Goal: Task Accomplishment & Management: Use online tool/utility

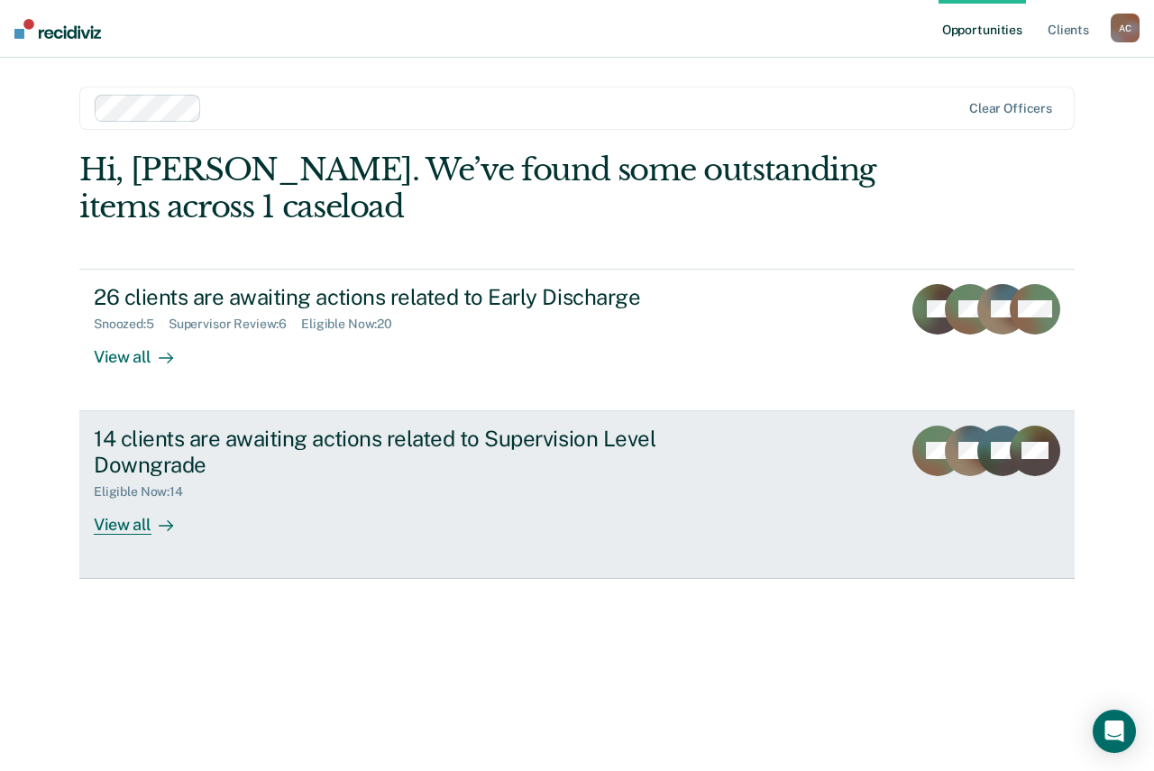
click at [105, 516] on div "View all" at bounding box center [144, 516] width 101 height 35
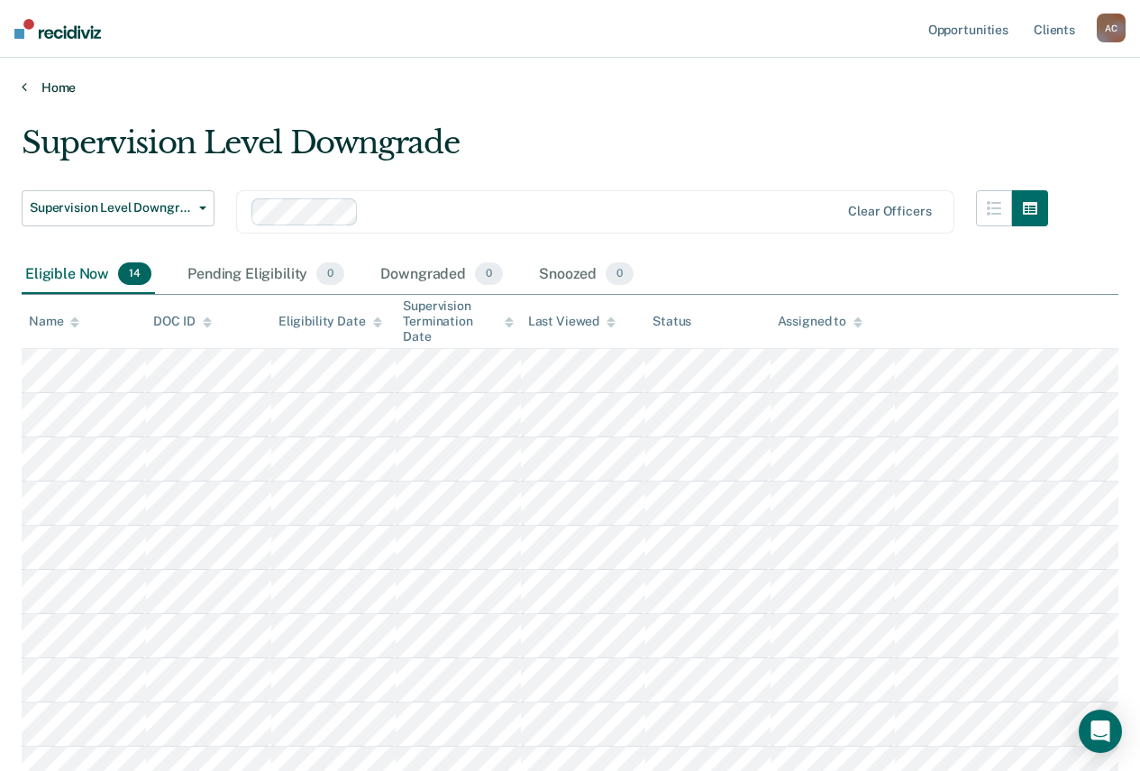
click at [52, 87] on link "Home" at bounding box center [570, 87] width 1097 height 16
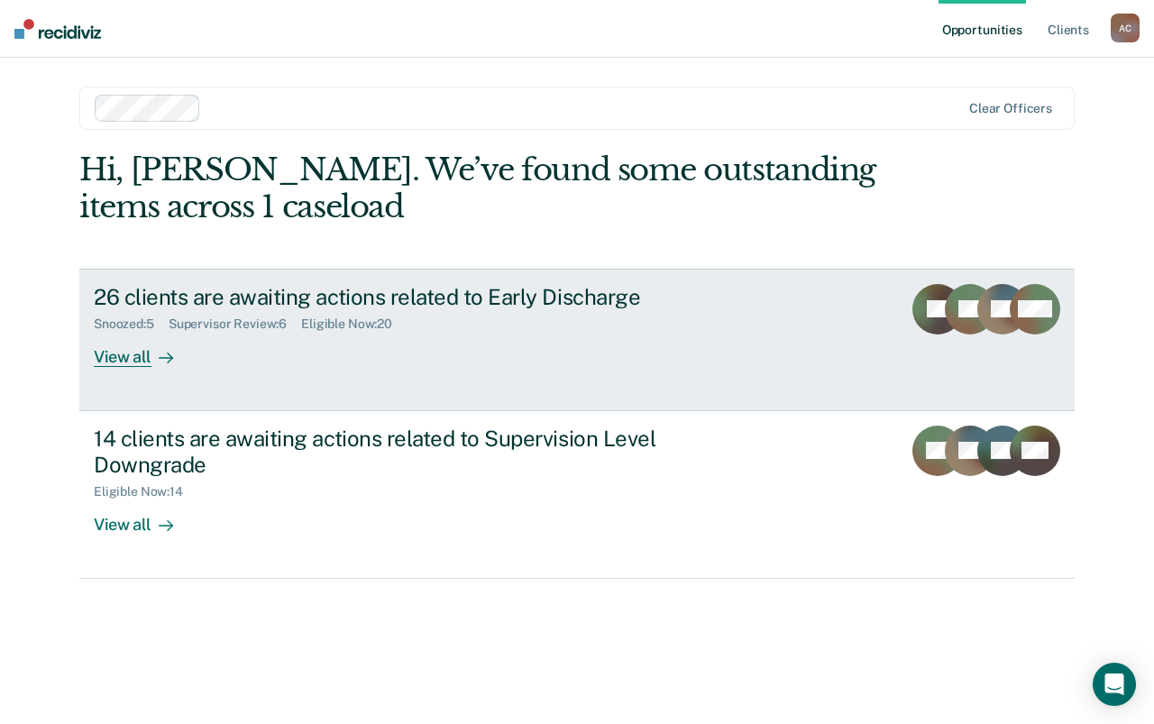
click at [233, 321] on div "Supervisor Review : 6" at bounding box center [235, 323] width 133 height 15
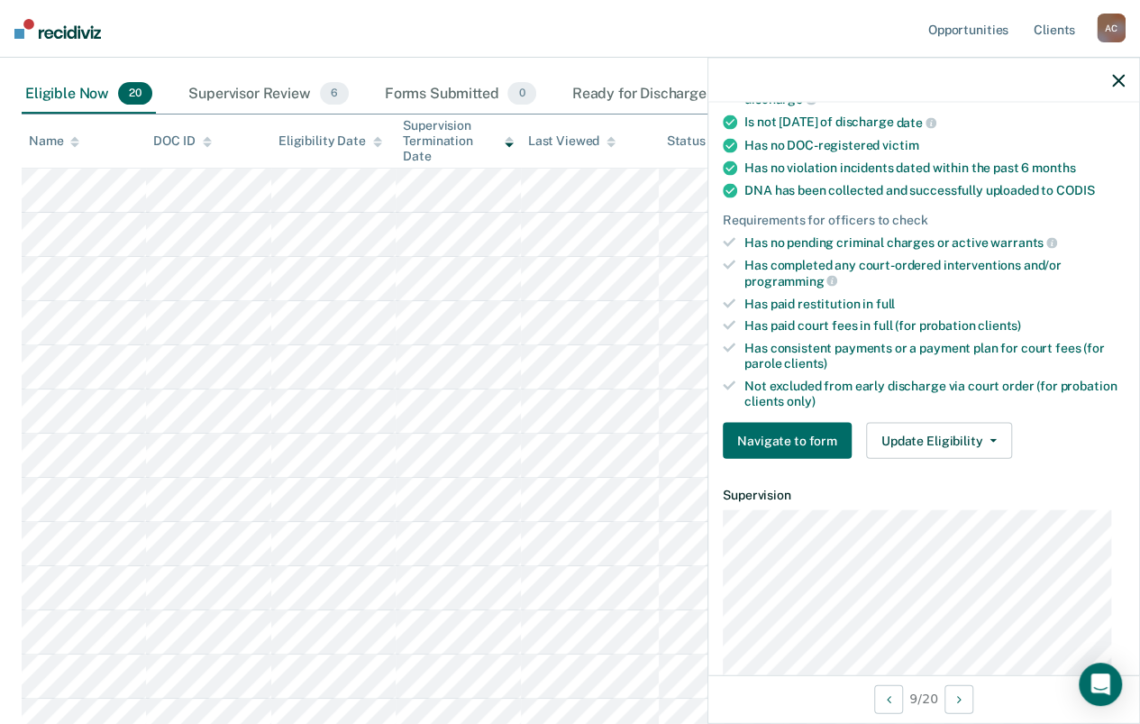
scroll to position [451, 0]
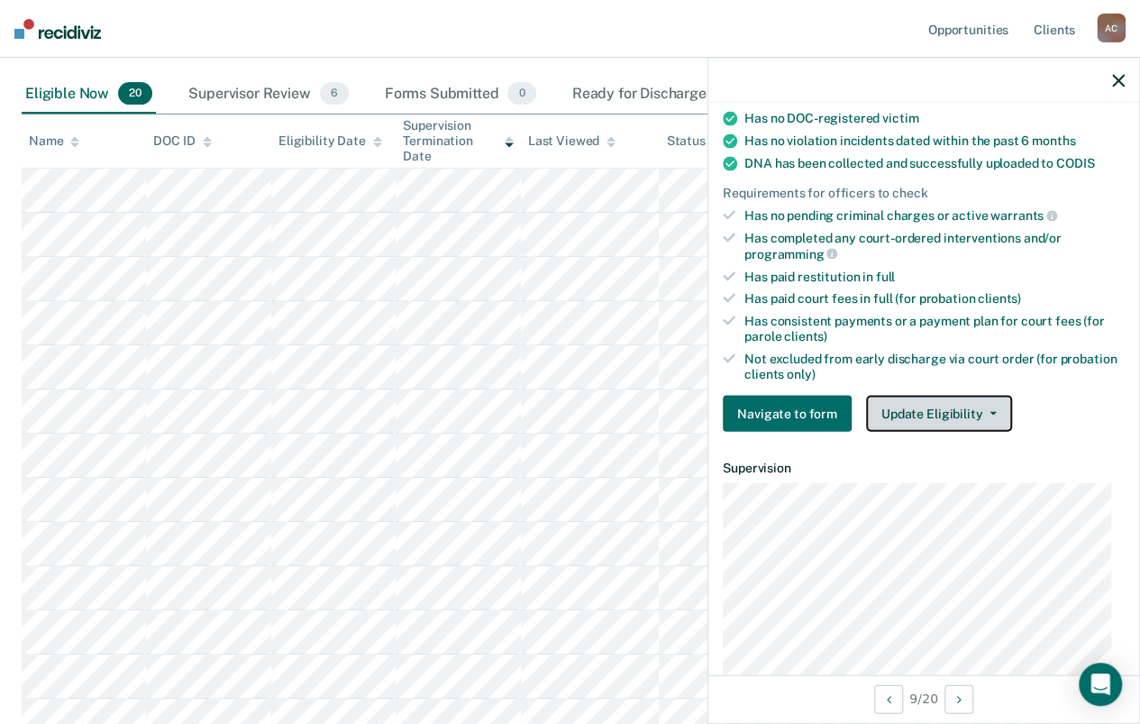
click at [974, 402] on button "Update Eligibility" at bounding box center [939, 414] width 146 height 36
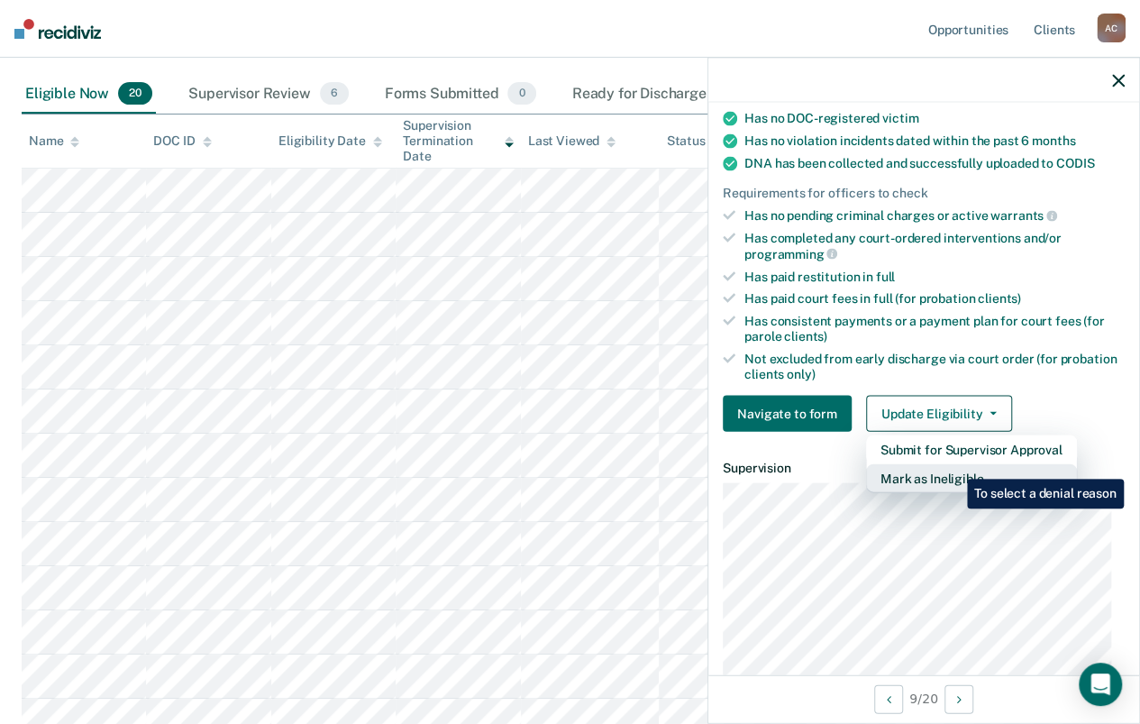
click at [954, 465] on button "Mark as Ineligible" at bounding box center [971, 478] width 211 height 29
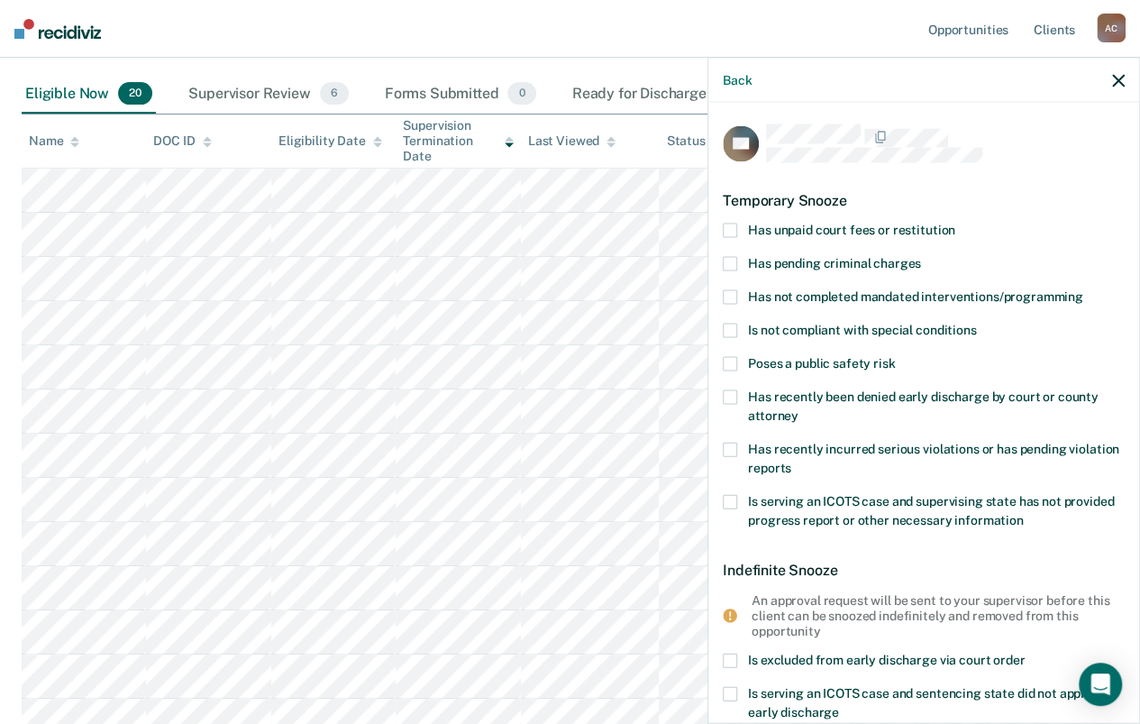
scroll to position [90, 0]
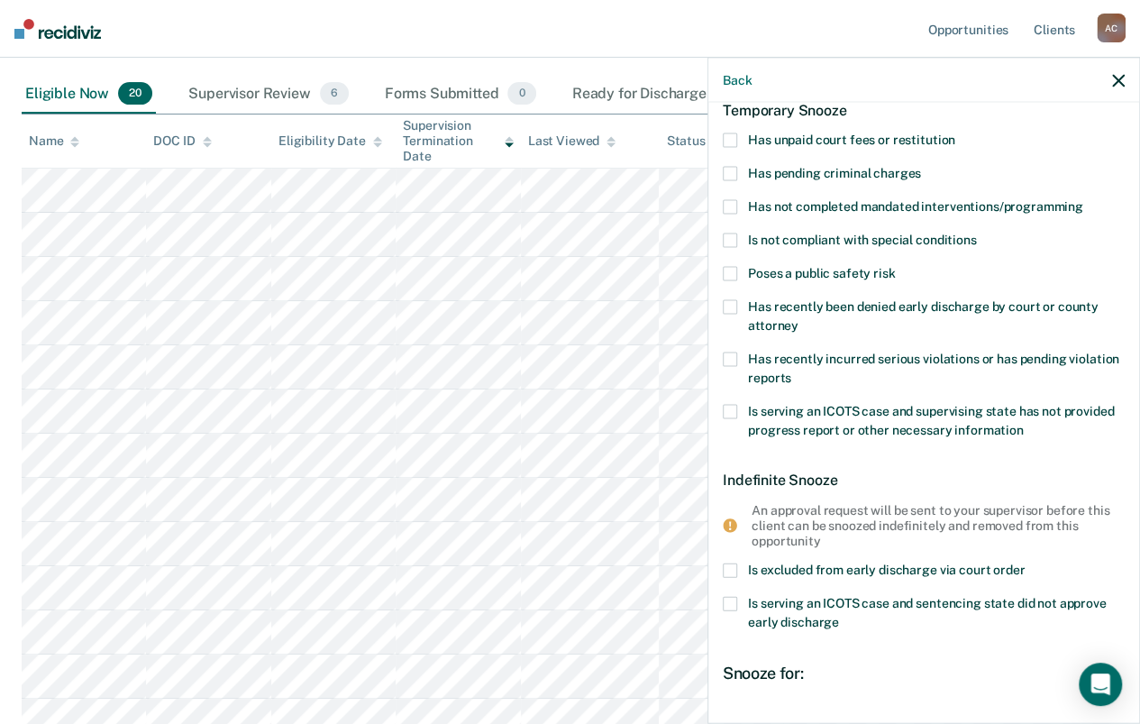
click at [732, 145] on label "Has unpaid court fees or restitution" at bounding box center [924, 142] width 402 height 19
click at [956, 133] on input "Has unpaid court fees or restitution" at bounding box center [956, 133] width 0 height 0
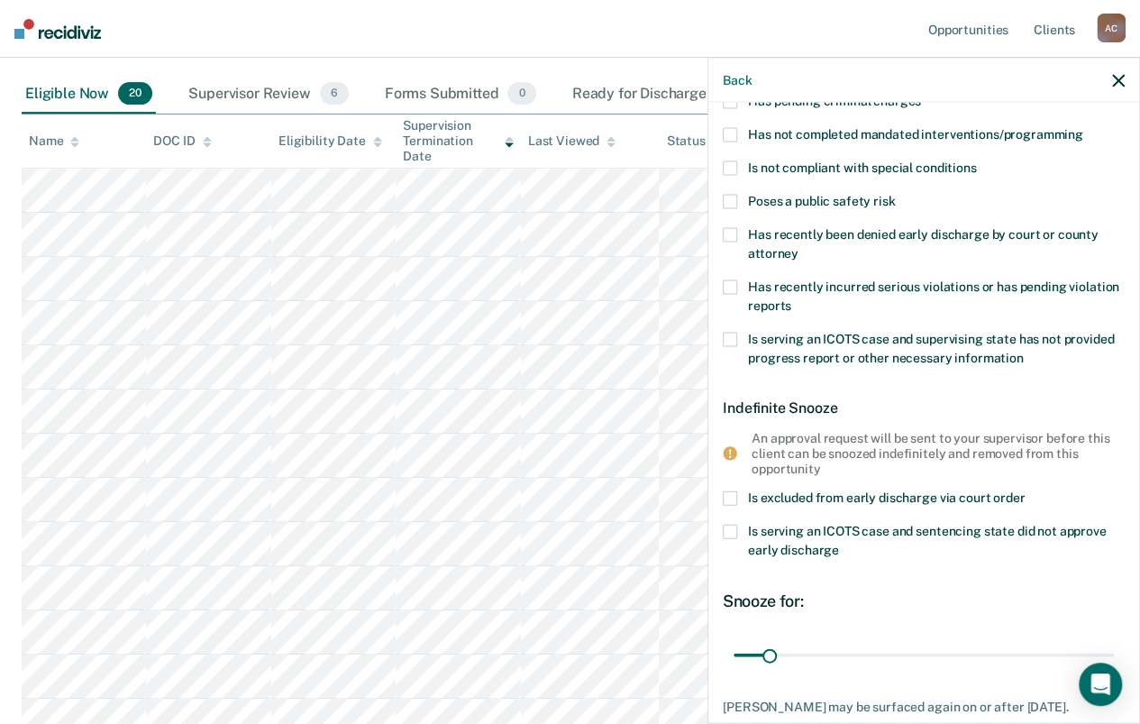
scroll to position [0, 0]
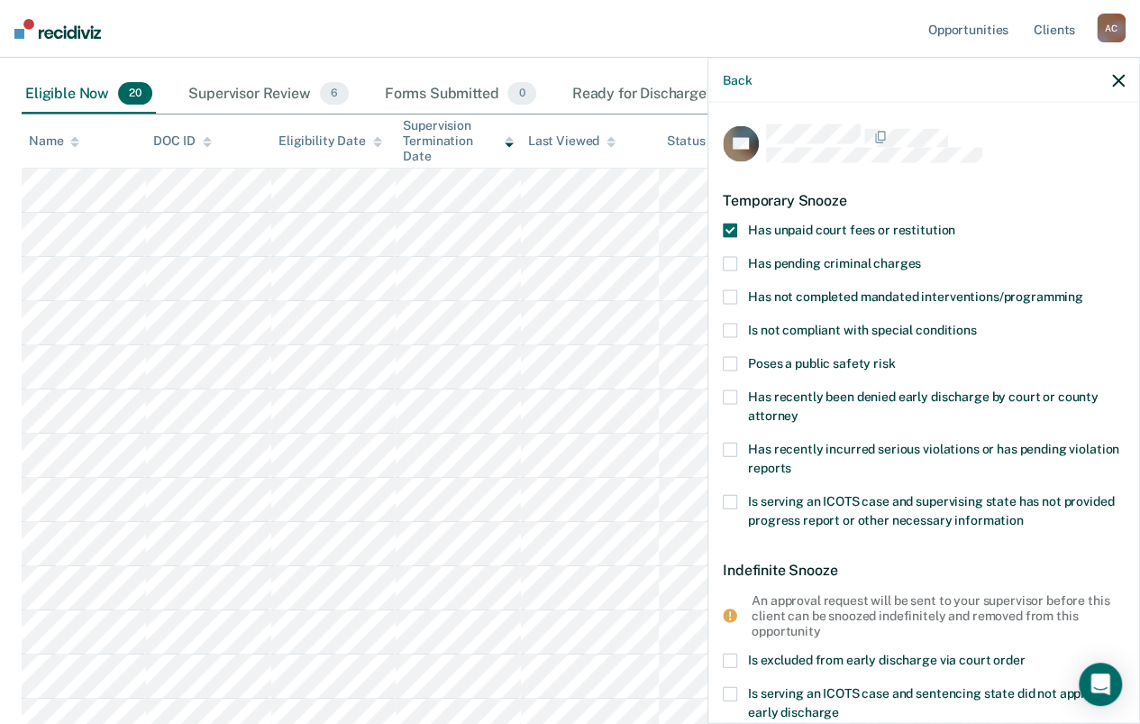
click at [730, 259] on span at bounding box center [730, 264] width 14 height 14
click at [921, 257] on input "Has pending criminal charges" at bounding box center [921, 257] width 0 height 0
click at [728, 233] on span at bounding box center [730, 231] width 14 height 14
click at [956, 224] on input "Has unpaid court fees or restitution" at bounding box center [956, 224] width 0 height 0
click at [735, 266] on span at bounding box center [730, 264] width 14 height 14
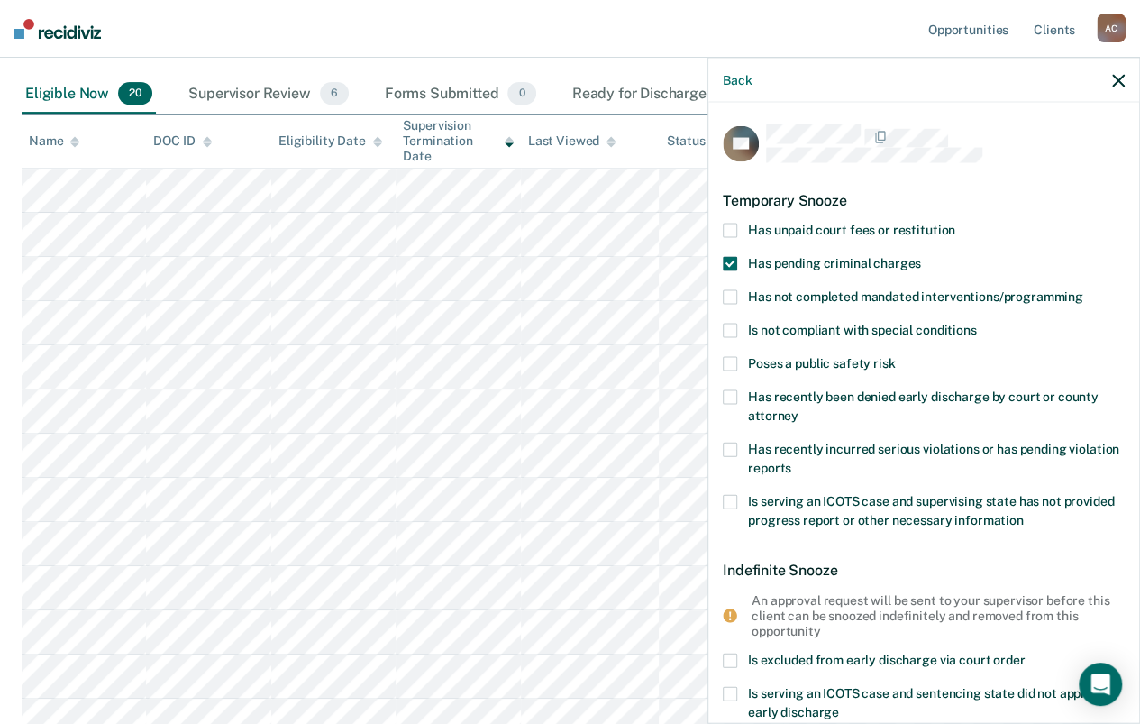
click at [921, 257] on input "Has pending criminal charges" at bounding box center [921, 257] width 0 height 0
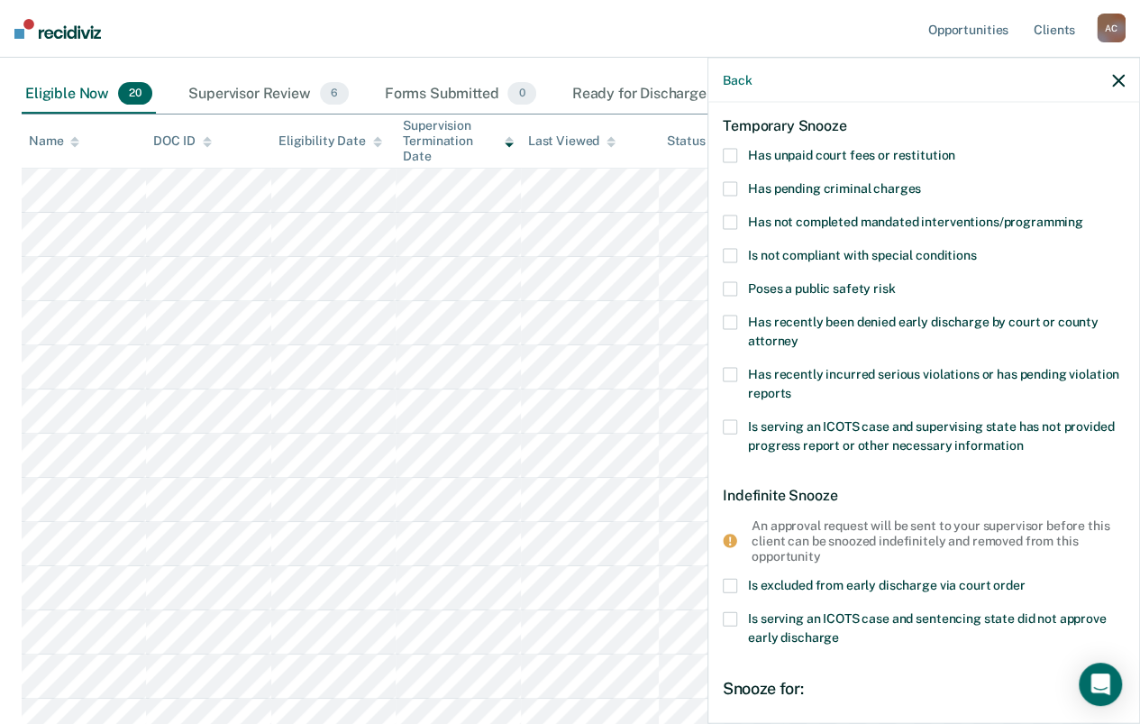
scroll to position [90, 0]
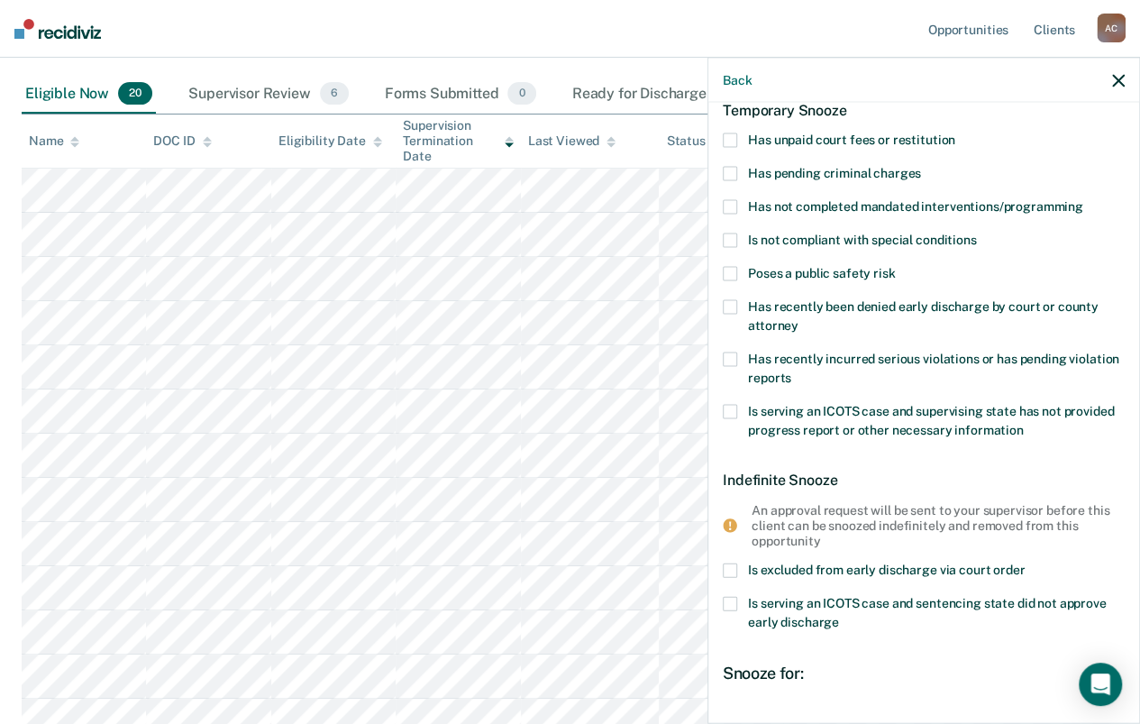
click at [726, 203] on span at bounding box center [730, 207] width 14 height 14
click at [1084, 200] on input "Has not completed mandated interventions/programming" at bounding box center [1084, 200] width 0 height 0
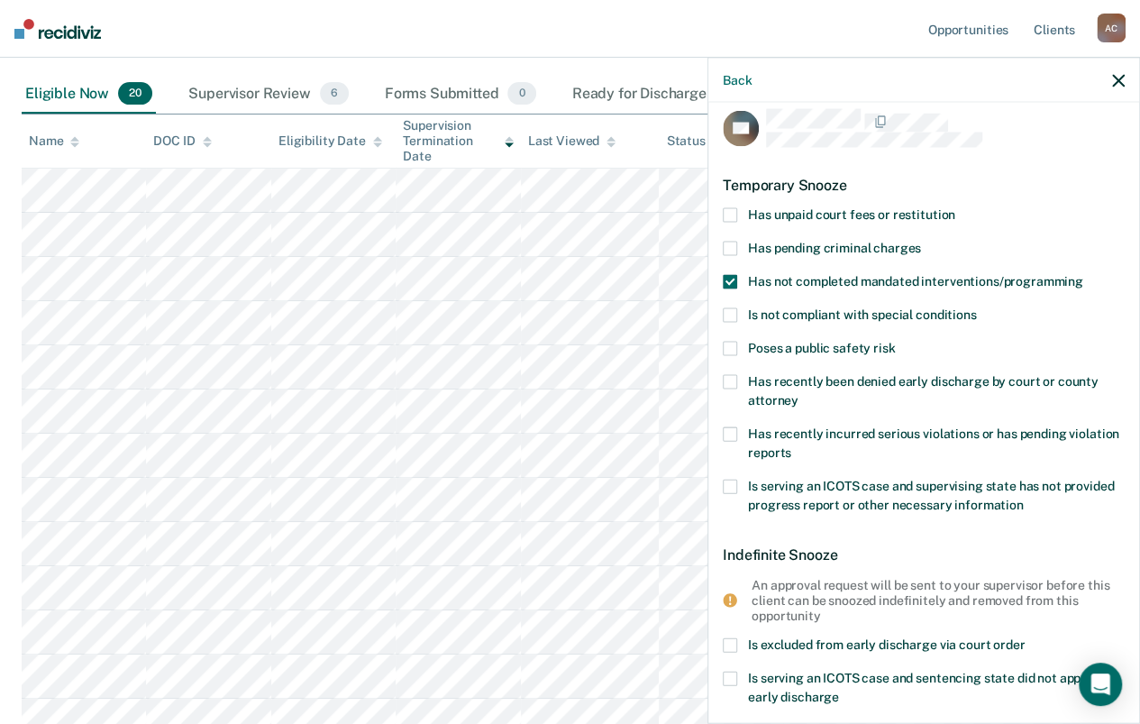
scroll to position [0, 0]
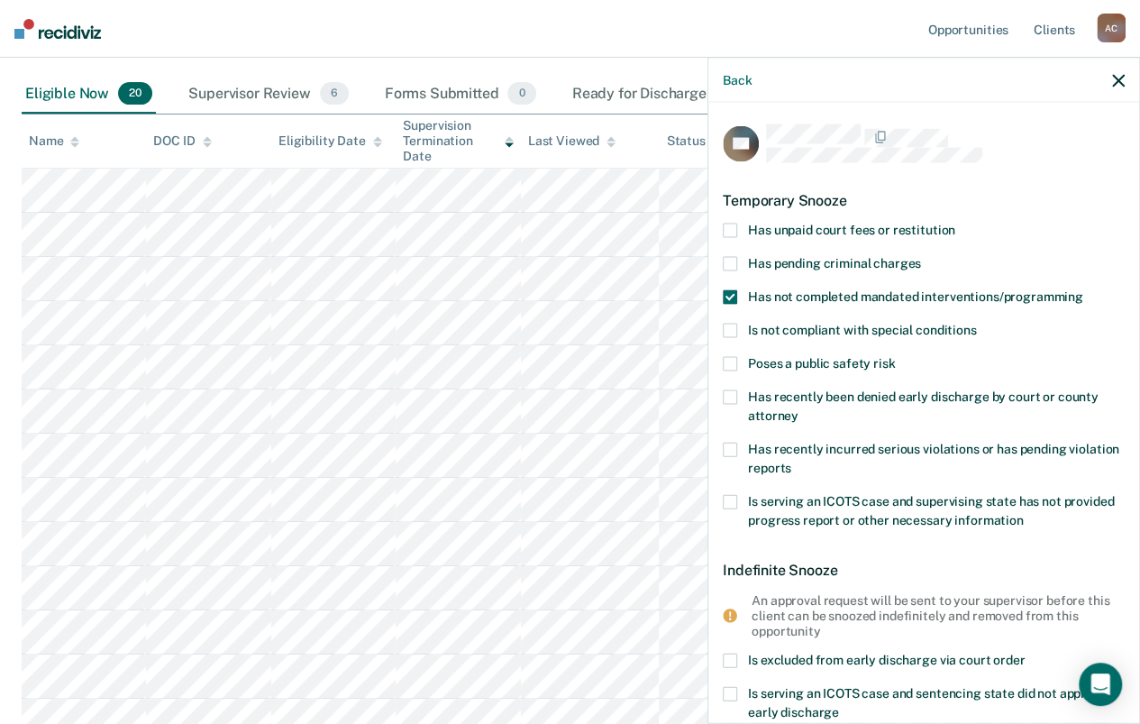
click at [726, 296] on span at bounding box center [730, 297] width 14 height 14
click at [1084, 290] on input "Has not completed mandated interventions/programming" at bounding box center [1084, 290] width 0 height 0
click at [729, 324] on span at bounding box center [730, 331] width 14 height 14
click at [976, 324] on input "Is not compliant with special conditions" at bounding box center [976, 324] width 0 height 0
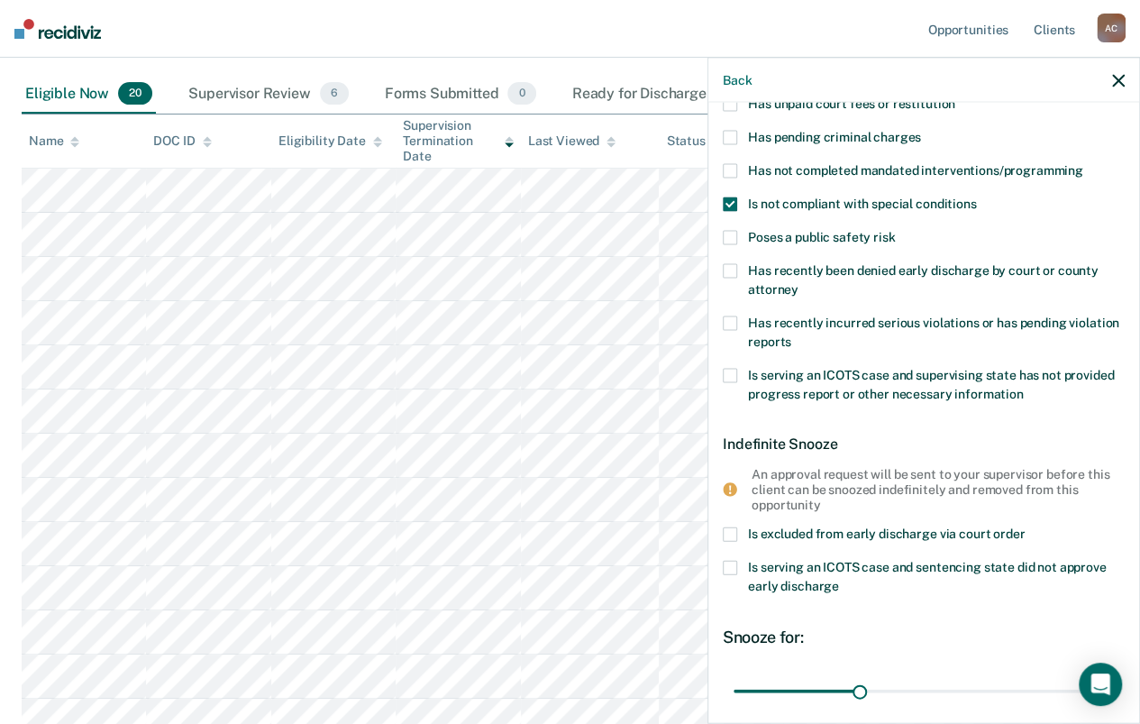
scroll to position [87, 0]
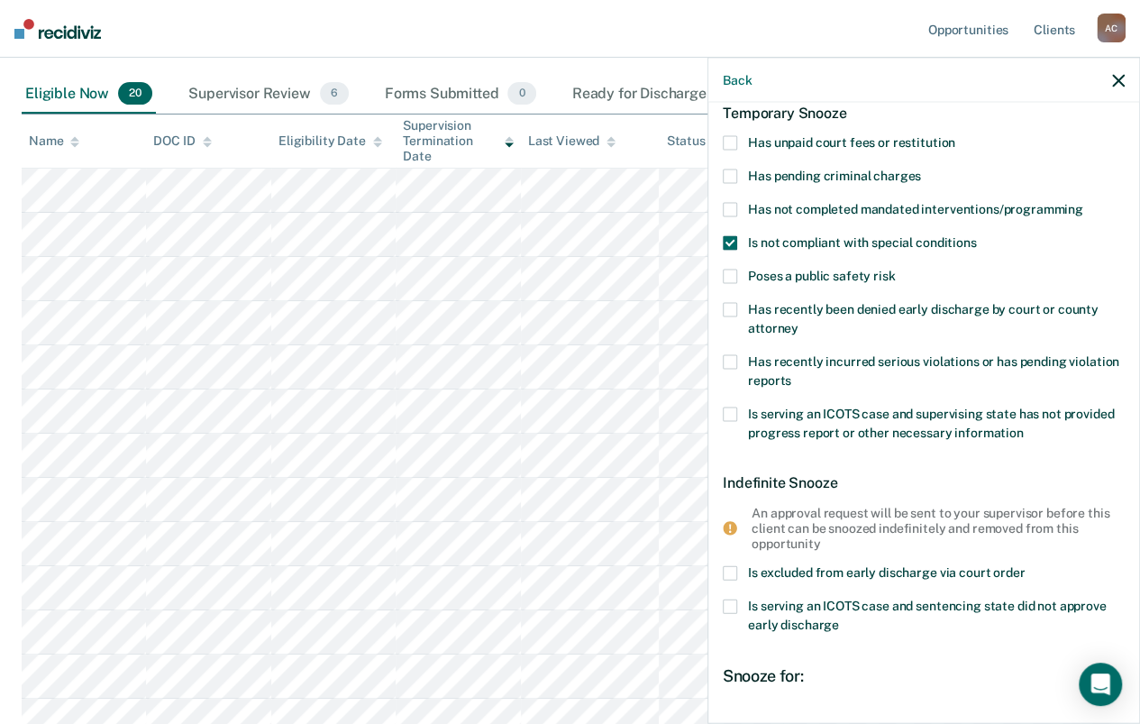
click at [732, 270] on span at bounding box center [730, 277] width 14 height 14
click at [895, 270] on input "Poses a public safety risk" at bounding box center [895, 270] width 0 height 0
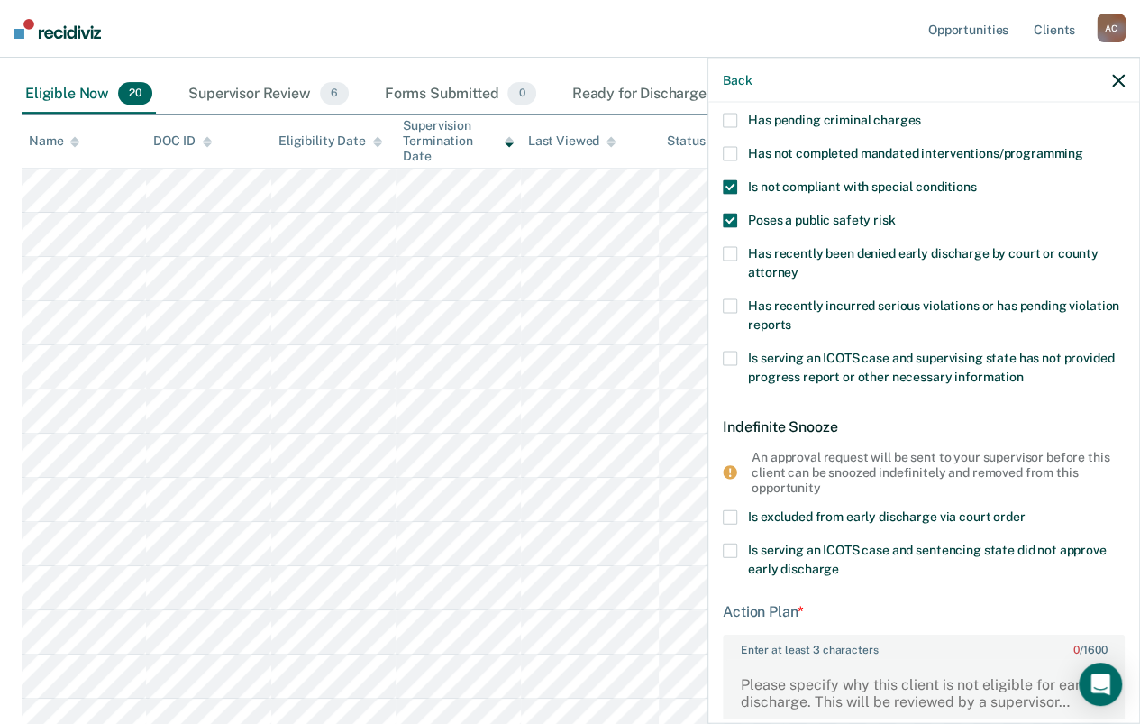
scroll to position [0, 0]
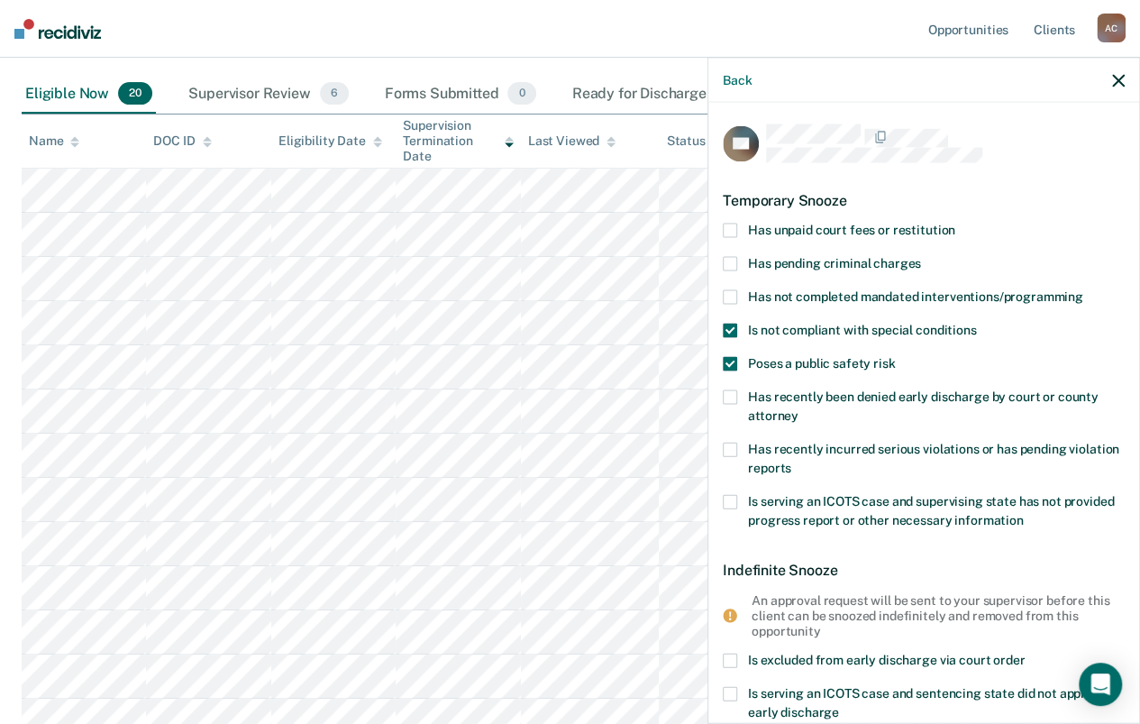
click at [735, 327] on span at bounding box center [730, 331] width 14 height 14
click at [976, 324] on input "Is not compliant with special conditions" at bounding box center [976, 324] width 0 height 0
click at [727, 361] on span at bounding box center [730, 364] width 14 height 14
click at [895, 357] on input "Poses a public safety risk" at bounding box center [895, 357] width 0 height 0
click at [732, 390] on span at bounding box center [730, 397] width 14 height 14
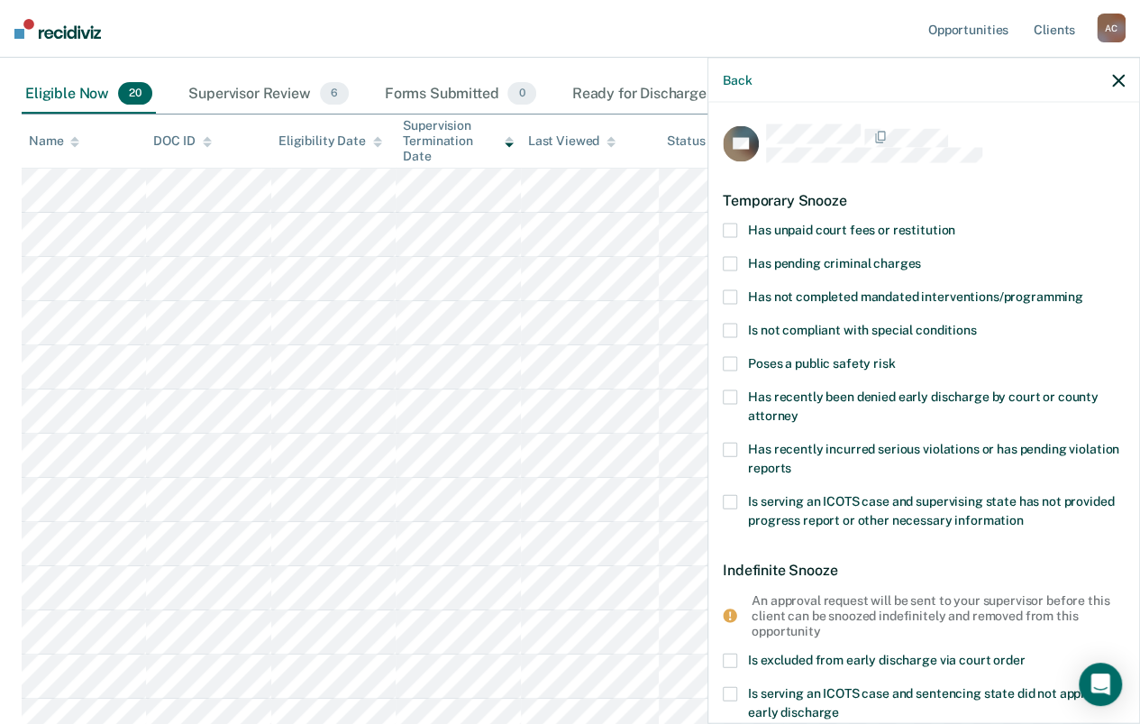
click at [799, 409] on input "Has recently been denied early discharge by court or county attorney" at bounding box center [799, 409] width 0 height 0
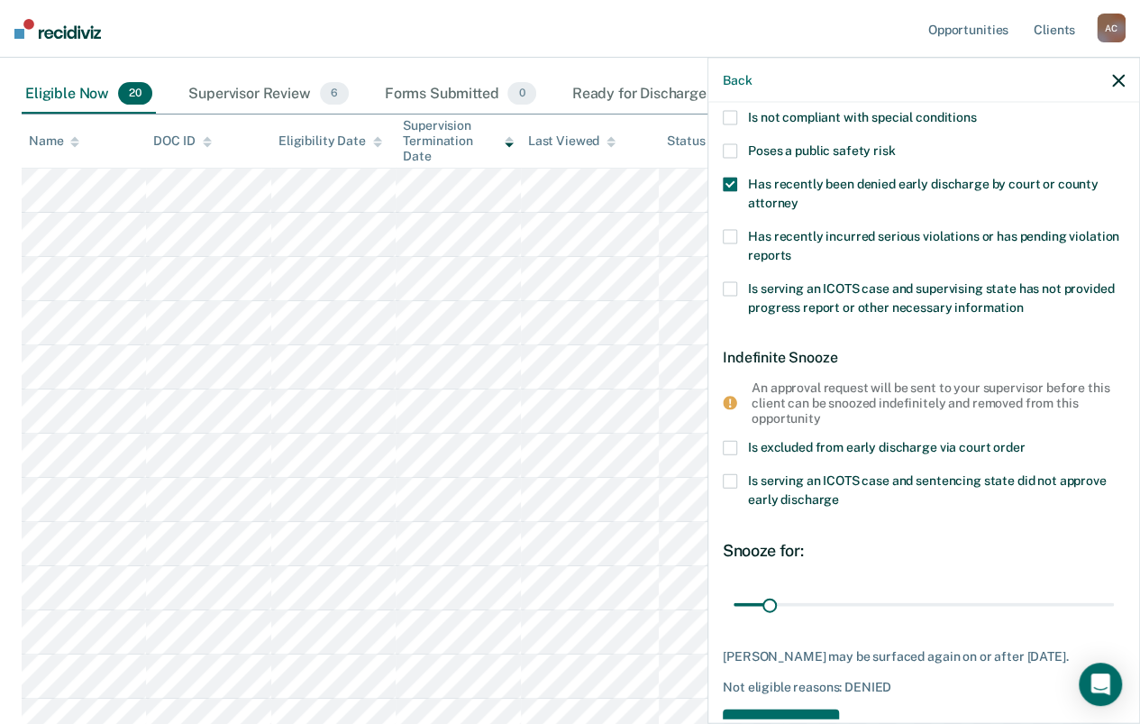
scroll to position [87, 0]
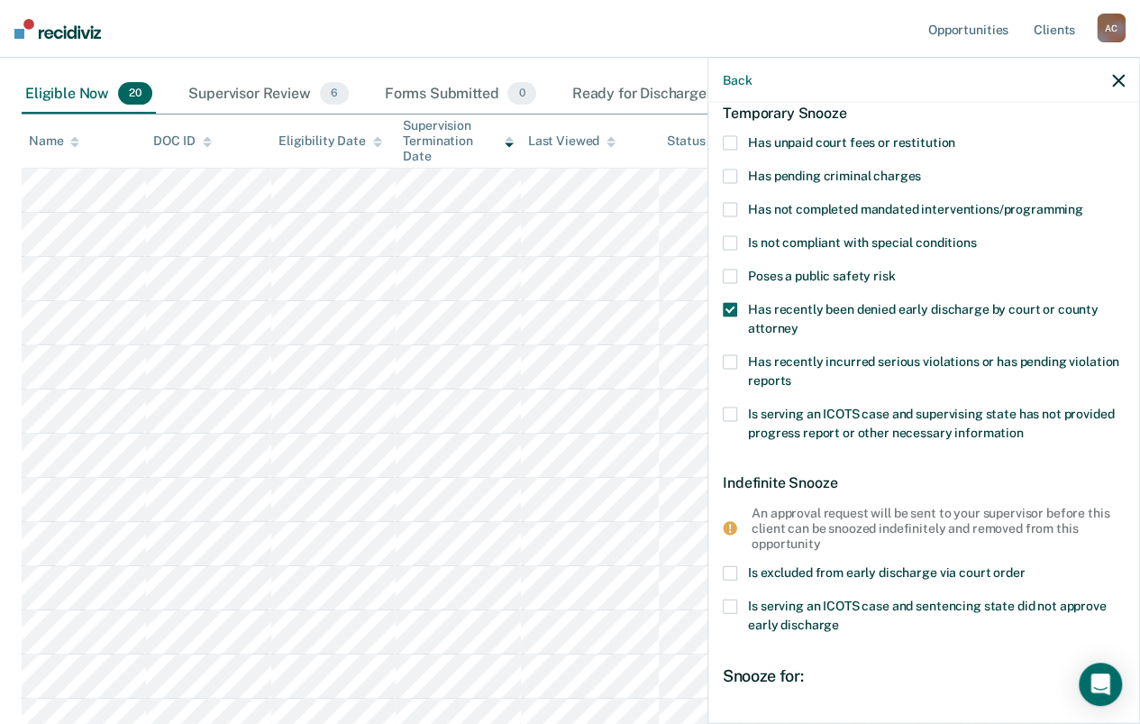
click at [733, 306] on span at bounding box center [730, 310] width 14 height 14
click at [799, 322] on input "Has recently been denied early discharge by court or county attorney" at bounding box center [799, 322] width 0 height 0
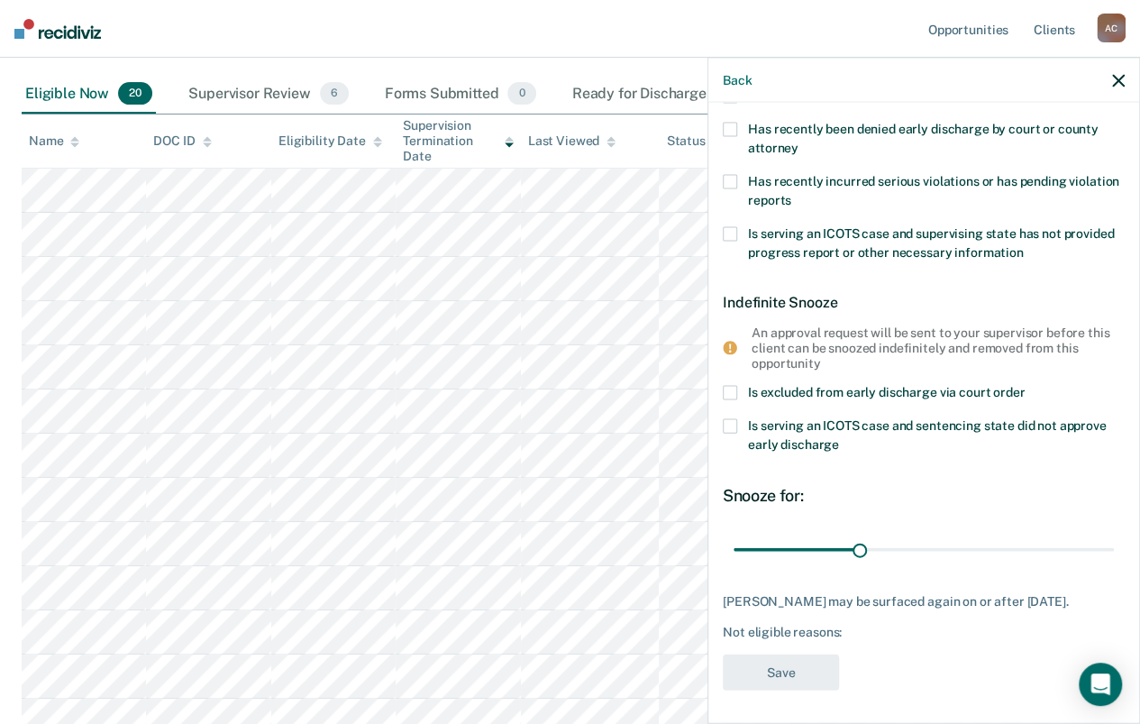
scroll to position [178, 0]
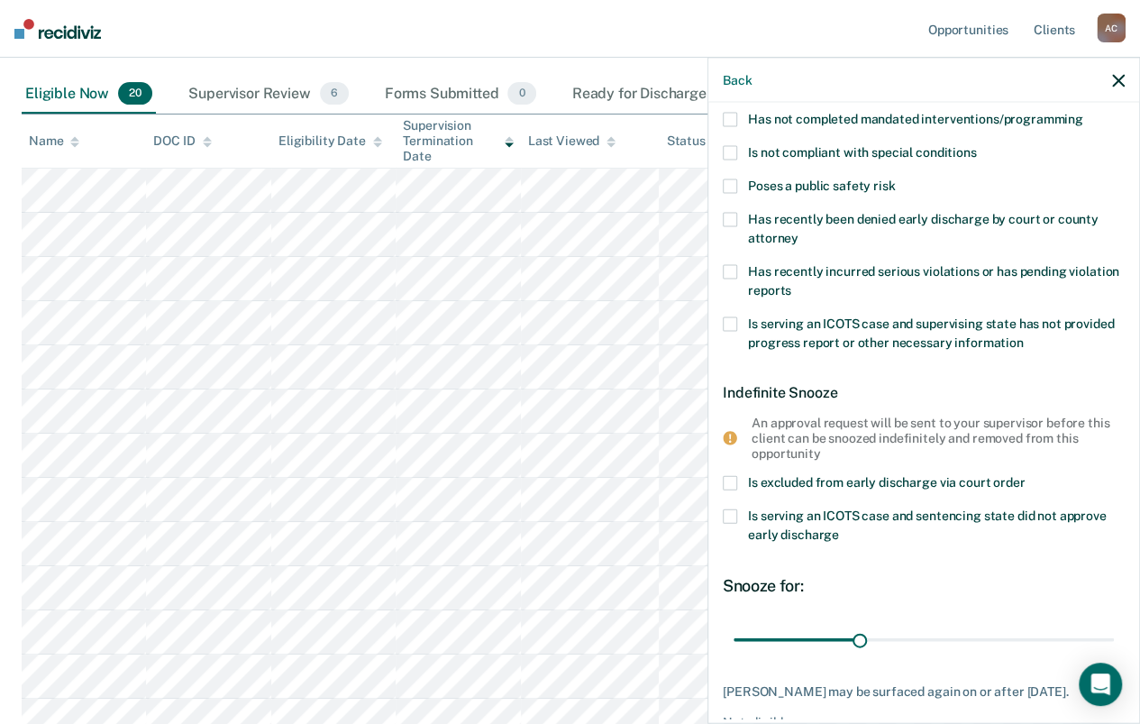
click at [726, 213] on span at bounding box center [730, 220] width 14 height 14
click at [799, 232] on input "Has recently been denied early discharge by court or county attorney" at bounding box center [799, 232] width 0 height 0
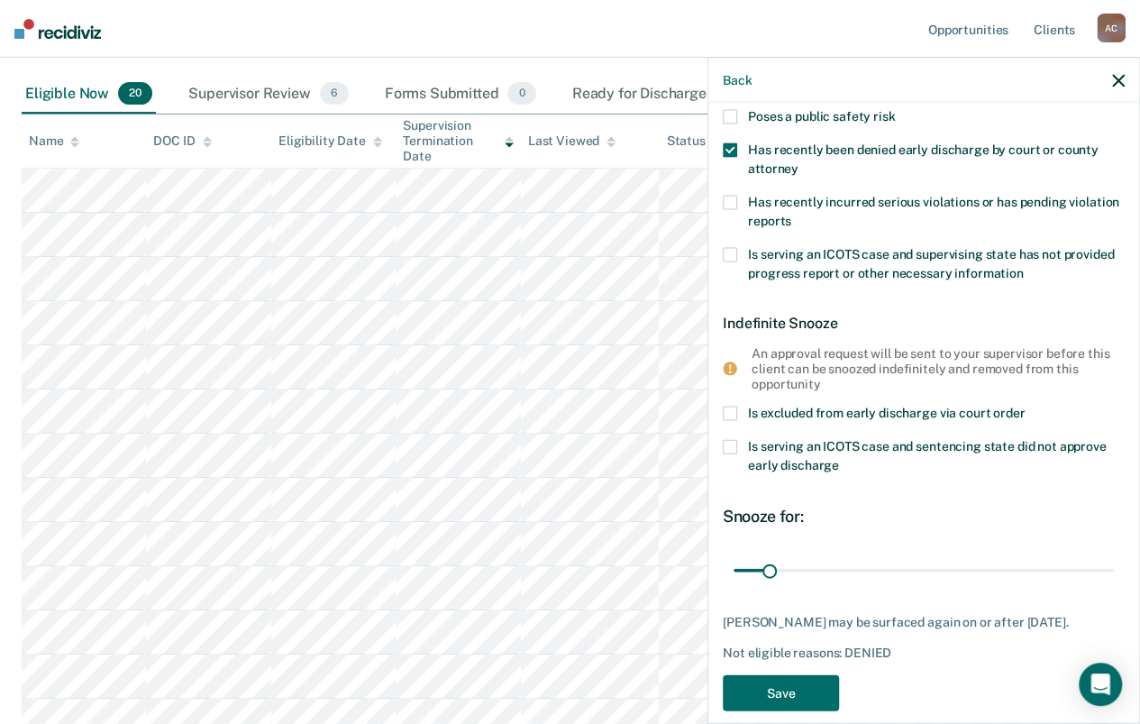
scroll to position [268, 0]
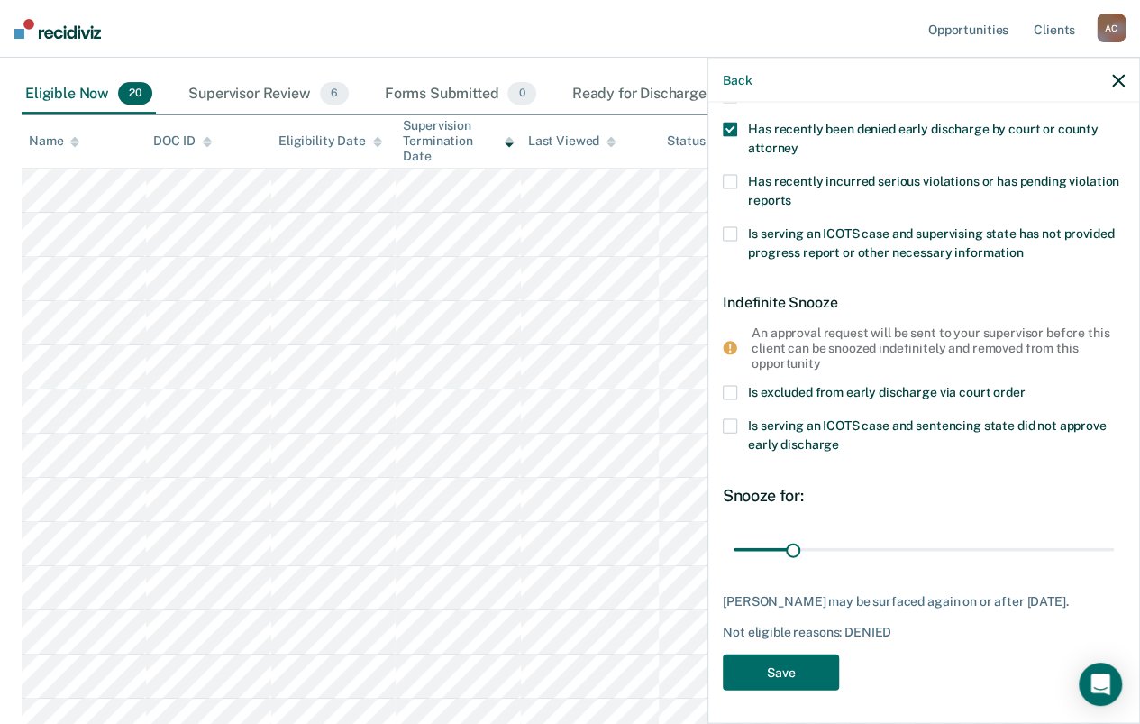
drag, startPoint x: 766, startPoint y: 546, endPoint x: 841, endPoint y: 480, distance: 100.2
click at [791, 544] on input "range" at bounding box center [924, 550] width 380 height 32
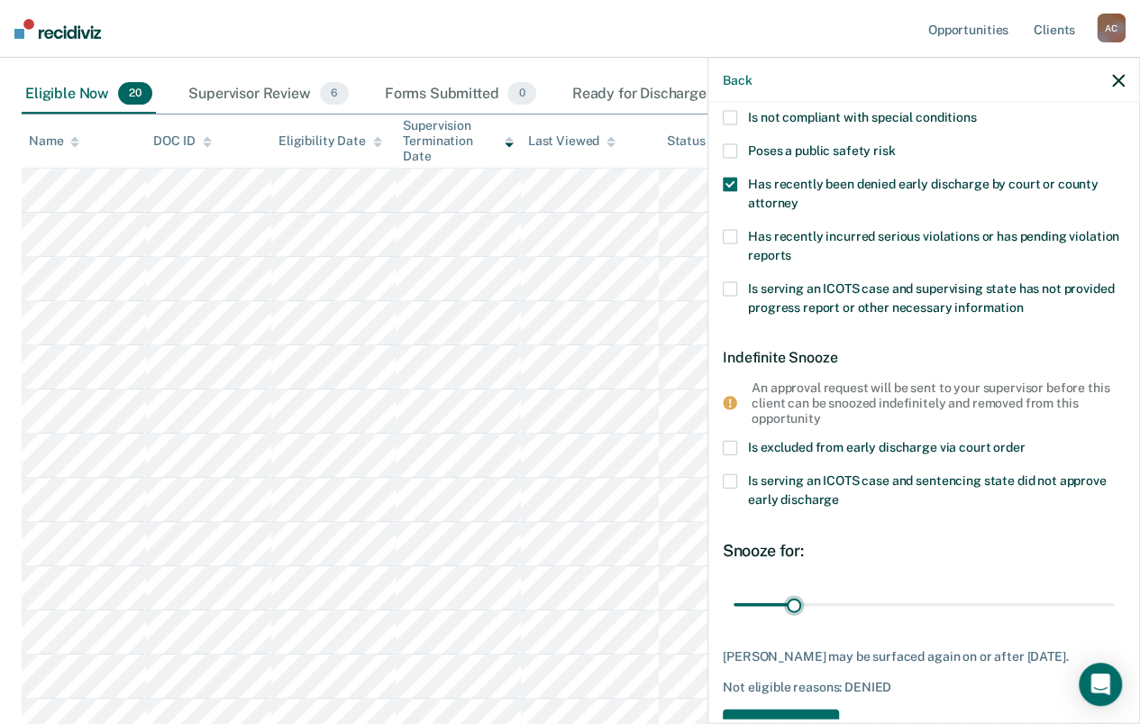
scroll to position [87, 0]
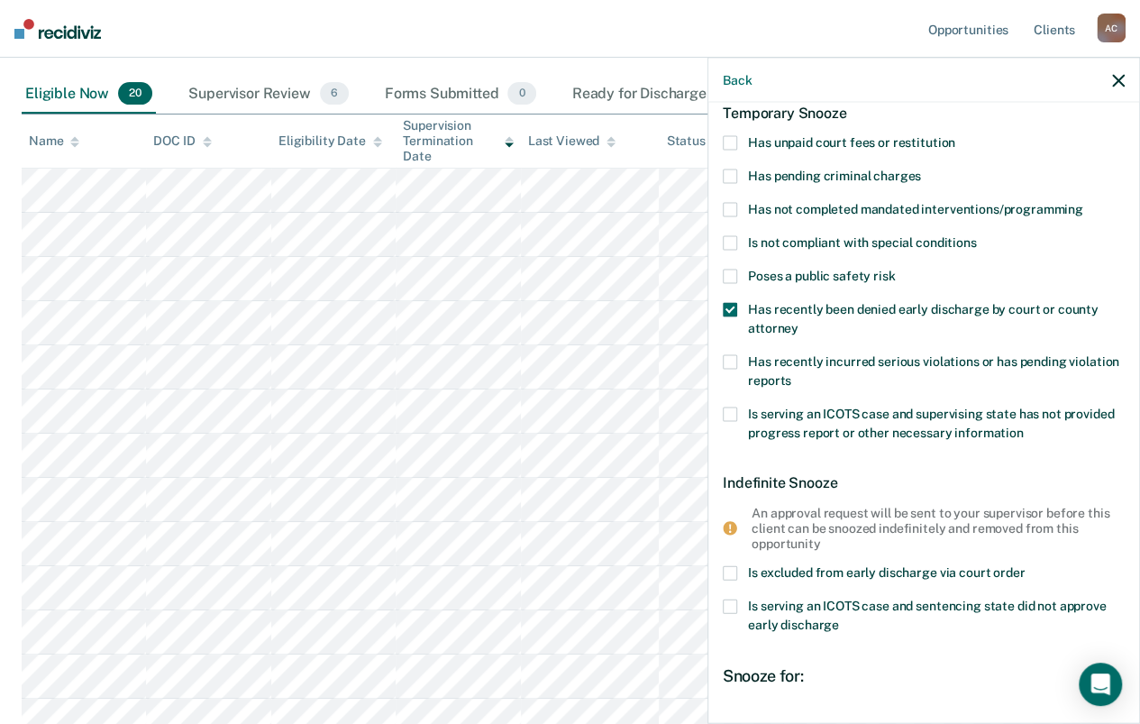
click at [731, 307] on span at bounding box center [730, 310] width 14 height 14
click at [799, 322] on input "Has recently been denied early discharge by court or county attorney" at bounding box center [799, 322] width 0 height 0
click at [726, 365] on span at bounding box center [730, 362] width 14 height 14
click at [791, 374] on input "Has recently incurred serious violations or has pending violation reports" at bounding box center [791, 374] width 0 height 0
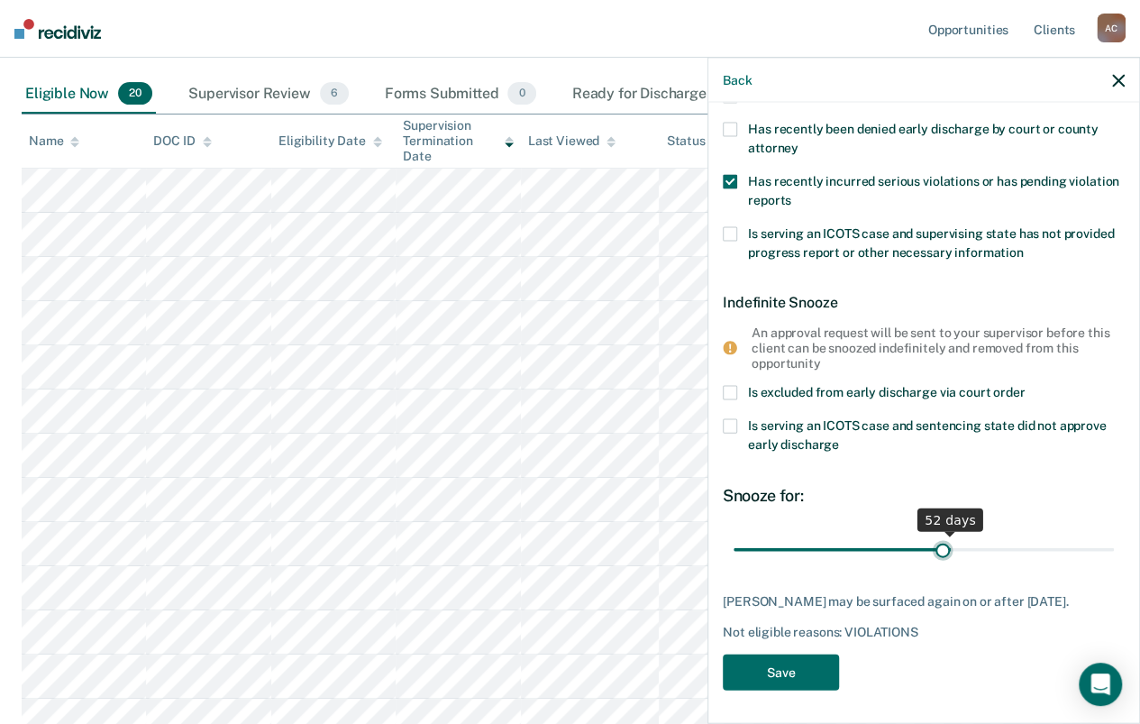
drag, startPoint x: 952, startPoint y: 544, endPoint x: 928, endPoint y: 509, distance: 42.3
click at [933, 541] on input "range" at bounding box center [924, 550] width 380 height 32
click at [919, 538] on input "range" at bounding box center [924, 550] width 380 height 32
drag, startPoint x: 917, startPoint y: 541, endPoint x: 814, endPoint y: 548, distance: 103.0
type input "20"
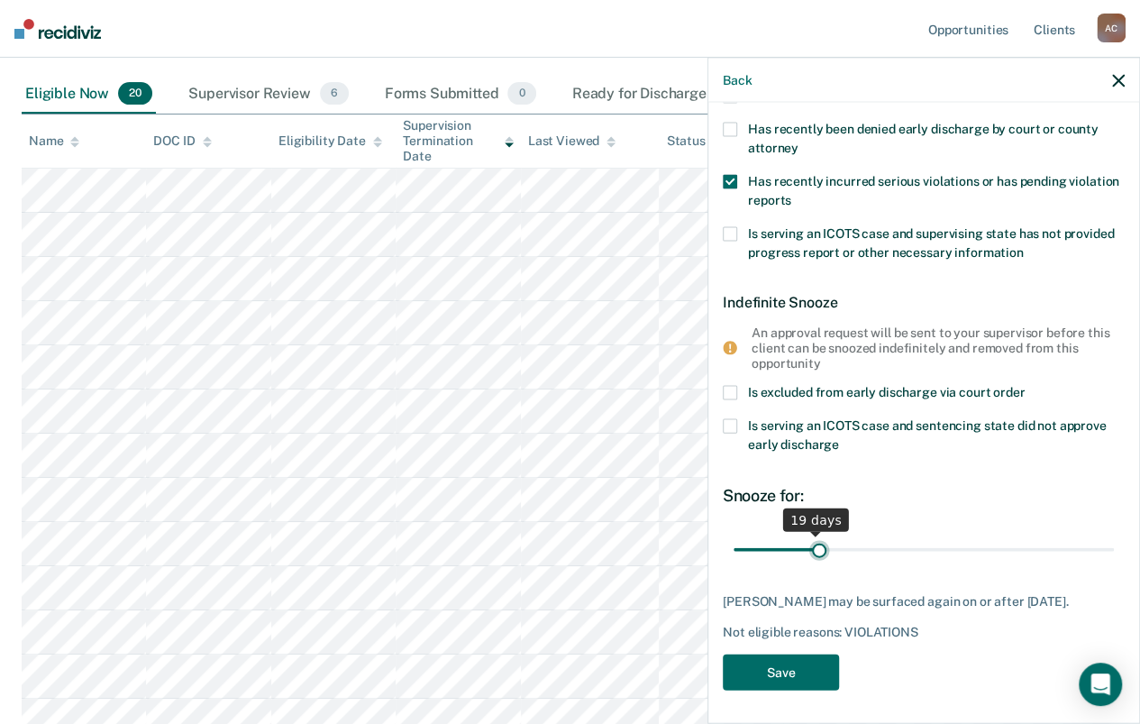
click at [814, 548] on input "range" at bounding box center [924, 550] width 380 height 32
click at [729, 178] on span at bounding box center [730, 182] width 14 height 14
click at [791, 194] on input "Has recently incurred serious violations or has pending violation reports" at bounding box center [791, 194] width 0 height 0
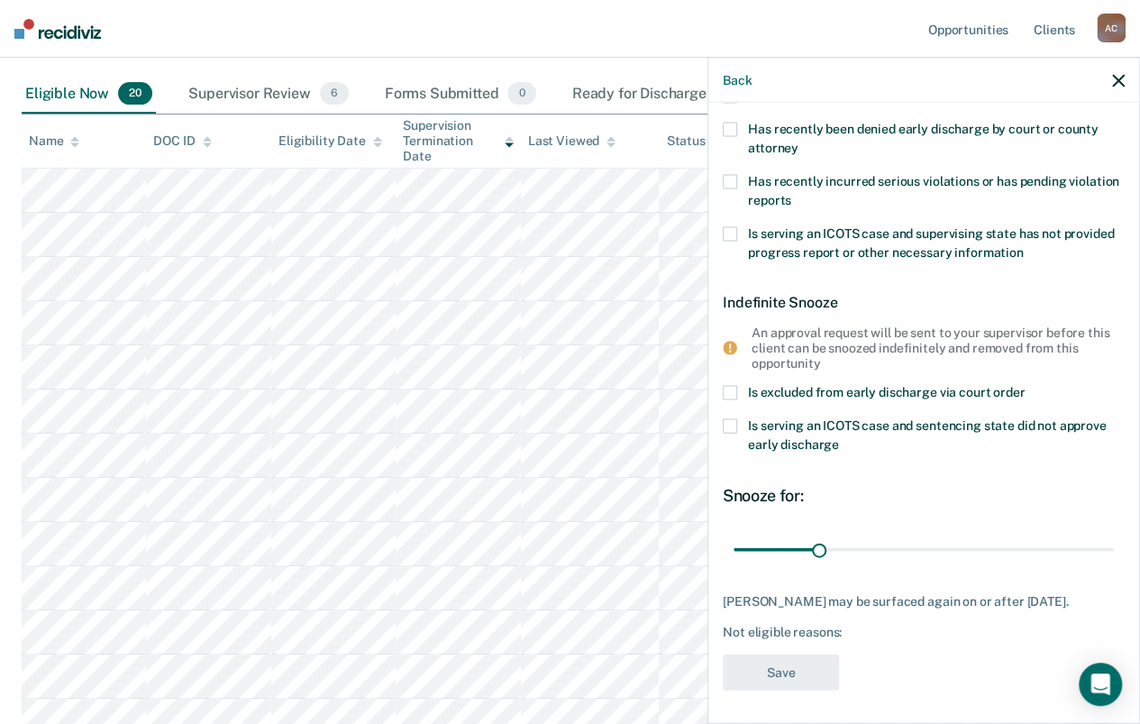
click at [728, 238] on label "Is serving an ICOTS case and supervising state has not provided progress report…" at bounding box center [924, 246] width 402 height 38
click at [1024, 246] on input "Is serving an ICOTS case and supervising state has not provided progress report…" at bounding box center [1024, 246] width 0 height 0
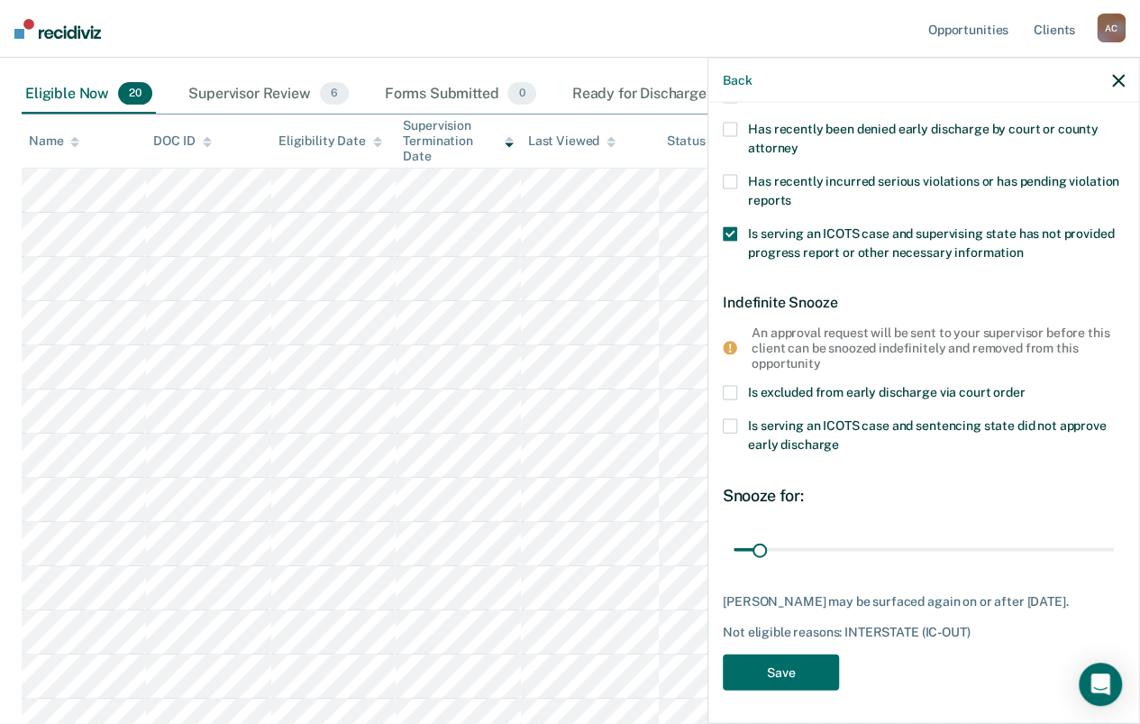
click at [728, 238] on label "Is serving an ICOTS case and supervising state has not provided progress report…" at bounding box center [924, 246] width 402 height 38
click at [1024, 246] on input "Is serving an ICOTS case and supervising state has not provided progress report…" at bounding box center [1024, 246] width 0 height 0
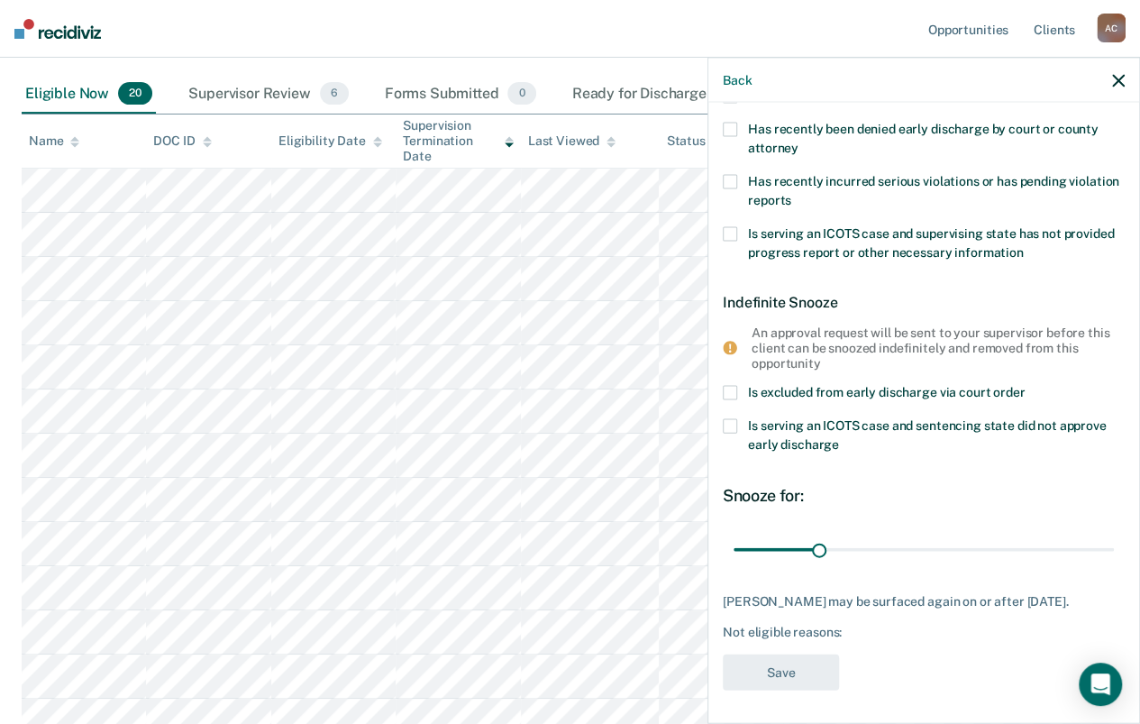
click at [732, 389] on span at bounding box center [730, 392] width 14 height 14
click at [1025, 385] on input "Is excluded from early discharge via court order" at bounding box center [1025, 385] width 0 height 0
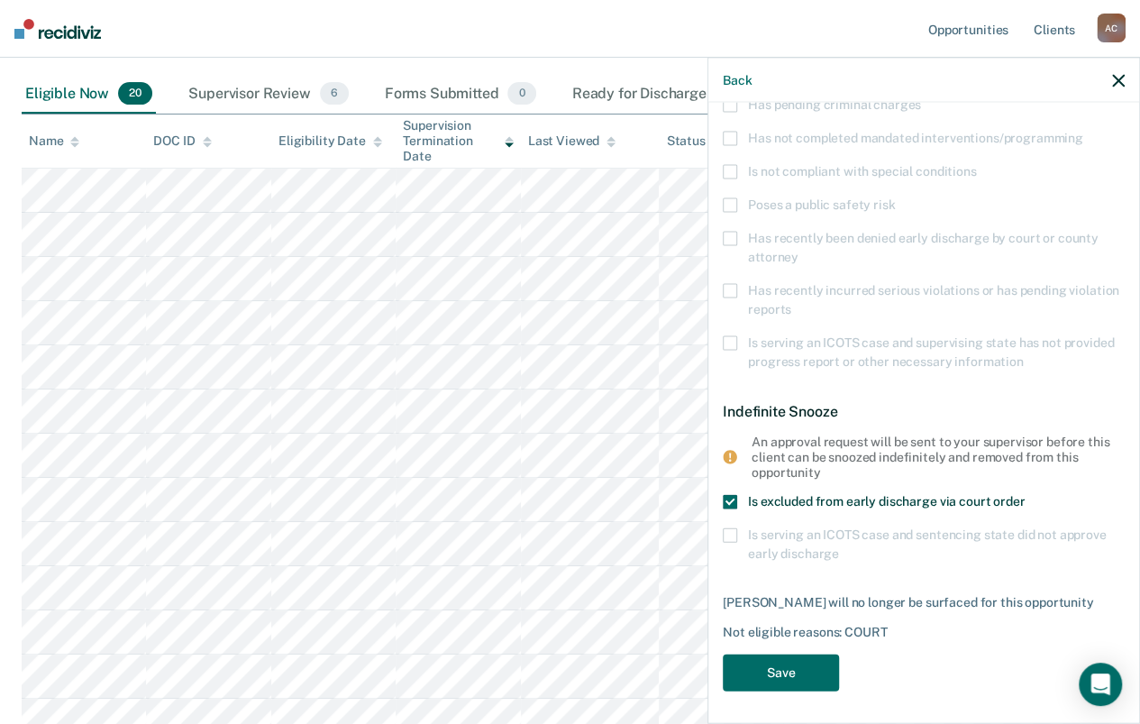
click at [728, 502] on span at bounding box center [730, 501] width 14 height 14
click at [1025, 494] on input "Is excluded from early discharge via court order" at bounding box center [1025, 494] width 0 height 0
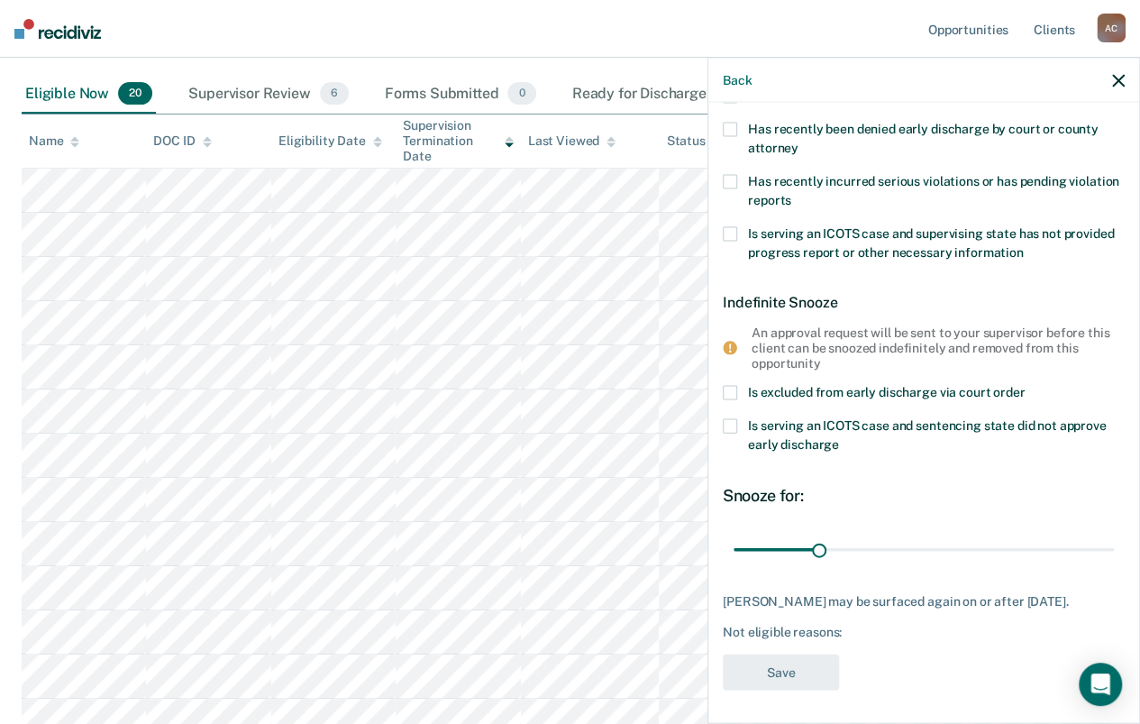
click at [729, 425] on span at bounding box center [730, 425] width 14 height 14
click at [839, 437] on input "Is serving an ICOTS case and sentencing state did not approve early discharge" at bounding box center [839, 437] width 0 height 0
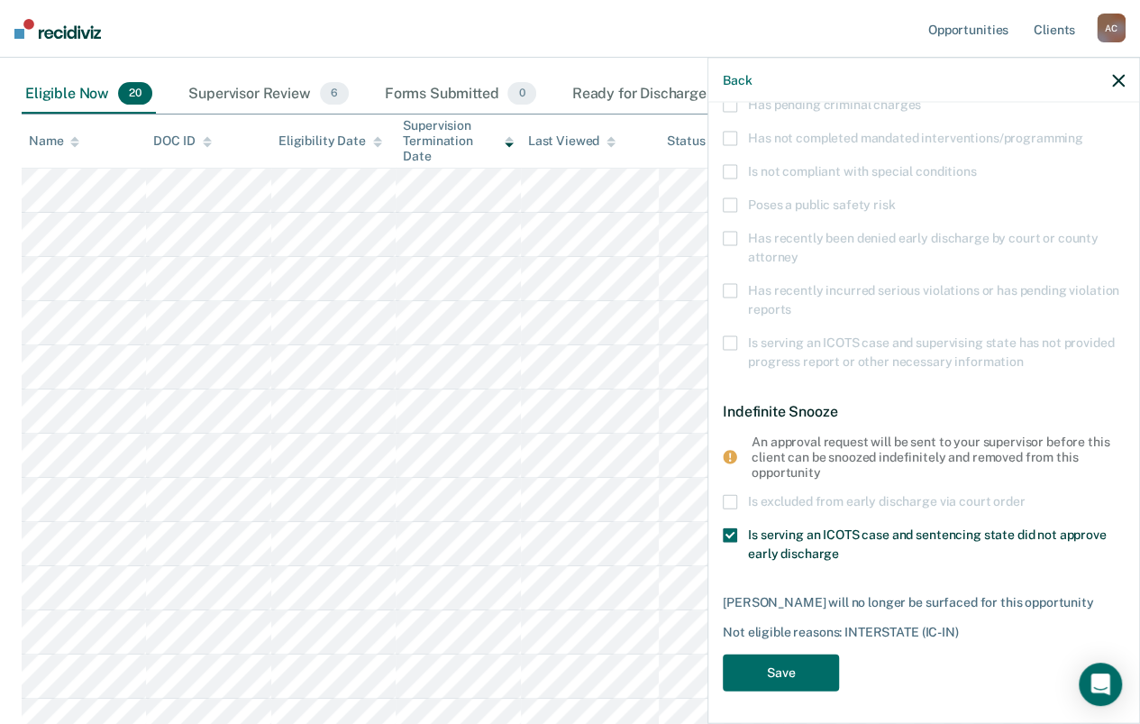
click at [734, 535] on span at bounding box center [730, 534] width 14 height 14
click at [839, 546] on input "Is serving an ICOTS case and sentencing state did not approve early discharge" at bounding box center [839, 546] width 0 height 0
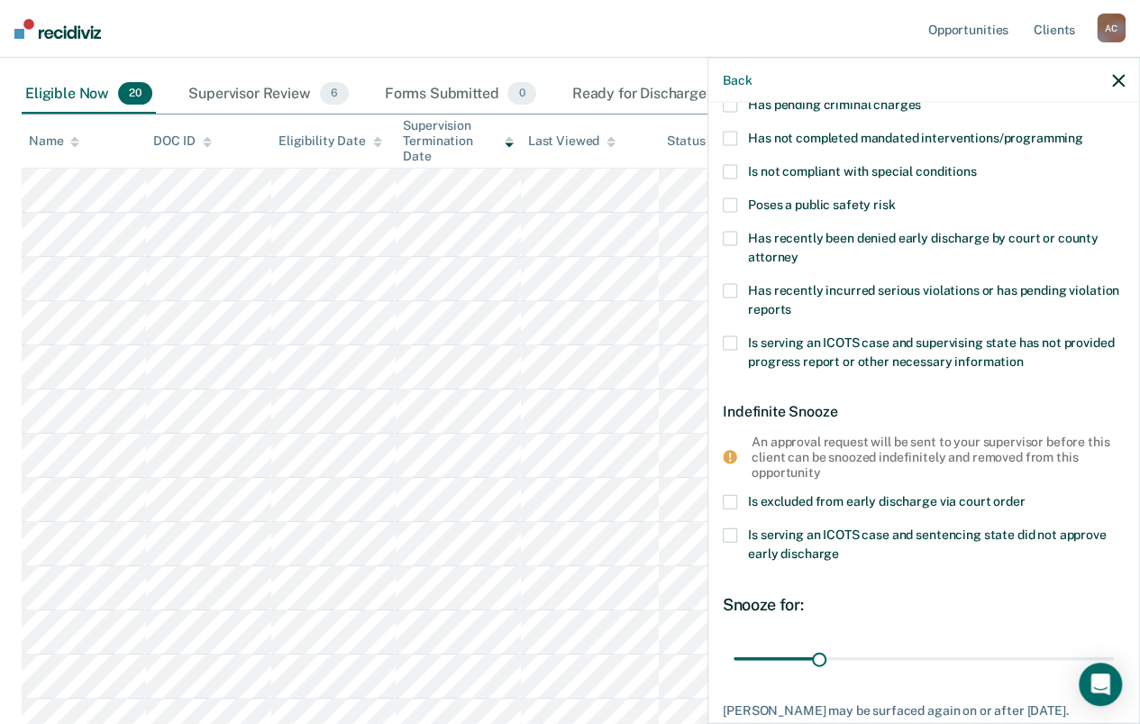
click at [735, 500] on span at bounding box center [730, 501] width 14 height 14
click at [1025, 494] on input "Is excluded from early discharge via court order" at bounding box center [1025, 494] width 0 height 0
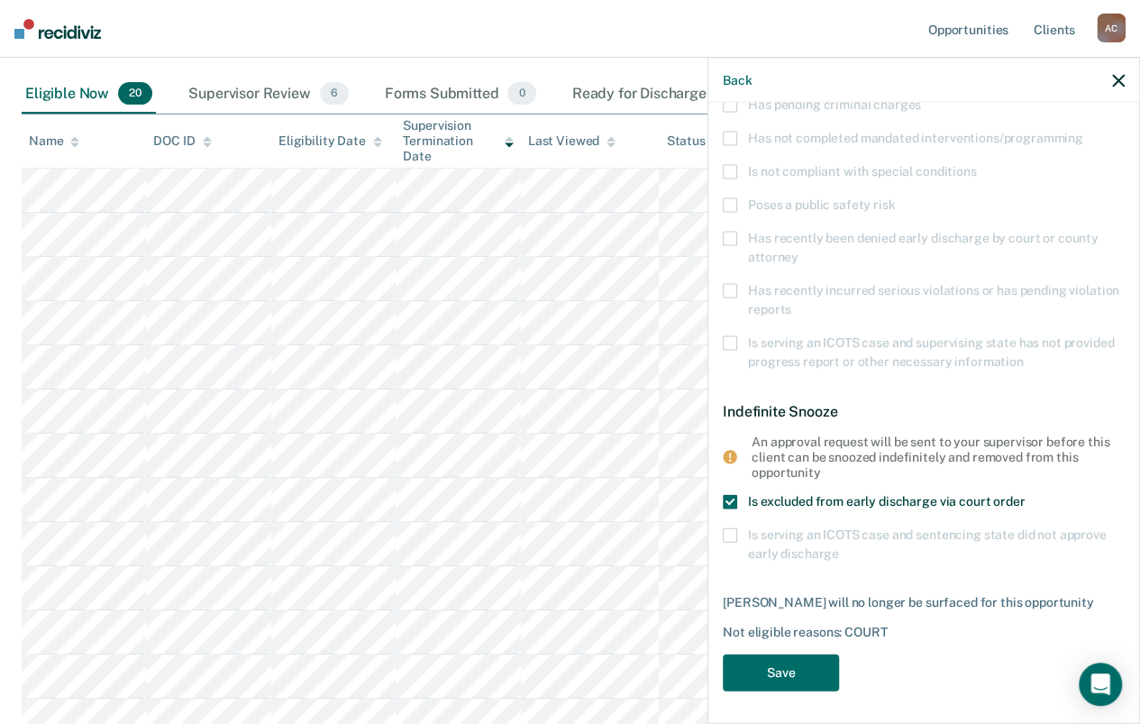
click at [727, 501] on span at bounding box center [730, 501] width 14 height 14
click at [1025, 494] on input "Is excluded from early discharge via court order" at bounding box center [1025, 494] width 0 height 0
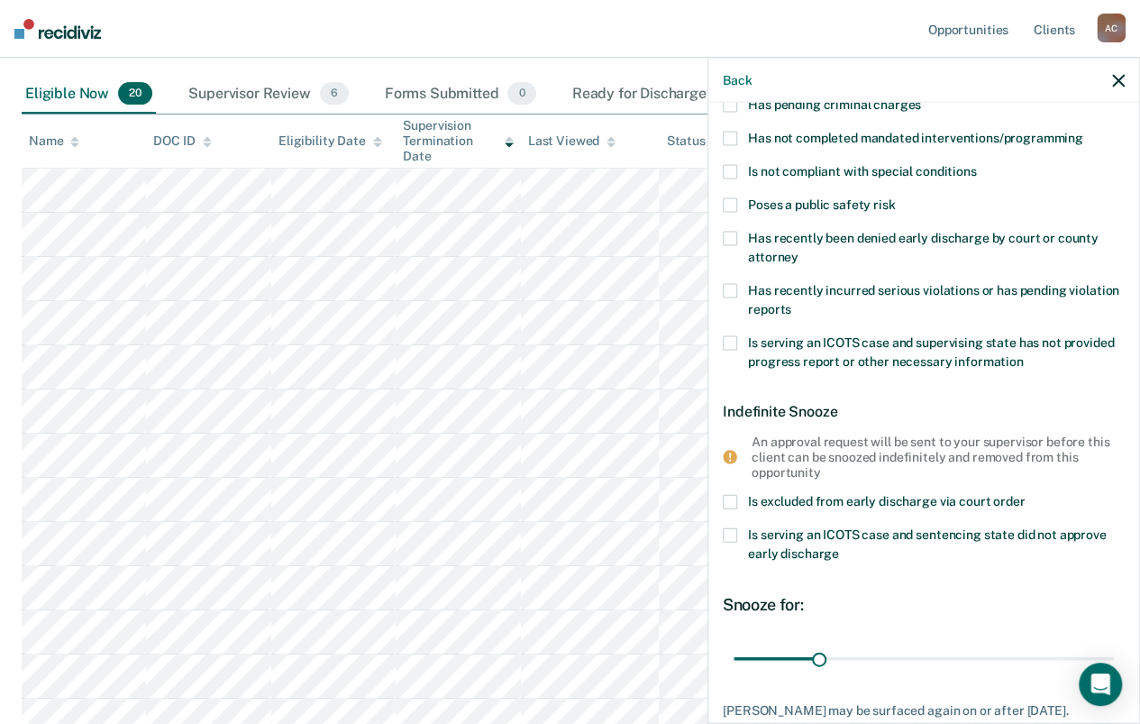
click at [733, 532] on span at bounding box center [730, 534] width 14 height 14
click at [839, 546] on input "Is serving an ICOTS case and sentencing state did not approve early discharge" at bounding box center [839, 546] width 0 height 0
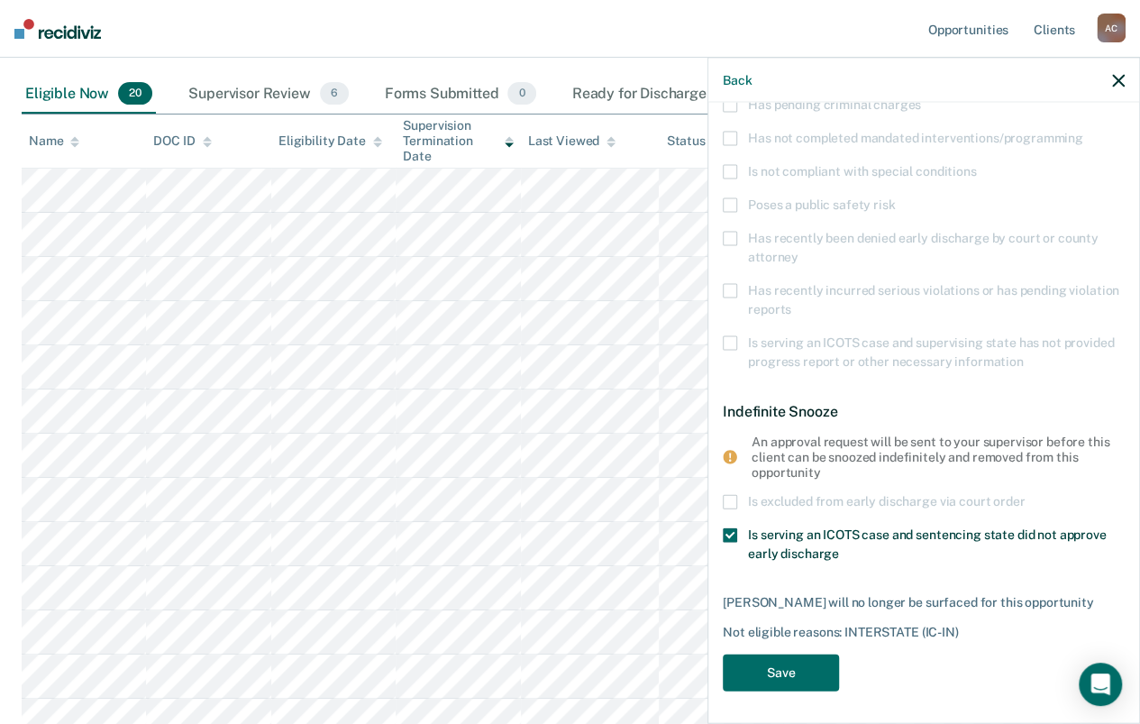
click at [731, 527] on span at bounding box center [730, 534] width 14 height 14
click at [839, 546] on input "Is serving an ICOTS case and sentencing state did not approve early discharge" at bounding box center [839, 546] width 0 height 0
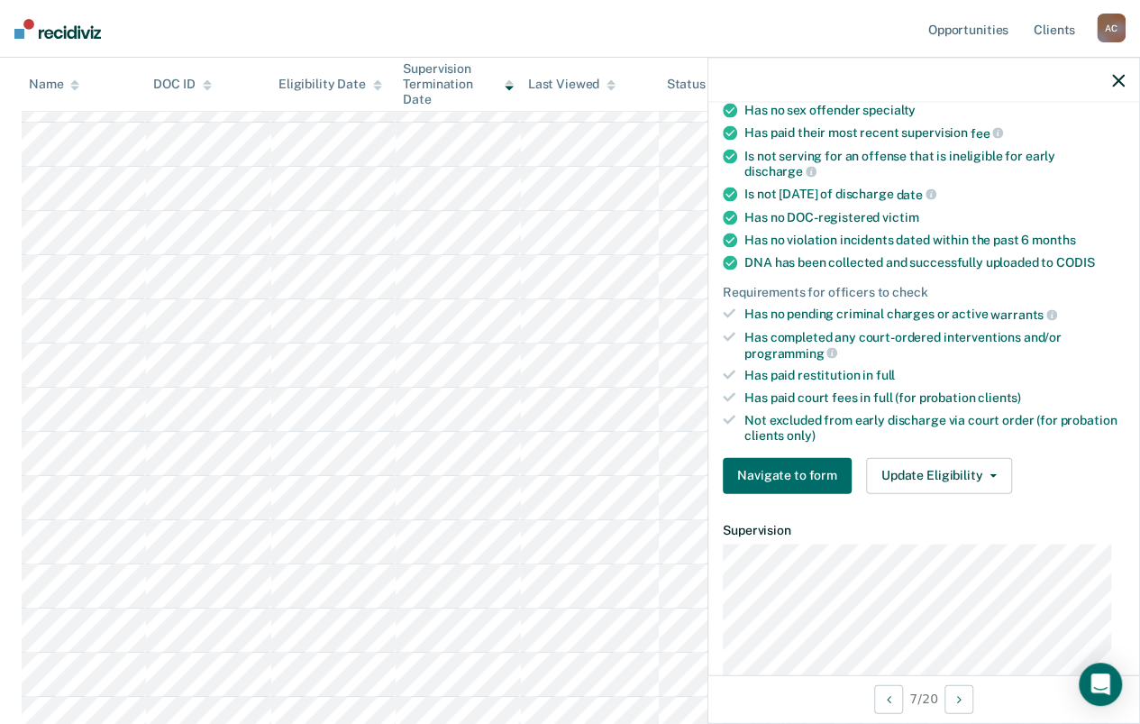
scroll to position [429, 0]
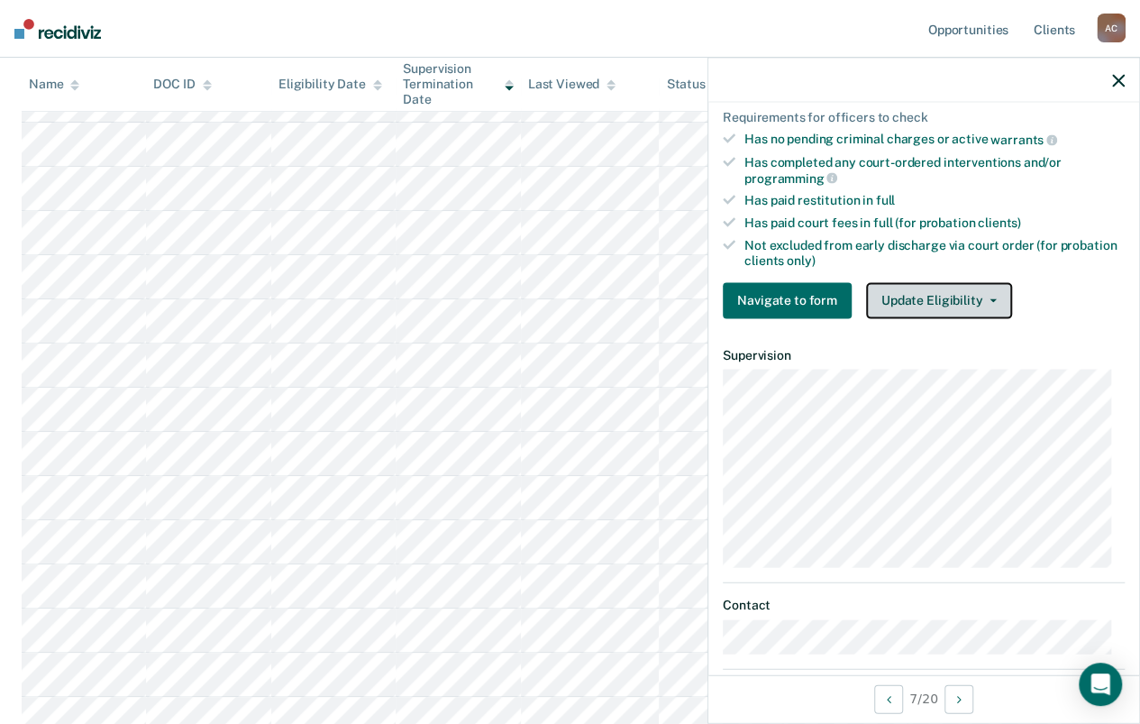
click at [956, 297] on button "Update Eligibility" at bounding box center [939, 300] width 146 height 36
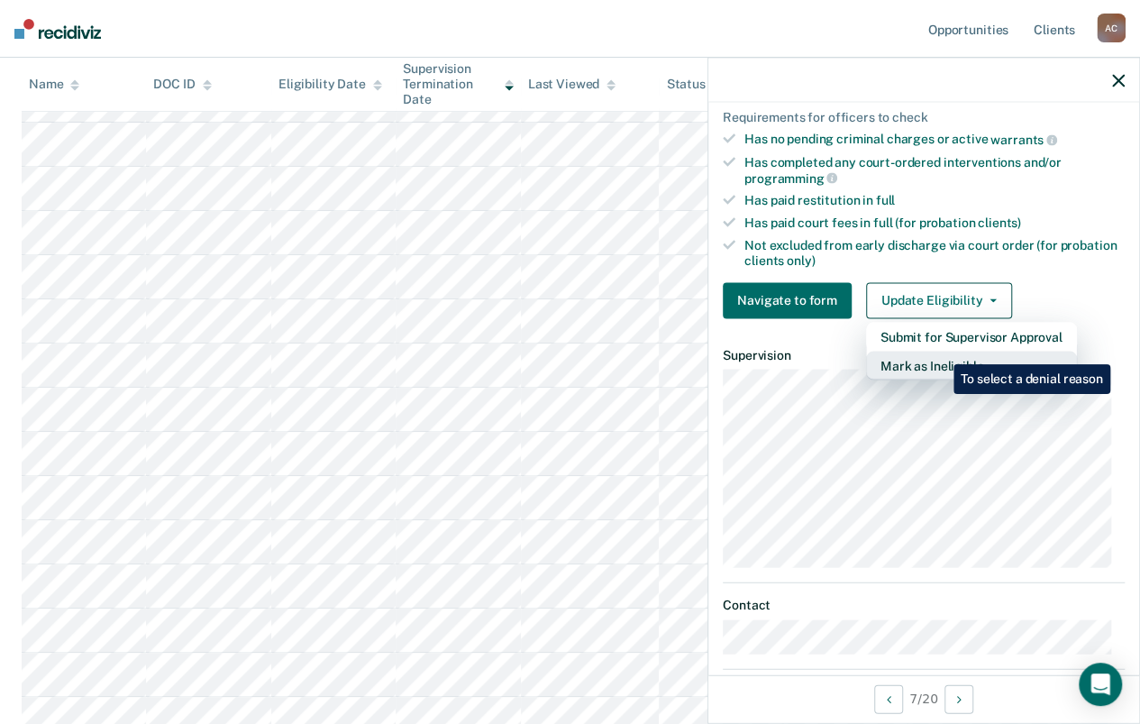
click at [940, 351] on button "Mark as Ineligible" at bounding box center [971, 365] width 211 height 29
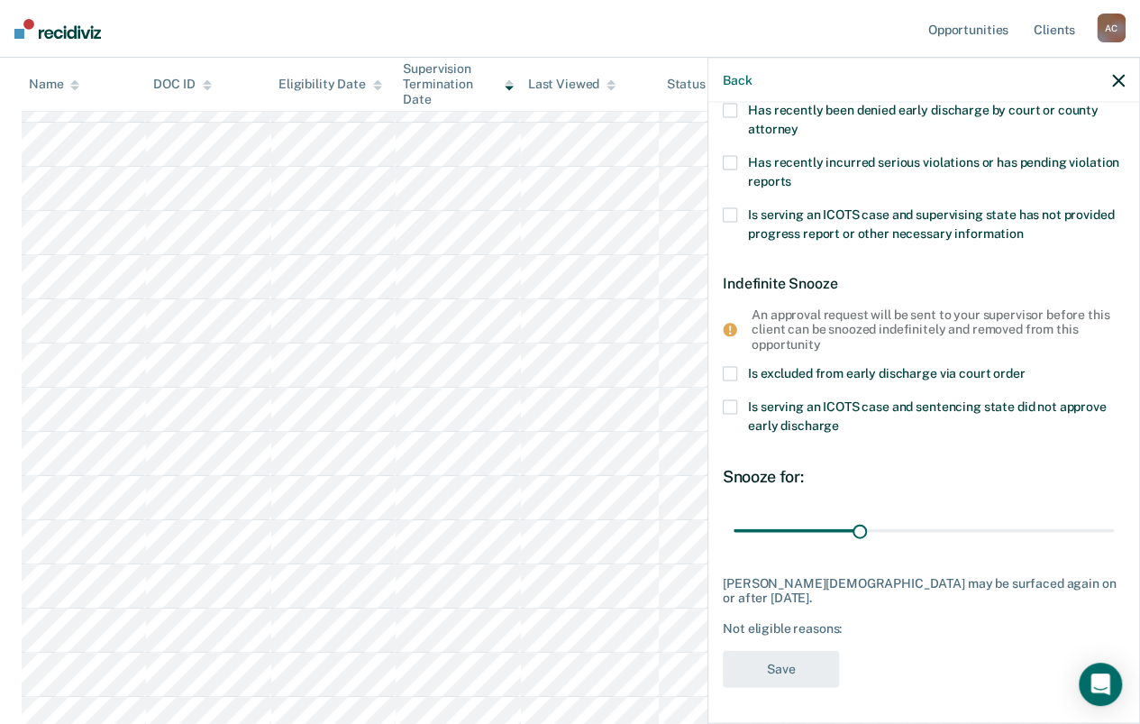
scroll to position [268, 0]
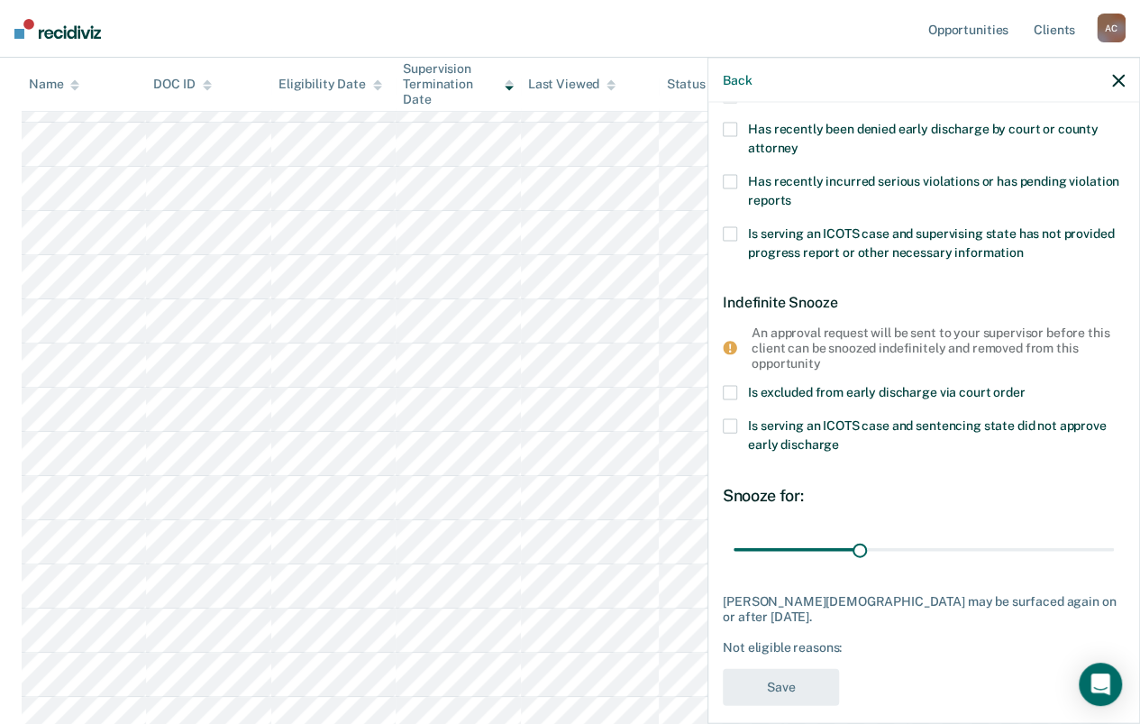
click at [736, 425] on span at bounding box center [730, 425] width 14 height 14
click at [839, 437] on input "Is serving an ICOTS case and sentencing state did not approve early discharge" at bounding box center [839, 437] width 0 height 0
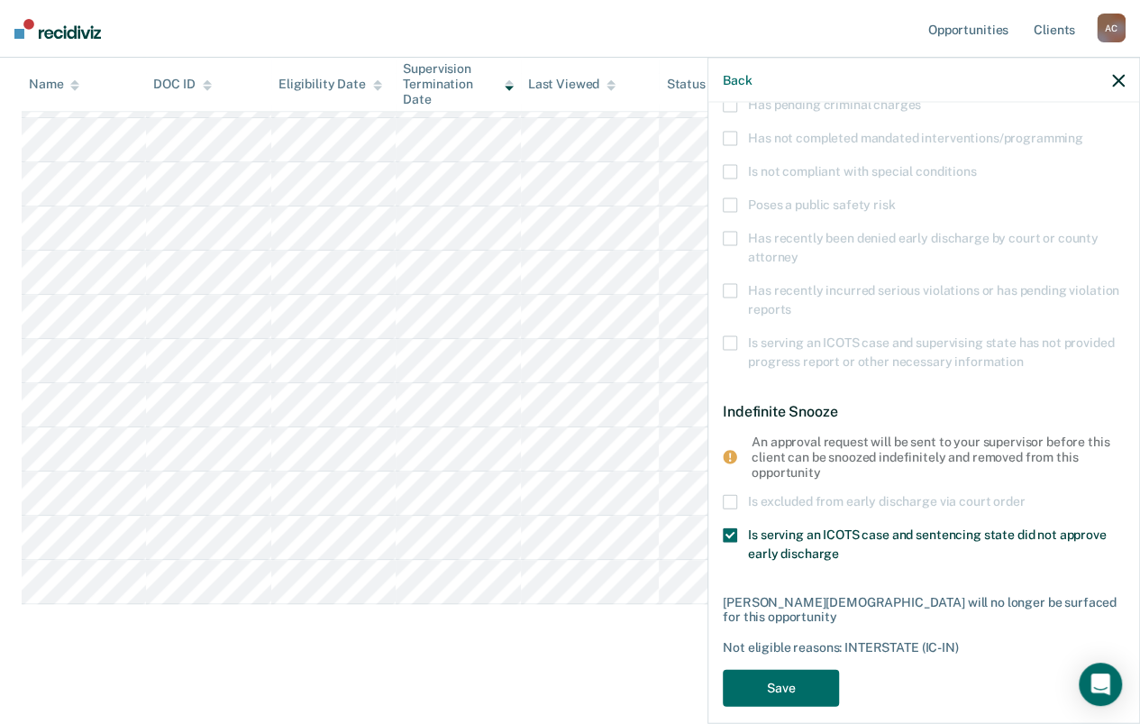
scroll to position [631, 0]
click at [800, 670] on button "Save" at bounding box center [781, 687] width 116 height 37
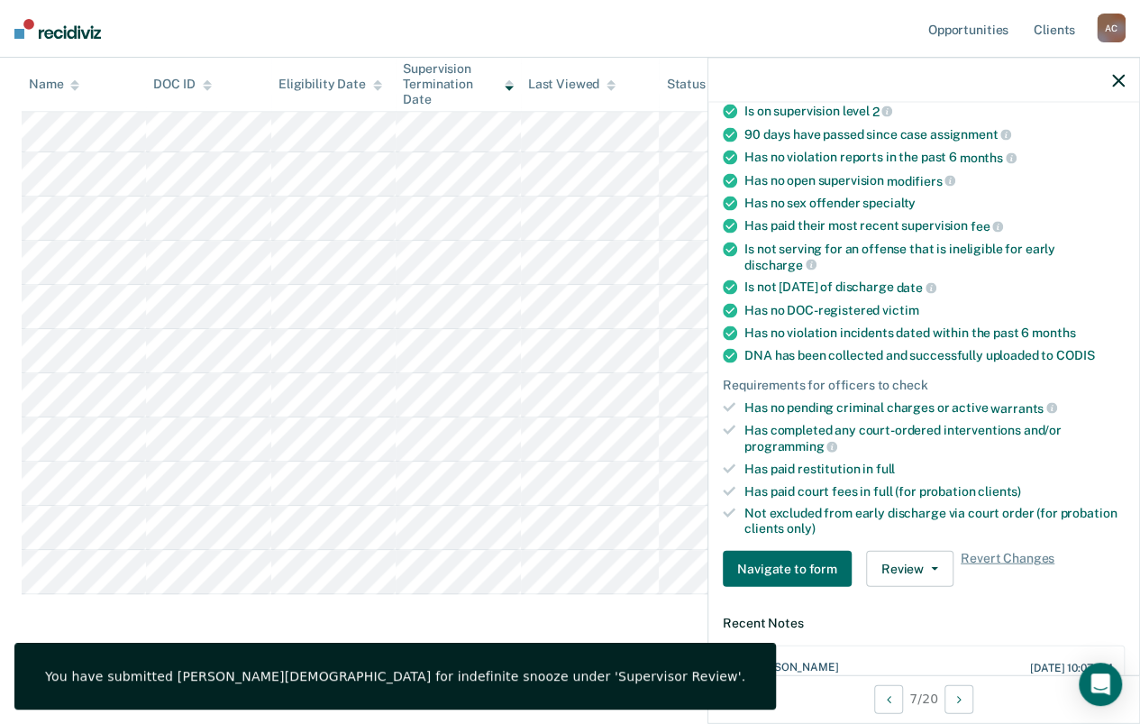
scroll to position [454, 0]
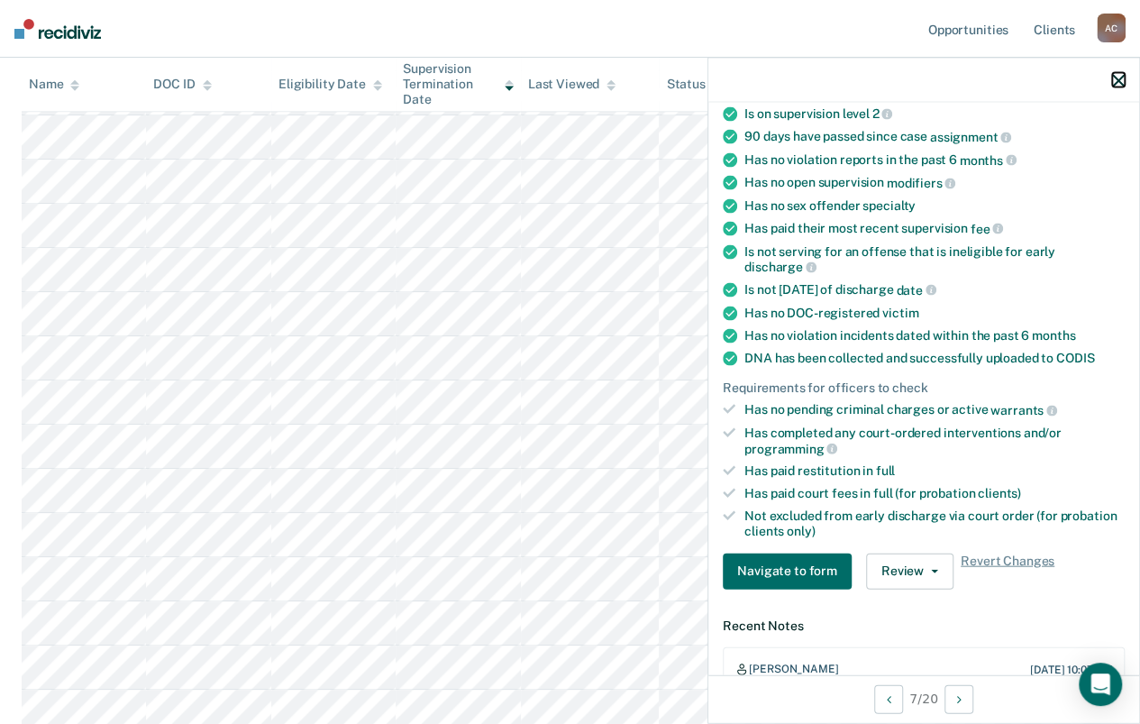
click at [1113, 81] on icon "button" at bounding box center [1118, 80] width 13 height 13
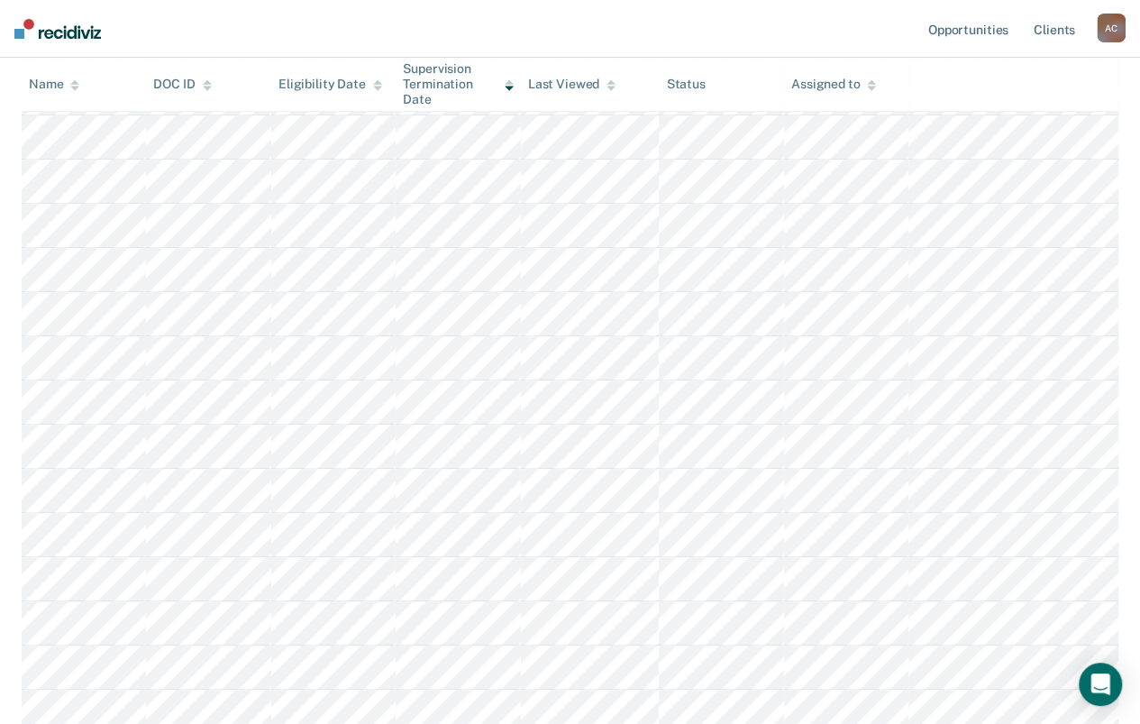
scroll to position [0, 0]
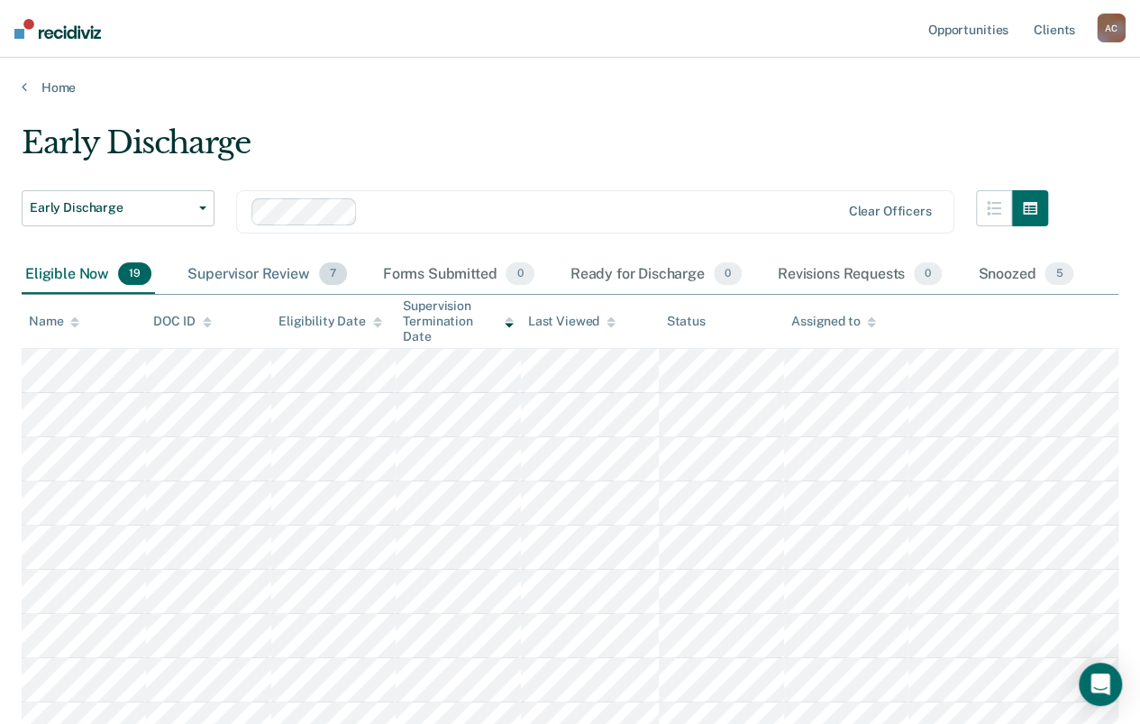
click at [274, 273] on div "Supervisor Review 7" at bounding box center [267, 275] width 167 height 40
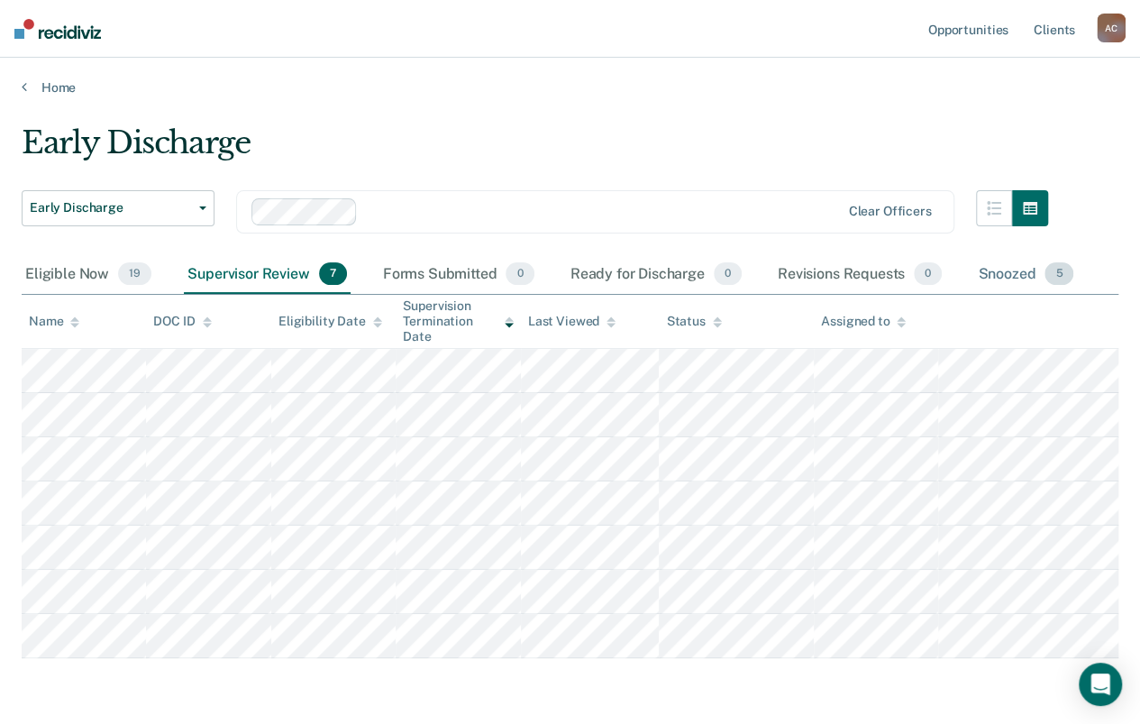
click at [1001, 282] on div "Snoozed 5" at bounding box center [1025, 275] width 103 height 40
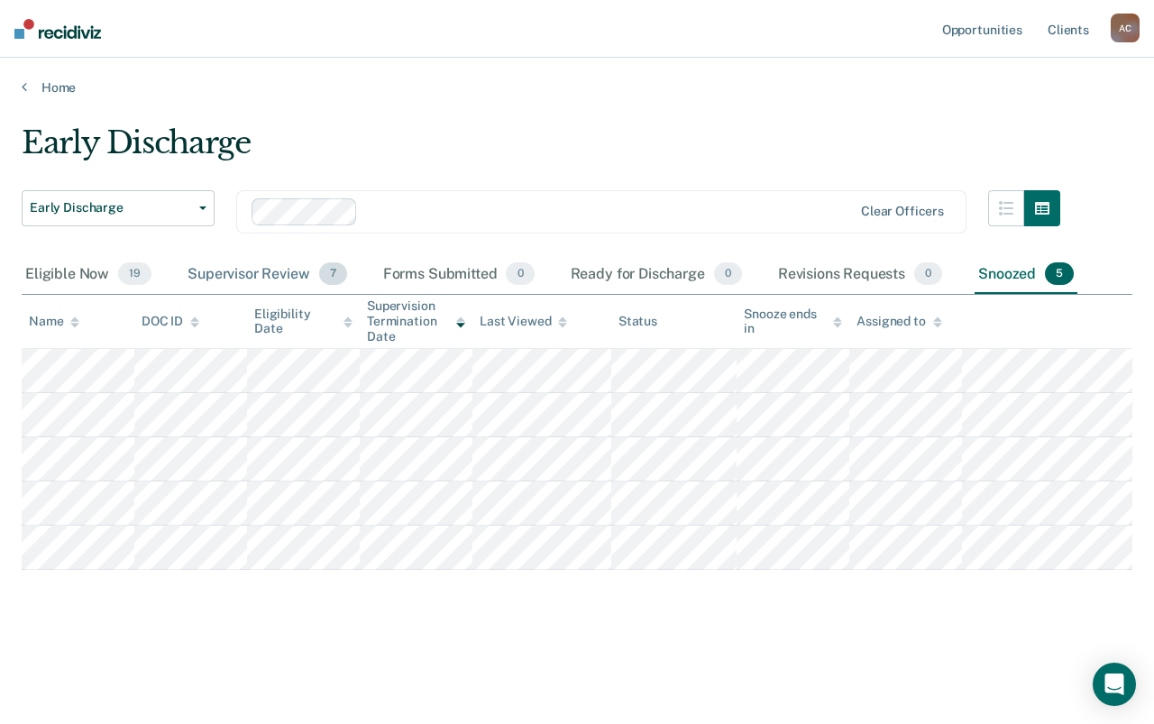
click at [234, 268] on div "Supervisor Review 7" at bounding box center [267, 275] width 167 height 40
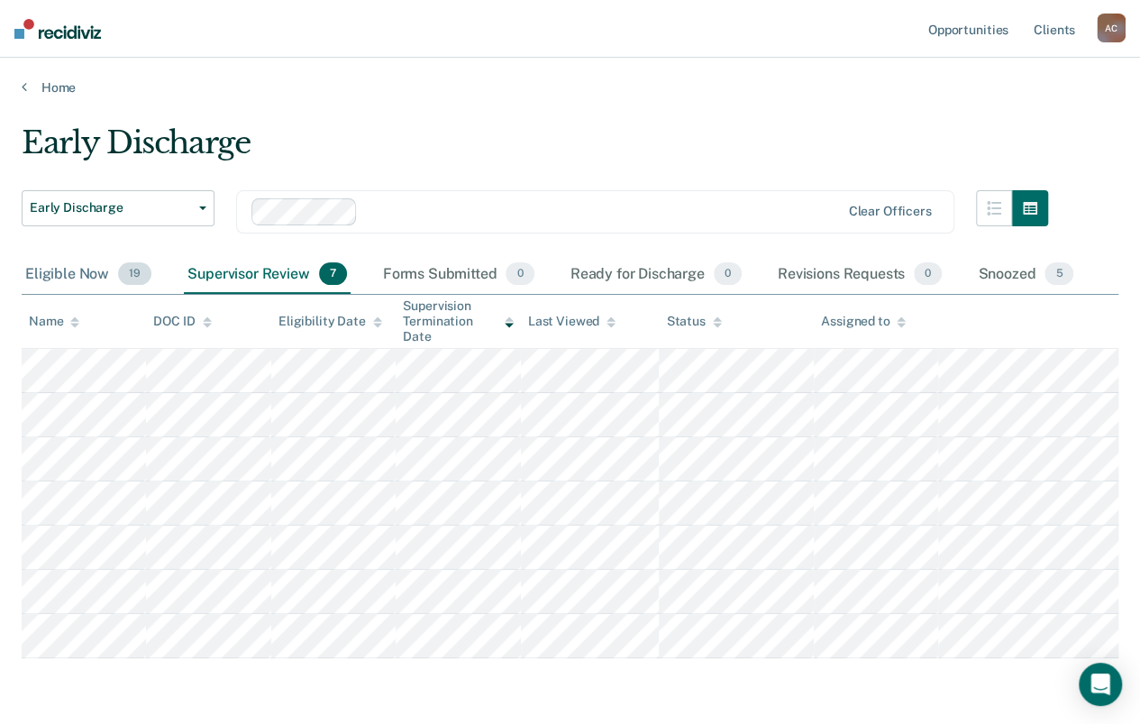
click at [66, 271] on div "Eligible Now 19" at bounding box center [88, 275] width 133 height 40
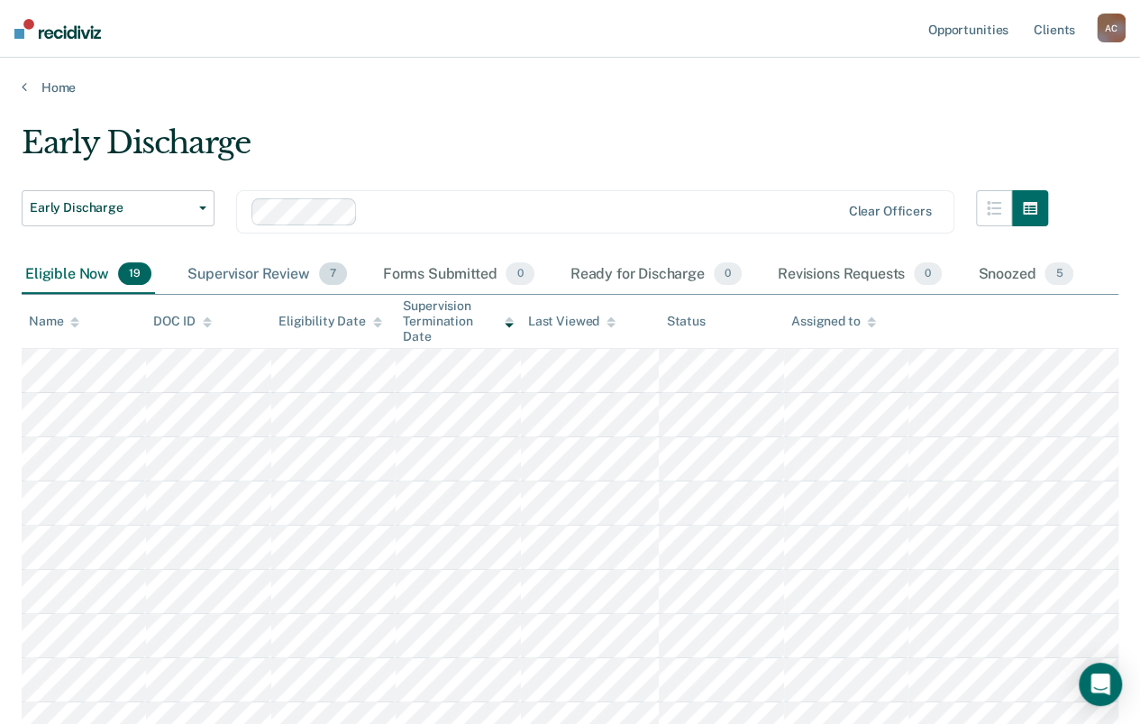
click at [251, 261] on div "Supervisor Review 7" at bounding box center [267, 275] width 167 height 40
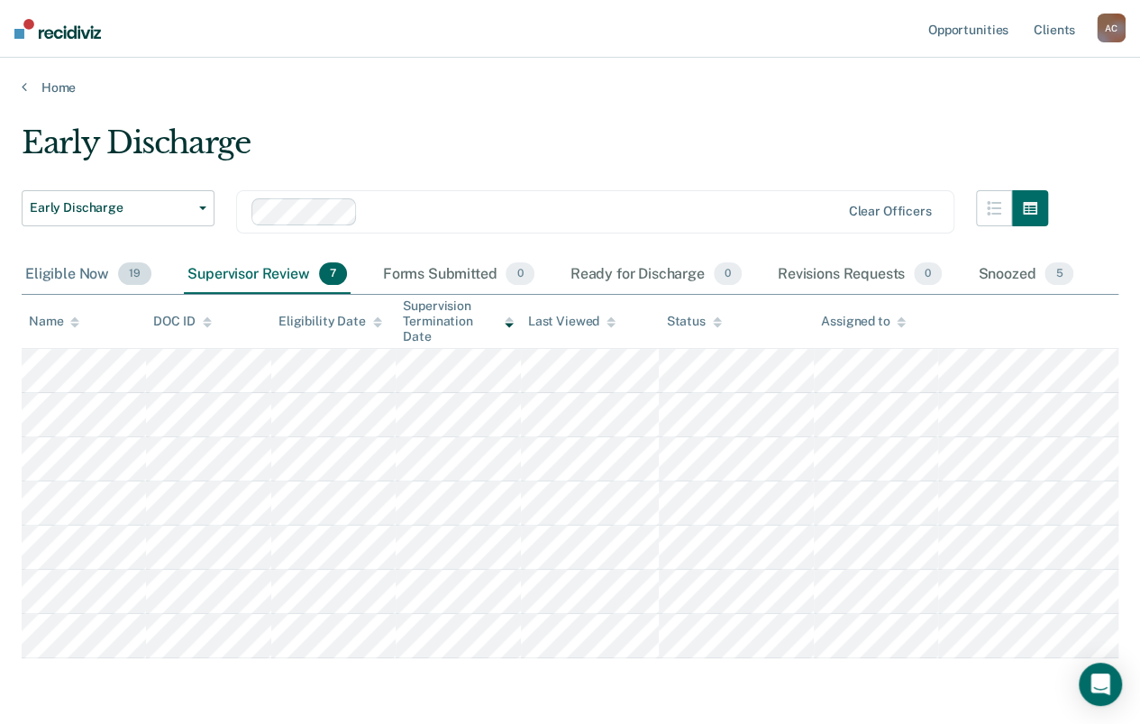
click at [33, 279] on div "Eligible Now 19" at bounding box center [88, 275] width 133 height 40
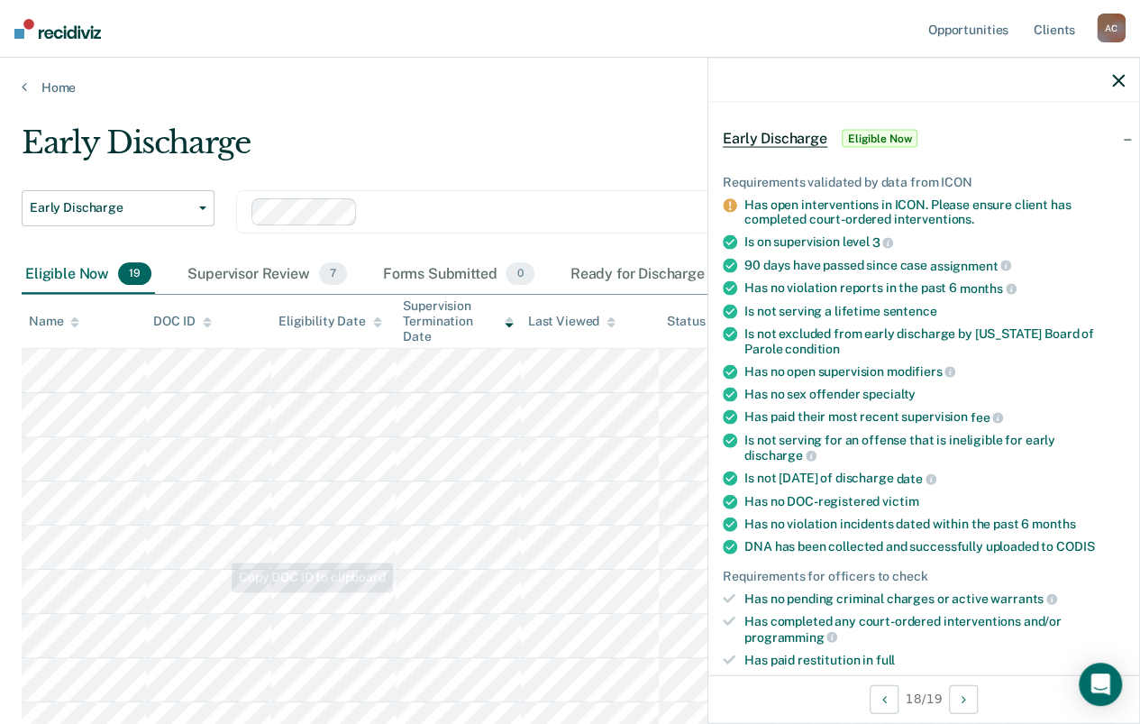
scroll to position [361, 0]
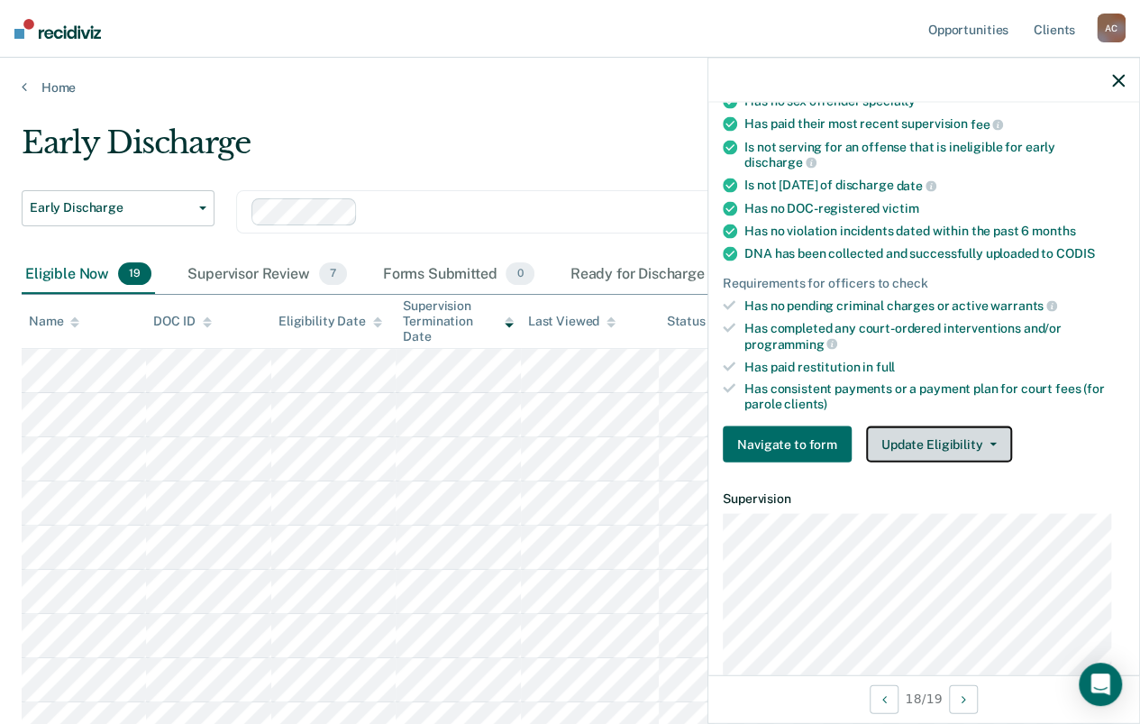
click at [970, 437] on button "Update Eligibility" at bounding box center [939, 443] width 146 height 36
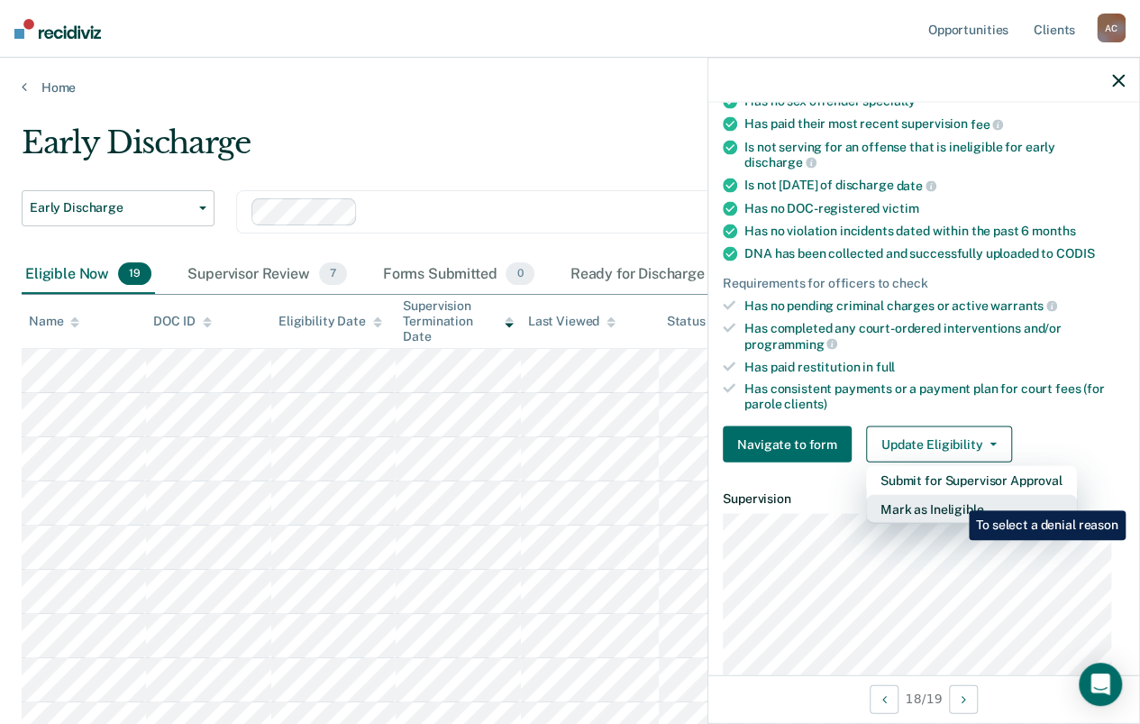
click at [956, 497] on button "Mark as Ineligible" at bounding box center [971, 508] width 211 height 29
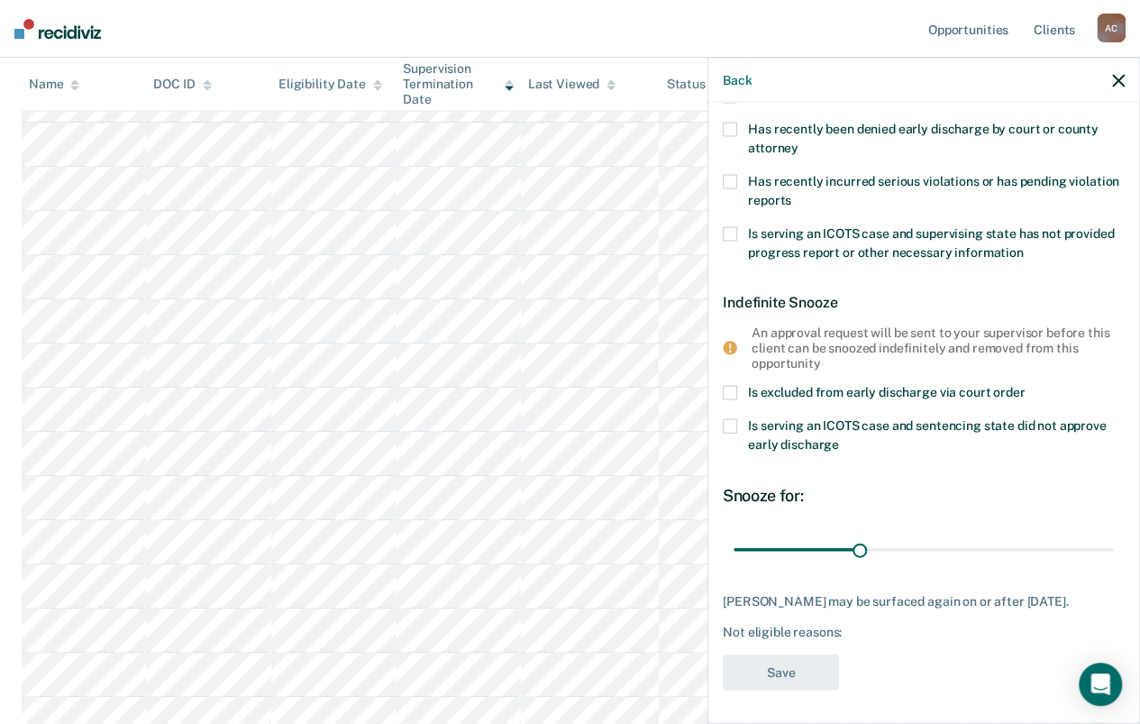
scroll to position [0, 0]
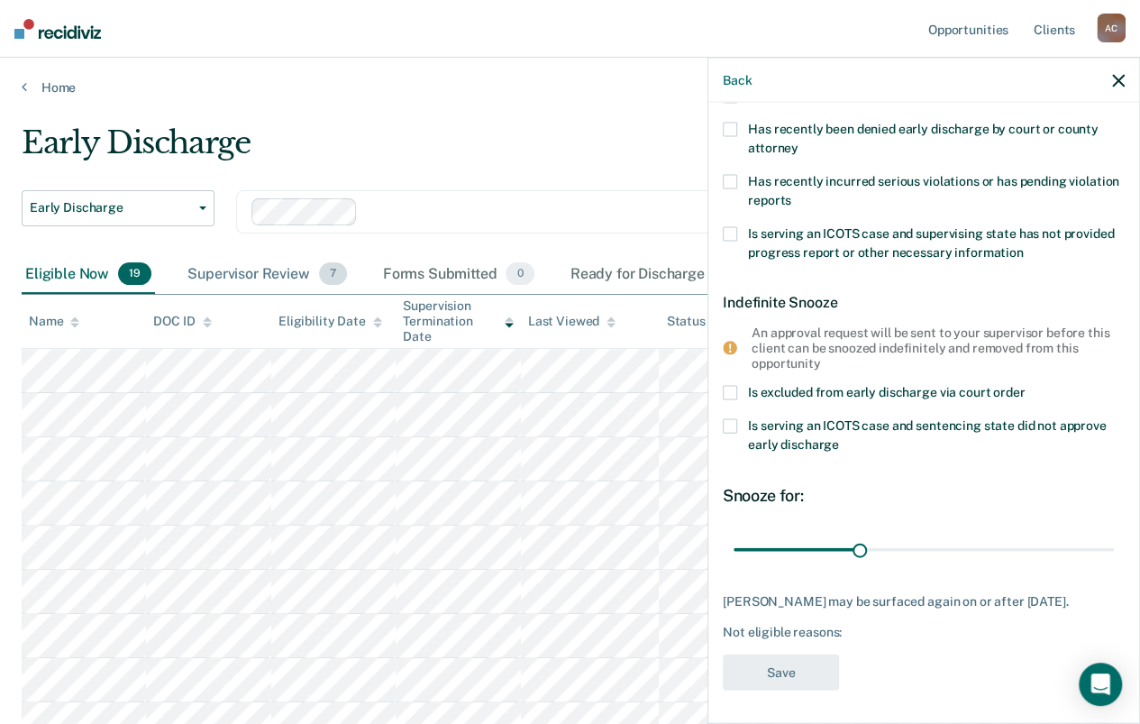
click at [240, 271] on div "Supervisor Review 7" at bounding box center [267, 275] width 167 height 40
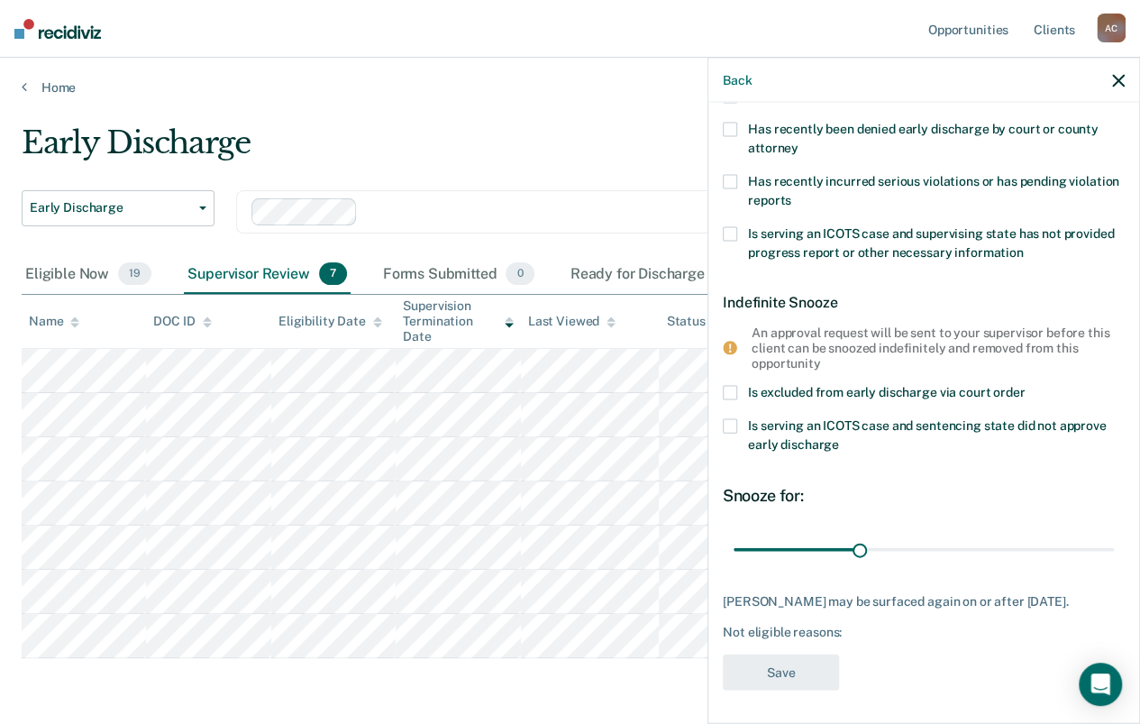
click at [1129, 78] on div "Back" at bounding box center [924, 80] width 431 height 45
click at [1122, 78] on icon "button" at bounding box center [1118, 80] width 13 height 13
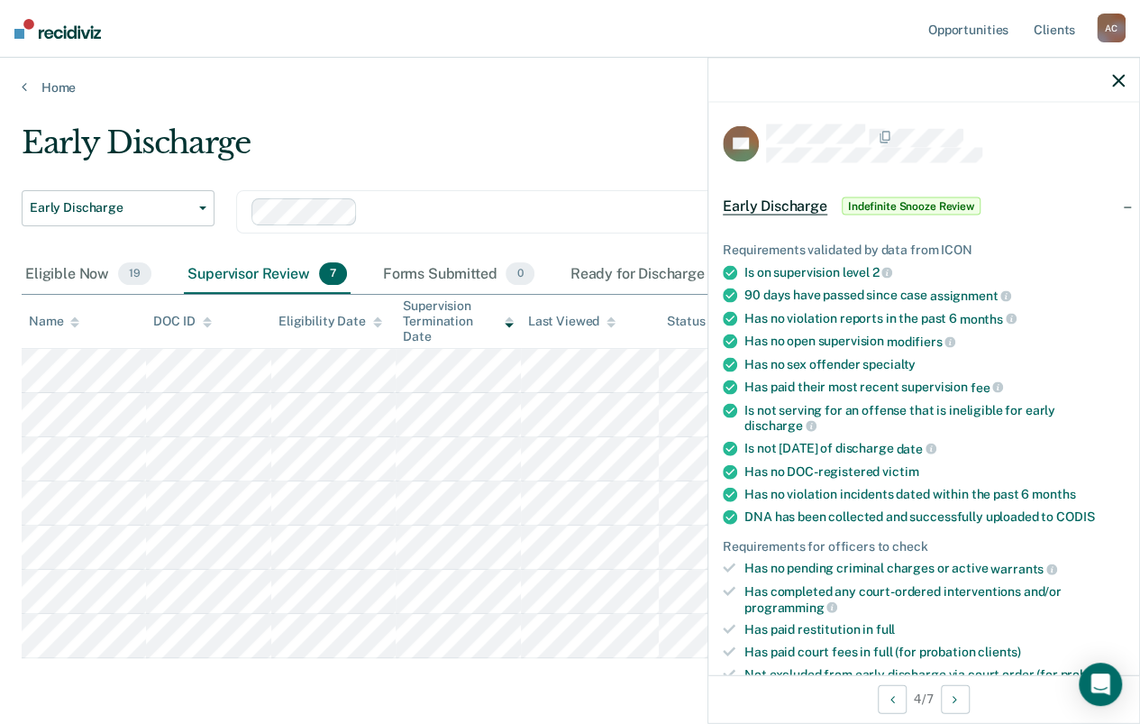
scroll to position [180, 0]
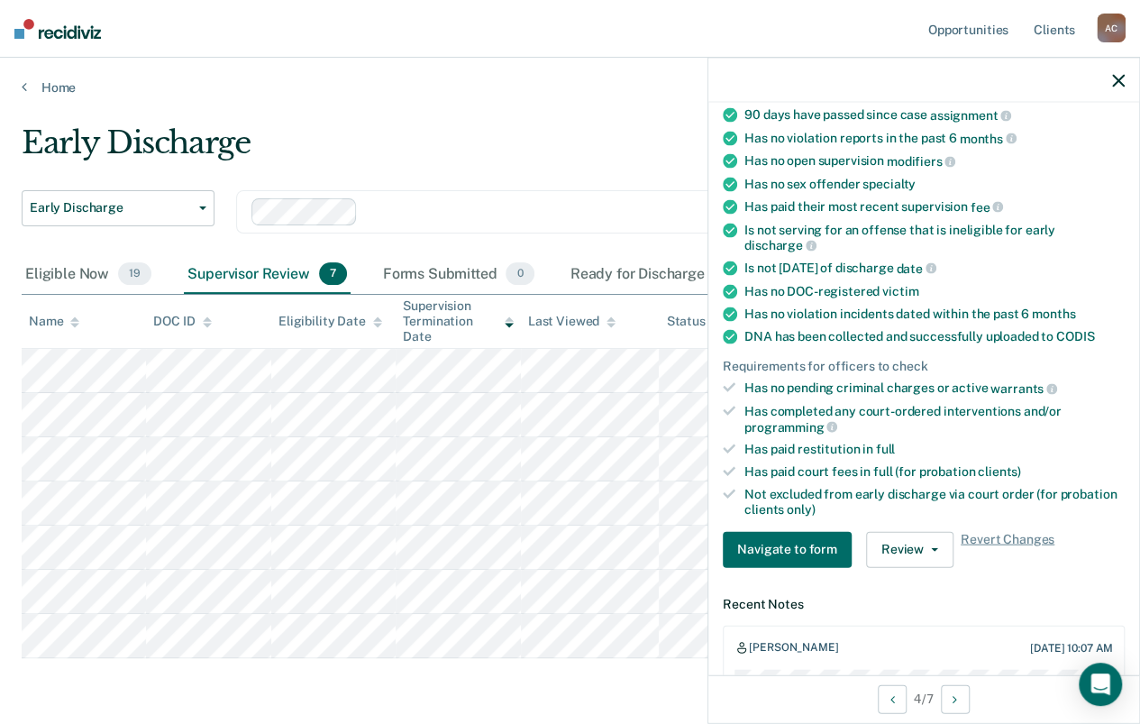
click at [619, 128] on div "Early Discharge" at bounding box center [535, 149] width 1027 height 51
click at [1114, 73] on button "button" at bounding box center [1118, 79] width 13 height 15
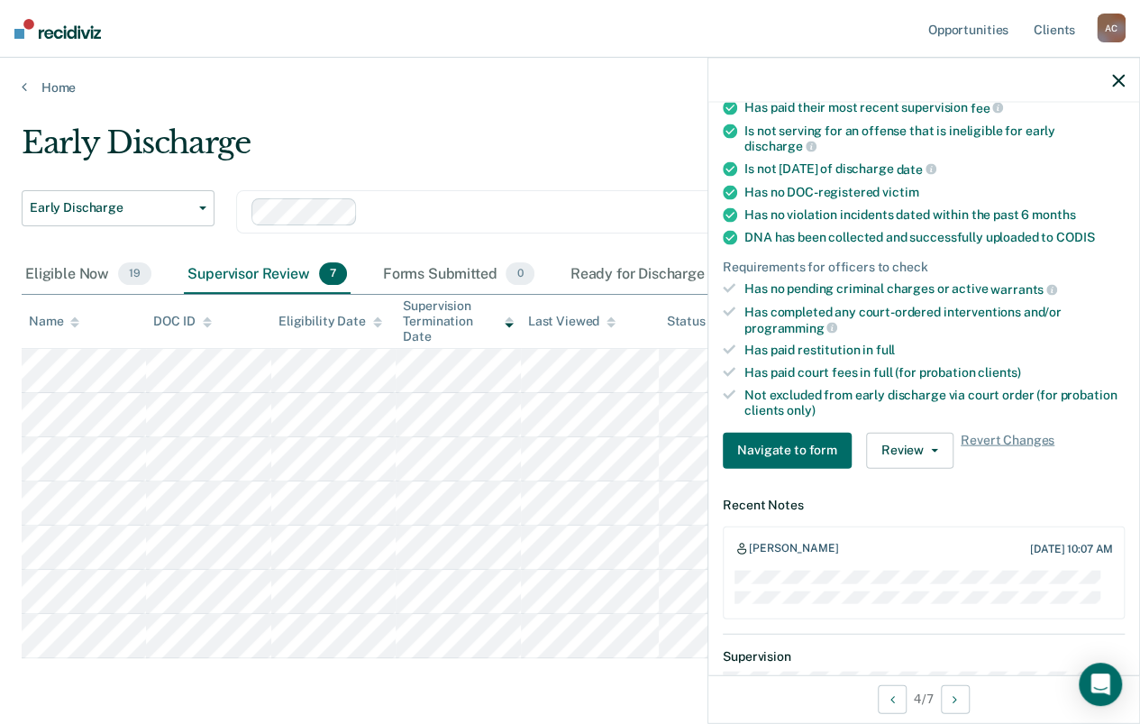
scroll to position [361, 0]
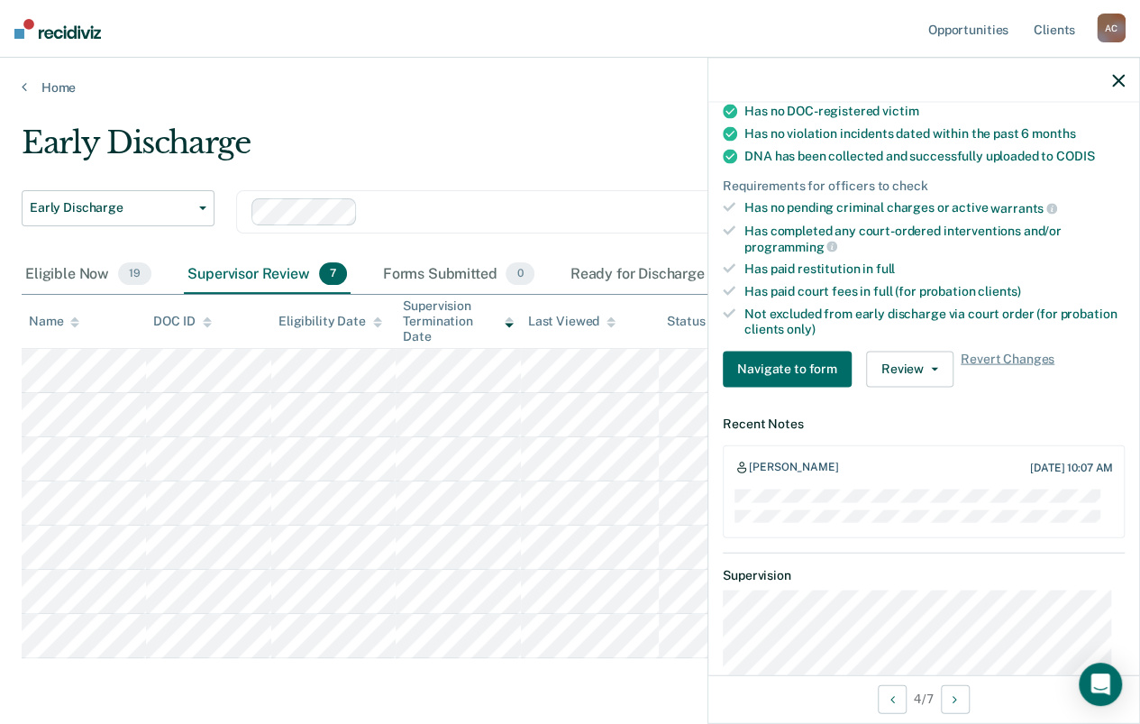
click at [649, 141] on div "Early Discharge" at bounding box center [535, 149] width 1027 height 51
click at [1124, 80] on icon "button" at bounding box center [1118, 80] width 13 height 13
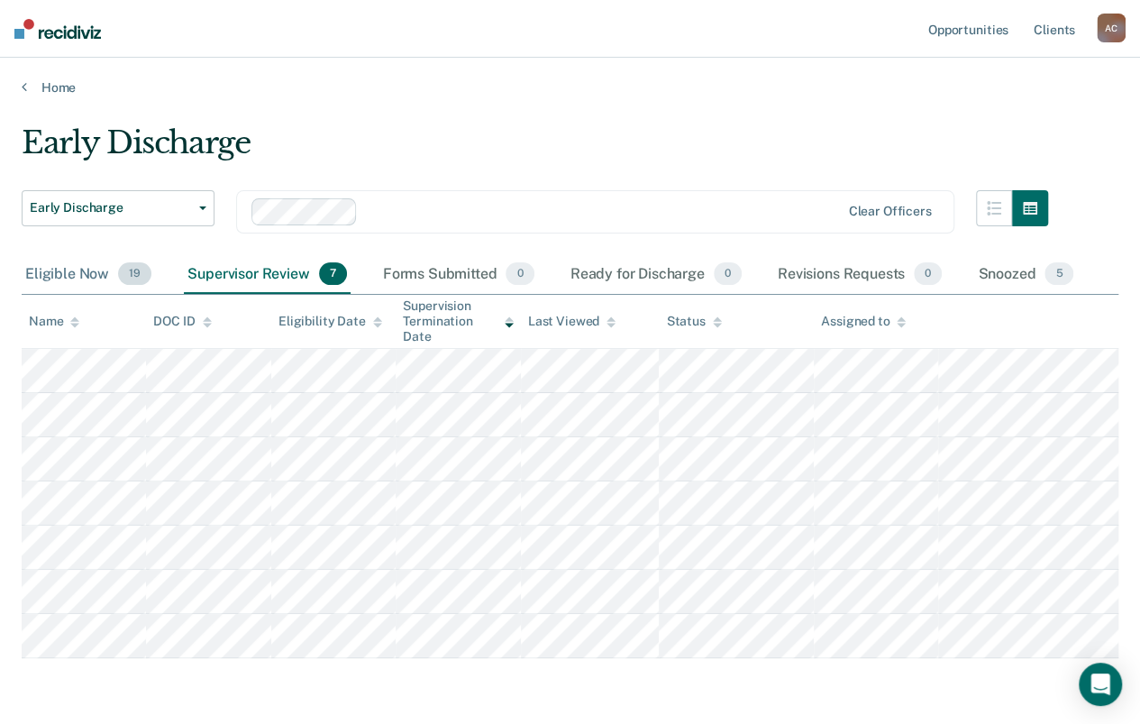
click at [87, 271] on div "Eligible Now 19" at bounding box center [88, 275] width 133 height 40
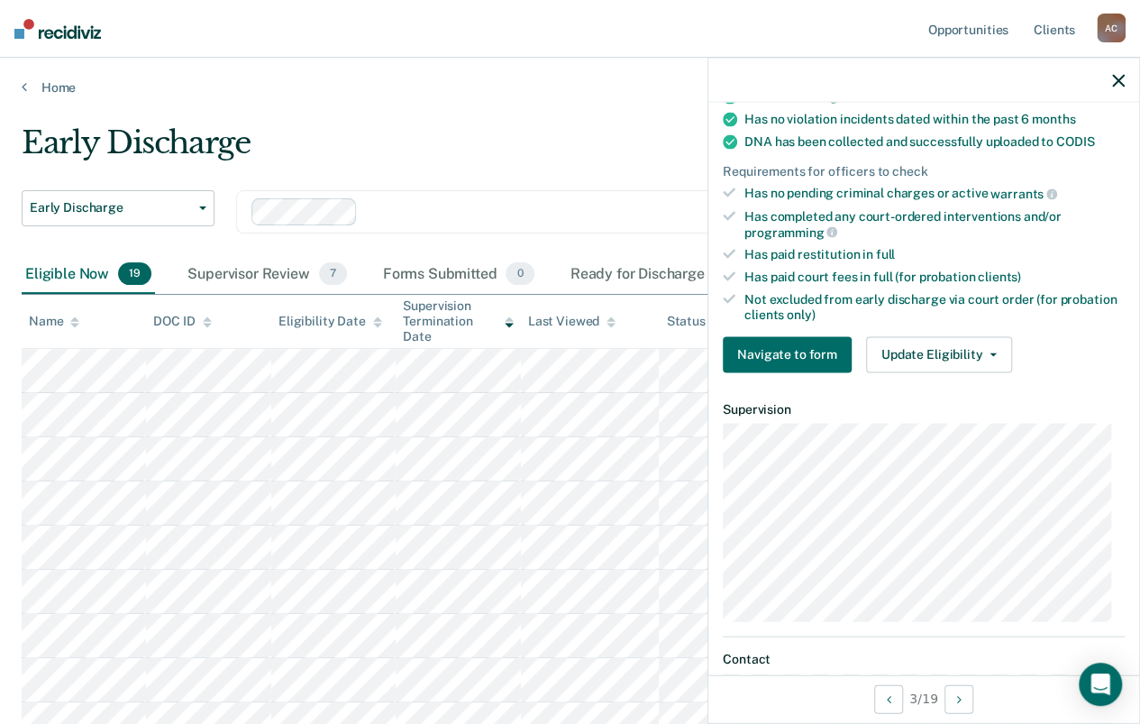
scroll to position [270, 0]
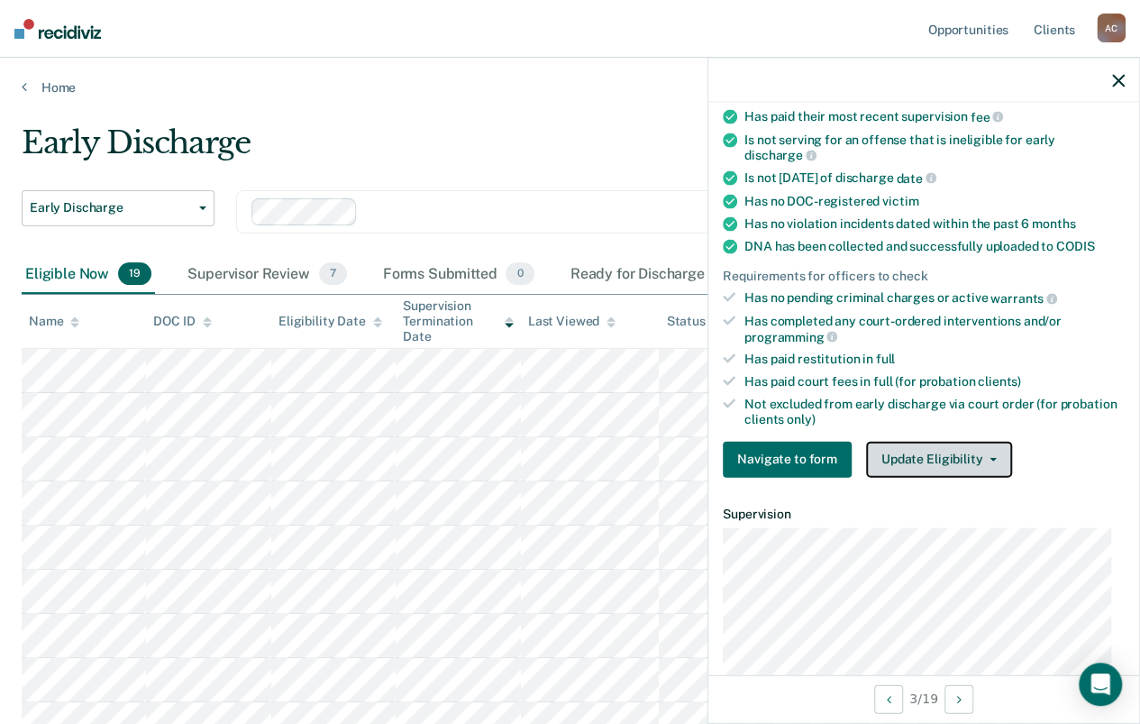
click at [977, 444] on button "Update Eligibility" at bounding box center [939, 459] width 146 height 36
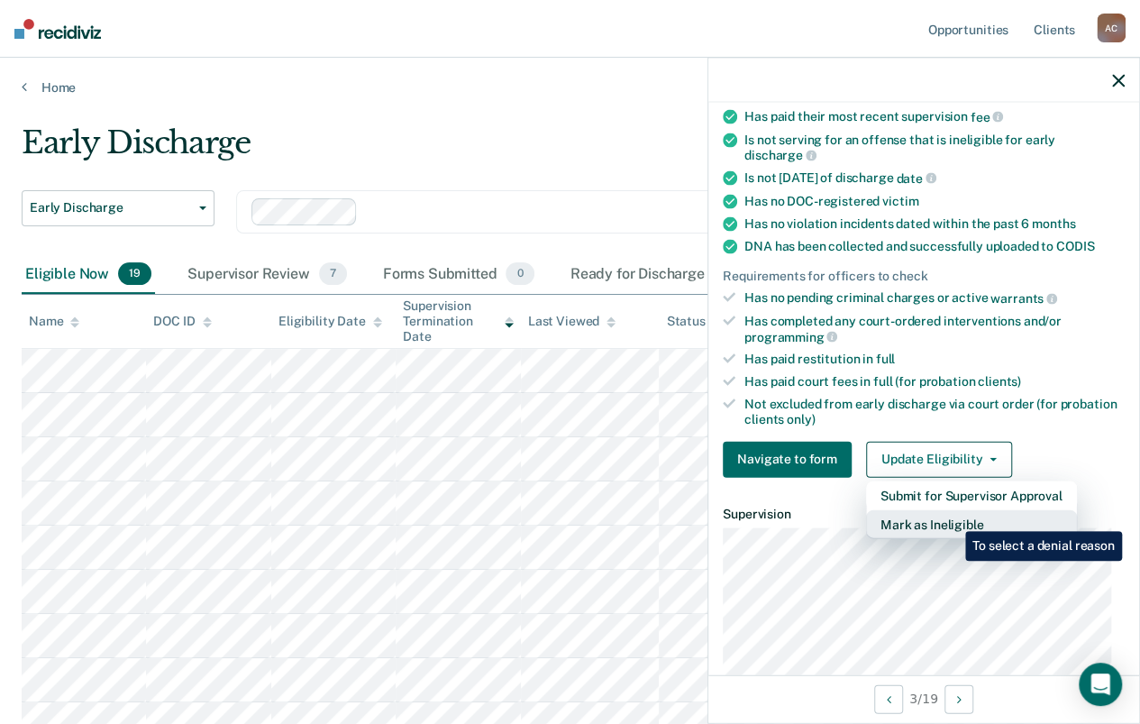
click at [952, 517] on button "Mark as Ineligible" at bounding box center [971, 523] width 211 height 29
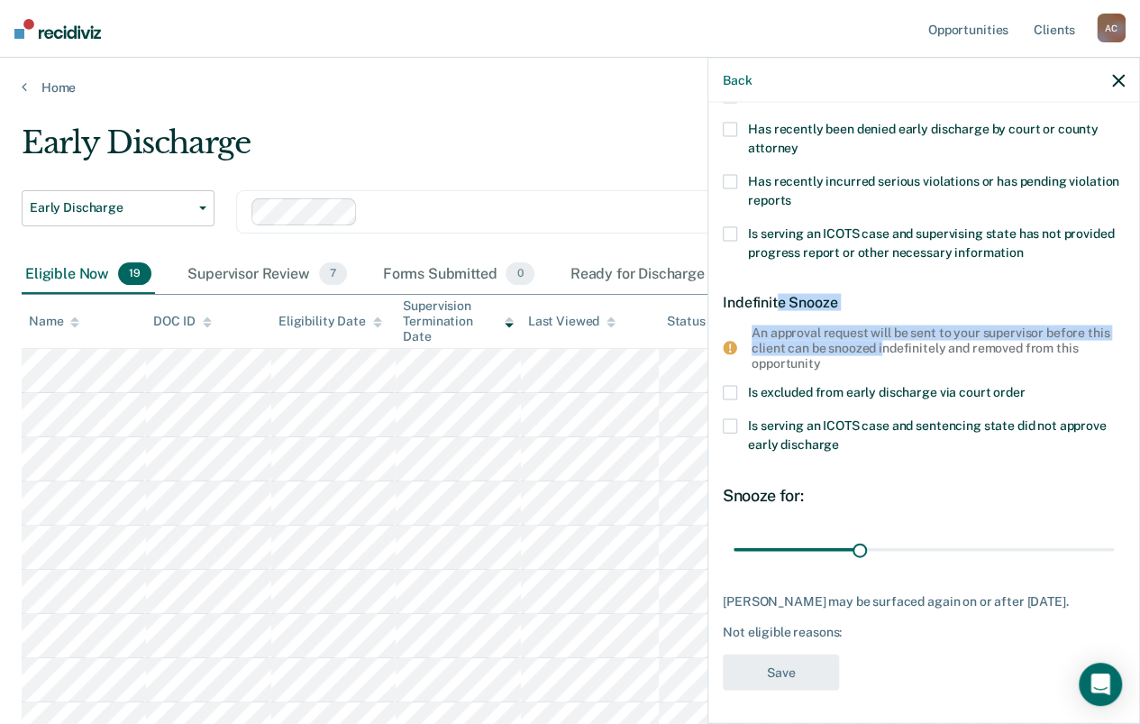
drag, startPoint x: 777, startPoint y: 307, endPoint x: 904, endPoint y: 339, distance: 131.0
click at [904, 339] on div "DD Temporary Snooze Has unpaid court fees or restitution Has pending criminal c…" at bounding box center [924, 279] width 402 height 845
click at [902, 340] on div "An approval request will be sent to your supervisor before this client can be s…" at bounding box center [931, 347] width 359 height 45
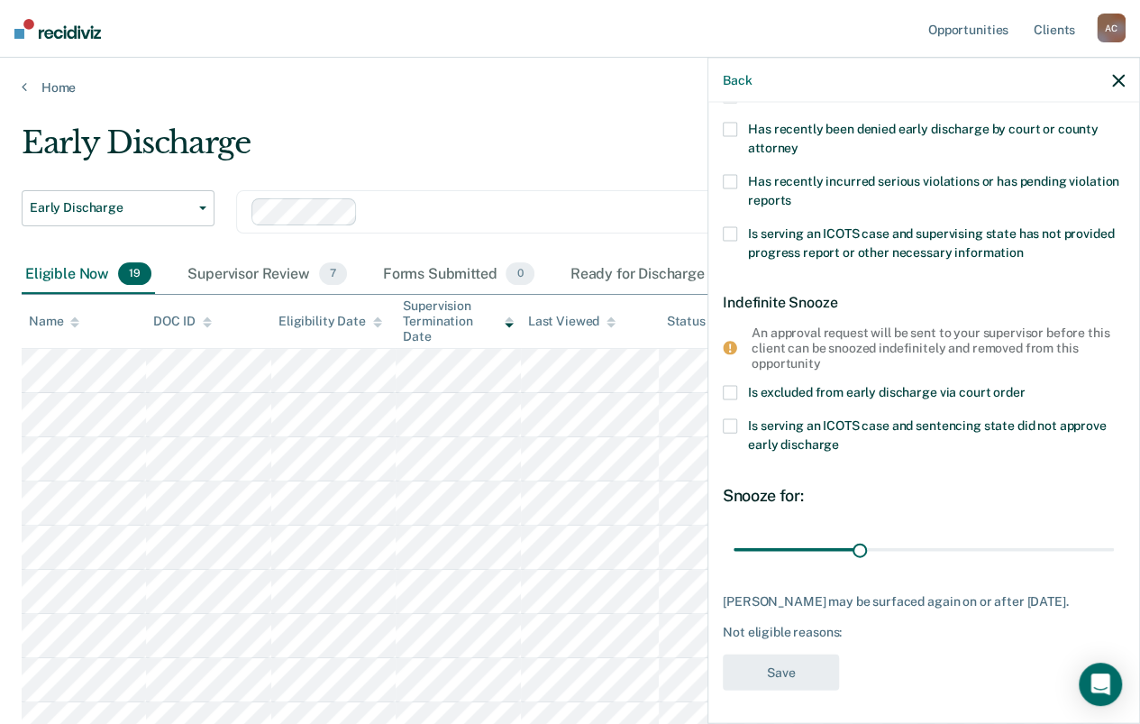
click at [848, 305] on div "Indefinite Snooze" at bounding box center [924, 302] width 402 height 46
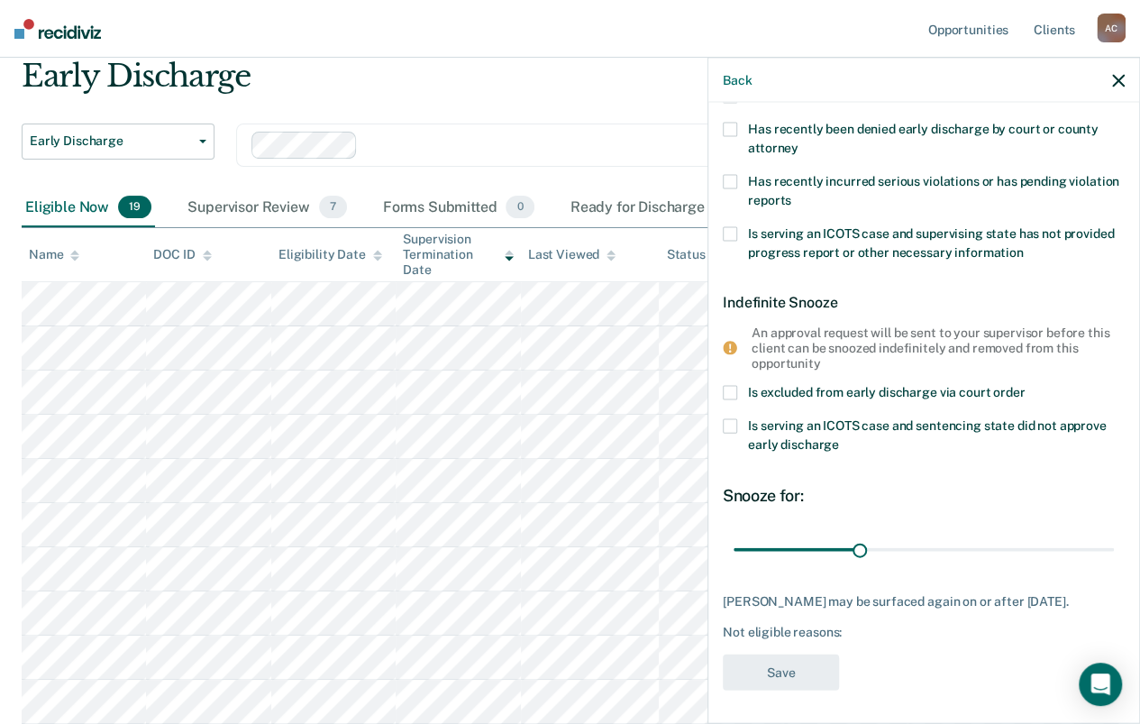
scroll to position [90, 0]
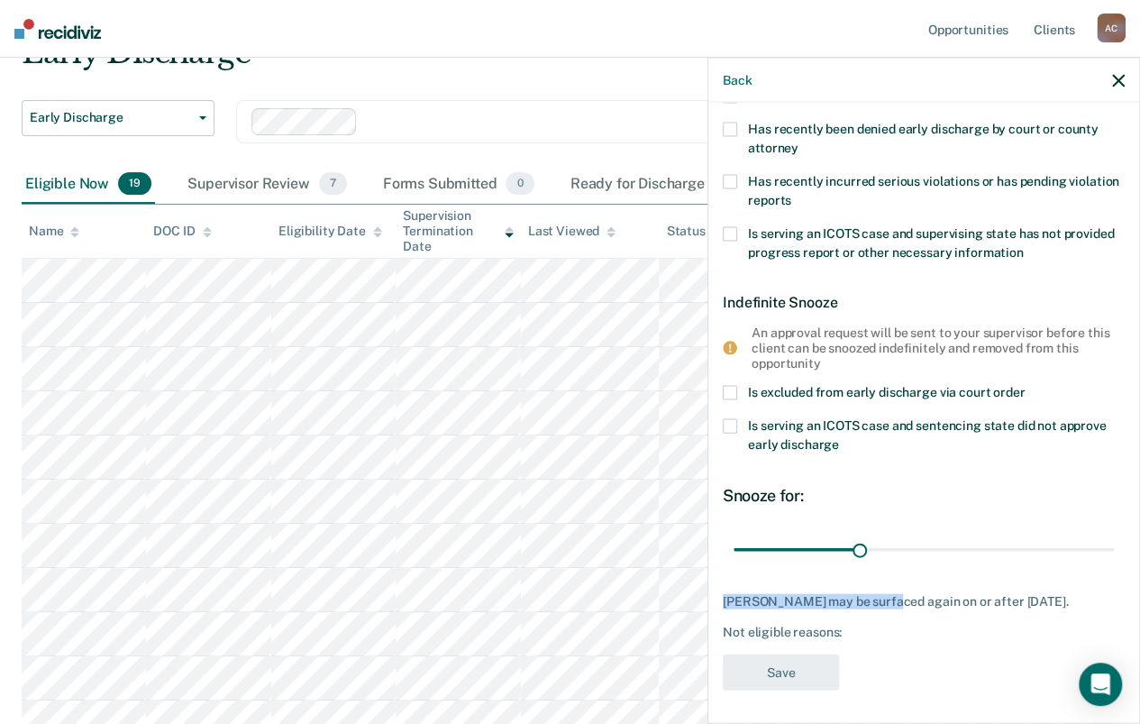
drag, startPoint x: 877, startPoint y: 599, endPoint x: 799, endPoint y: 606, distance: 78.7
click at [799, 606] on div "[PERSON_NAME] may be surfaced again on or after [DATE]. Not eligible reasons:" at bounding box center [924, 616] width 402 height 45
click at [800, 617] on div "[PERSON_NAME] may be surfaced again on or after [DATE]. Not eligible reasons:" at bounding box center [924, 616] width 402 height 45
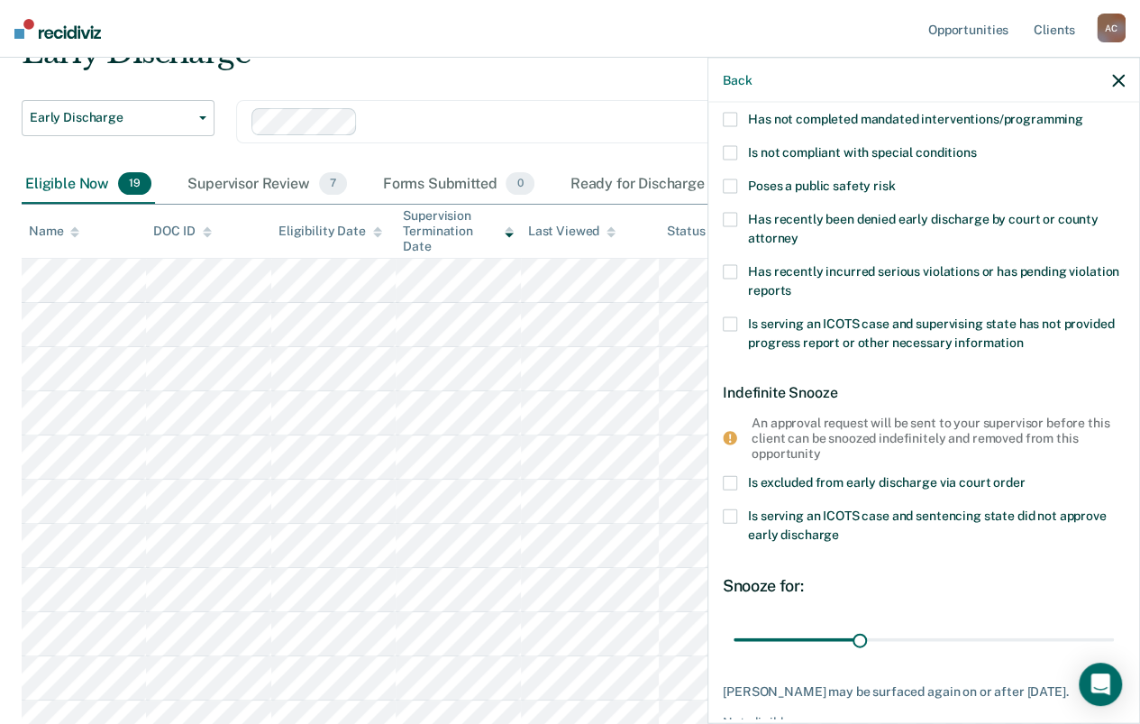
scroll to position [268, 0]
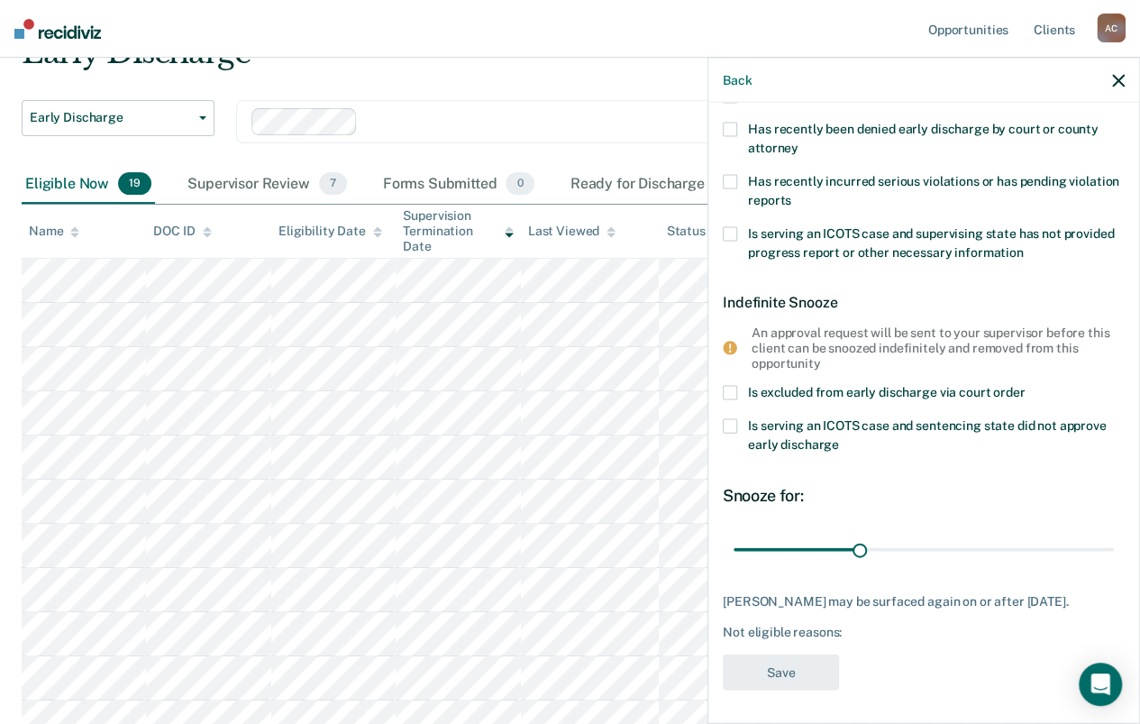
click at [1110, 78] on div "Back" at bounding box center [924, 80] width 431 height 45
click at [1124, 83] on icon "button" at bounding box center [1118, 80] width 13 height 13
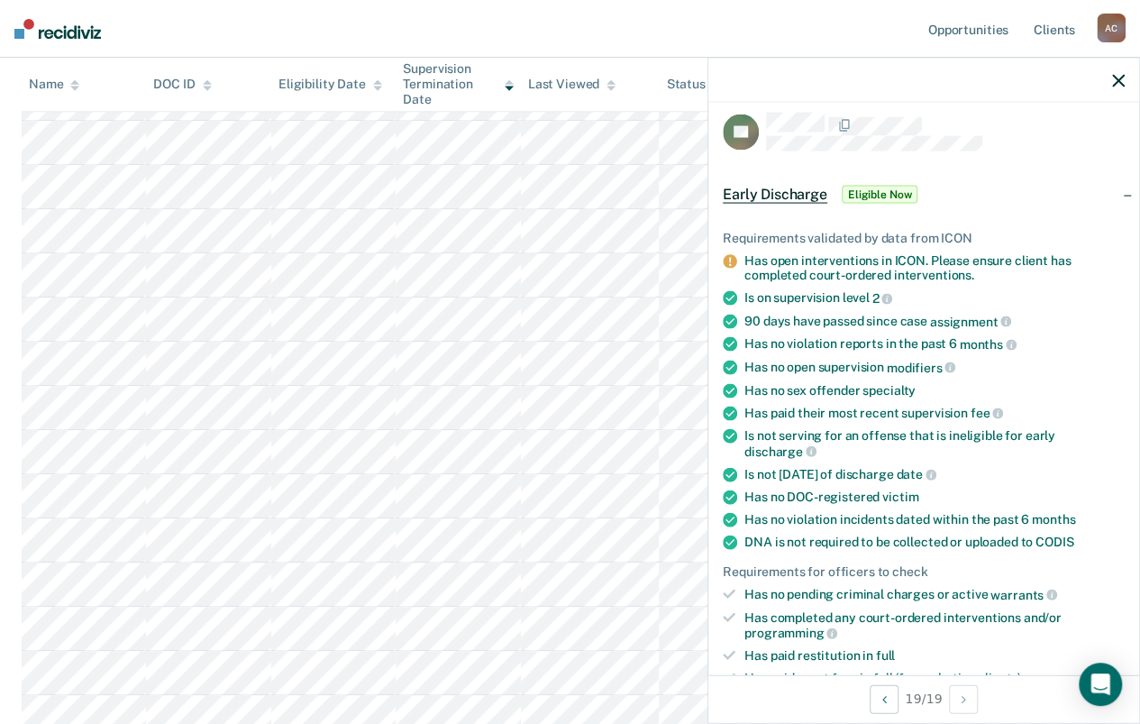
scroll to position [0, 0]
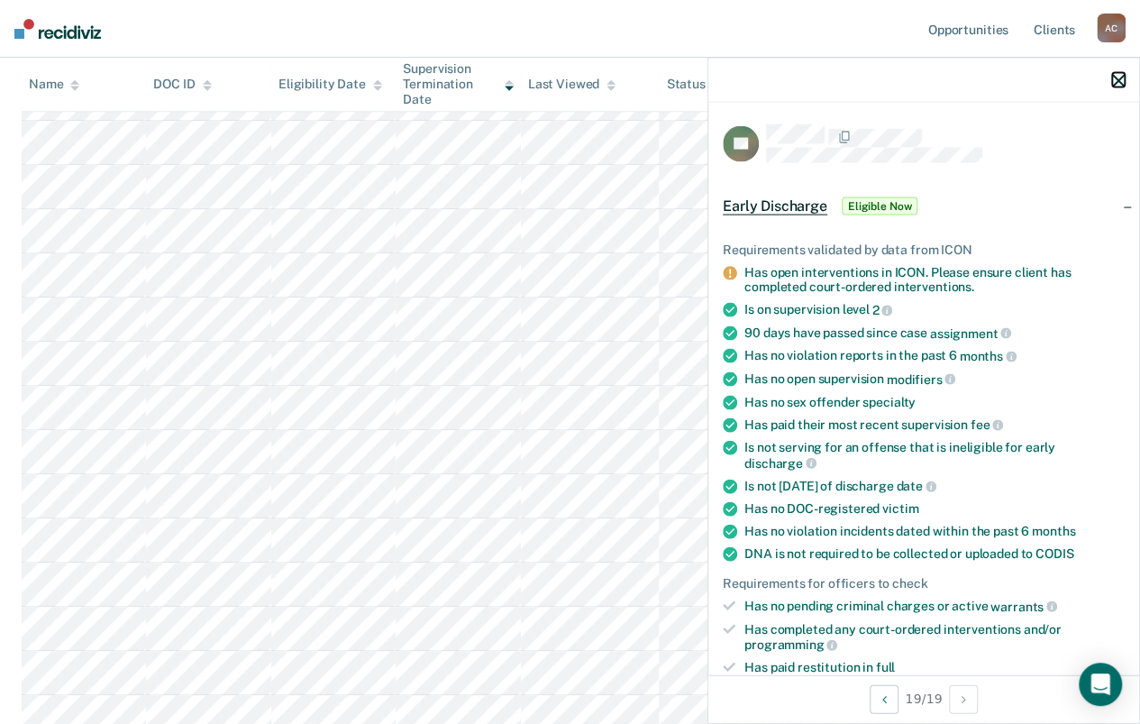
click at [1122, 74] on icon "button" at bounding box center [1118, 80] width 13 height 13
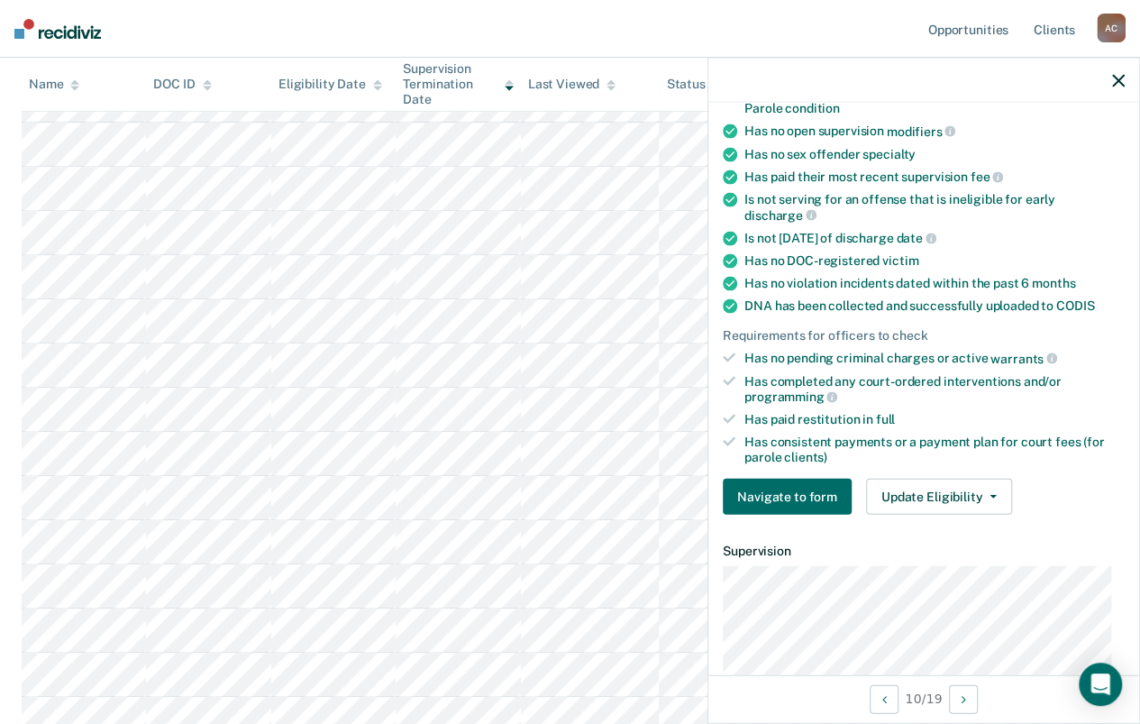
scroll to position [555, 0]
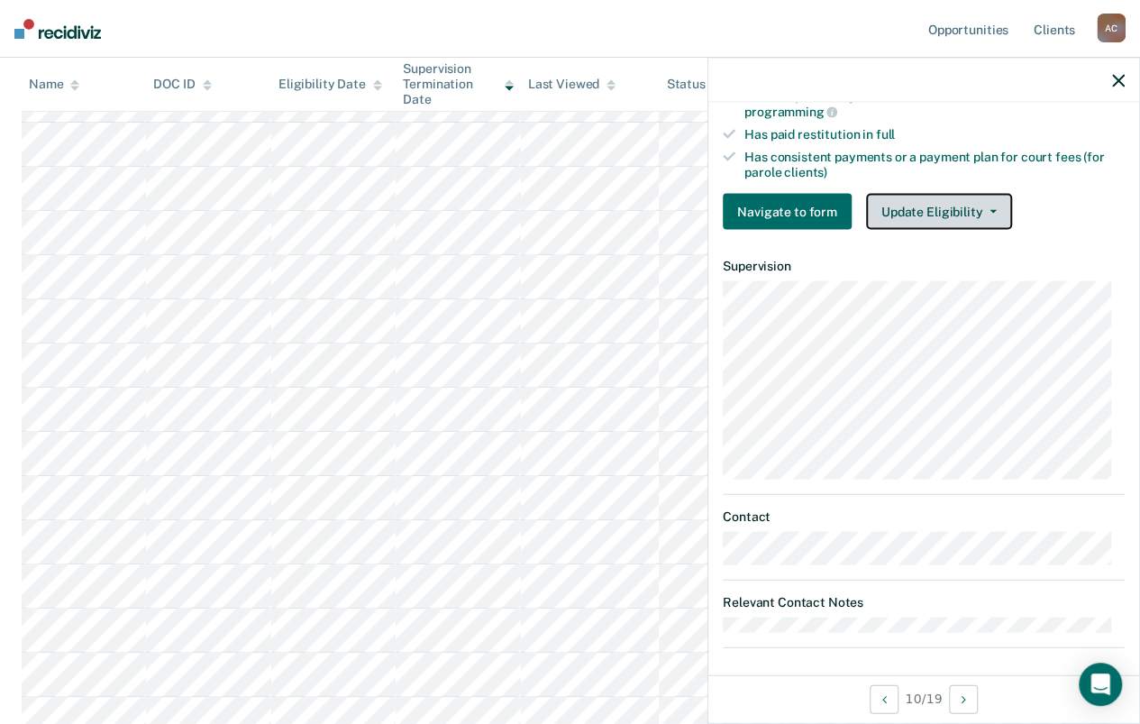
click at [946, 207] on button "Update Eligibility" at bounding box center [939, 212] width 146 height 36
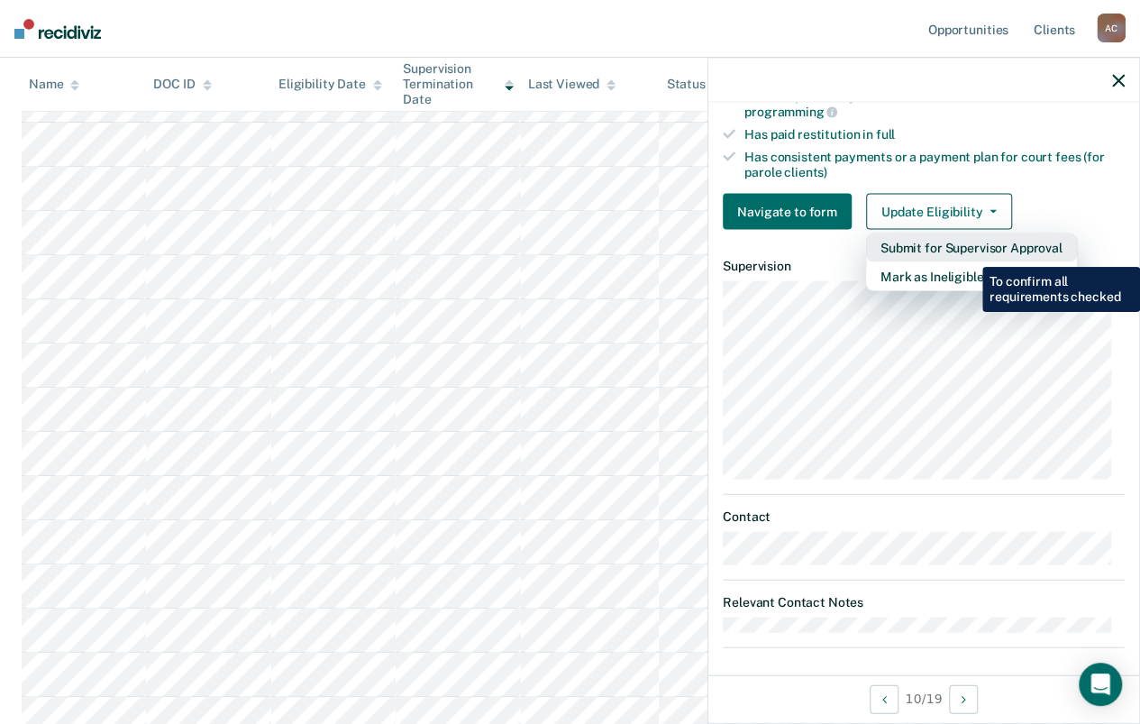
click at [969, 253] on button "Submit for Supervisor Approval" at bounding box center [971, 247] width 211 height 29
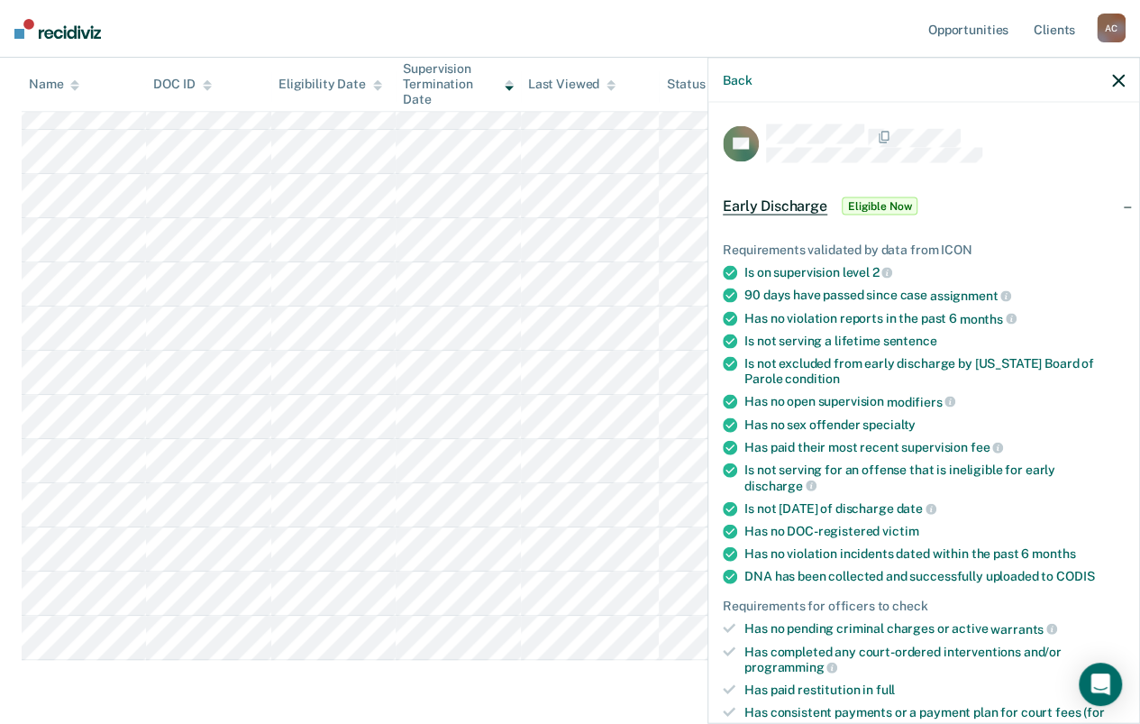
scroll to position [502, 0]
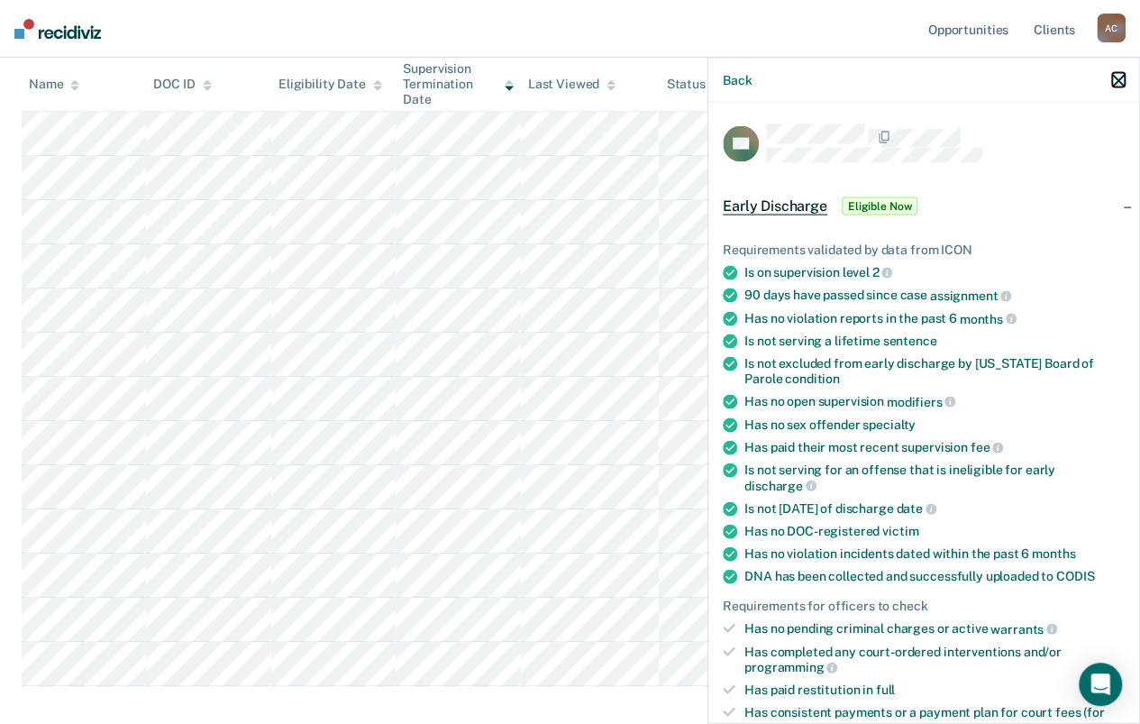
click at [1120, 73] on button "button" at bounding box center [1118, 79] width 13 height 15
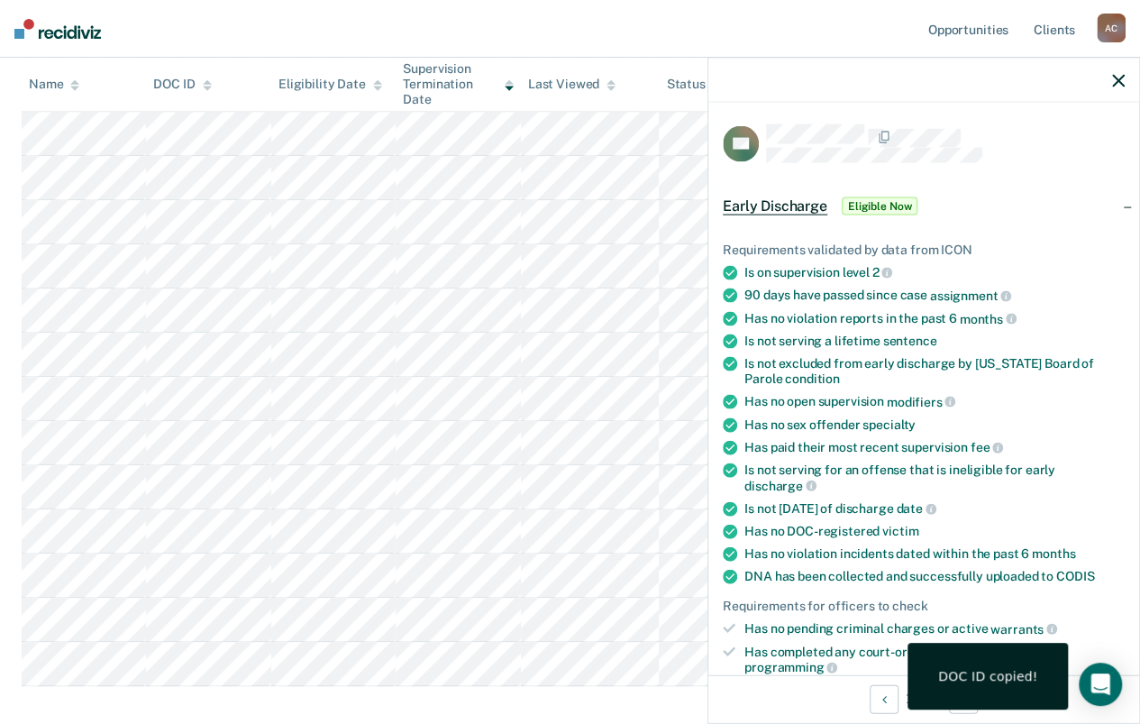
scroll to position [361, 0]
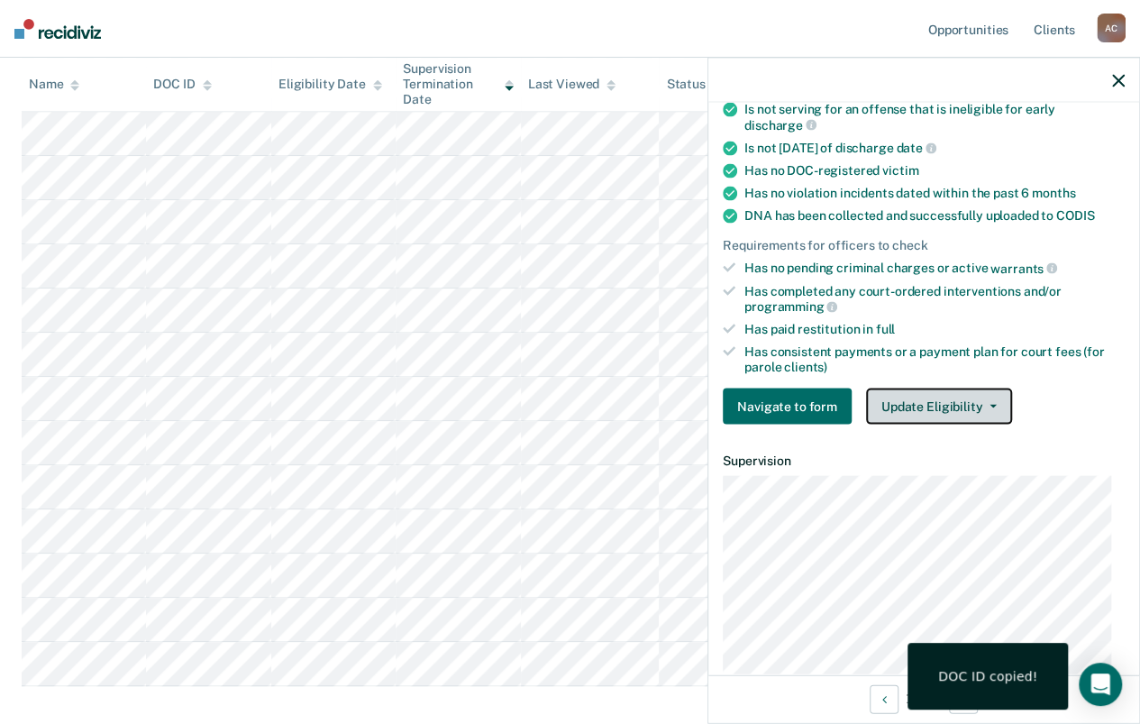
click at [988, 389] on button "Update Eligibility" at bounding box center [939, 407] width 146 height 36
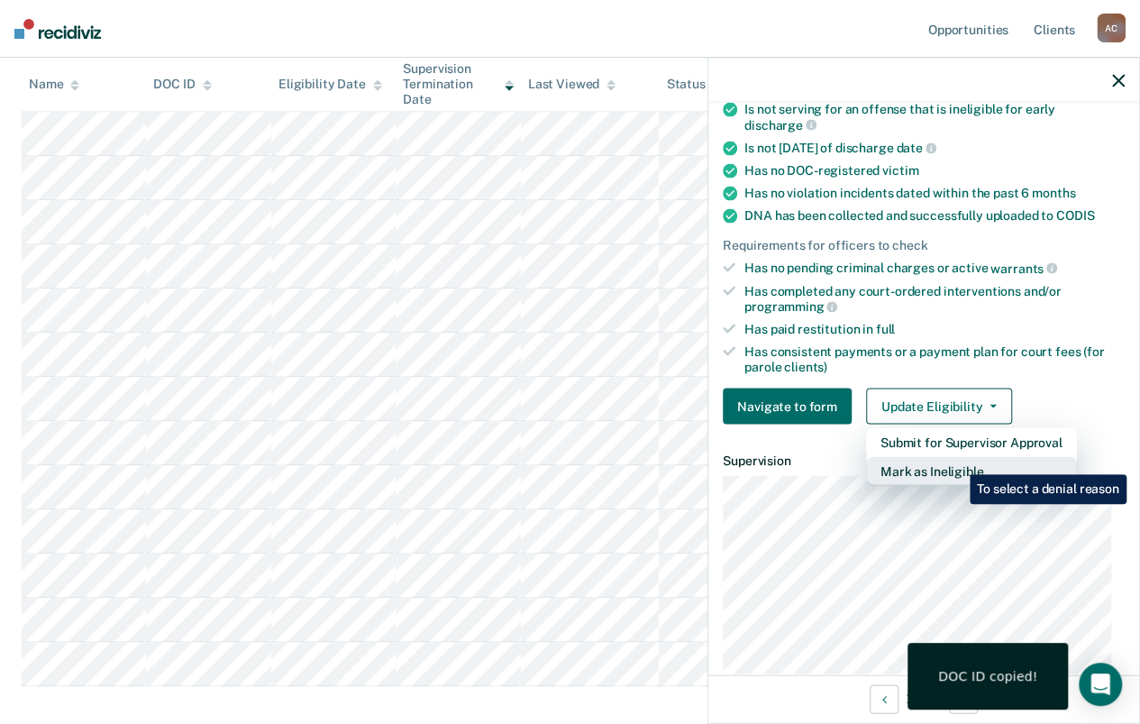
click at [956, 462] on button "Mark as Ineligible" at bounding box center [971, 471] width 211 height 29
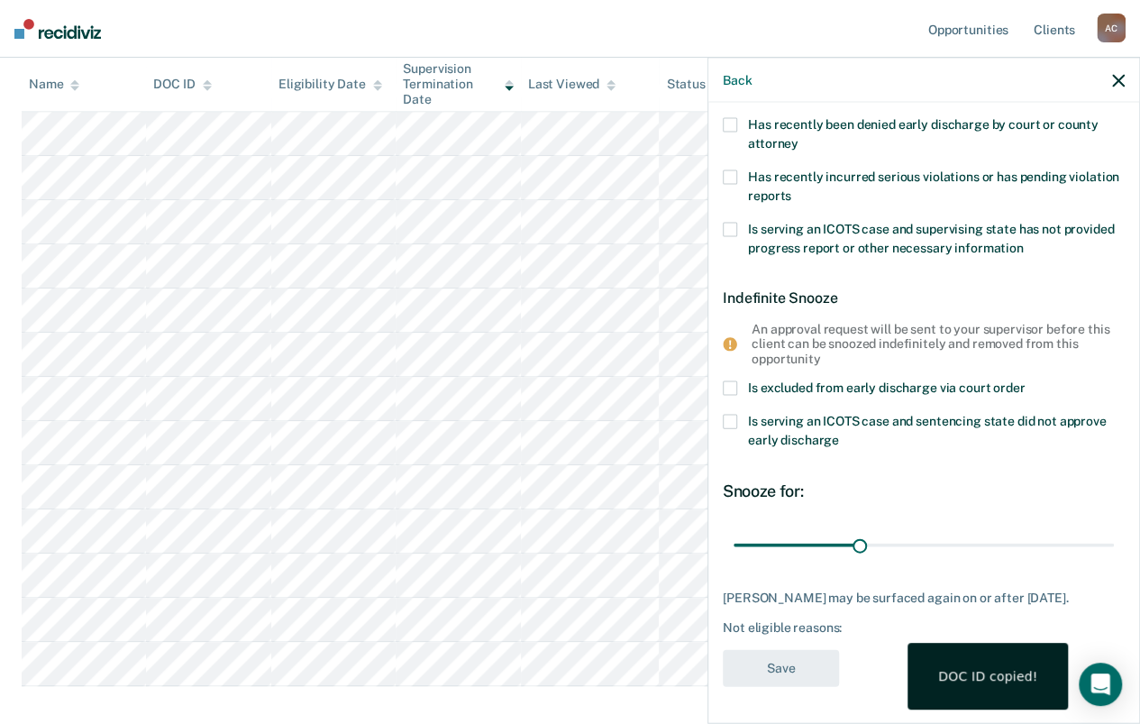
scroll to position [268, 0]
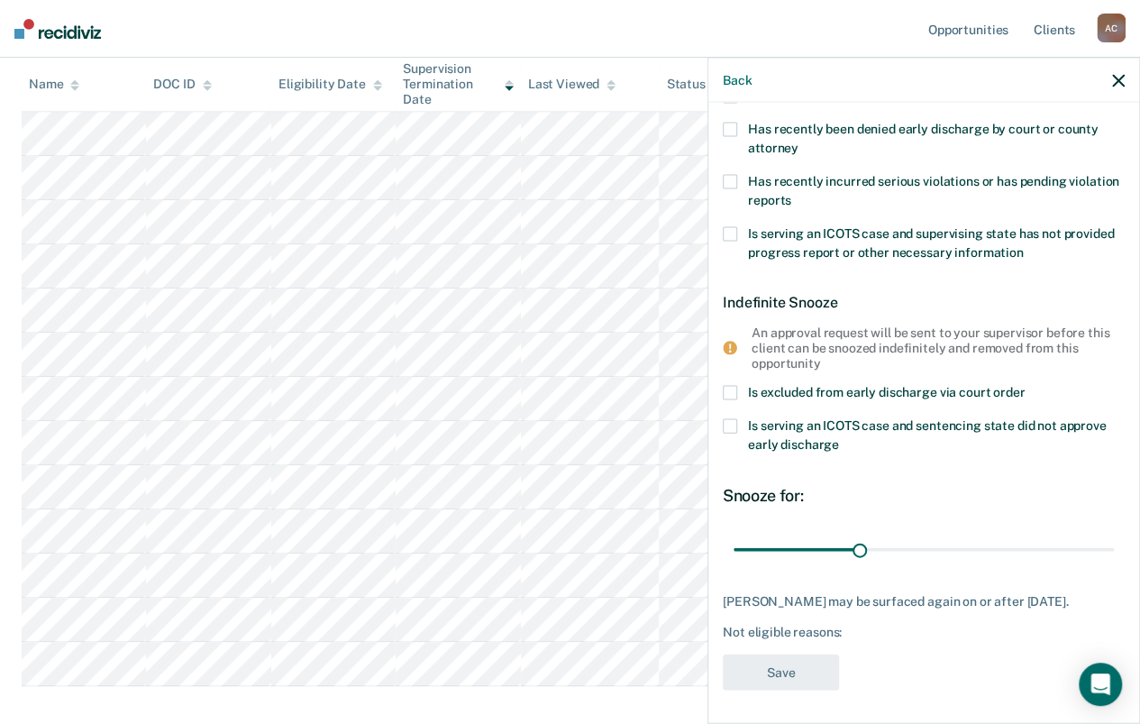
click at [727, 386] on span at bounding box center [730, 392] width 14 height 14
click at [1025, 385] on input "Is excluded from early discharge via court order" at bounding box center [1025, 385] width 0 height 0
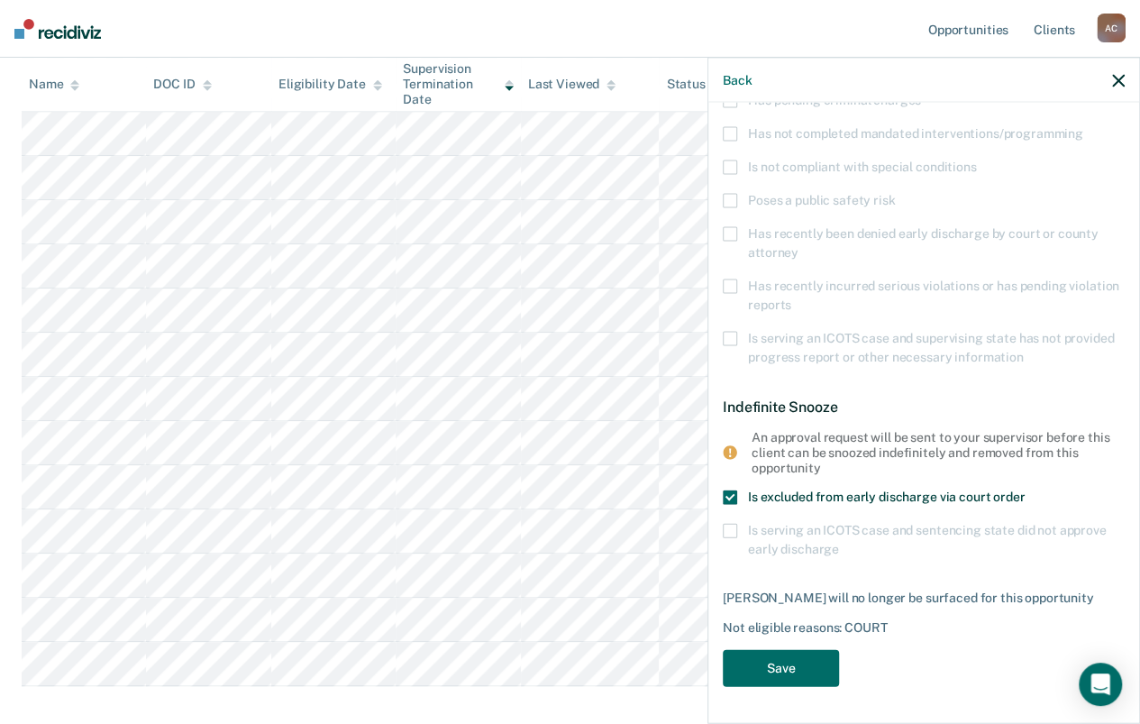
scroll to position [159, 0]
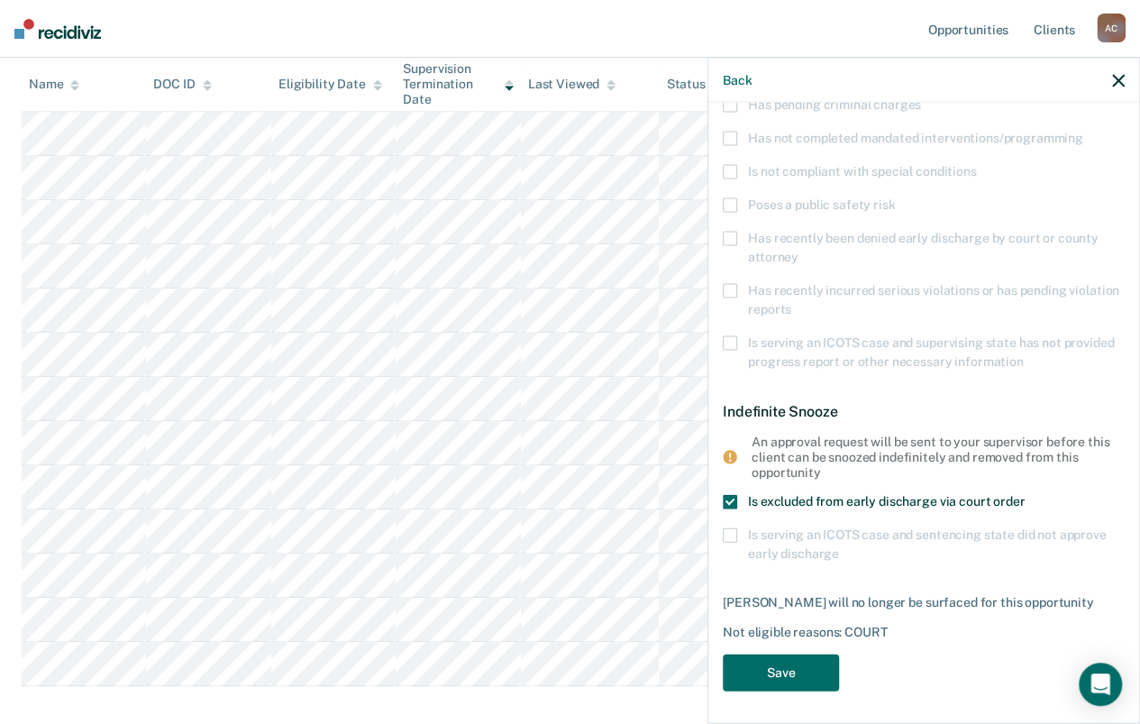
click at [729, 496] on span at bounding box center [730, 501] width 14 height 14
click at [1025, 494] on input "Is excluded from early discharge via court order" at bounding box center [1025, 494] width 0 height 0
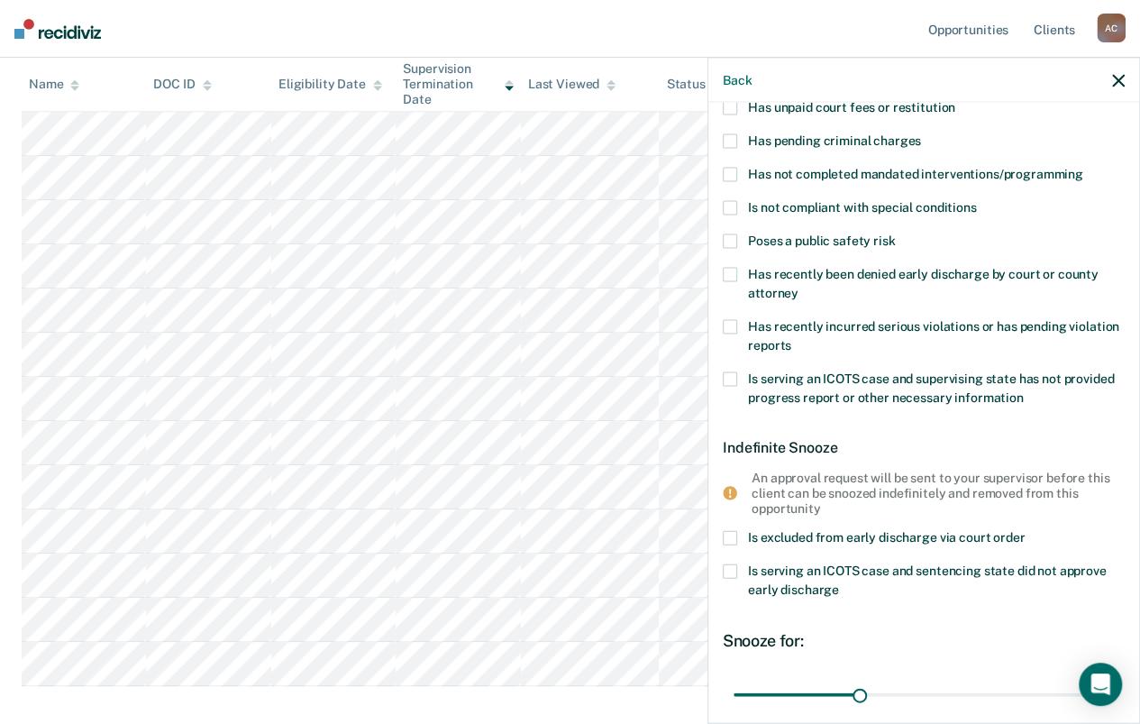
scroll to position [69, 0]
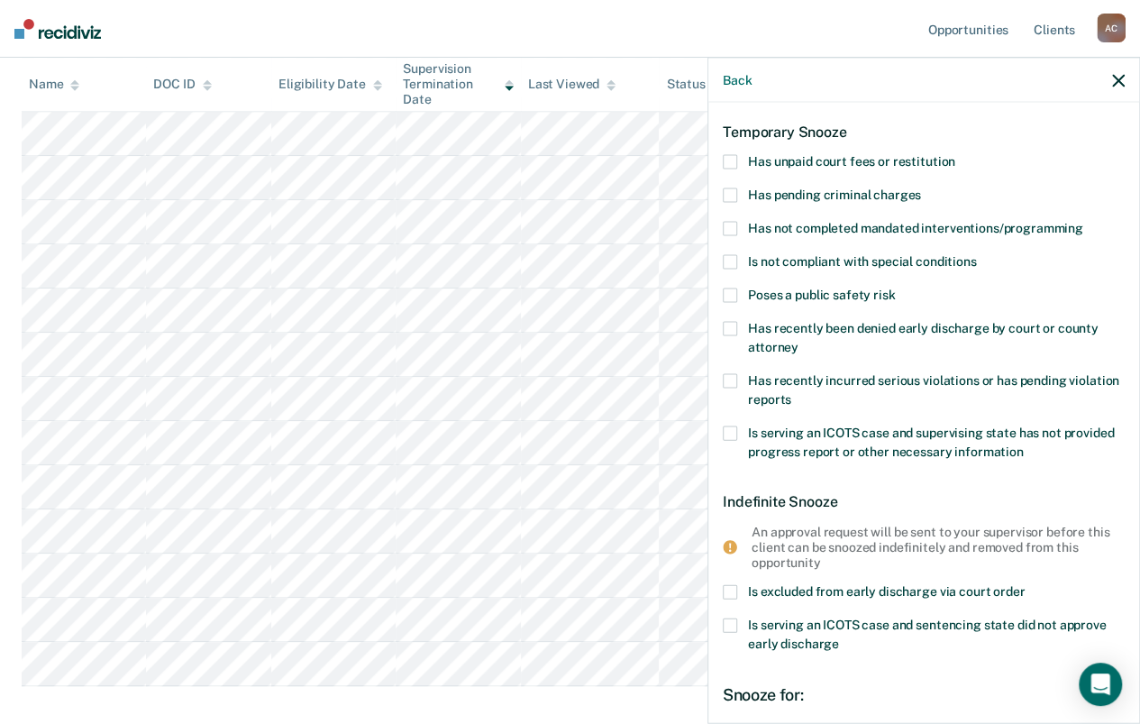
click at [733, 325] on span at bounding box center [730, 329] width 14 height 14
click at [799, 341] on input "Has recently been denied early discharge by court or county attorney" at bounding box center [799, 341] width 0 height 0
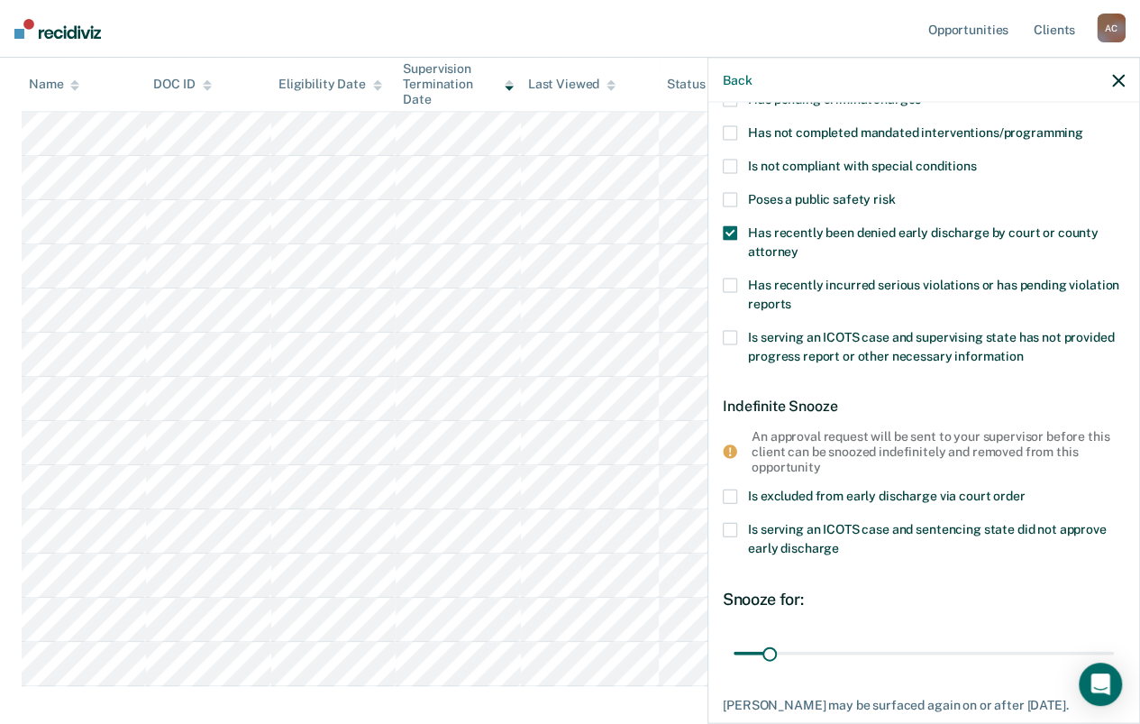
scroll to position [268, 0]
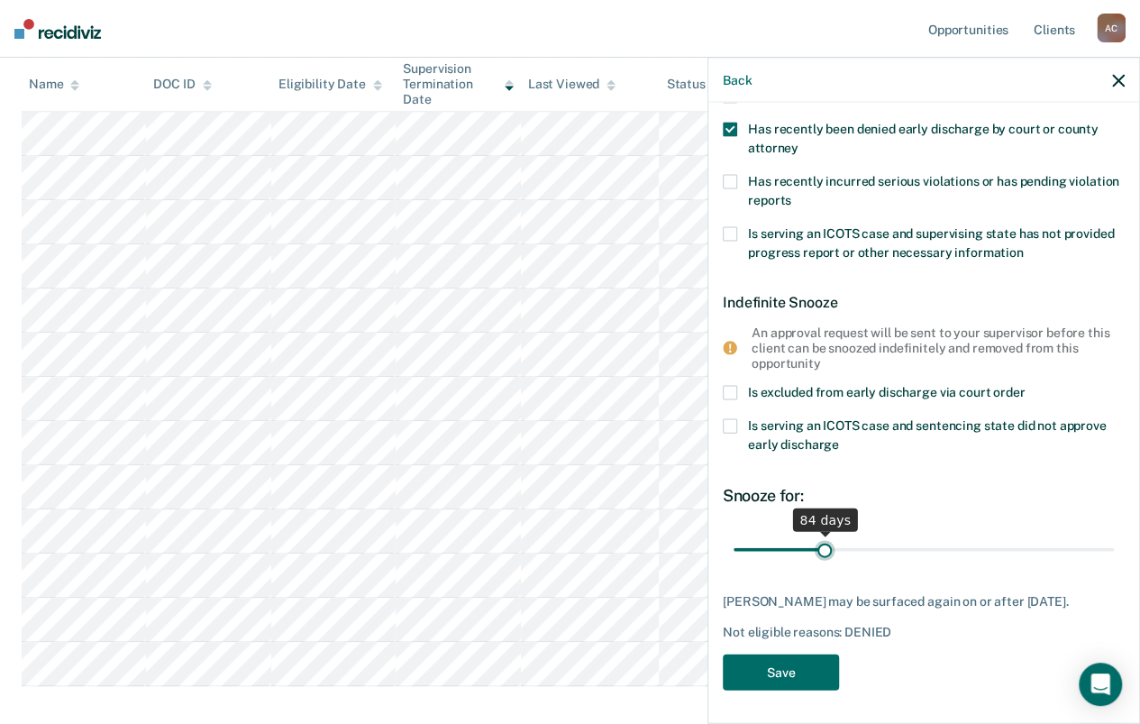
drag, startPoint x: 769, startPoint y: 540, endPoint x: 835, endPoint y: 534, distance: 66.1
click at [824, 545] on input "range" at bounding box center [924, 550] width 380 height 32
drag, startPoint x: 825, startPoint y: 545, endPoint x: 896, endPoint y: 527, distance: 73.5
click at [896, 534] on input "range" at bounding box center [924, 550] width 380 height 32
click at [791, 478] on div "CE Temporary Snooze Has unpaid court fees or restitution Has pending criminal c…" at bounding box center [924, 279] width 402 height 845
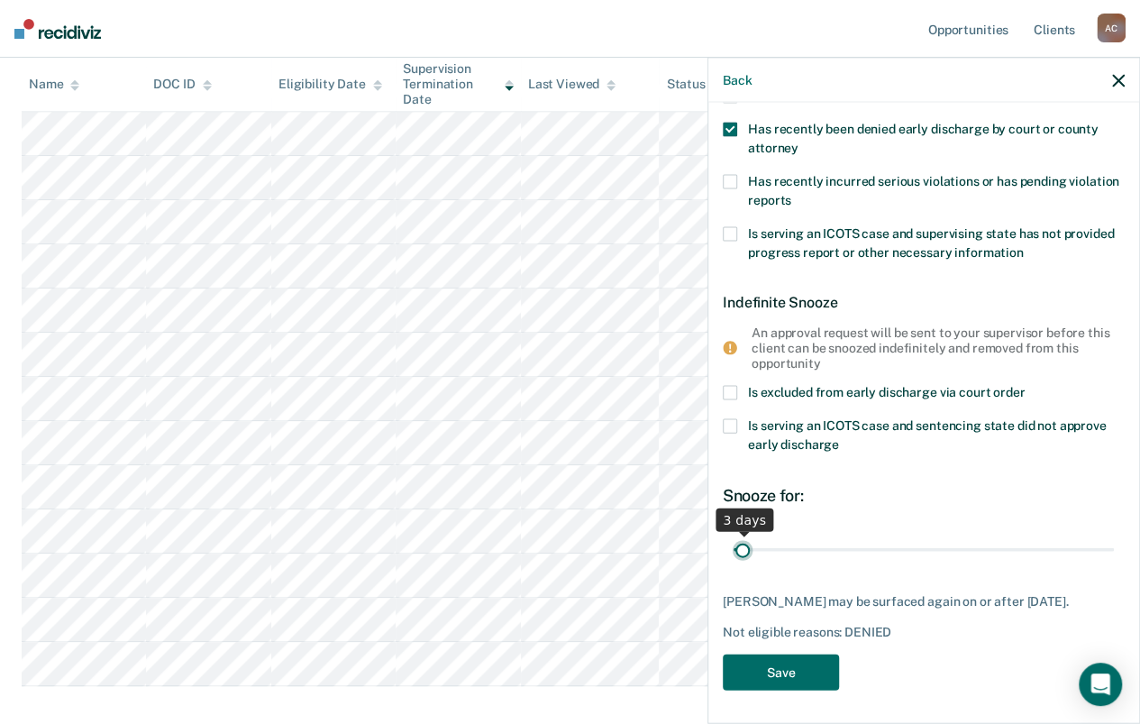
drag, startPoint x: 893, startPoint y: 542, endPoint x: 743, endPoint y: 550, distance: 150.8
type input "3"
click at [743, 550] on input "range" at bounding box center [924, 550] width 380 height 32
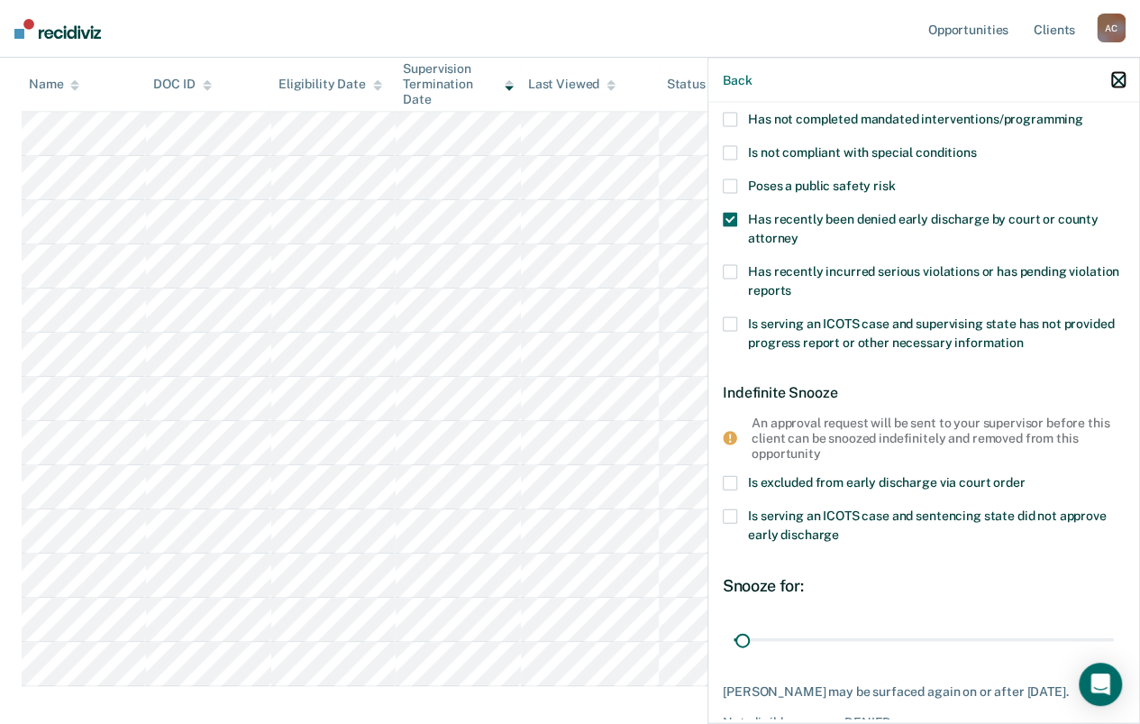
click at [1112, 78] on icon "button" at bounding box center [1118, 80] width 13 height 13
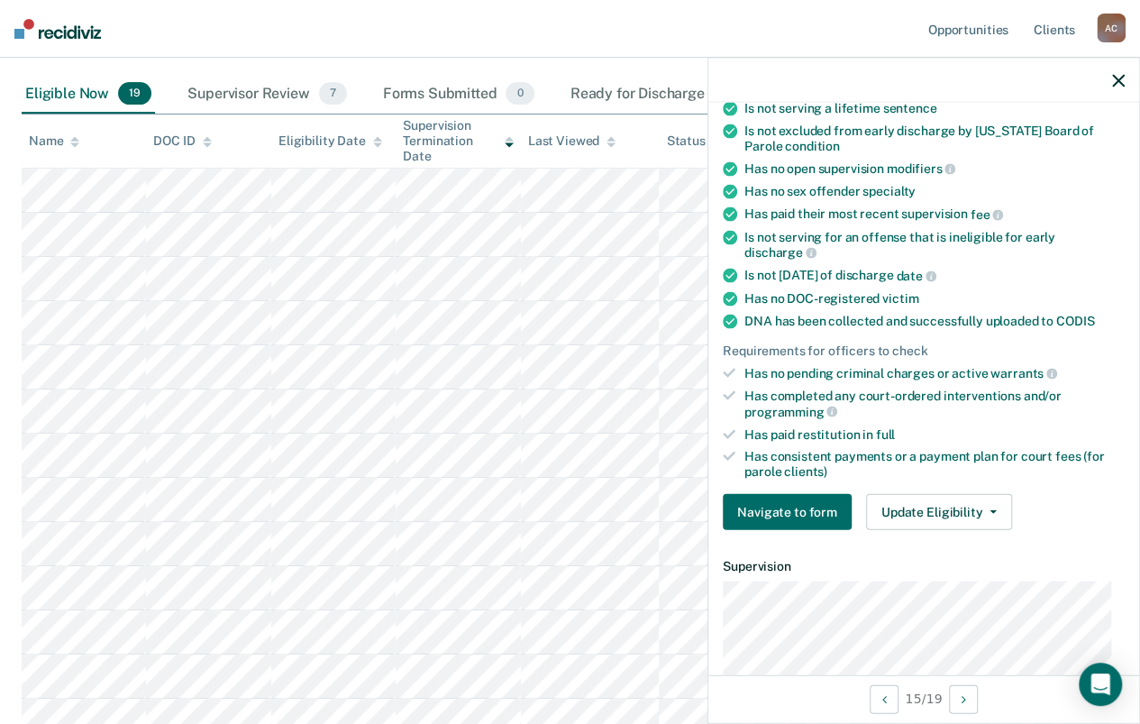
scroll to position [451, 0]
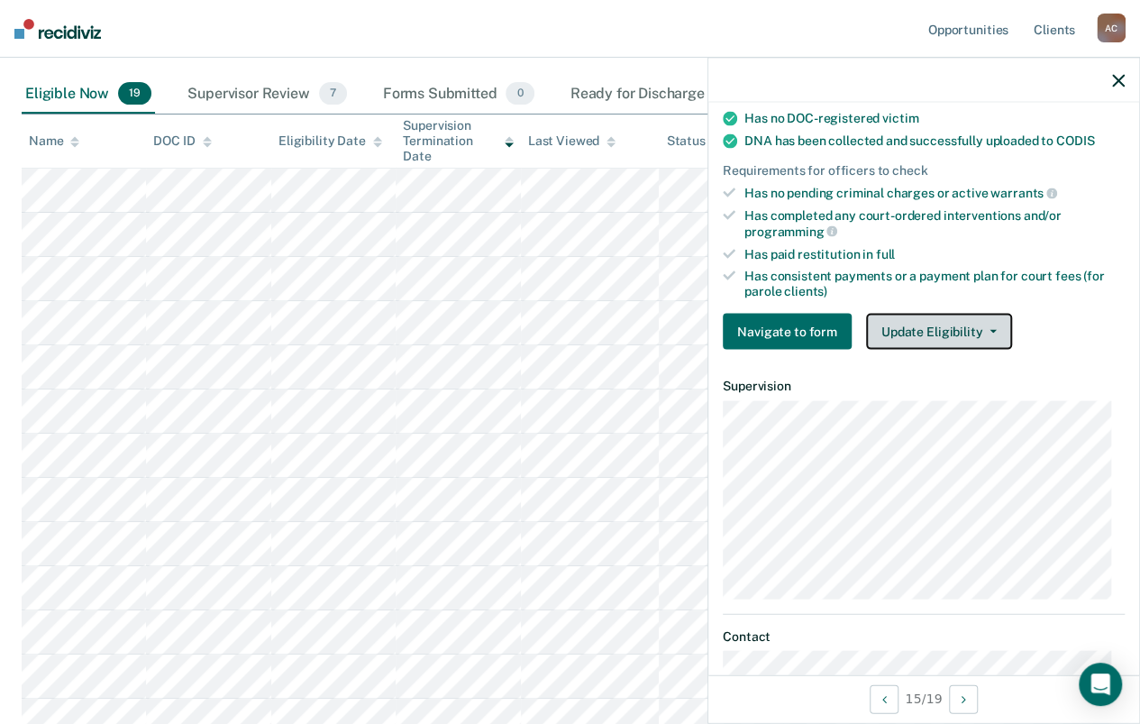
click at [962, 315] on button "Update Eligibility" at bounding box center [939, 331] width 146 height 36
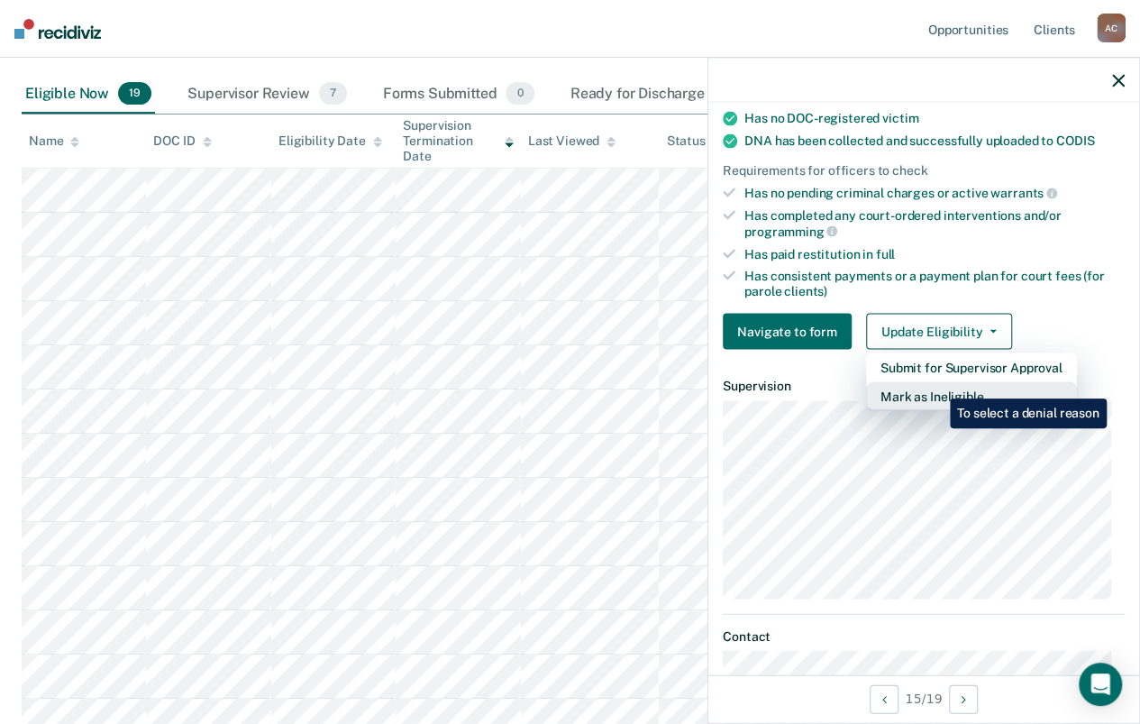
click at [937, 385] on button "Mark as Ineligible" at bounding box center [971, 395] width 211 height 29
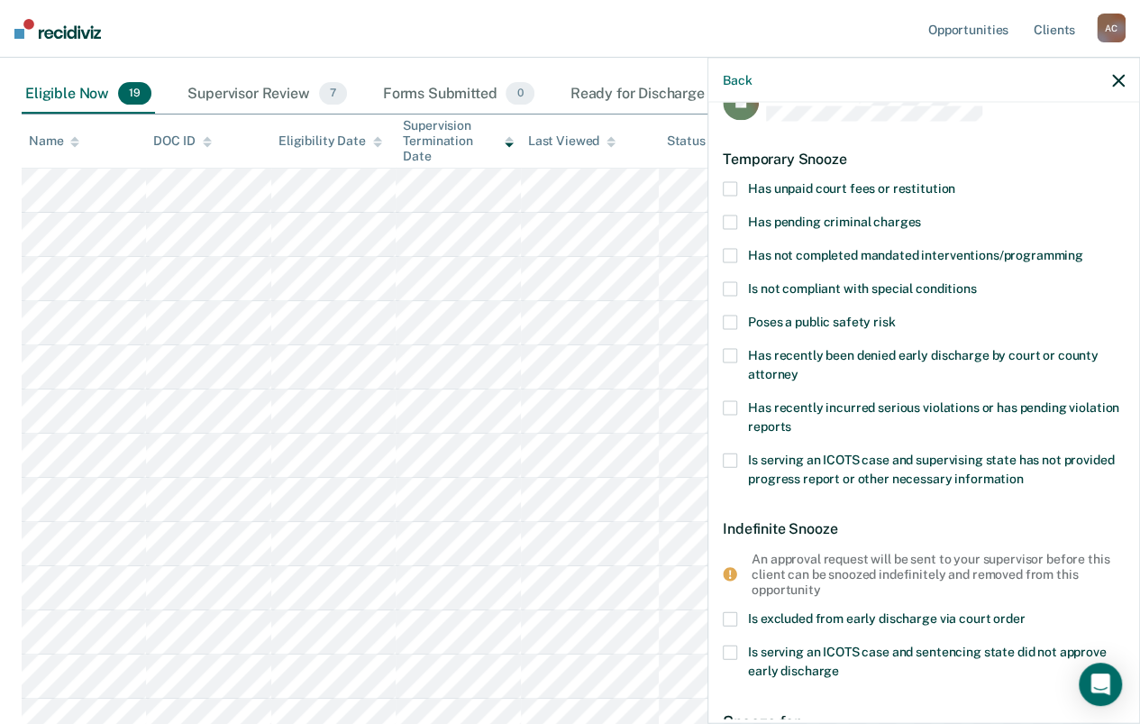
scroll to position [0, 0]
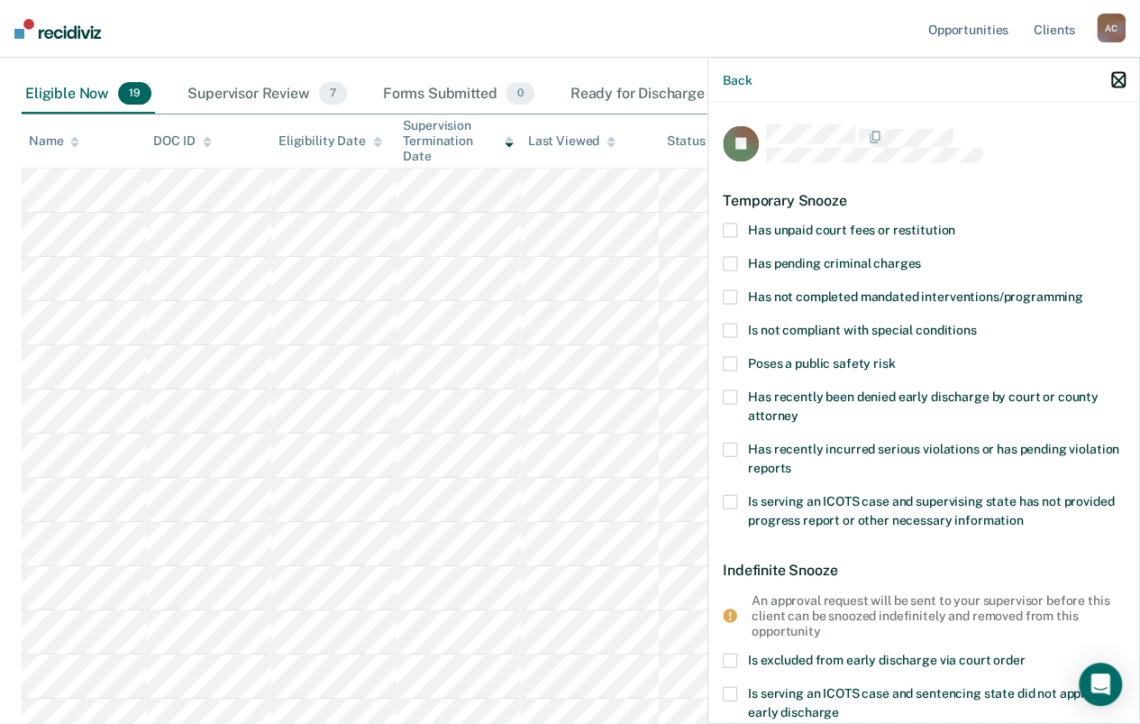
click at [1113, 78] on icon "button" at bounding box center [1118, 80] width 13 height 13
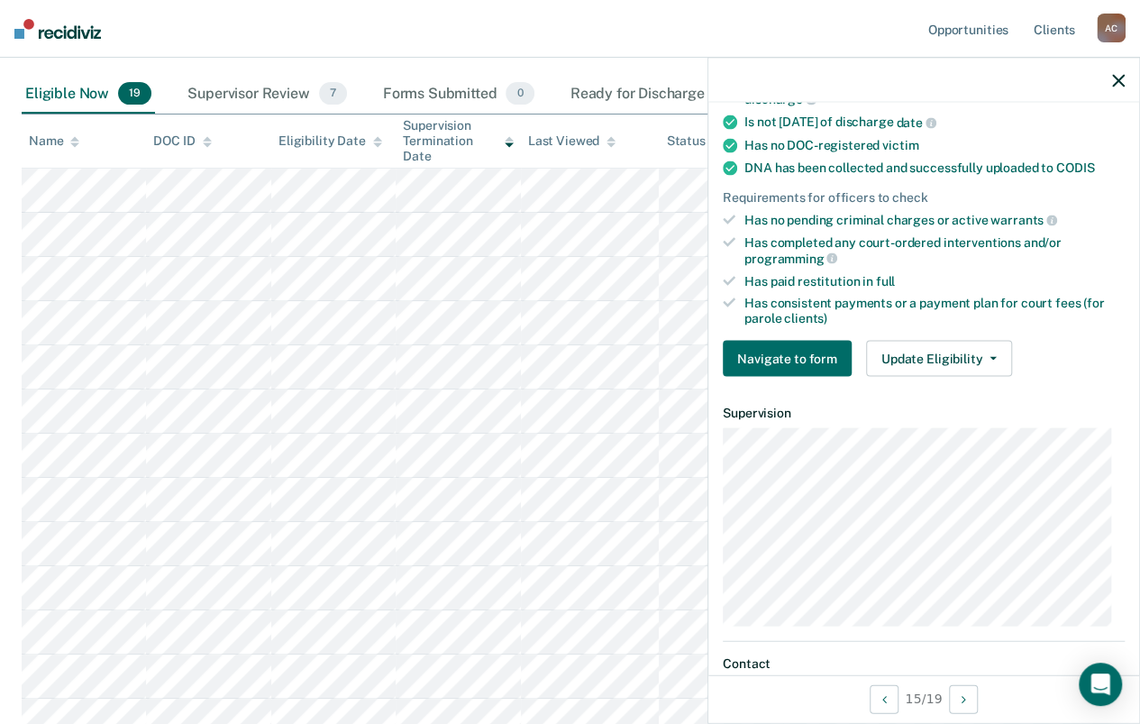
scroll to position [243, 0]
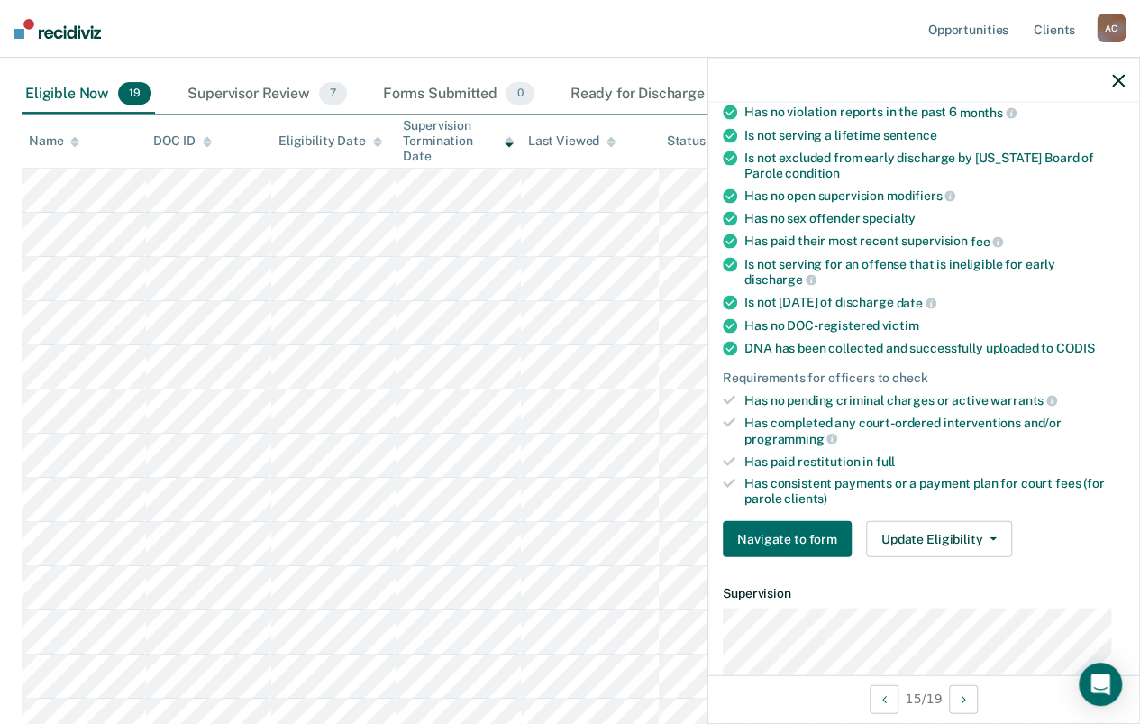
click at [1125, 83] on div at bounding box center [924, 80] width 431 height 45
click at [1115, 72] on button "button" at bounding box center [1118, 79] width 13 height 15
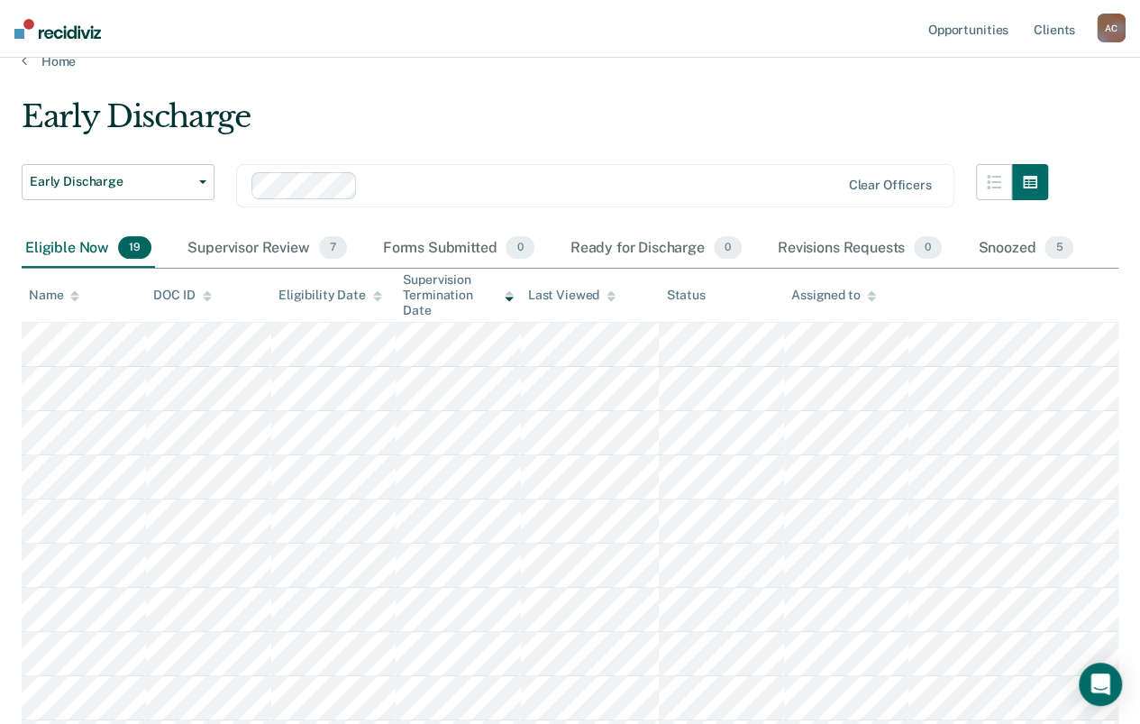
scroll to position [0, 0]
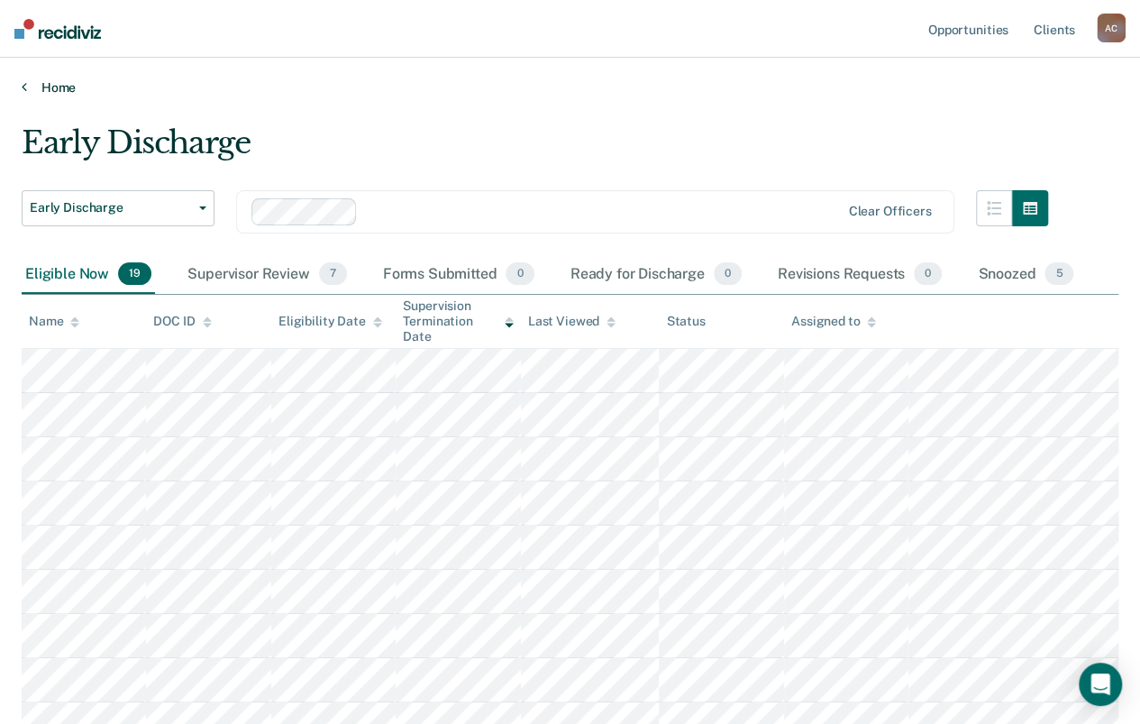
click at [49, 83] on link "Home" at bounding box center [570, 87] width 1097 height 16
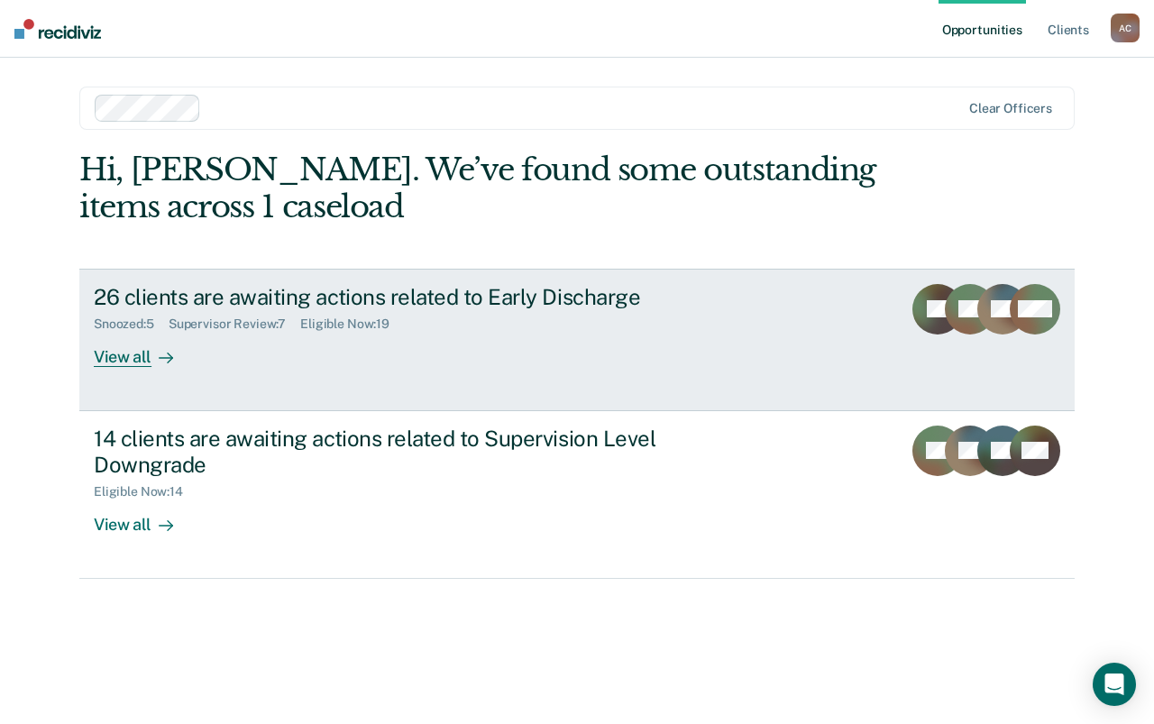
click at [444, 301] on div "26 clients are awaiting actions related to Early Discharge" at bounding box center [410, 297] width 633 height 26
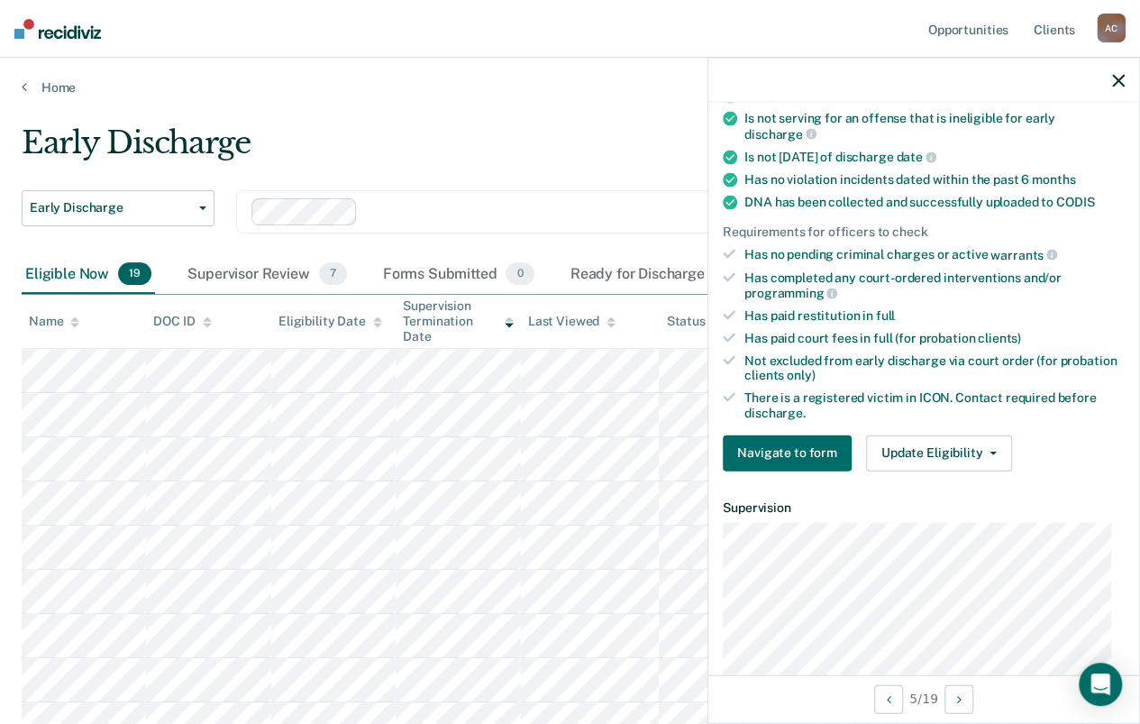
scroll to position [361, 0]
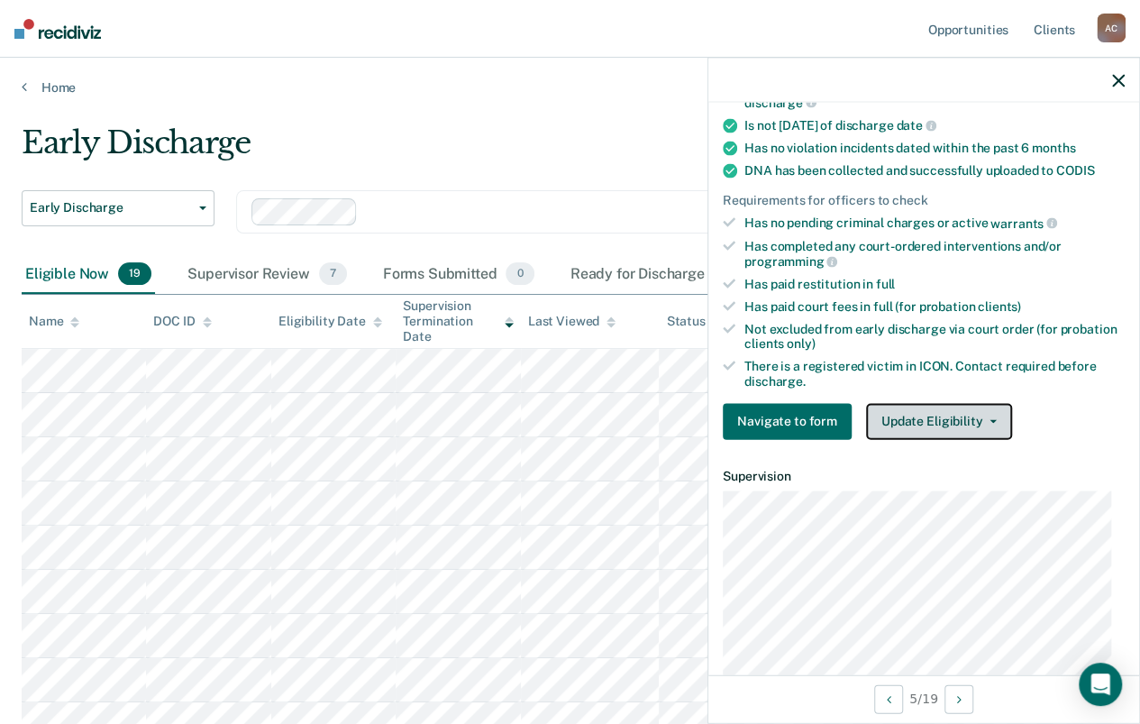
click at [936, 409] on button "Update Eligibility" at bounding box center [939, 421] width 146 height 36
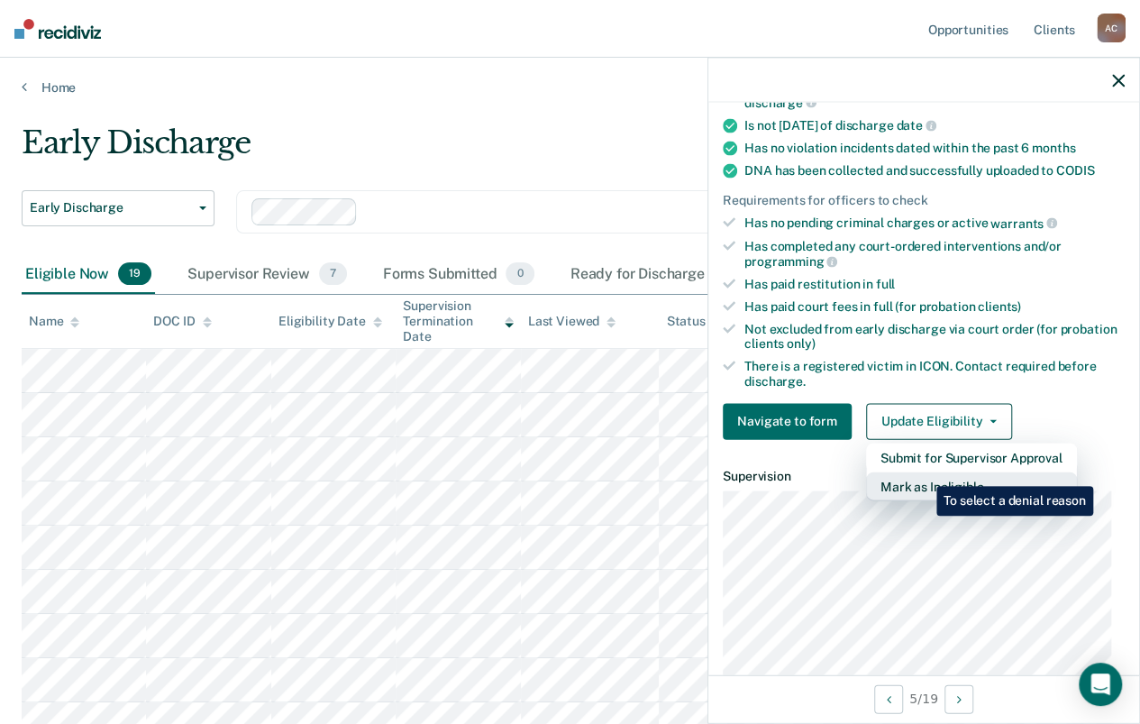
click at [923, 472] on button "Mark as Ineligible" at bounding box center [971, 485] width 211 height 29
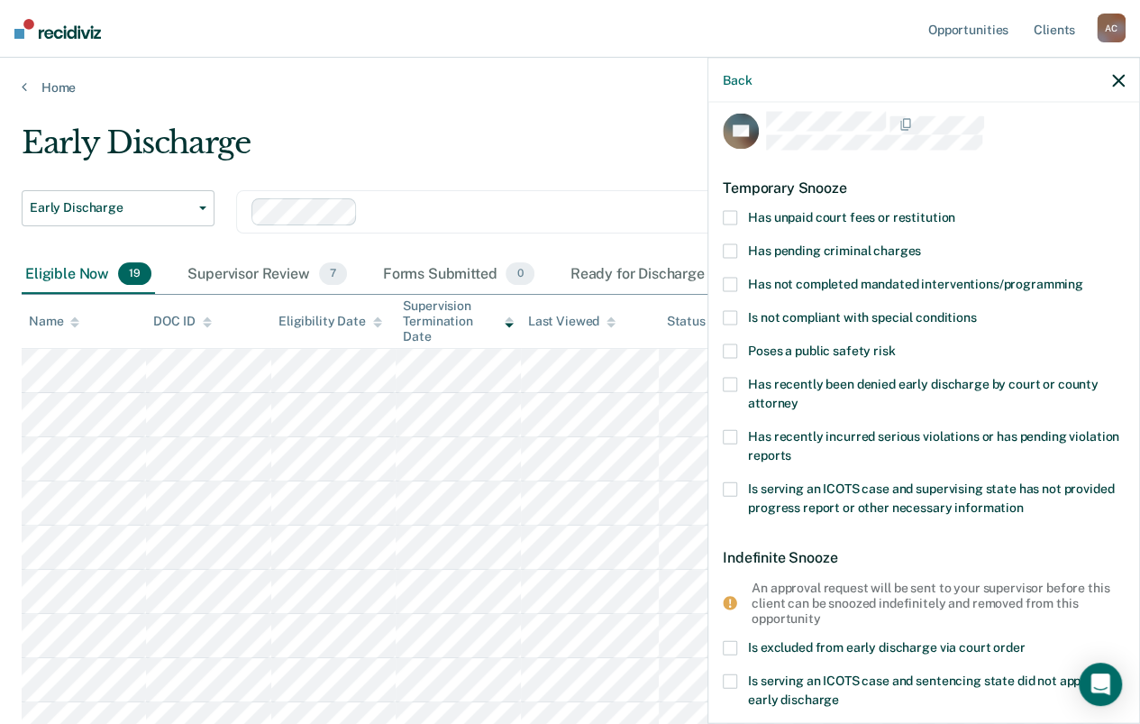
scroll to position [0, 0]
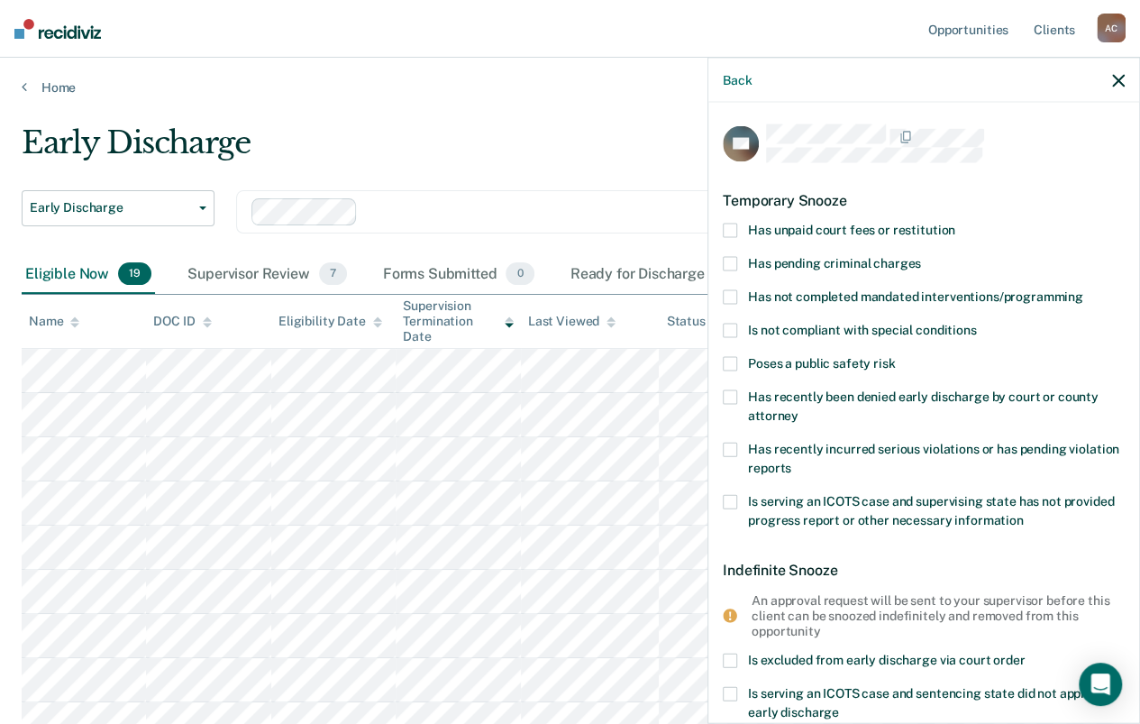
click at [728, 231] on span at bounding box center [730, 231] width 14 height 14
click at [956, 224] on input "Has unpaid court fees or restitution" at bounding box center [956, 224] width 0 height 0
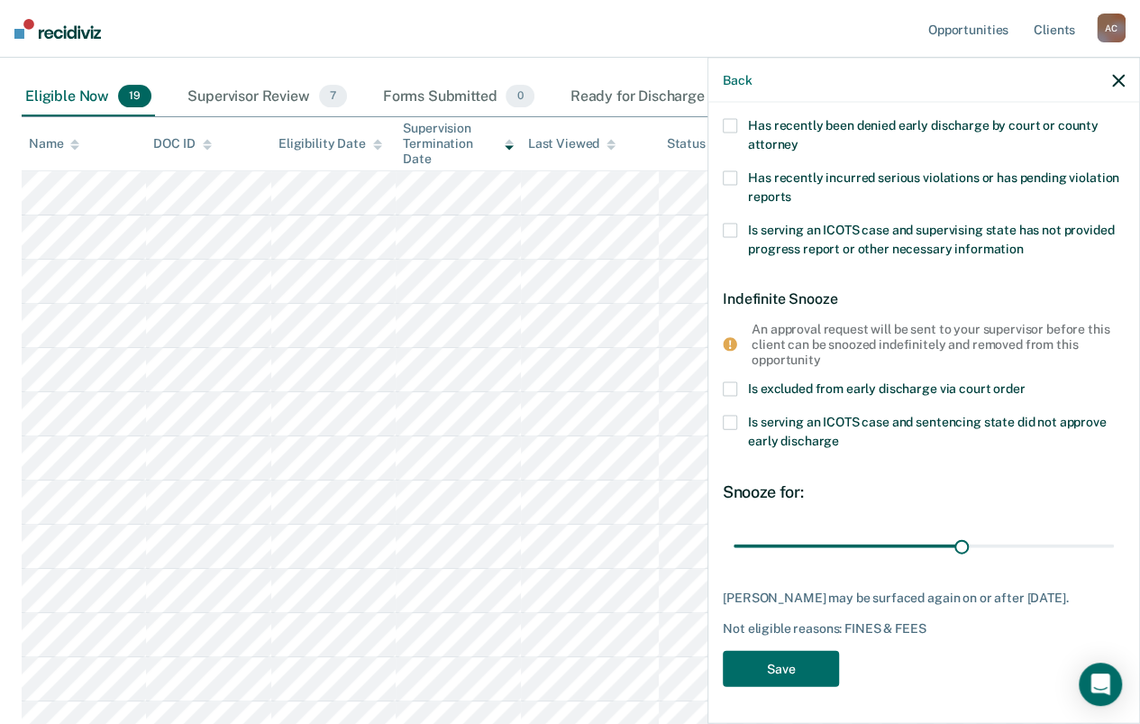
scroll to position [180, 0]
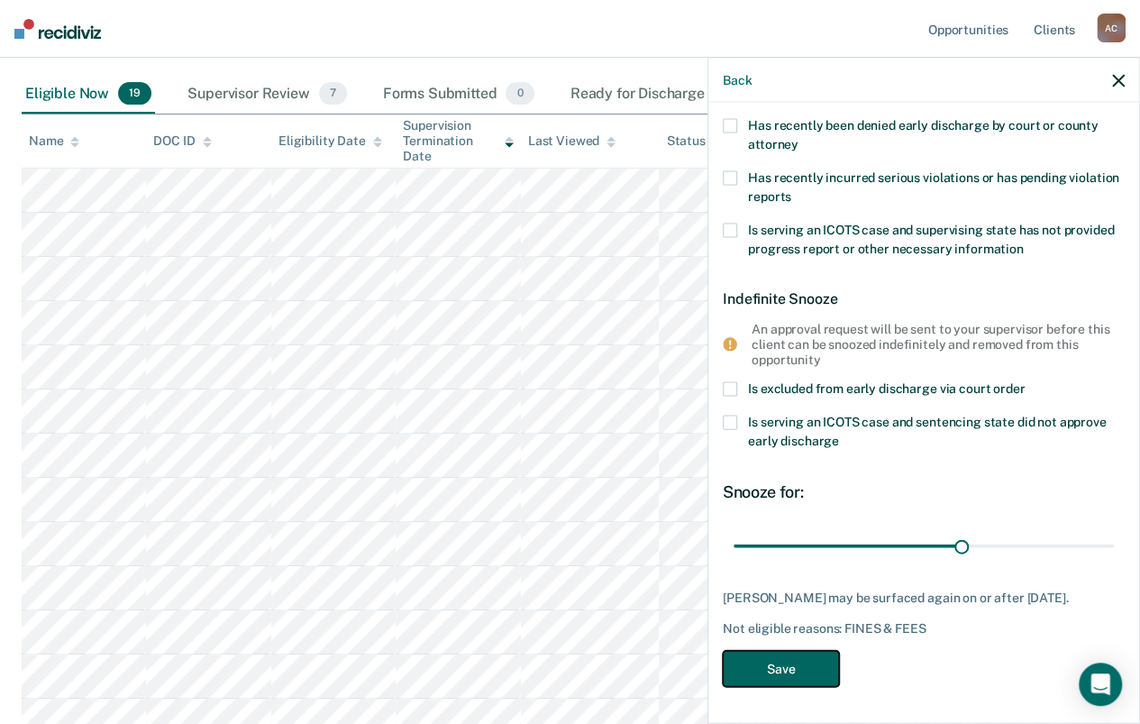
click at [819, 670] on button "Save" at bounding box center [781, 668] width 116 height 37
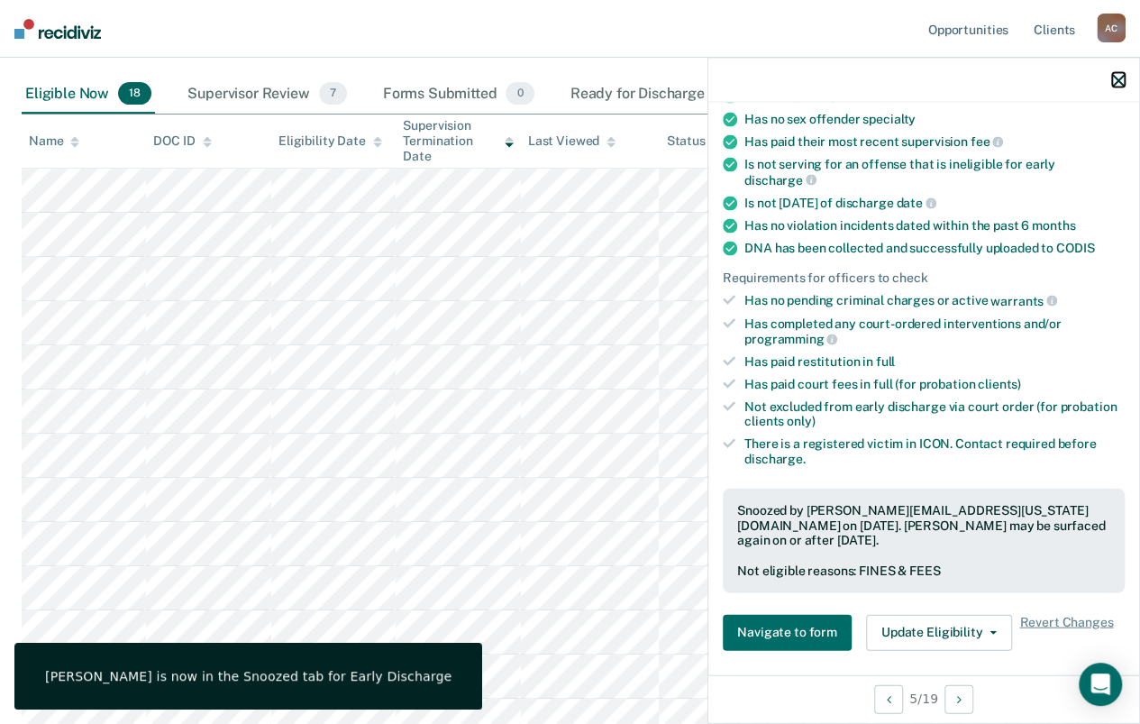
click at [1119, 77] on icon "button" at bounding box center [1118, 80] width 13 height 13
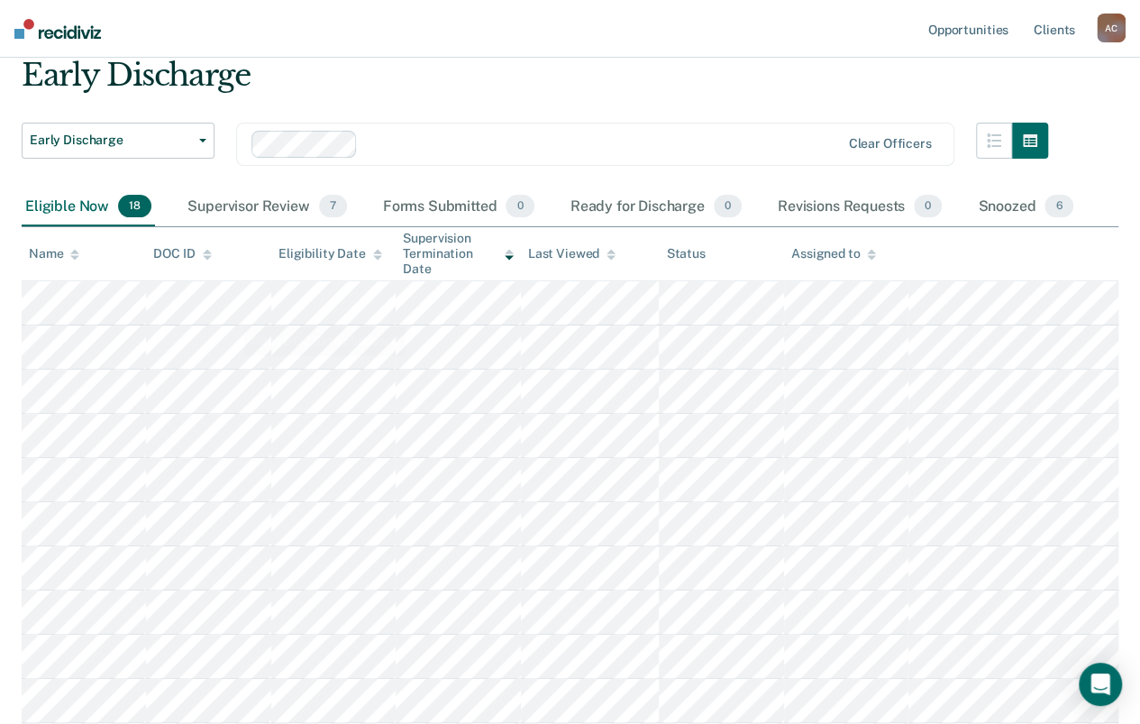
scroll to position [0, 0]
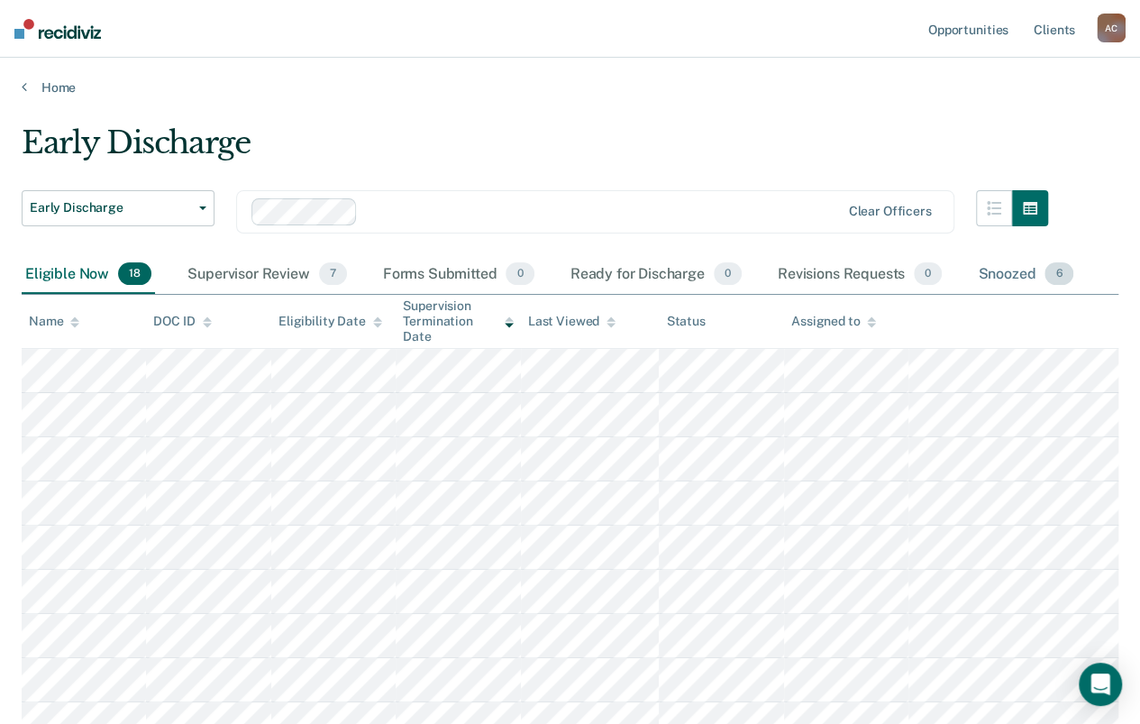
click at [993, 274] on div "Snoozed 6" at bounding box center [1025, 275] width 103 height 40
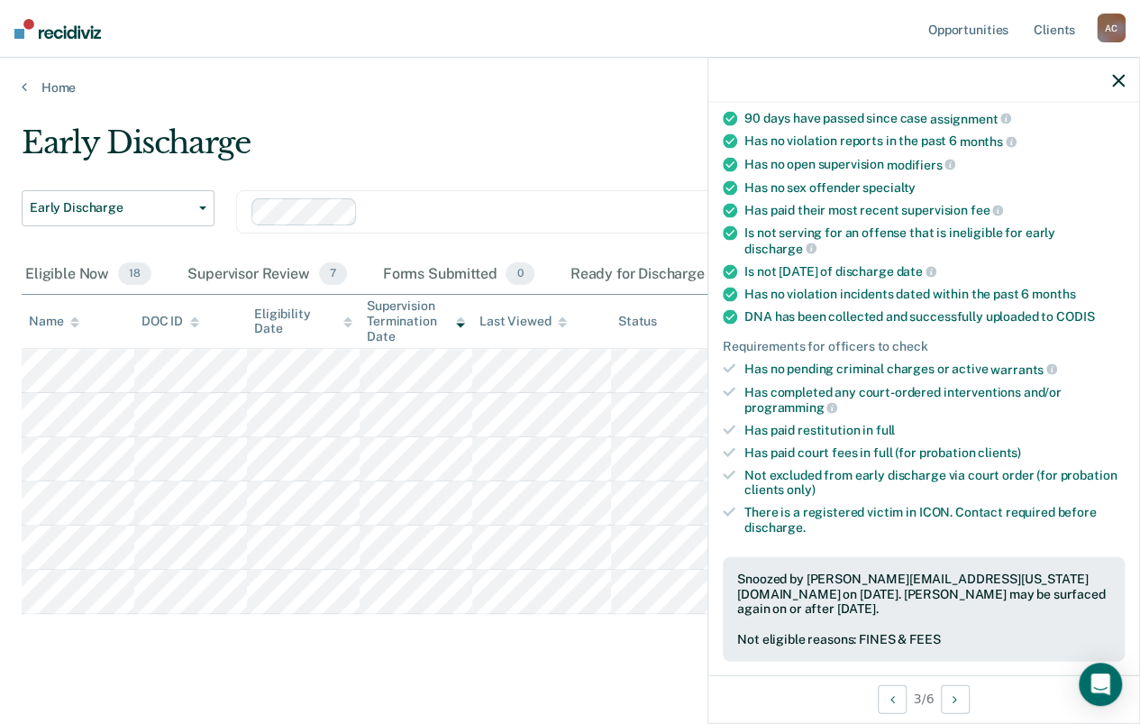
scroll to position [451, 0]
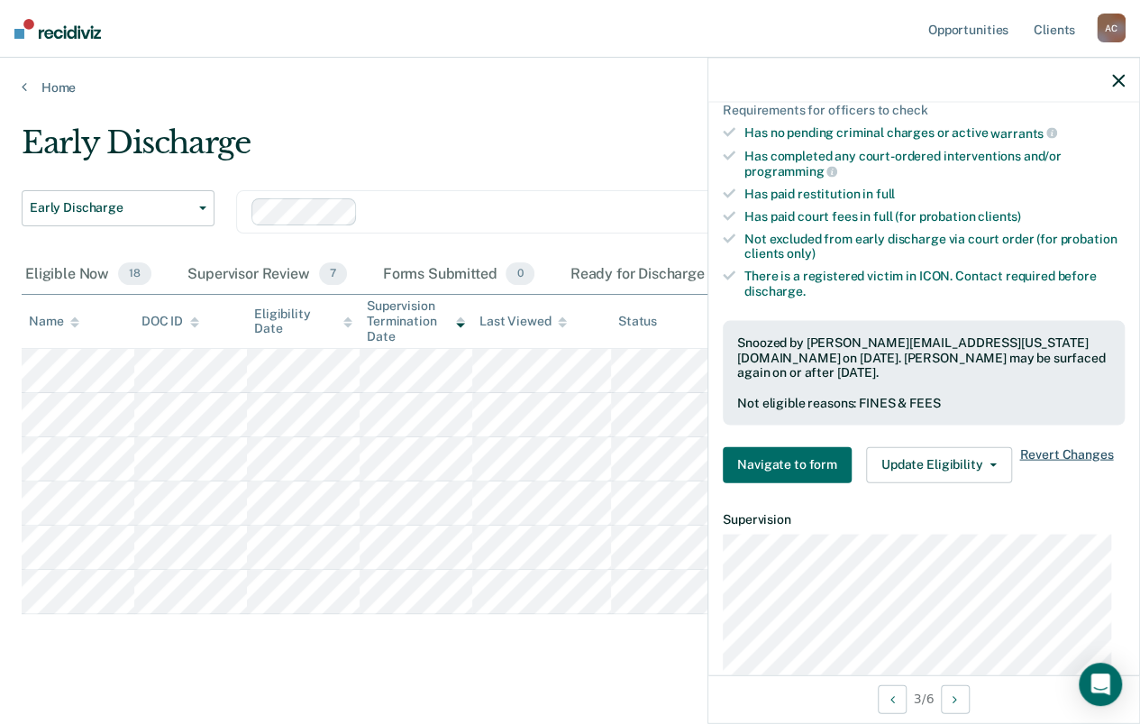
click at [1077, 447] on span "Revert Changes" at bounding box center [1067, 464] width 94 height 36
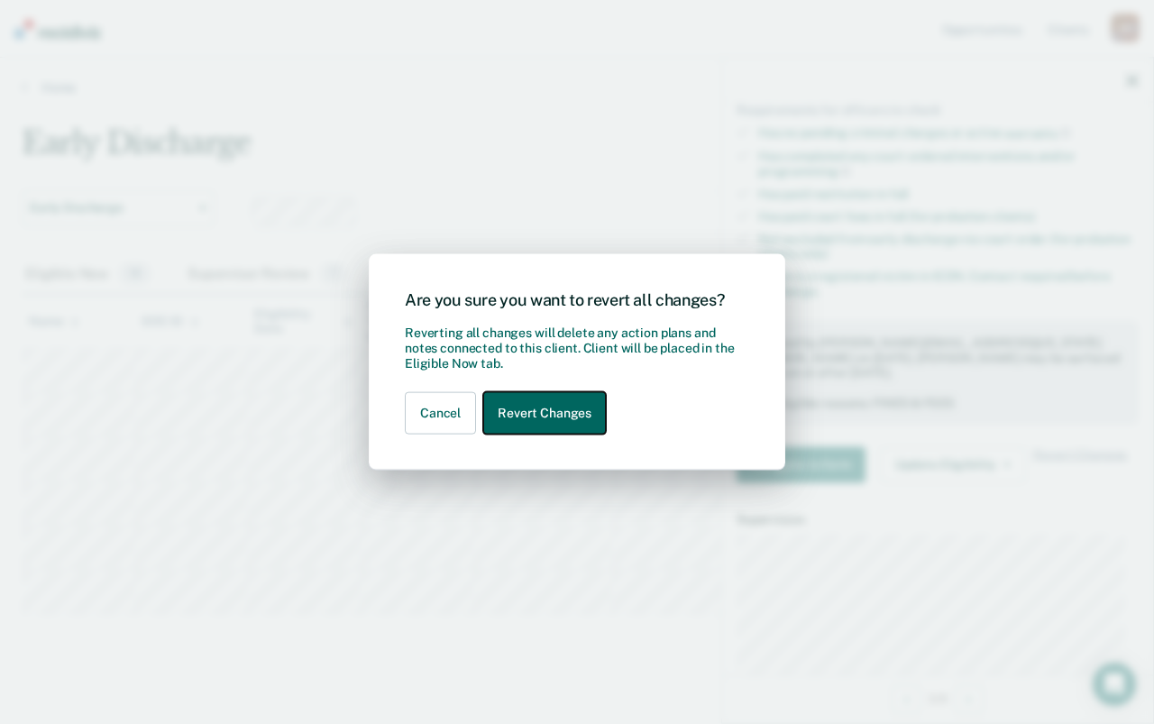
click at [577, 412] on button "Revert Changes" at bounding box center [544, 413] width 123 height 42
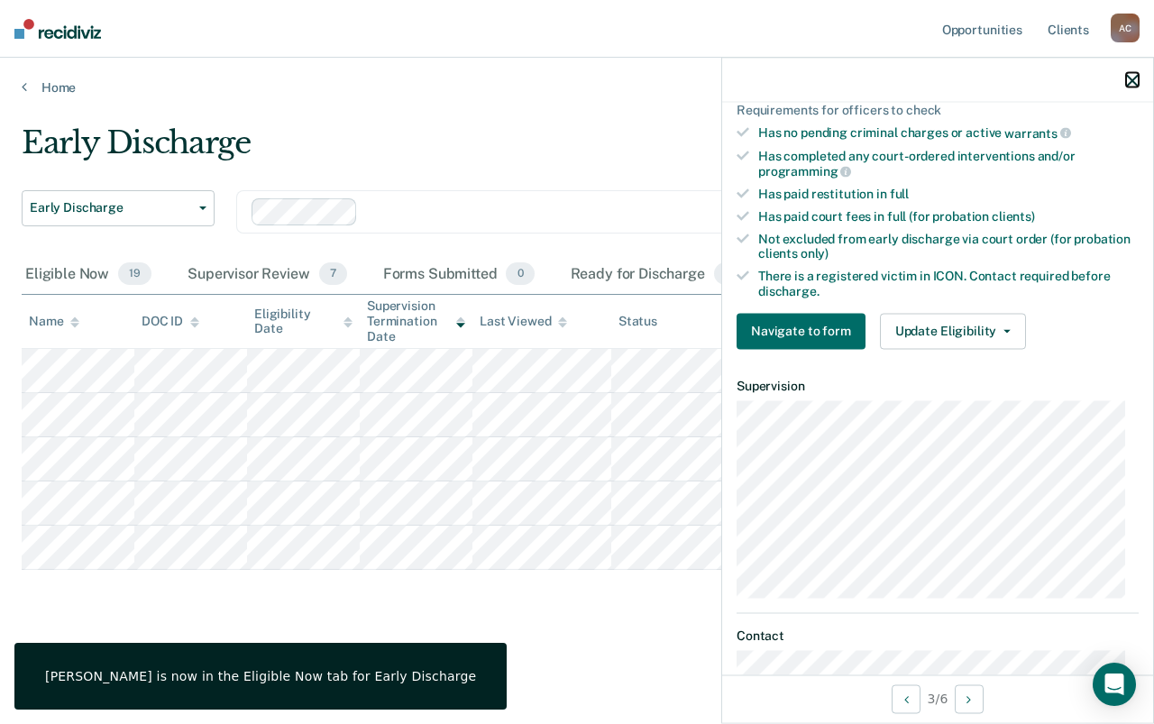
click at [1128, 75] on icon "button" at bounding box center [1132, 80] width 13 height 13
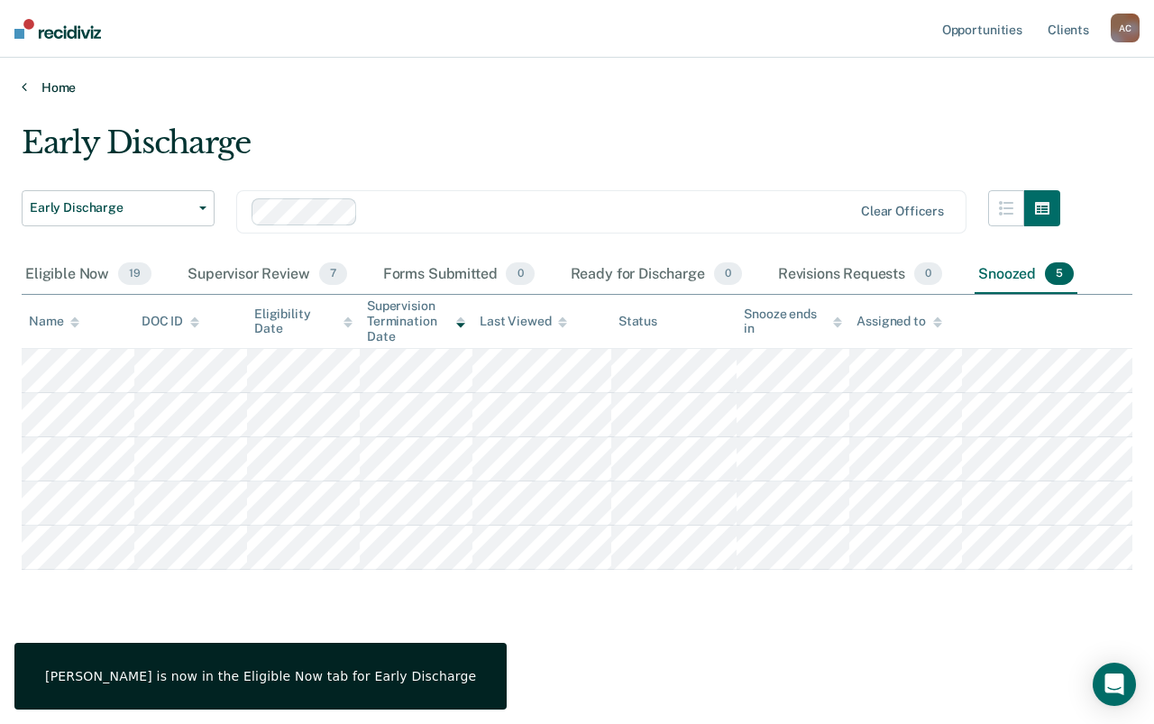
click at [69, 85] on link "Home" at bounding box center [577, 87] width 1111 height 16
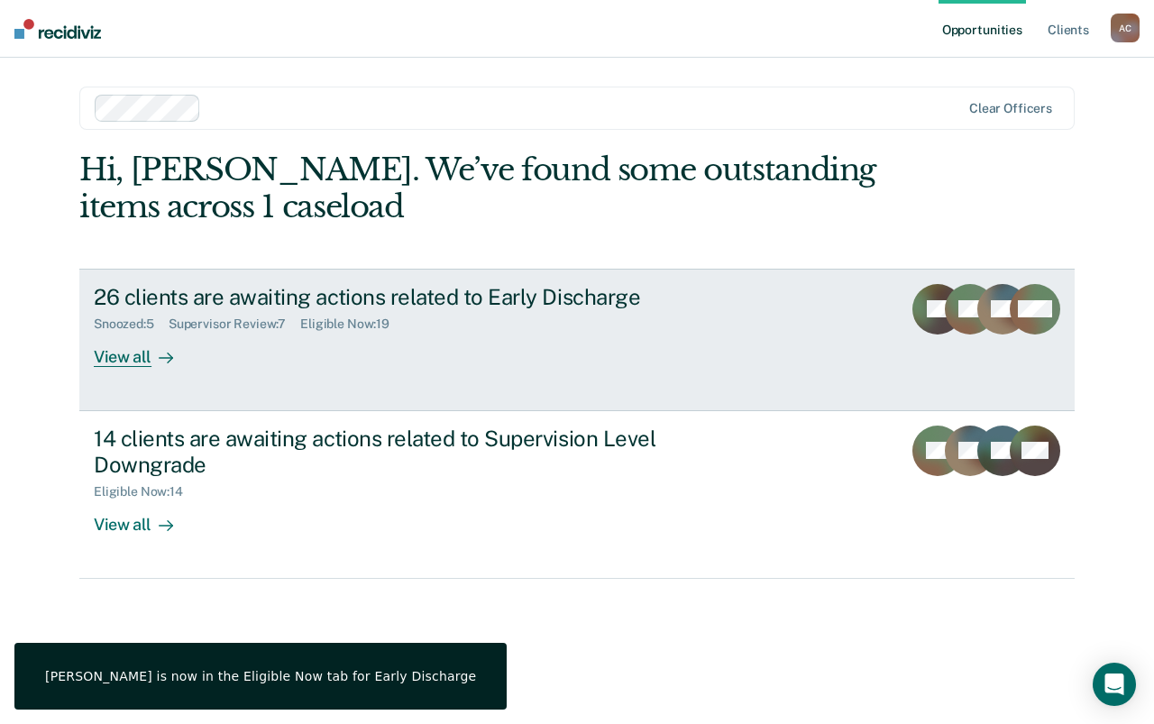
click at [306, 311] on div "Snoozed : 5 Supervisor Review : 7 Eligible Now : 19" at bounding box center [410, 320] width 633 height 23
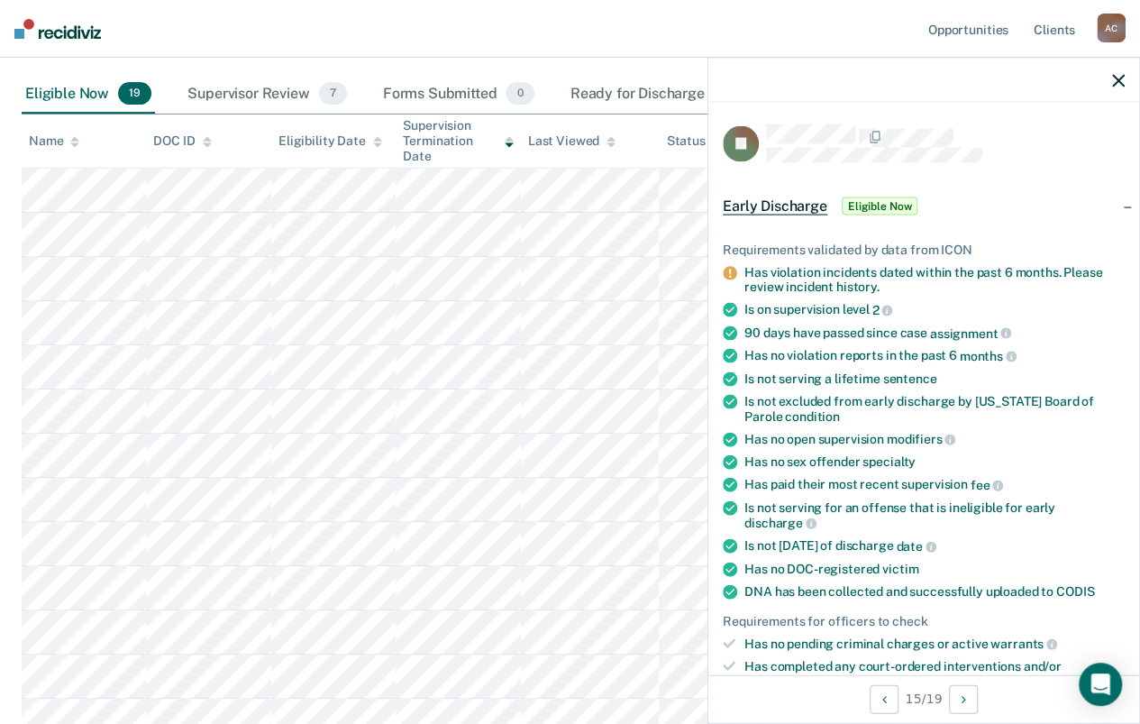
scroll to position [361, 0]
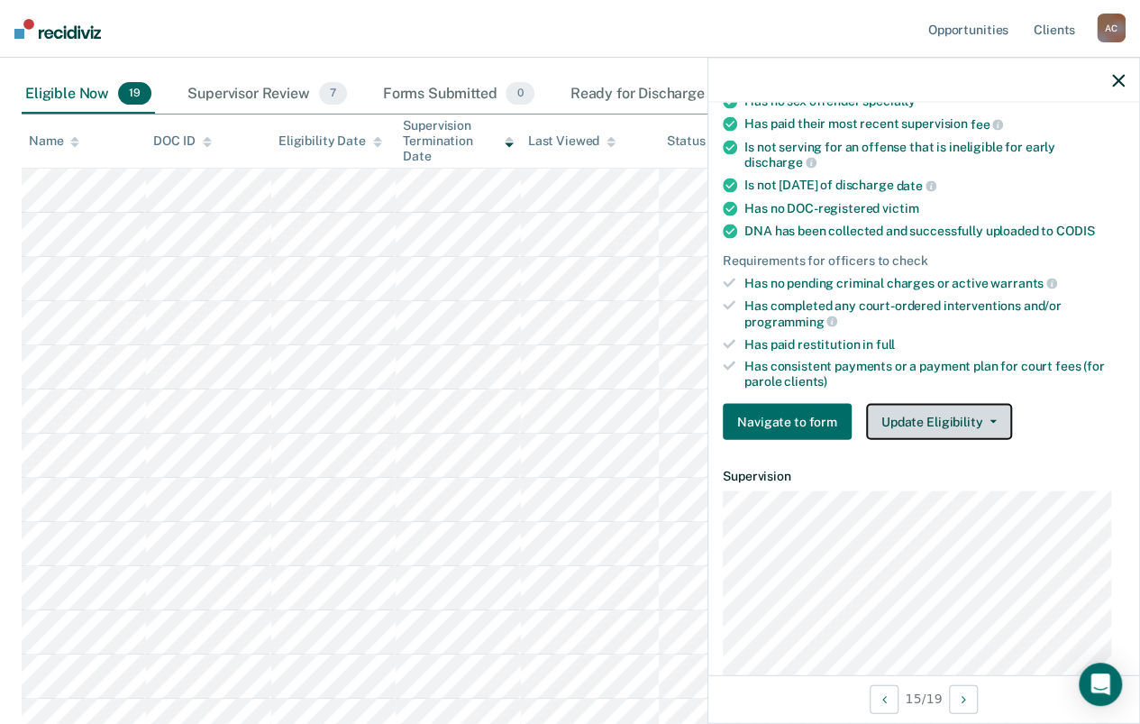
click at [974, 409] on button "Update Eligibility" at bounding box center [939, 421] width 146 height 36
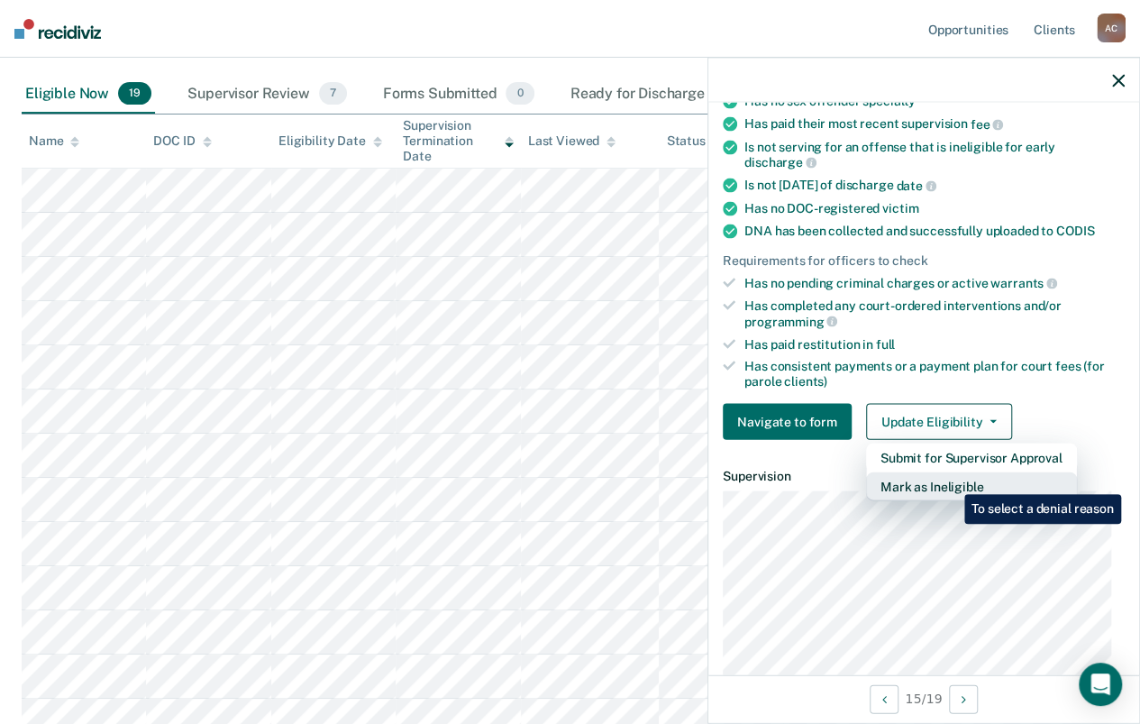
click at [951, 480] on button "Mark as Ineligible" at bounding box center [971, 485] width 211 height 29
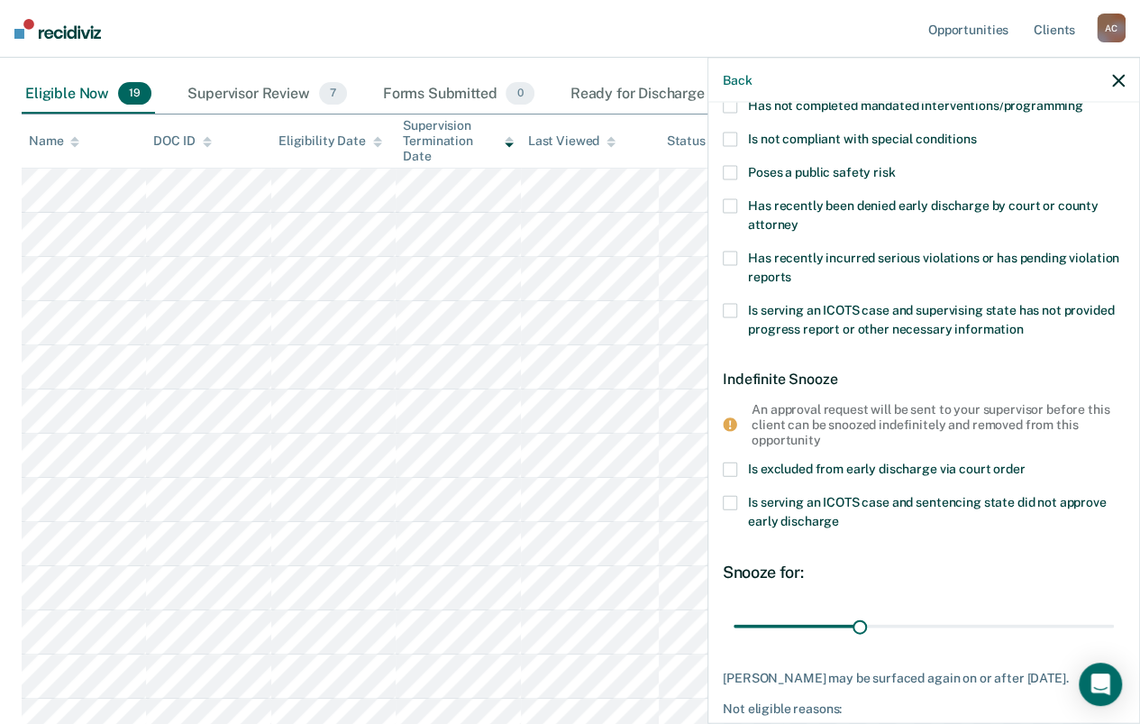
scroll to position [0, 0]
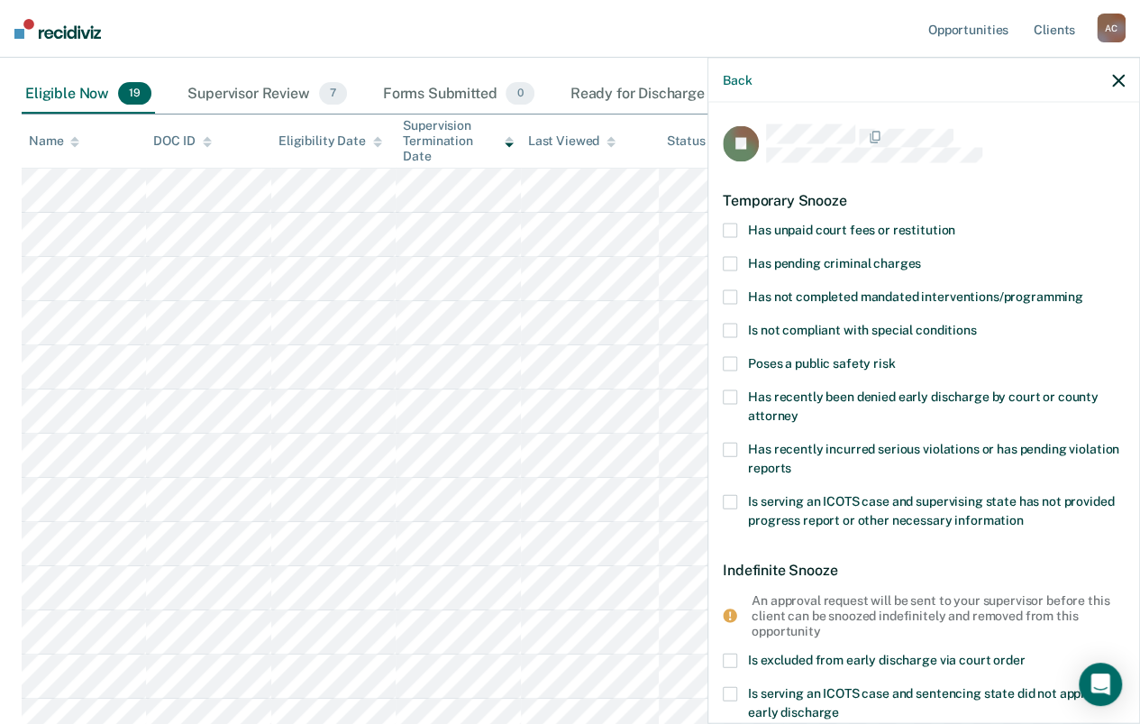
click at [727, 233] on span at bounding box center [730, 231] width 14 height 14
click at [956, 224] on input "Has unpaid court fees or restitution" at bounding box center [956, 224] width 0 height 0
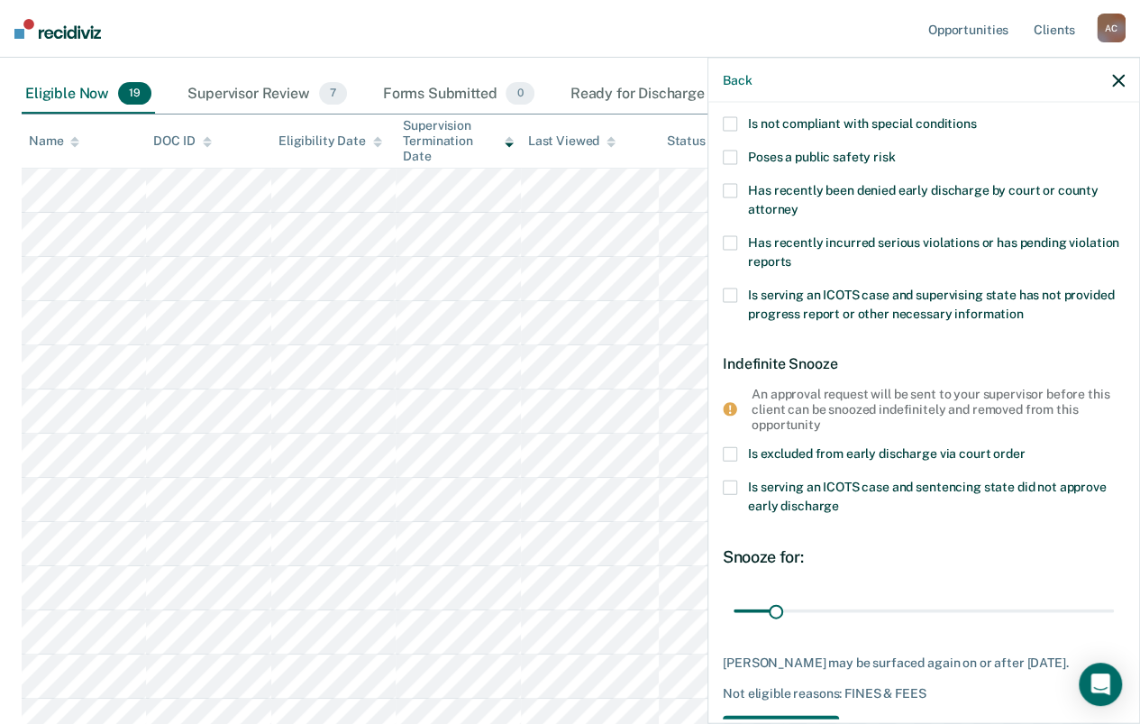
scroll to position [268, 0]
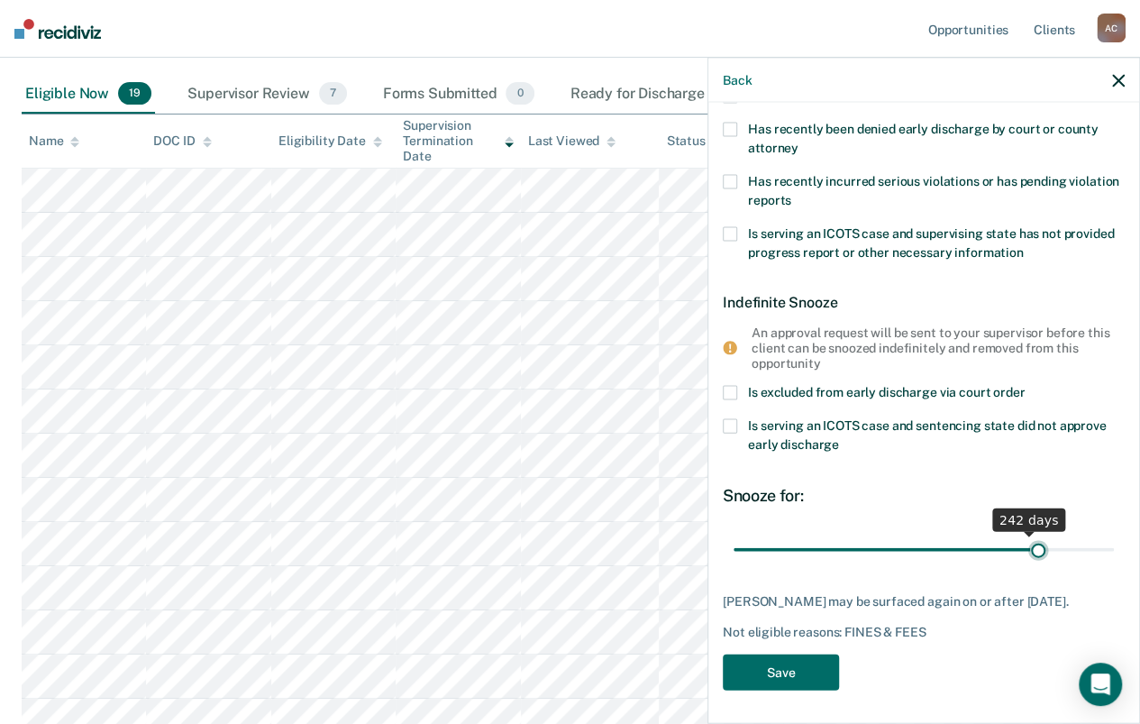
drag, startPoint x: 780, startPoint y: 544, endPoint x: 1042, endPoint y: 533, distance: 262.5
type input "255"
click at [1034, 535] on input "range" at bounding box center [924, 550] width 380 height 32
click at [809, 669] on button "Save" at bounding box center [781, 672] width 116 height 37
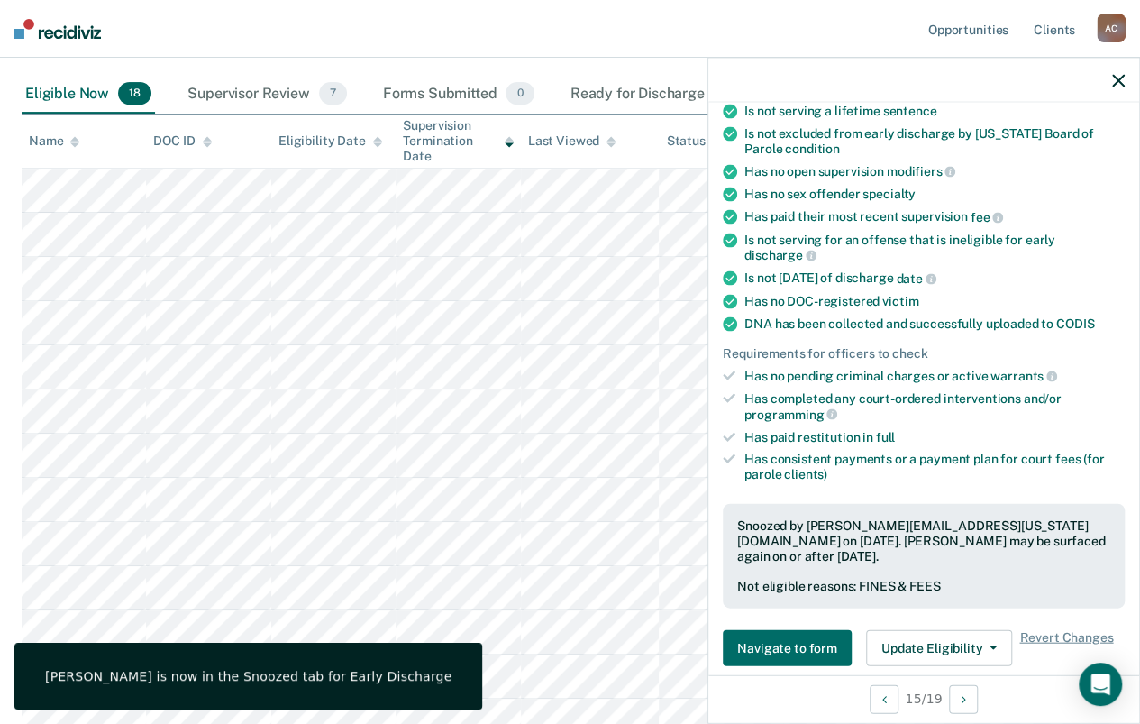
scroll to position [0, 0]
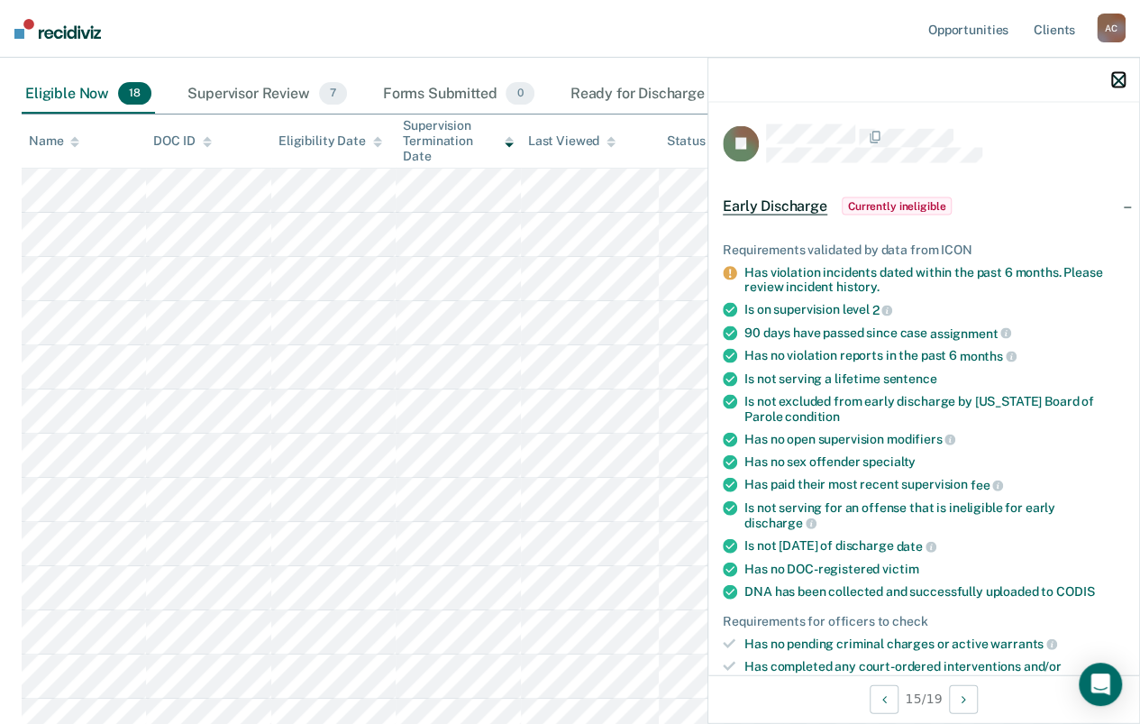
click at [1119, 74] on icon "button" at bounding box center [1118, 80] width 13 height 13
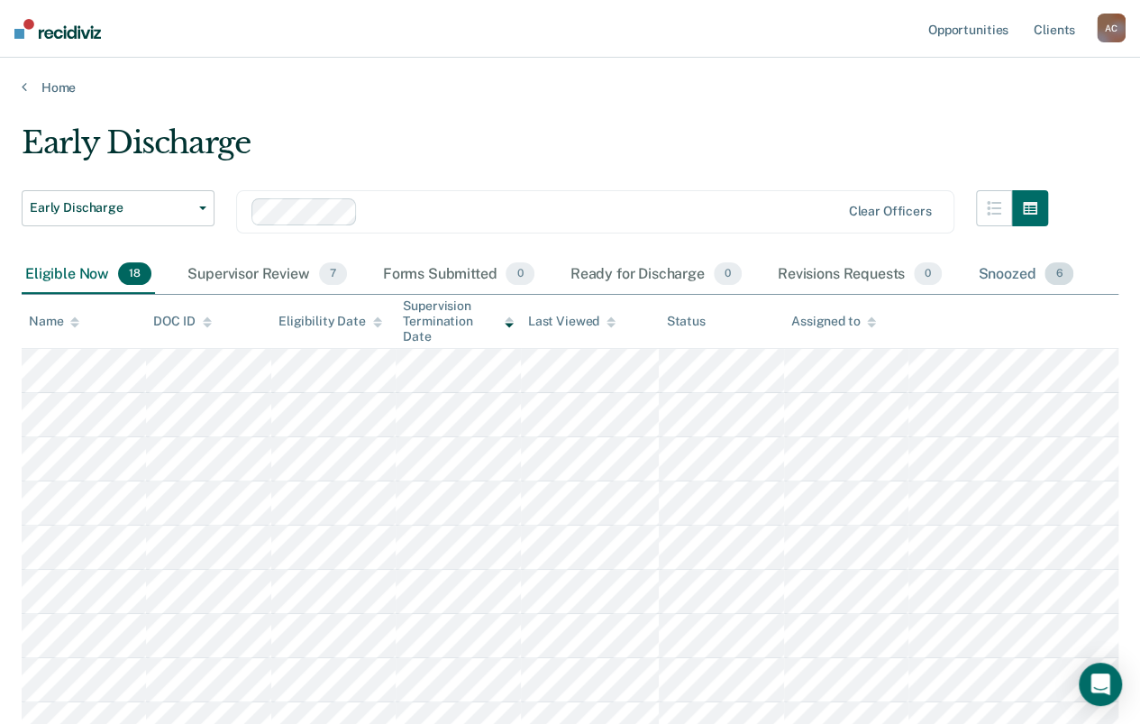
drag, startPoint x: 1006, startPoint y: 290, endPoint x: 1003, endPoint y: 280, distance: 10.3
click at [1006, 290] on div "Snoozed 6" at bounding box center [1025, 275] width 103 height 40
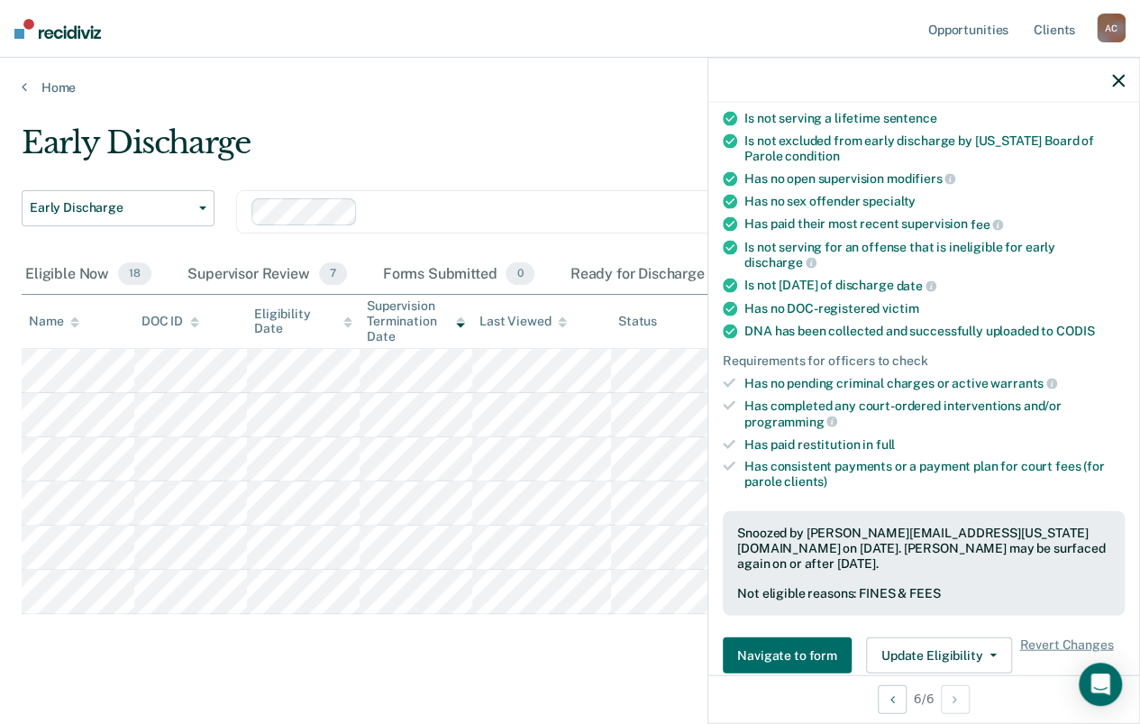
scroll to position [451, 0]
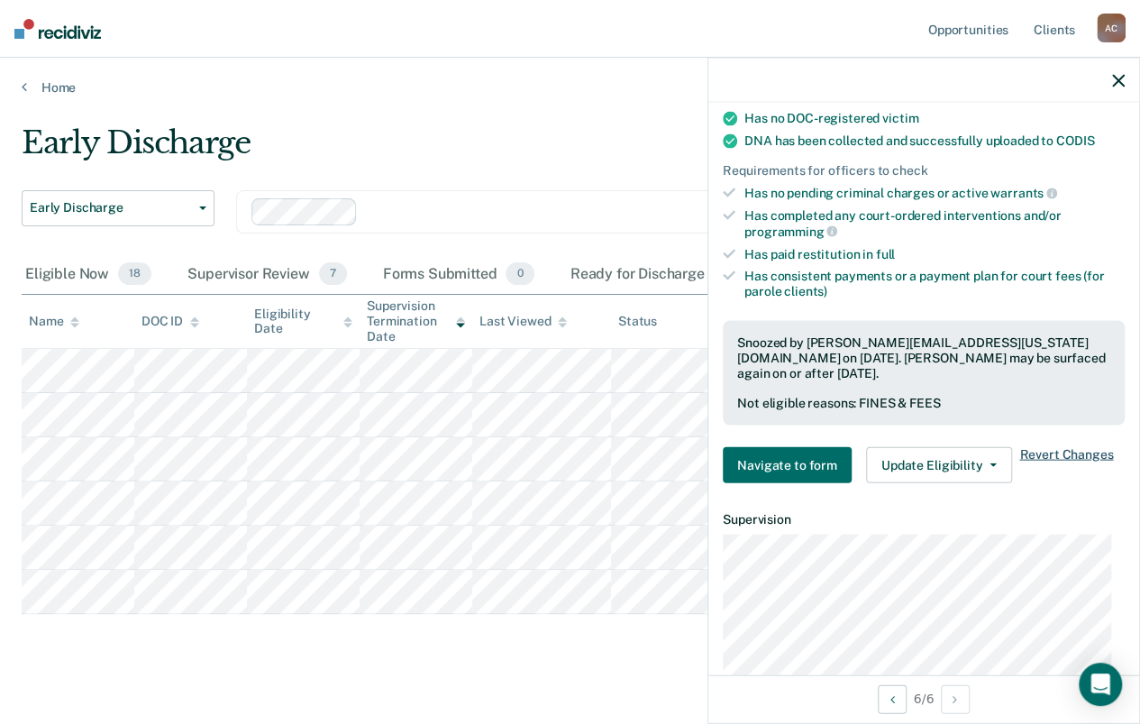
click at [1083, 446] on span "Revert Changes" at bounding box center [1067, 464] width 94 height 36
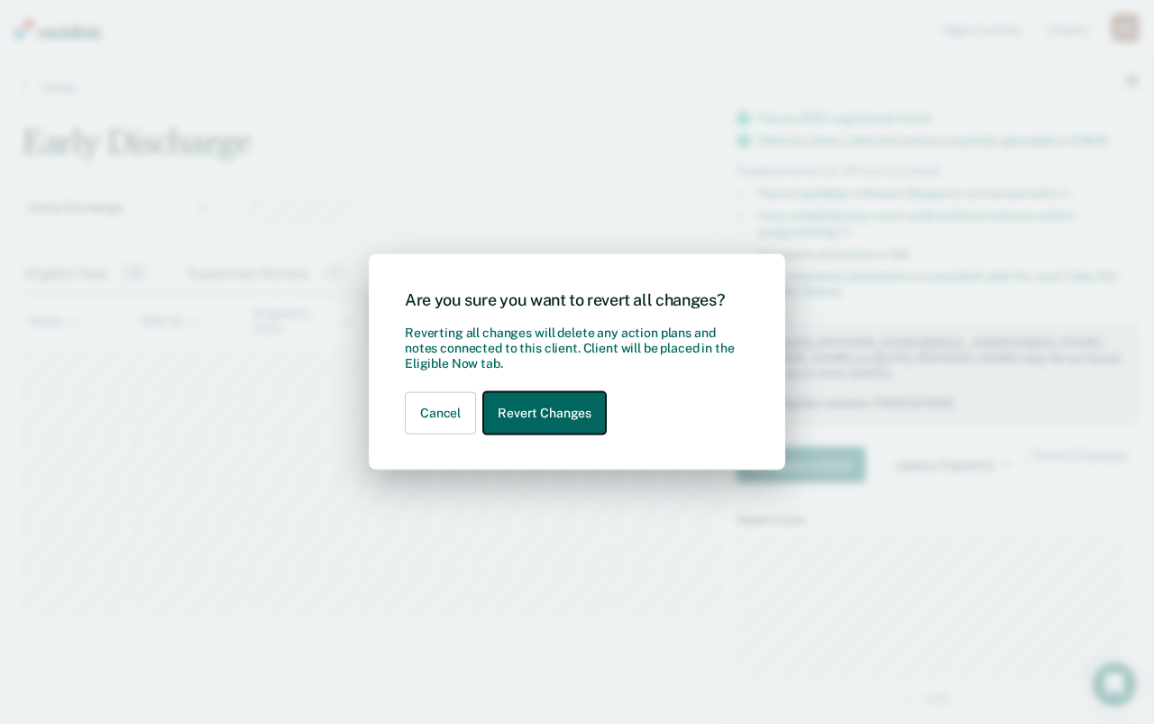
click at [526, 407] on button "Revert Changes" at bounding box center [544, 413] width 123 height 42
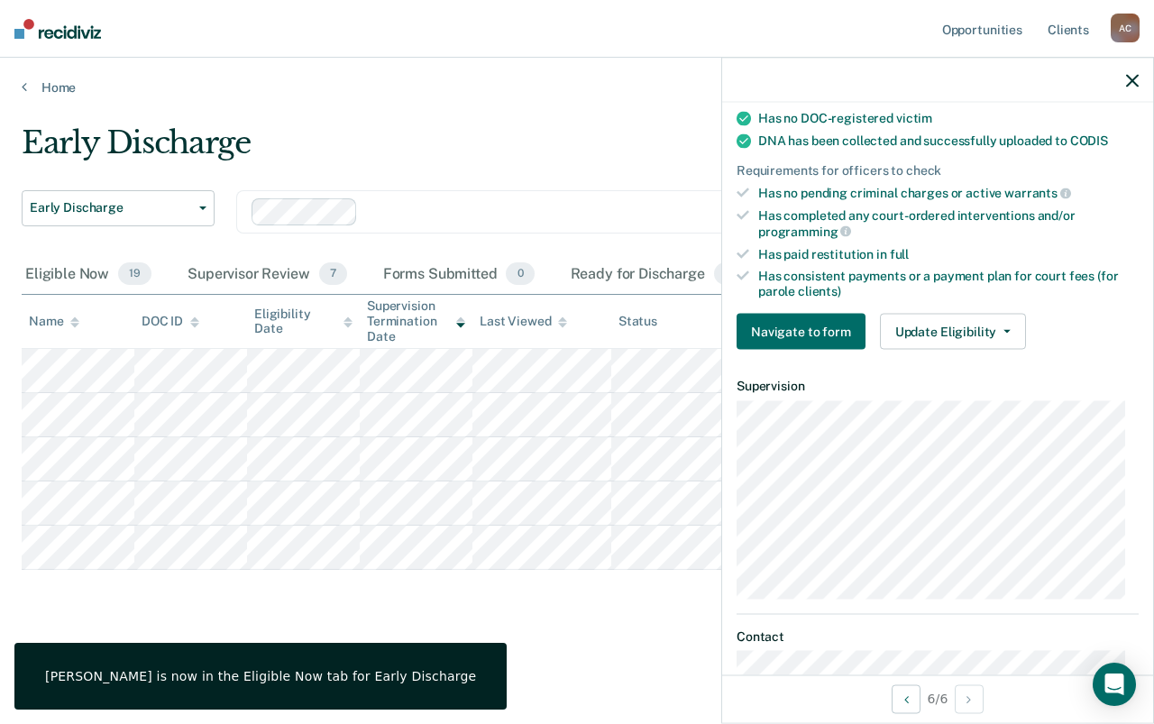
click at [1125, 86] on div at bounding box center [937, 80] width 431 height 45
click at [73, 90] on link "Home" at bounding box center [577, 87] width 1111 height 16
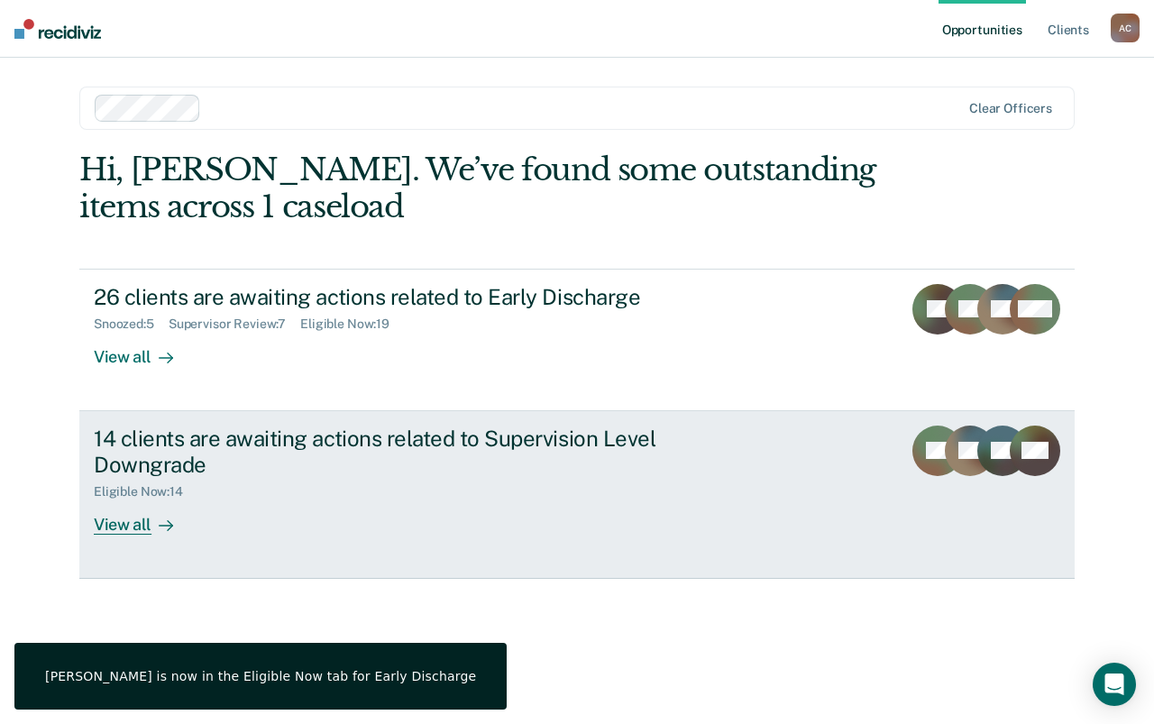
click at [236, 462] on div "14 clients are awaiting actions related to Supervision Level Downgrade" at bounding box center [410, 451] width 633 height 52
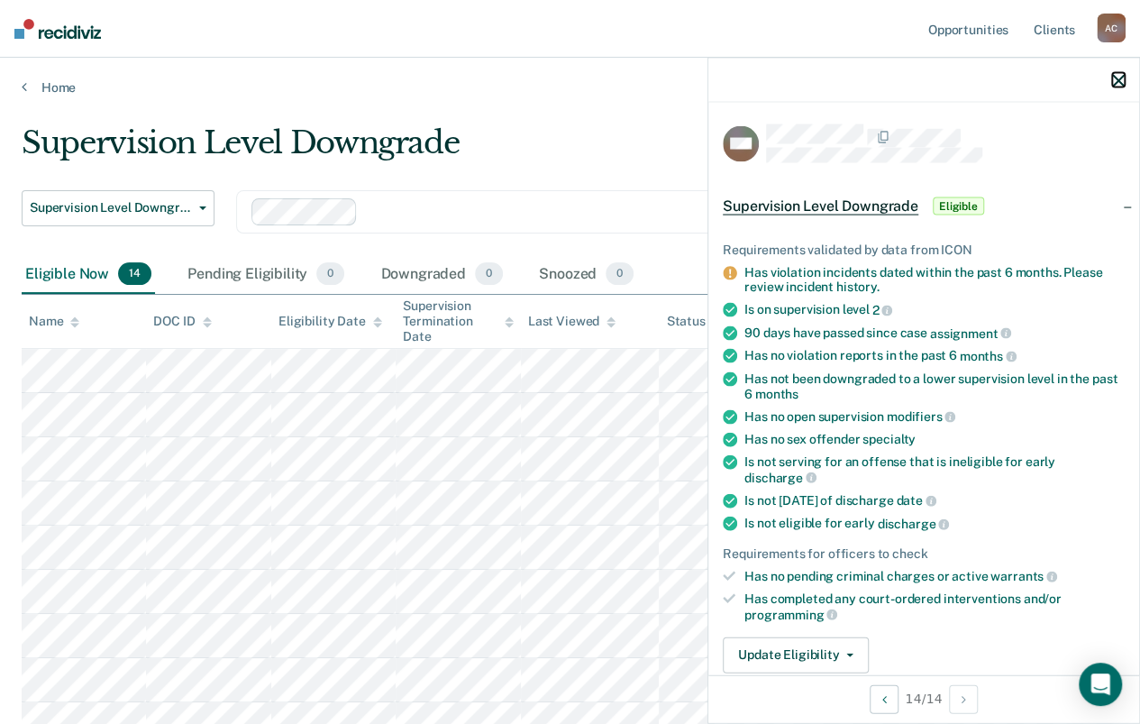
click at [1118, 83] on icon "button" at bounding box center [1118, 80] width 13 height 13
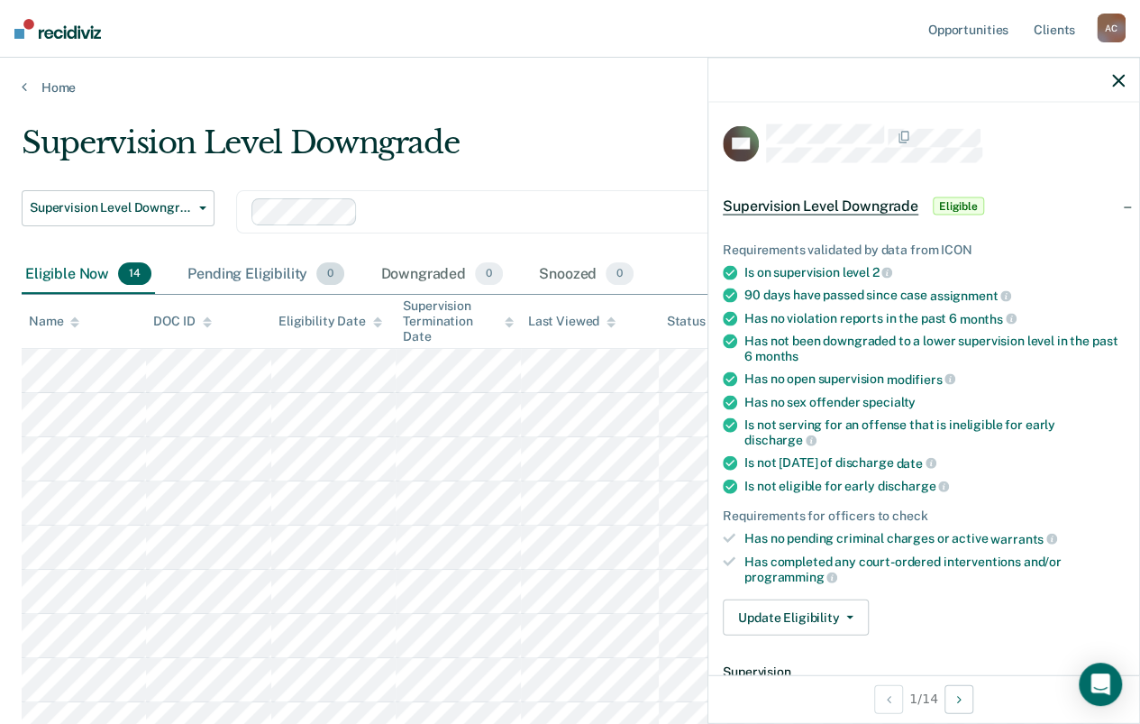
click at [206, 275] on div "Pending Eligibility 0" at bounding box center [266, 275] width 164 height 40
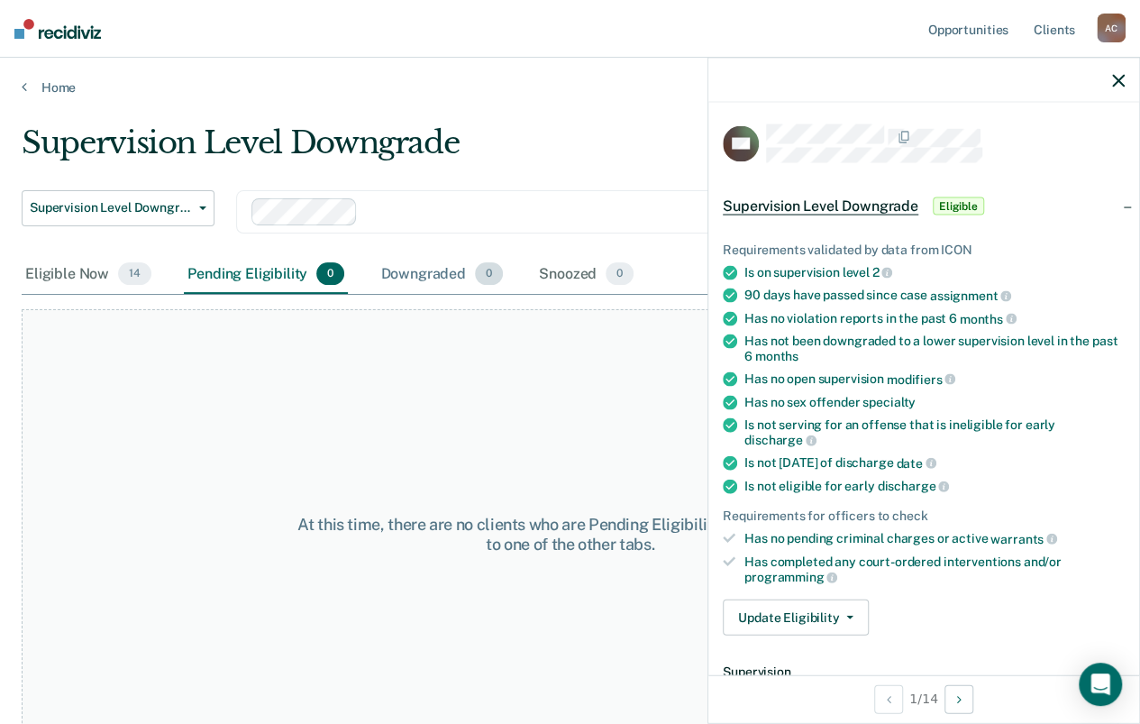
click at [399, 276] on div "Downgraded 0" at bounding box center [442, 275] width 130 height 40
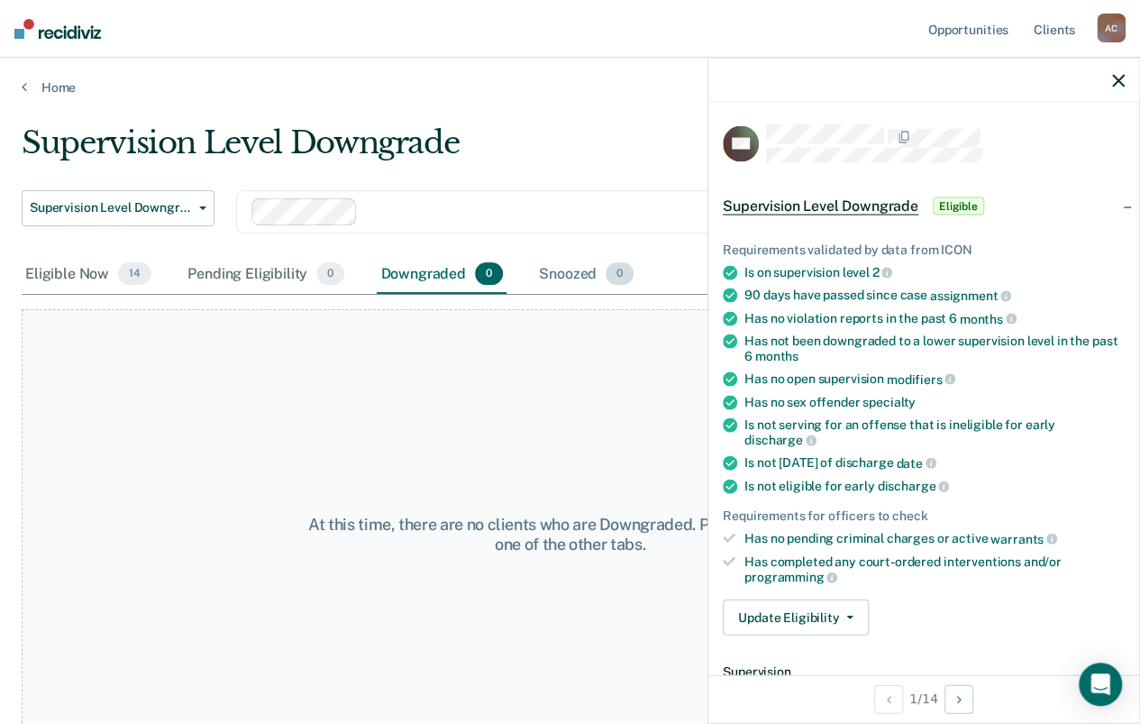
click at [568, 273] on div "Snoozed 0" at bounding box center [586, 275] width 102 height 40
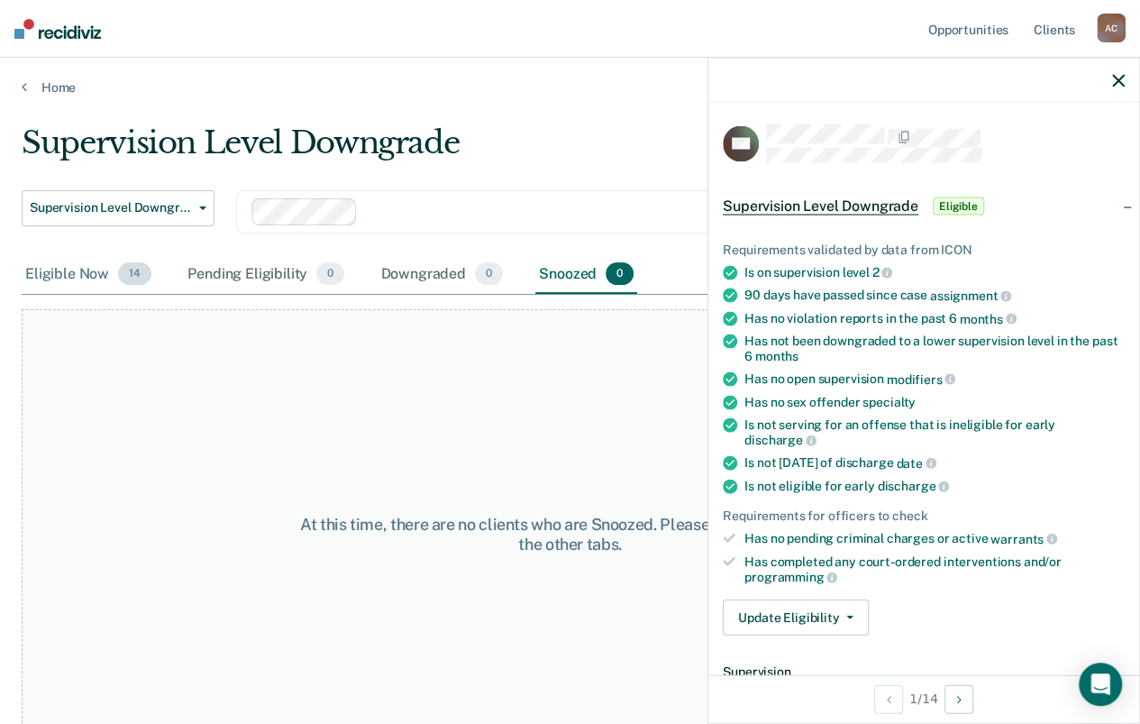
click at [69, 272] on div "Eligible Now 14" at bounding box center [88, 275] width 133 height 40
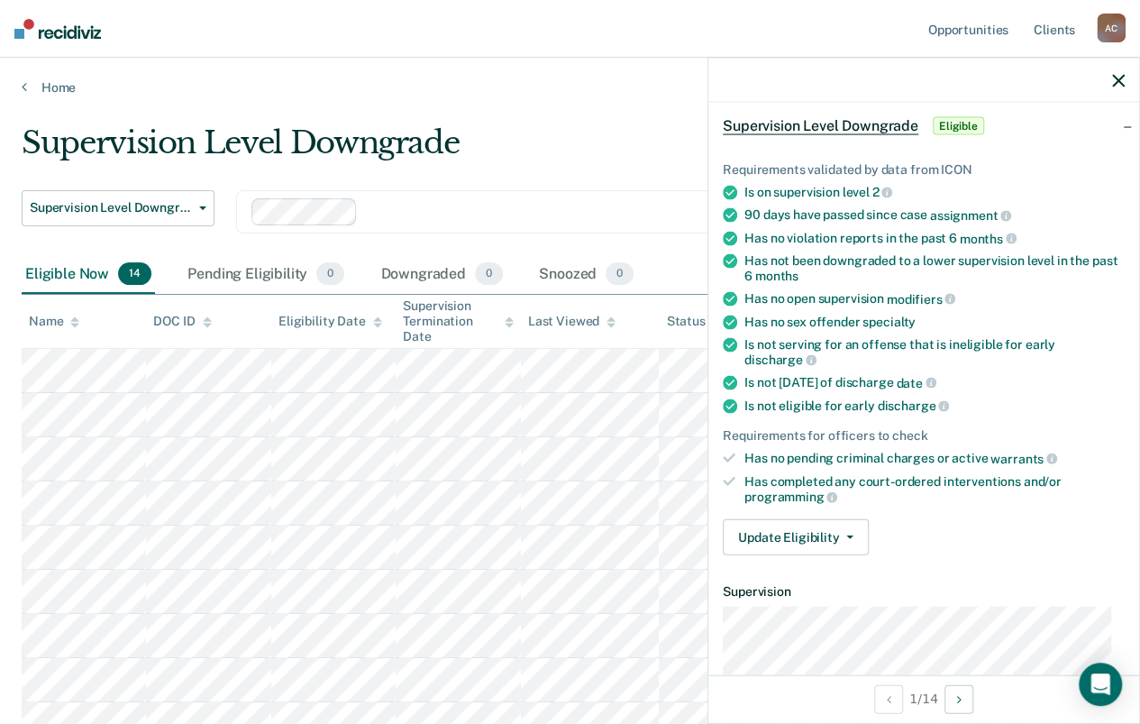
scroll to position [90, 0]
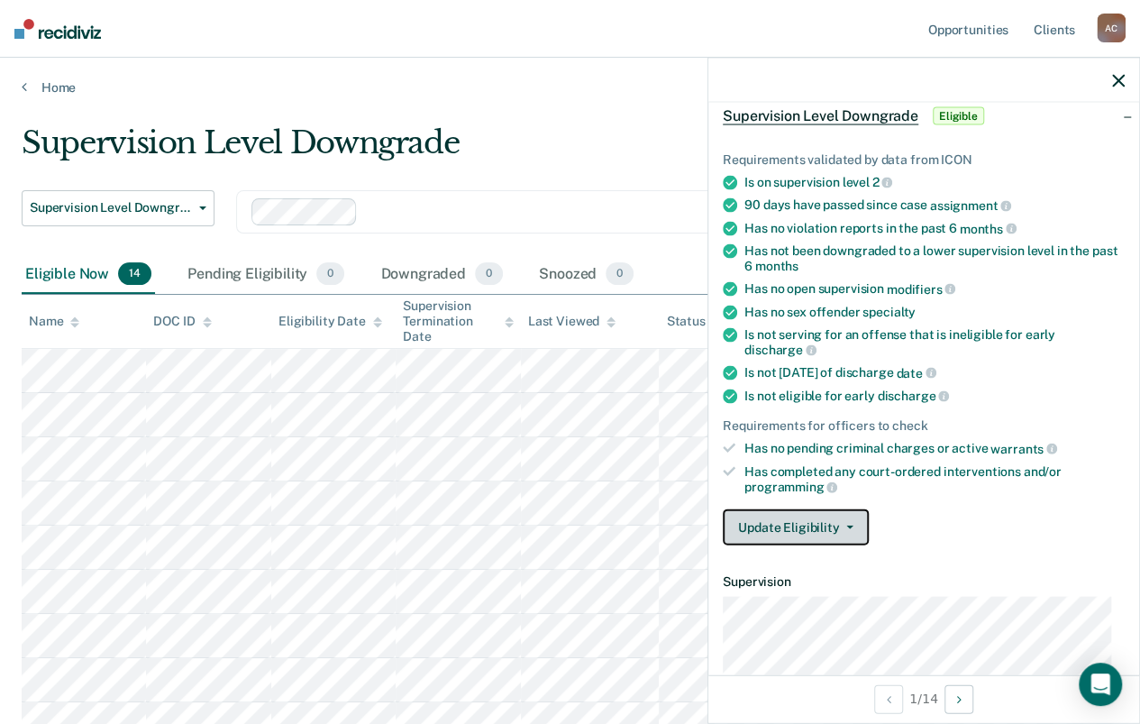
click at [803, 529] on button "Update Eligibility" at bounding box center [796, 527] width 146 height 36
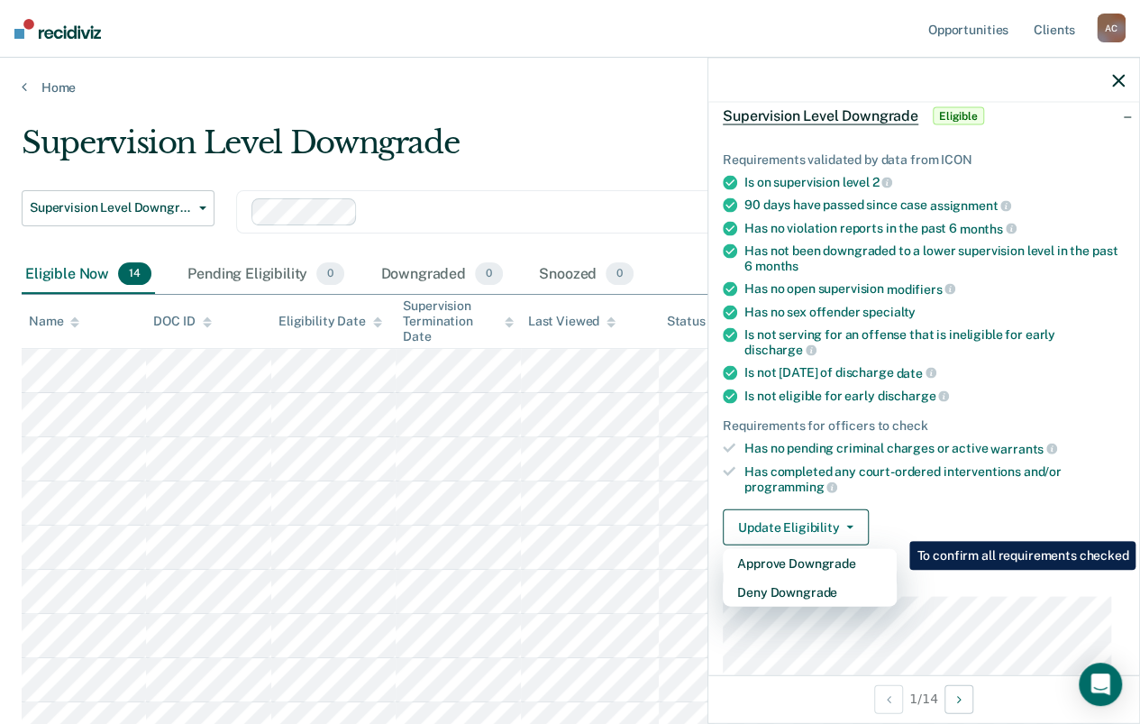
click at [982, 482] on div "Has completed any court-ordered interventions and/or programming" at bounding box center [935, 478] width 380 height 31
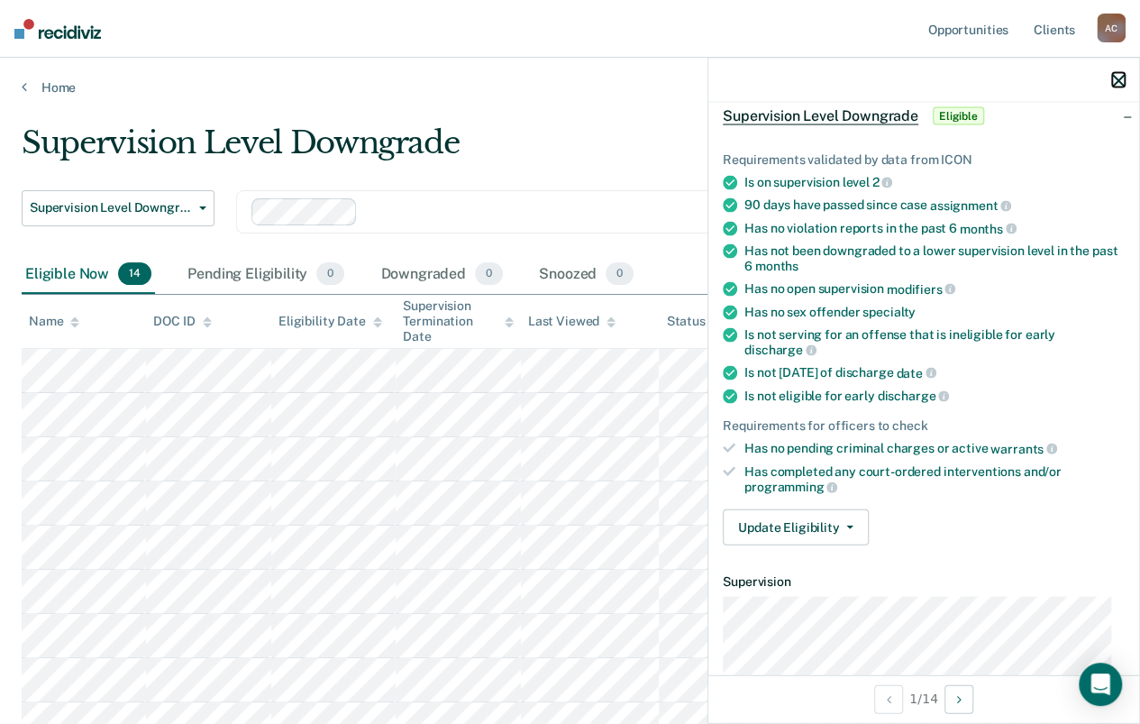
click at [1120, 79] on icon "button" at bounding box center [1118, 80] width 13 height 13
click at [804, 509] on button "Update Eligibility" at bounding box center [796, 527] width 146 height 36
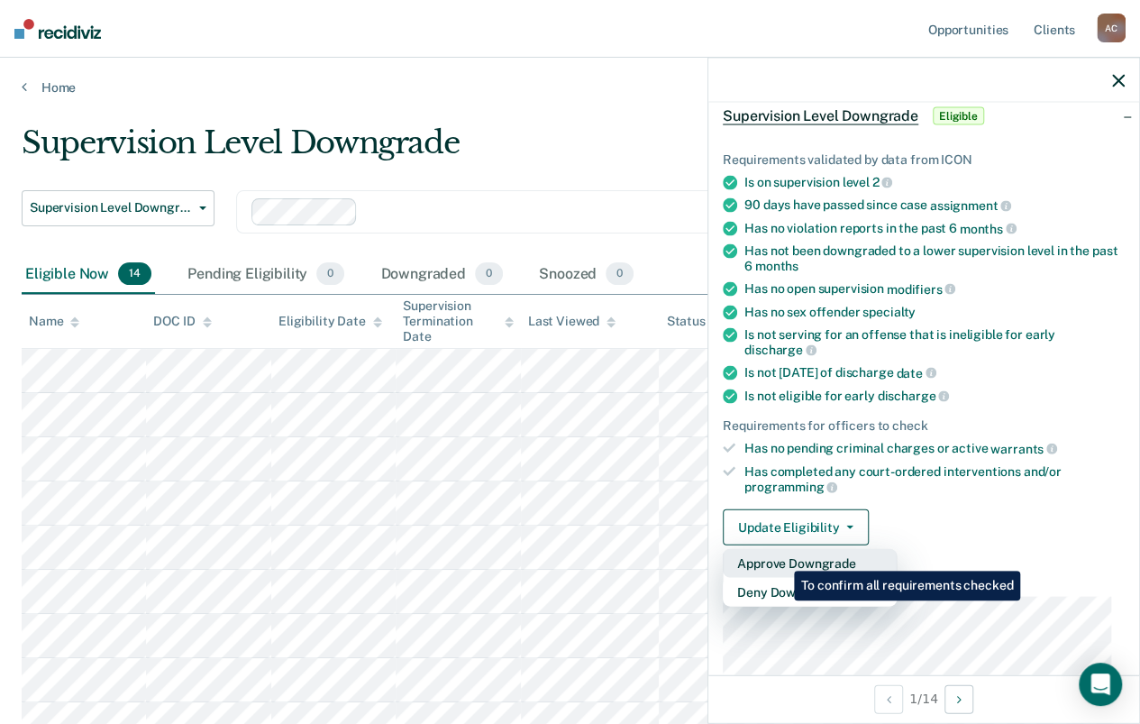
click at [781, 557] on button "Approve Downgrade" at bounding box center [810, 563] width 174 height 29
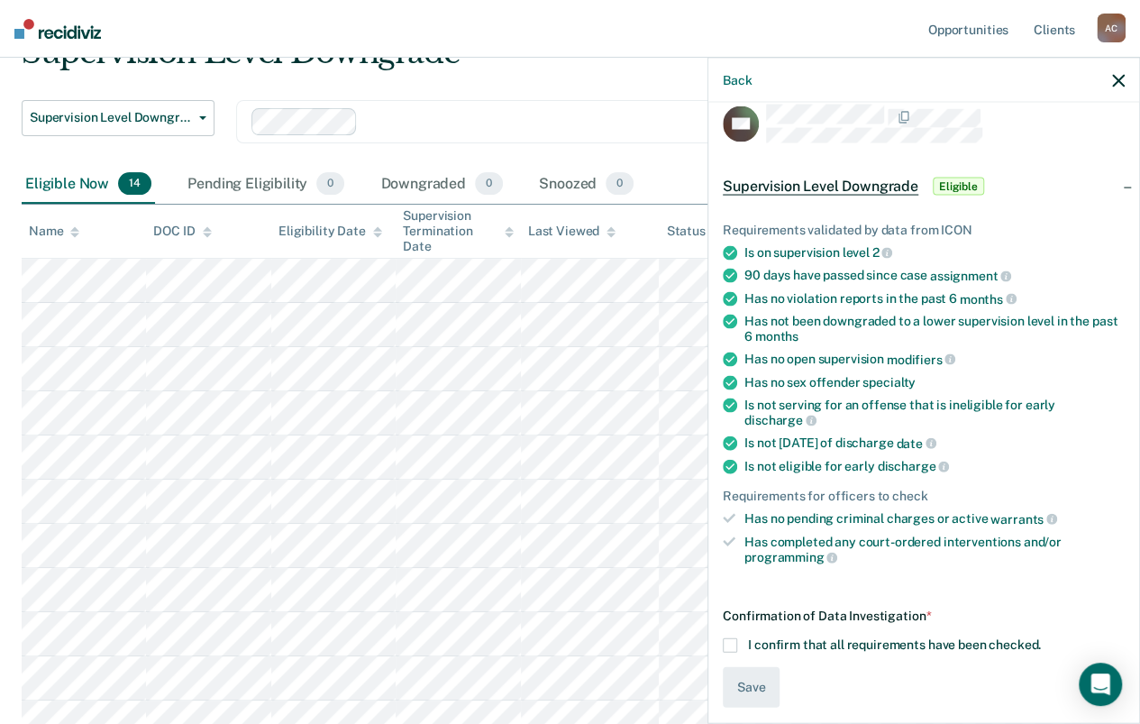
click at [729, 637] on span at bounding box center [730, 644] width 14 height 14
click at [1041, 637] on input "I confirm that all requirements have been checked." at bounding box center [1041, 637] width 0 height 0
click at [764, 677] on button "Save" at bounding box center [751, 686] width 57 height 41
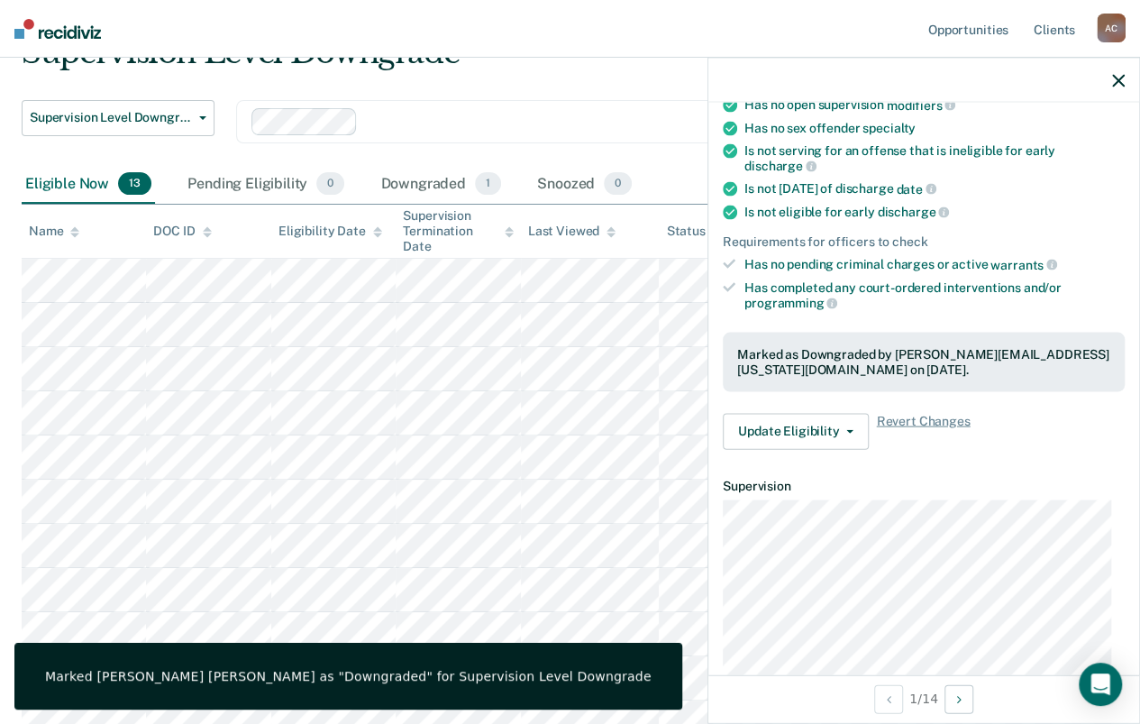
scroll to position [380, 0]
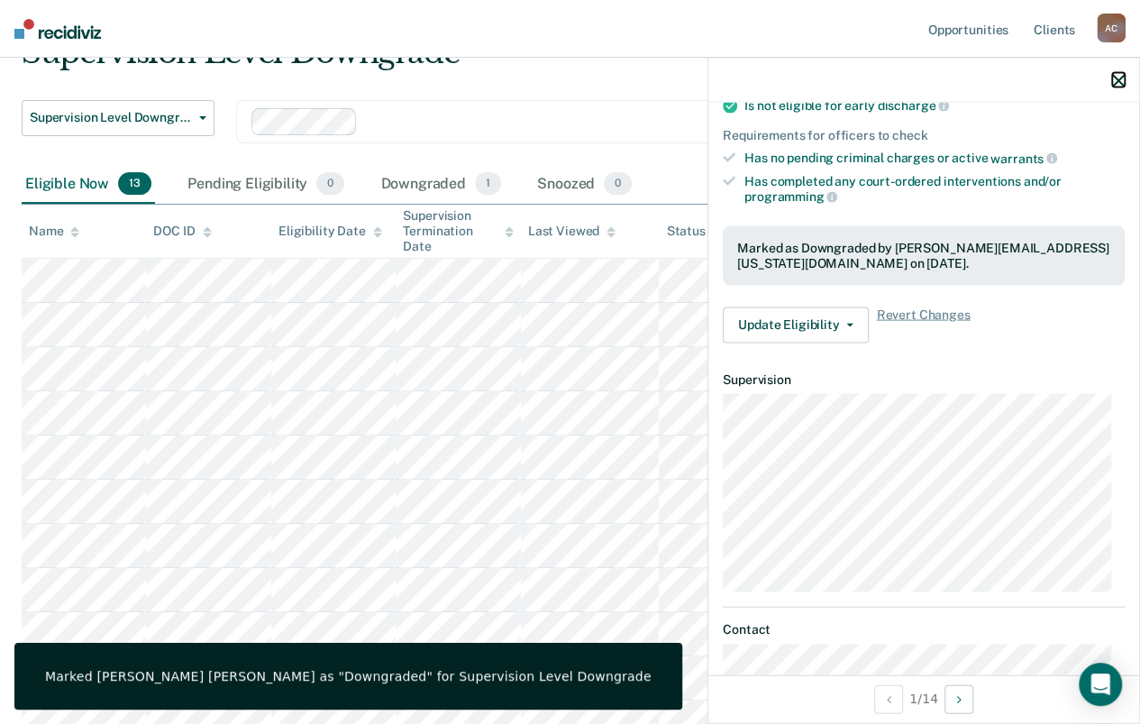
click at [1117, 78] on icon "button" at bounding box center [1118, 80] width 13 height 13
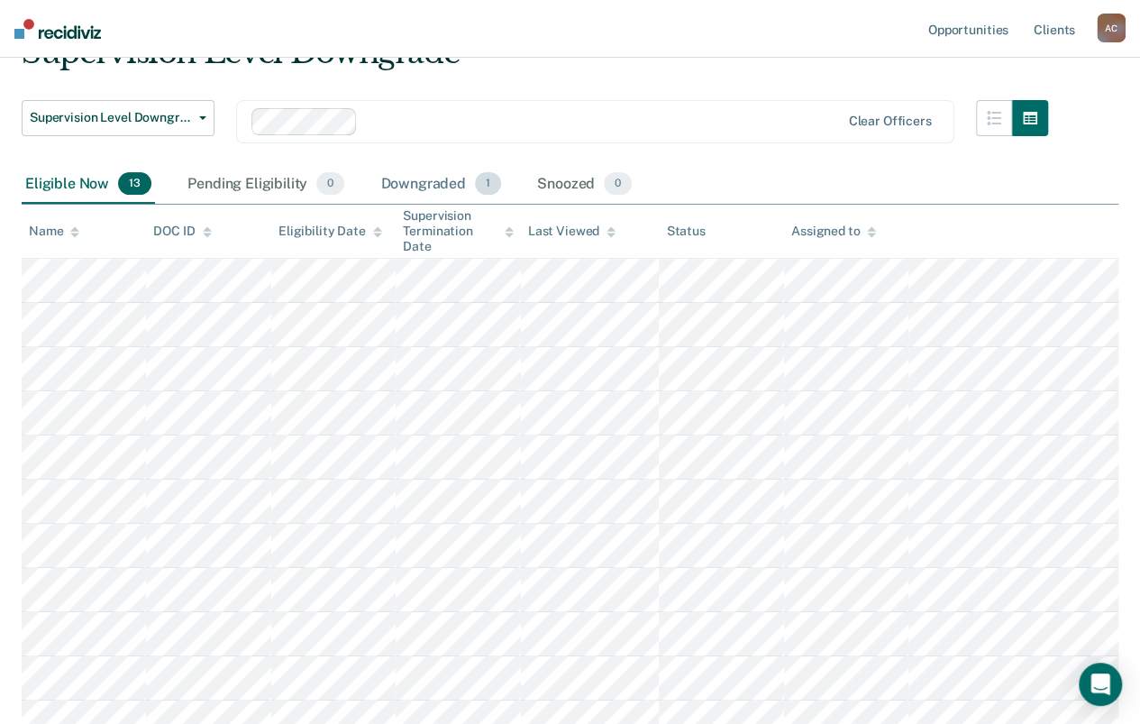
click at [424, 180] on div "Downgraded 1" at bounding box center [441, 185] width 128 height 40
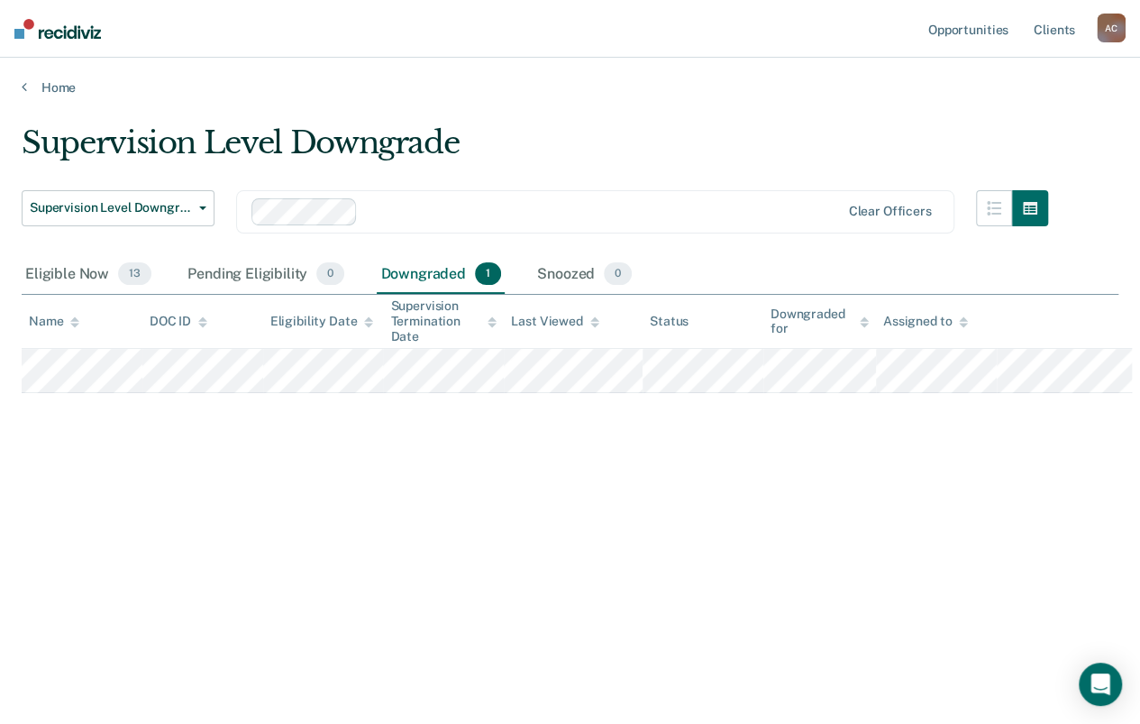
scroll to position [0, 0]
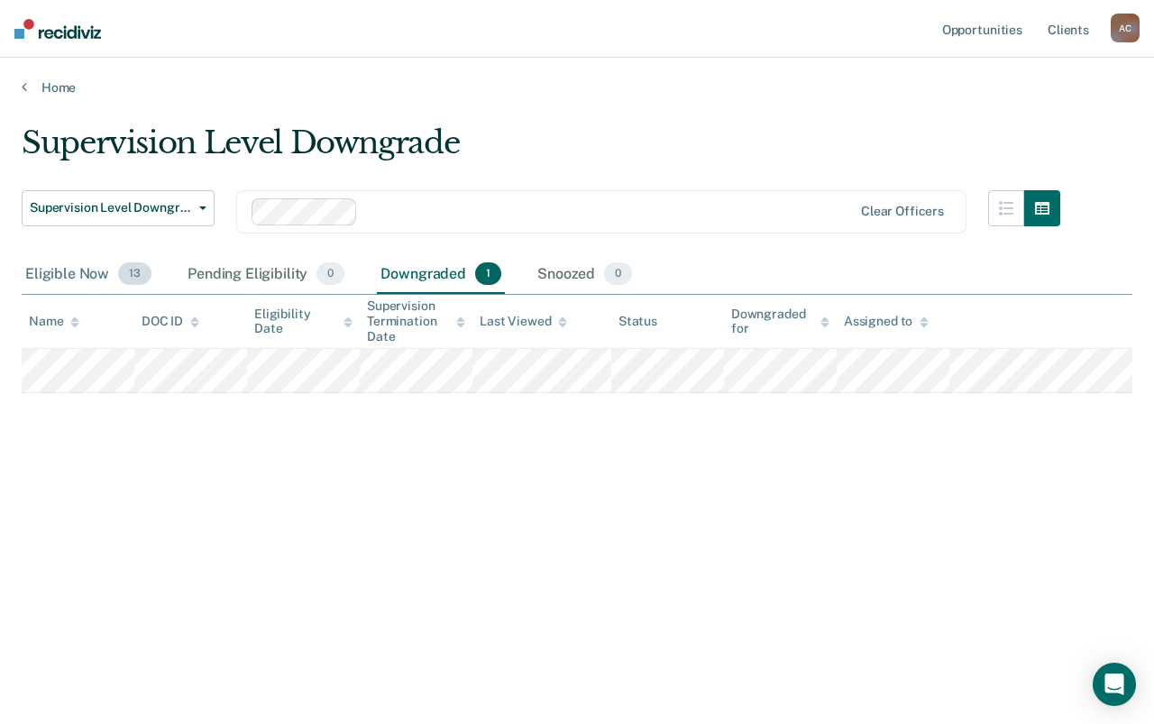
click at [48, 275] on div "Eligible Now 13" at bounding box center [88, 275] width 133 height 40
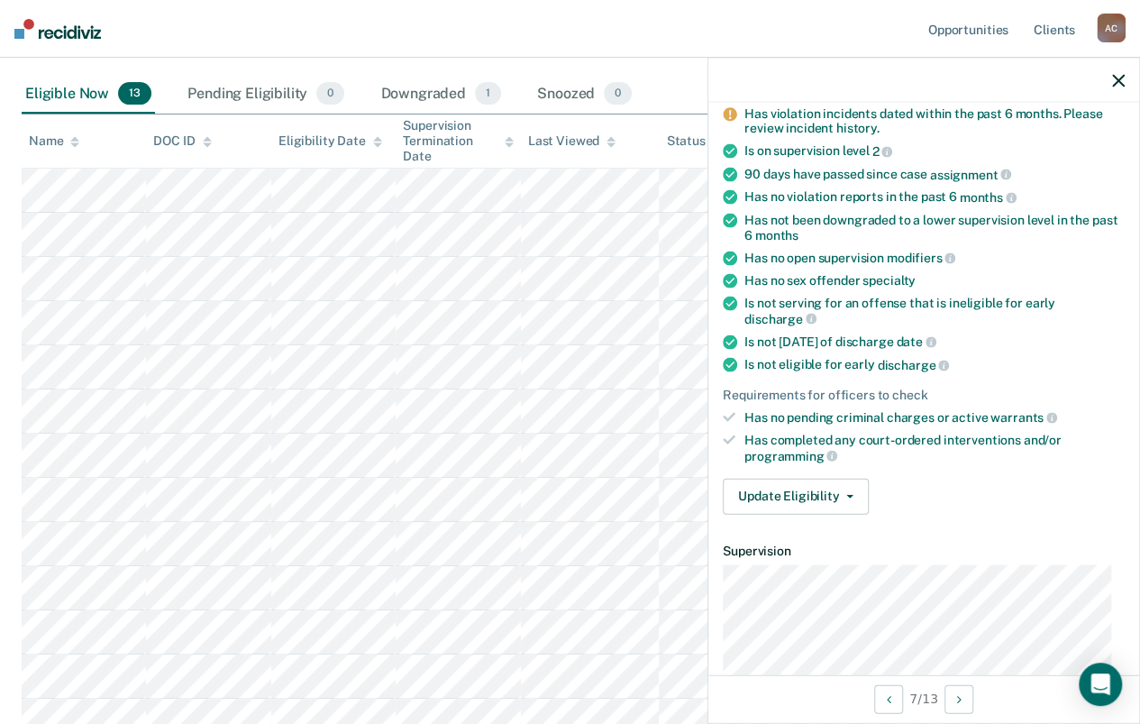
scroll to position [180, 0]
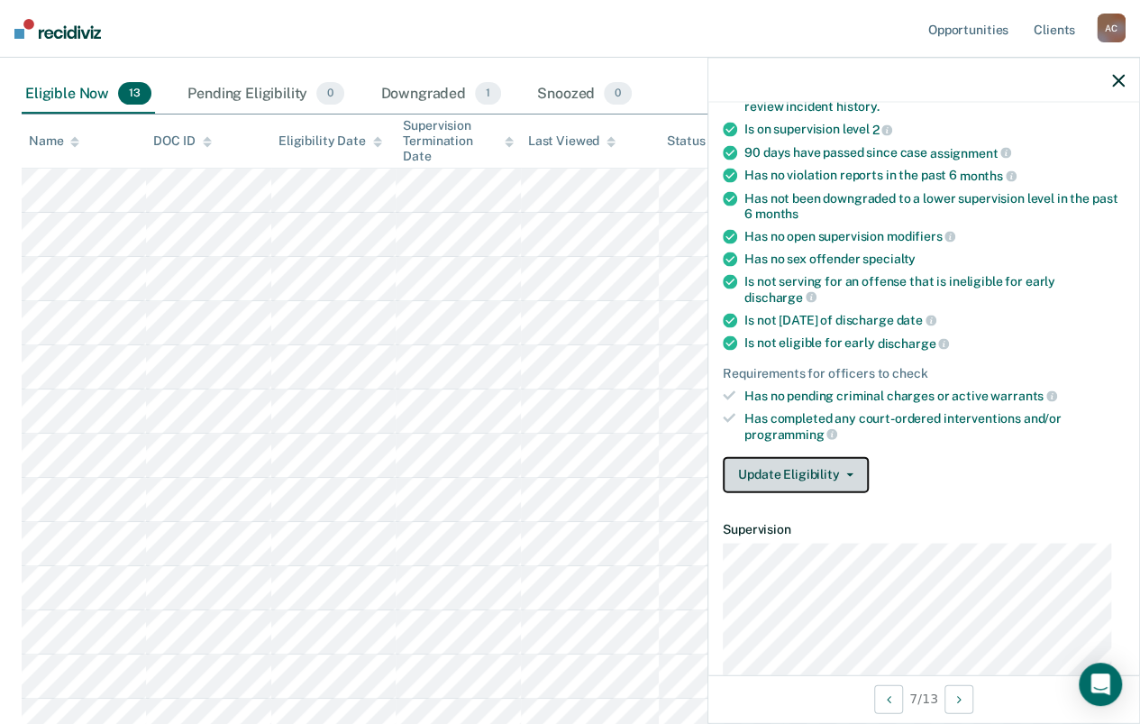
click at [836, 470] on button "Update Eligibility" at bounding box center [796, 474] width 146 height 36
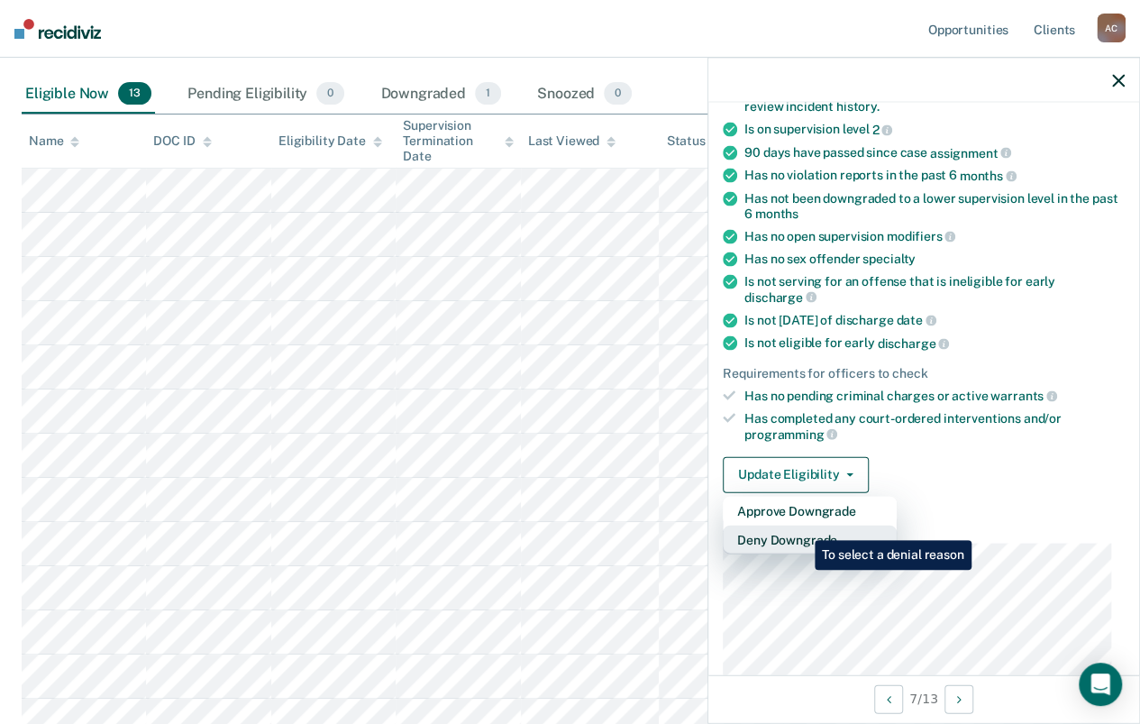
click at [801, 526] on button "Deny Downgrade" at bounding box center [810, 539] width 174 height 29
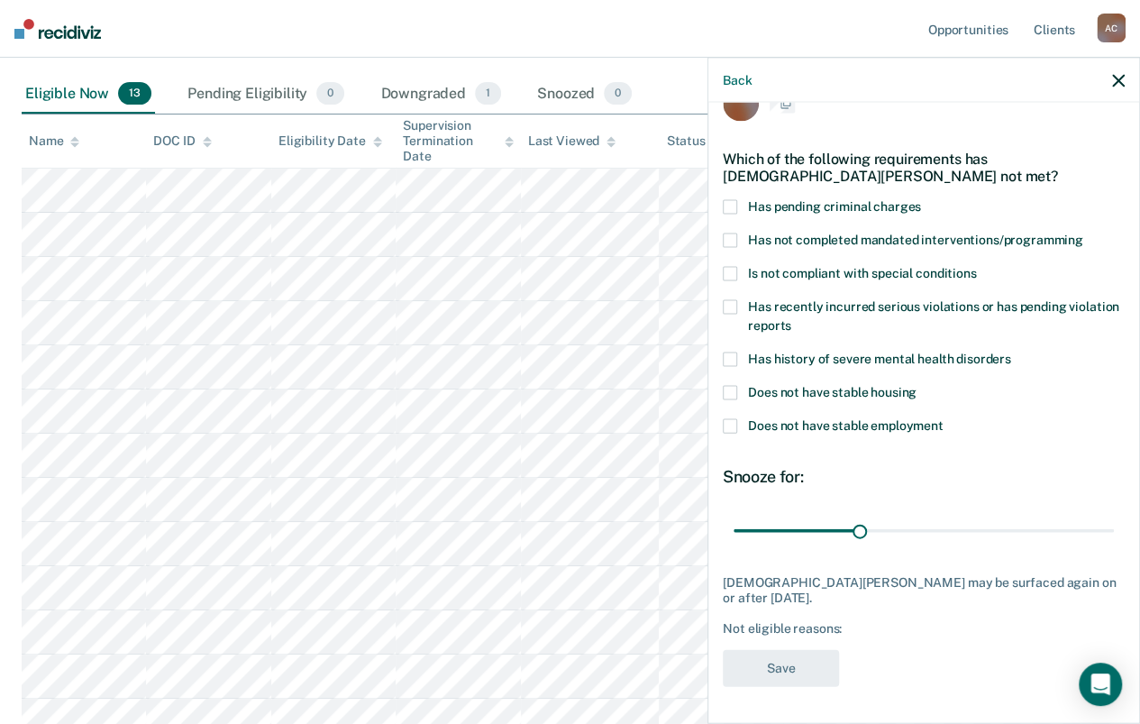
scroll to position [37, 0]
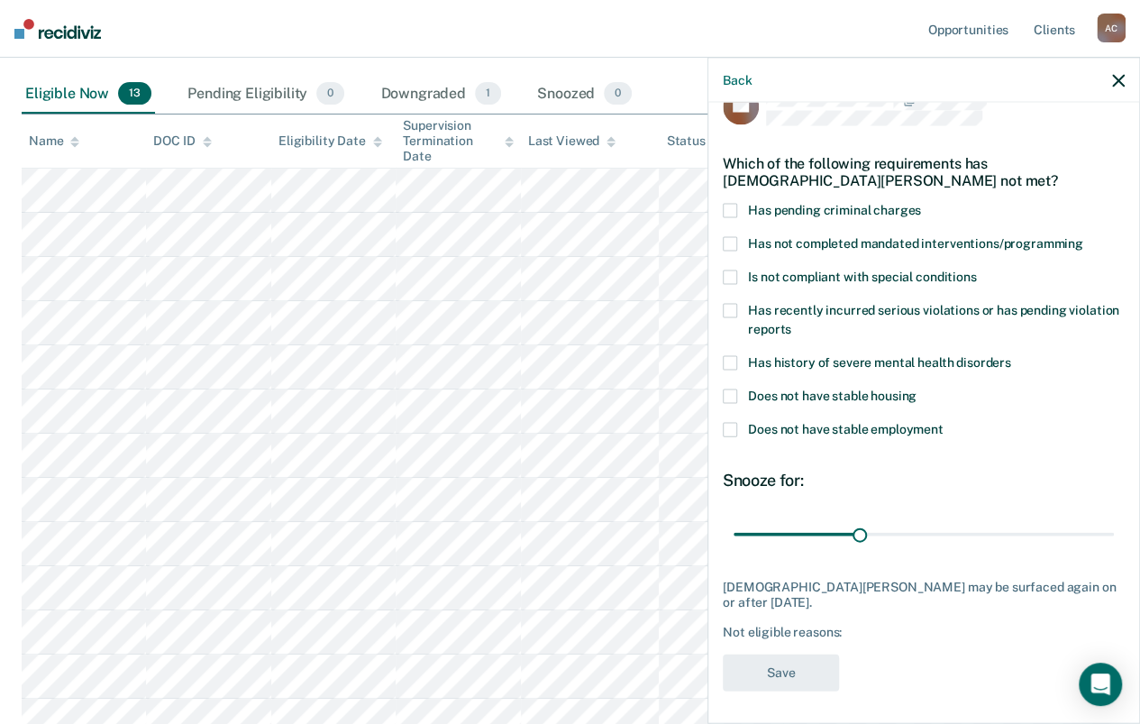
click at [729, 246] on span at bounding box center [730, 244] width 14 height 14
click at [1084, 237] on input "Has not completed mandated interventions/programming" at bounding box center [1084, 237] width 0 height 0
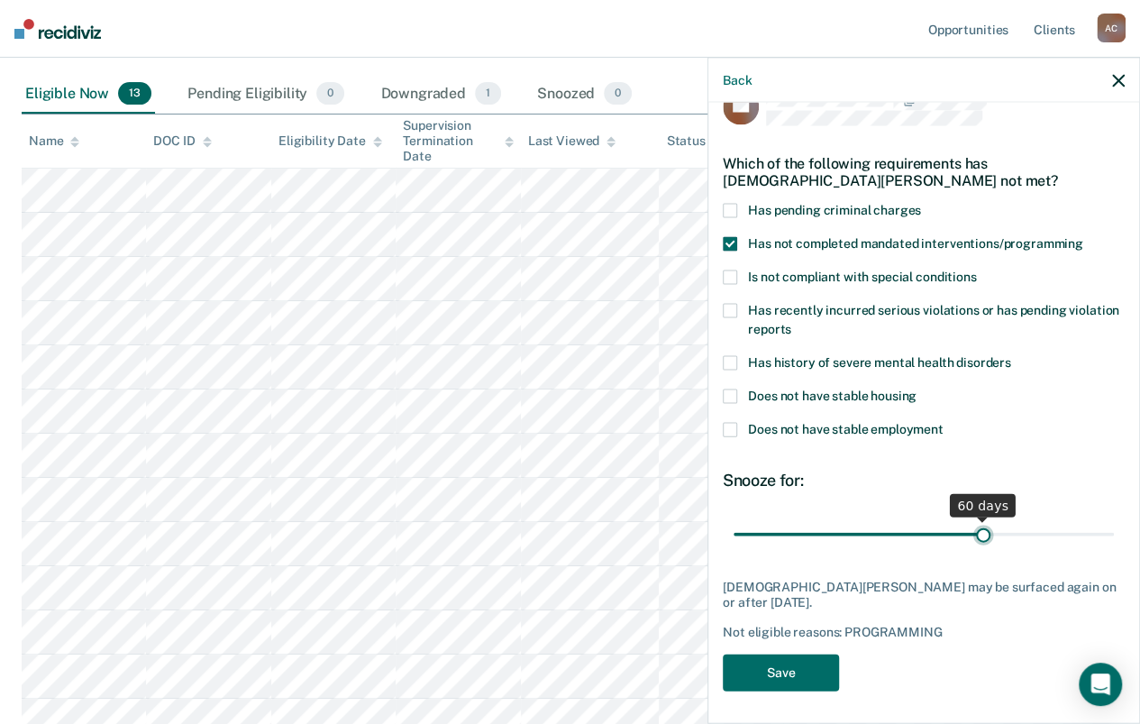
drag, startPoint x: 855, startPoint y: 534, endPoint x: 974, endPoint y: 534, distance: 119.0
type input "60"
click at [974, 534] on input "range" at bounding box center [924, 534] width 380 height 32
click at [781, 665] on button "Save" at bounding box center [781, 672] width 116 height 37
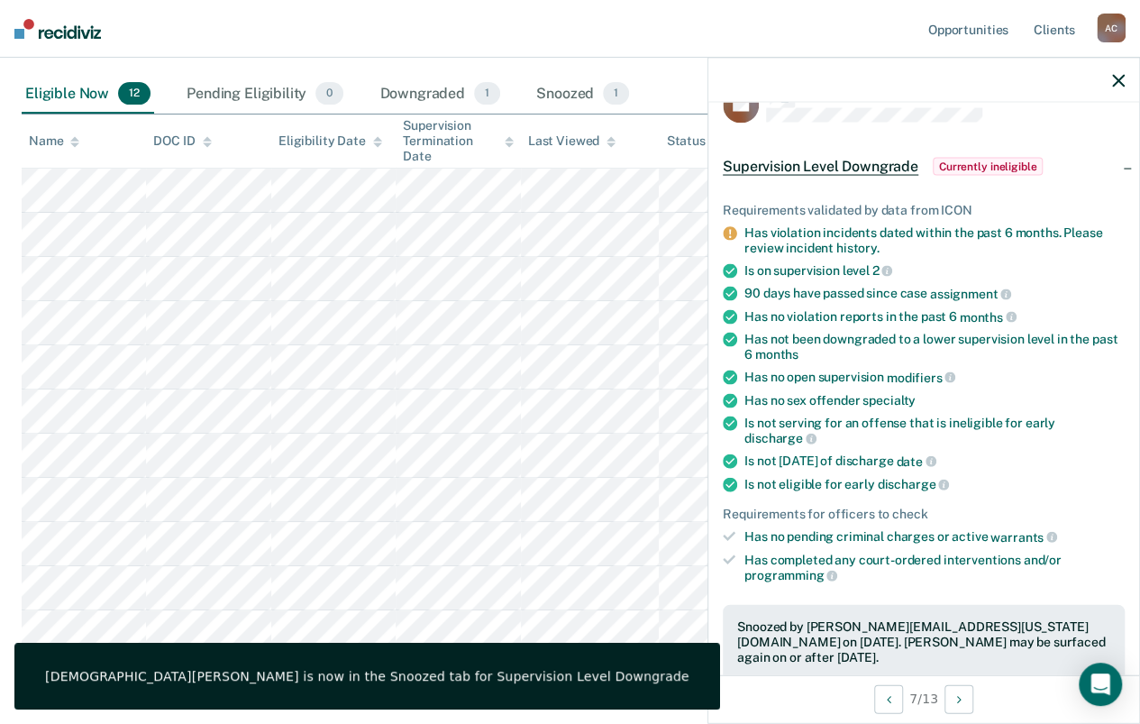
click at [1108, 88] on div at bounding box center [924, 80] width 431 height 45
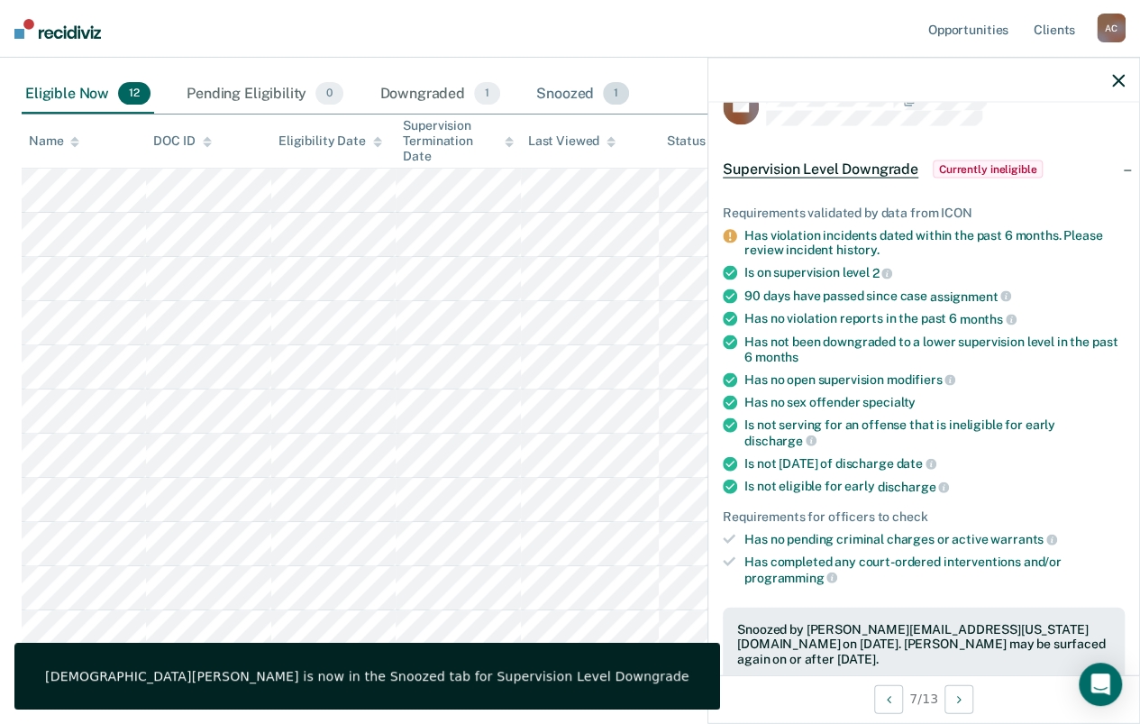
click at [564, 80] on div "Snoozed 1" at bounding box center [583, 95] width 100 height 40
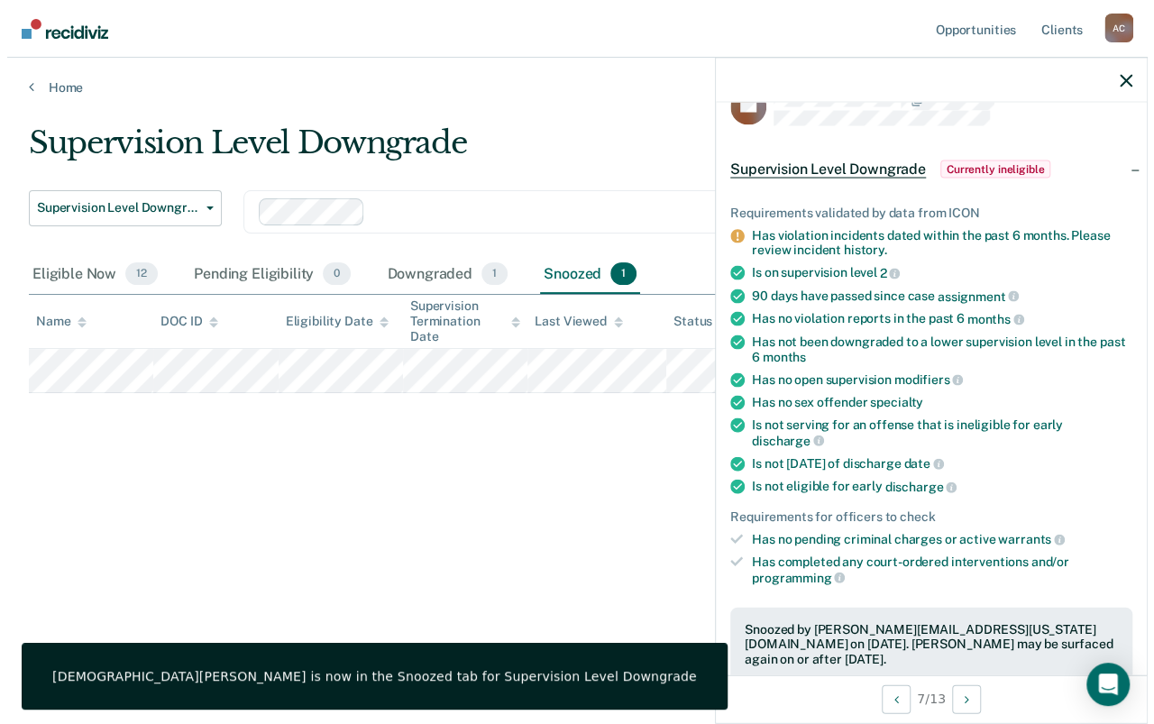
scroll to position [0, 0]
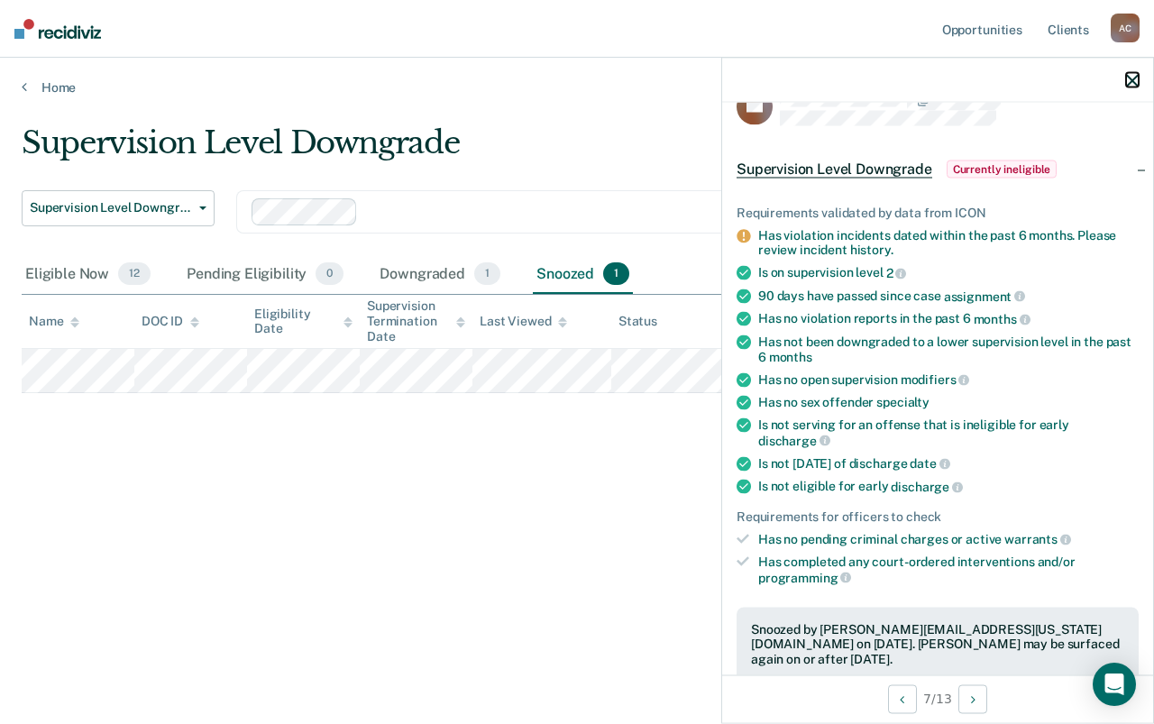
click at [1129, 82] on icon "button" at bounding box center [1132, 80] width 13 height 13
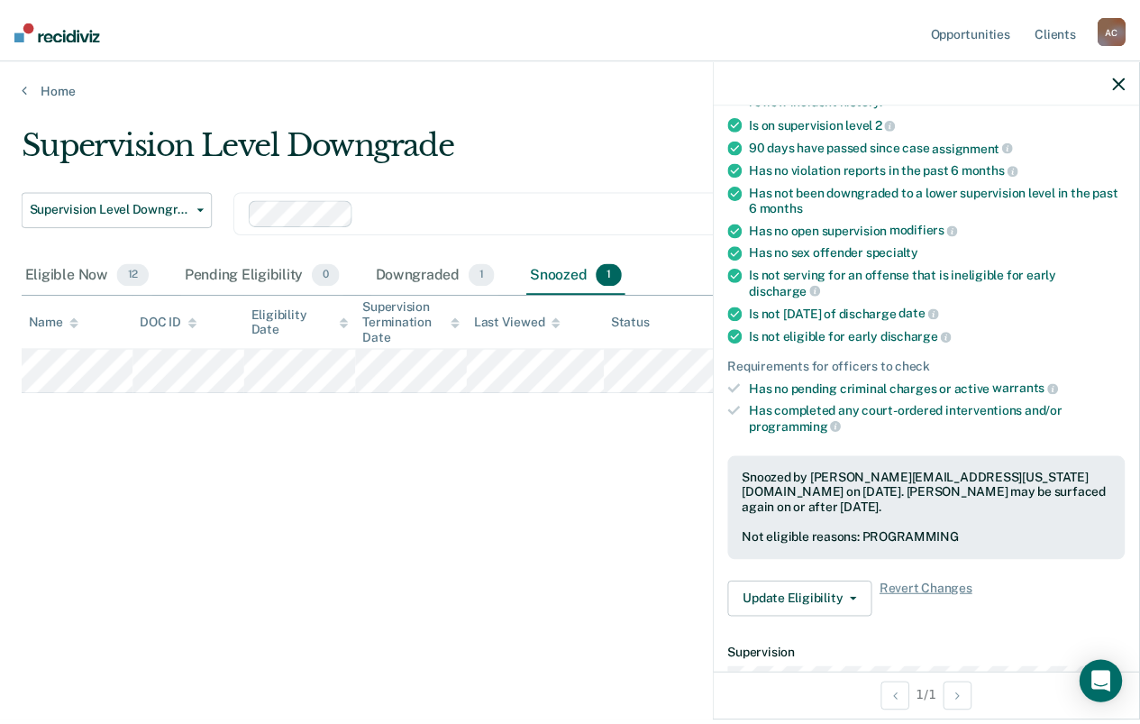
scroll to position [270, 0]
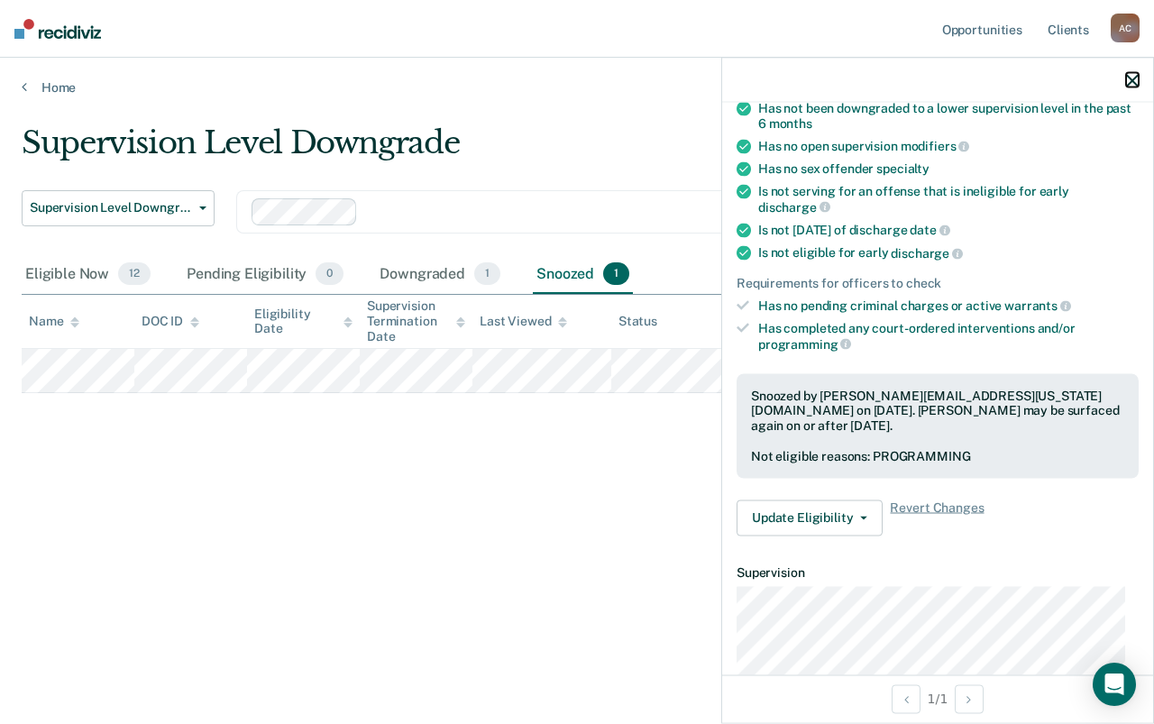
click at [1136, 81] on icon "button" at bounding box center [1132, 80] width 13 height 13
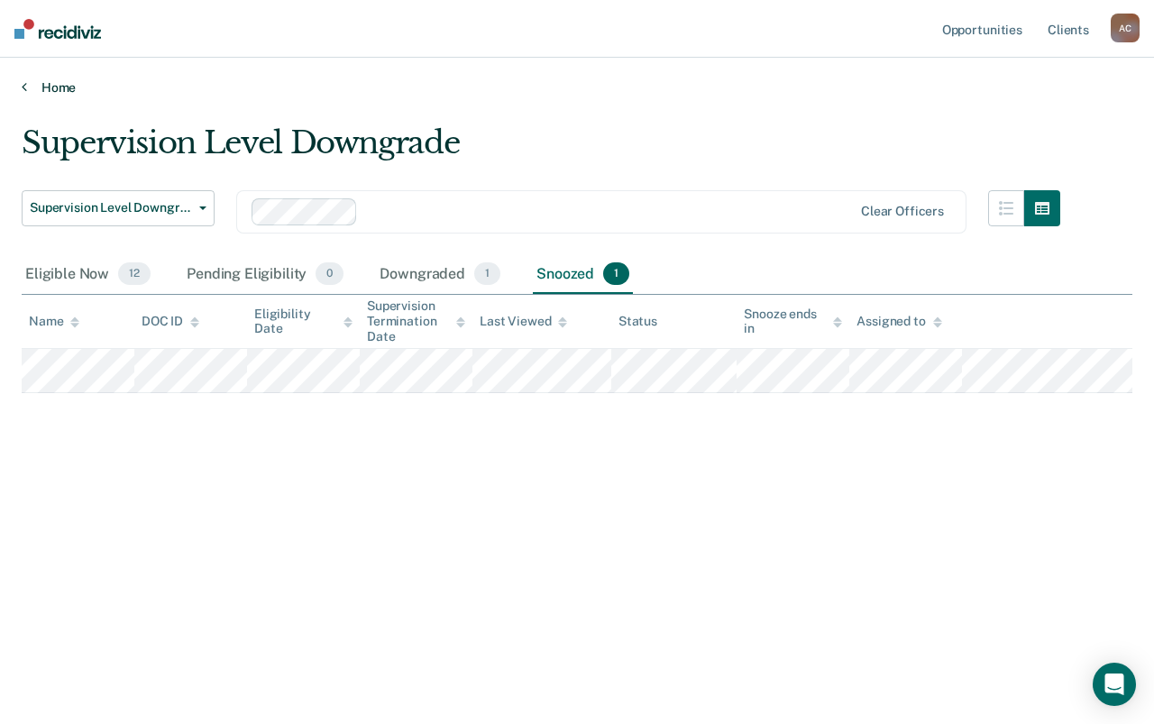
click at [64, 87] on link "Home" at bounding box center [577, 87] width 1111 height 16
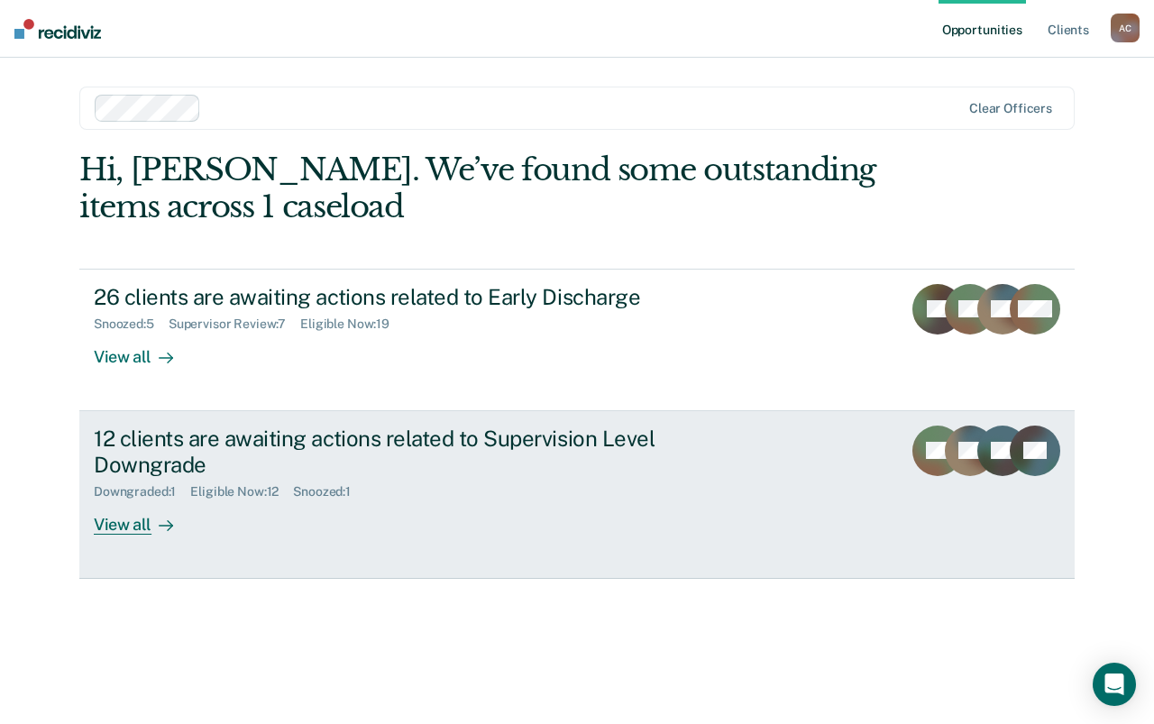
click at [221, 468] on div "12 clients are awaiting actions related to Supervision Level Downgrade" at bounding box center [410, 451] width 633 height 52
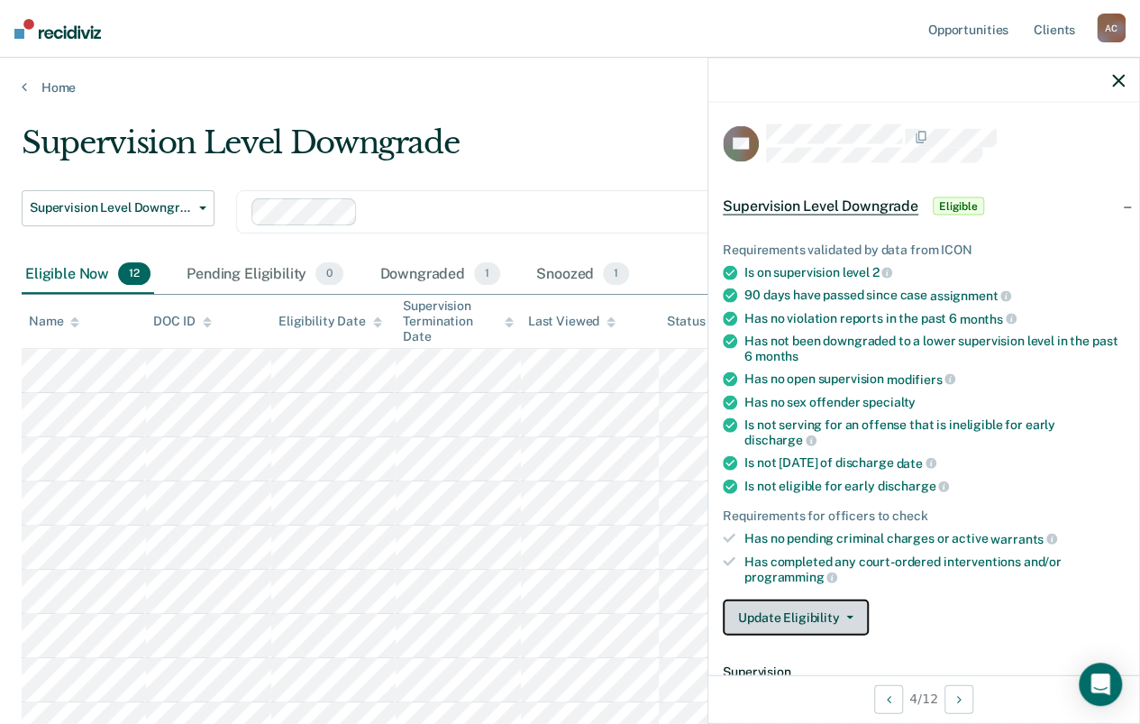
click at [804, 607] on button "Update Eligibility" at bounding box center [796, 617] width 146 height 36
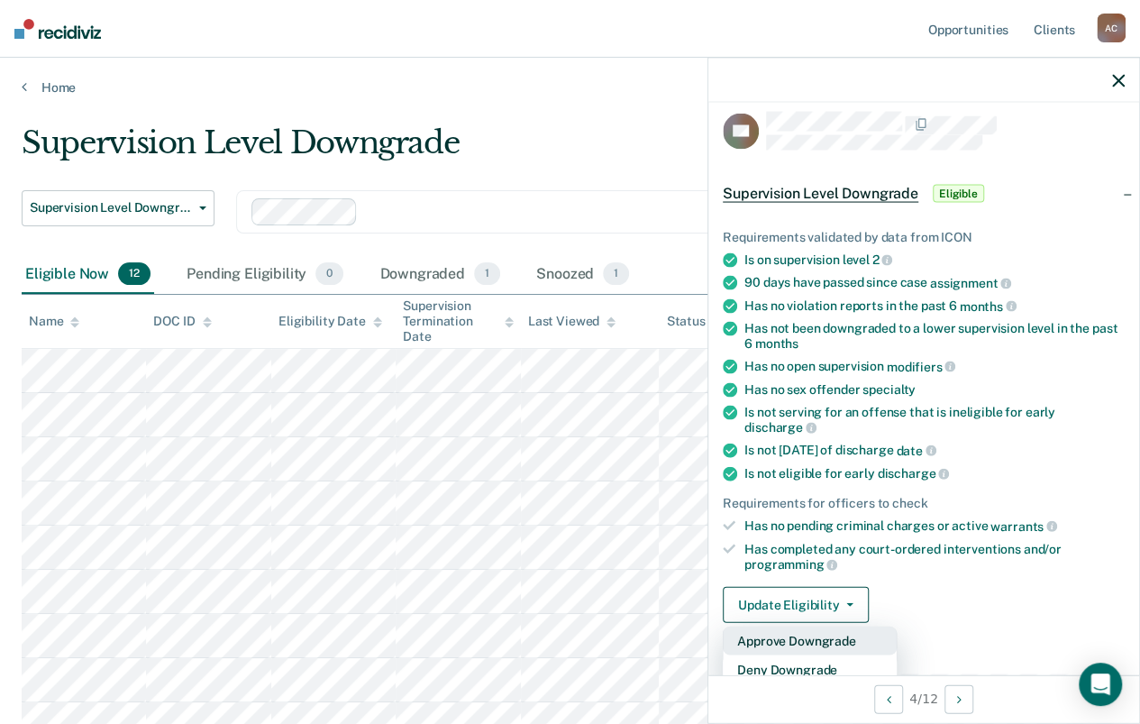
scroll to position [283, 0]
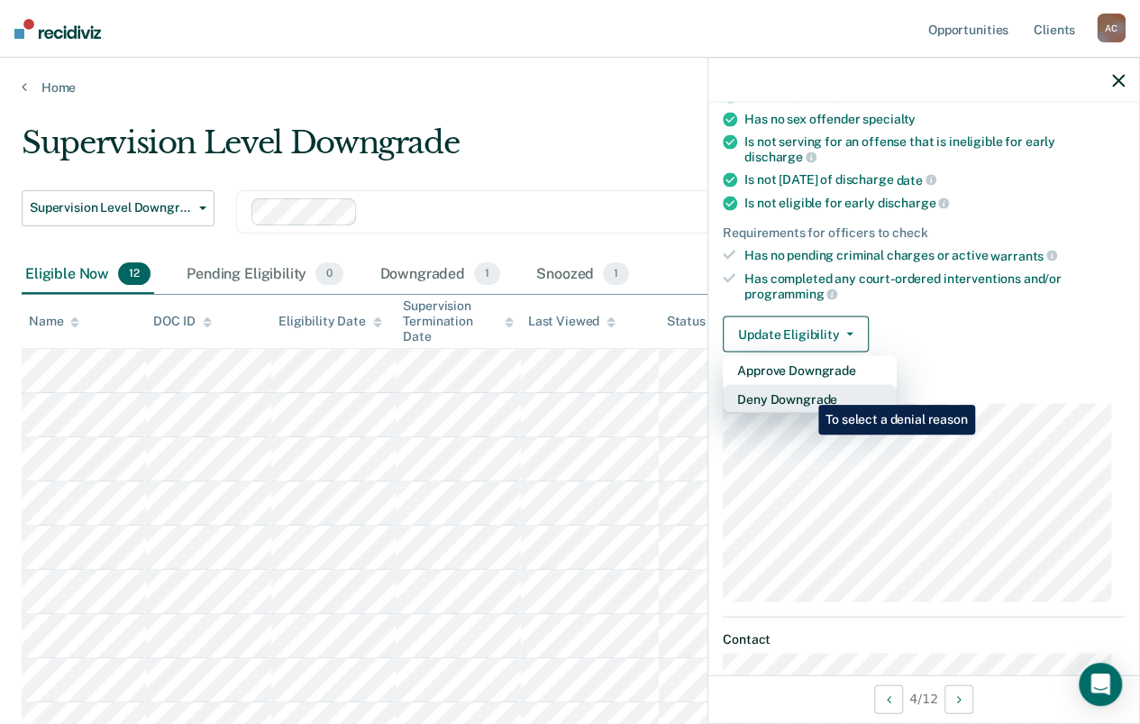
click at [805, 391] on button "Deny Downgrade" at bounding box center [810, 399] width 174 height 29
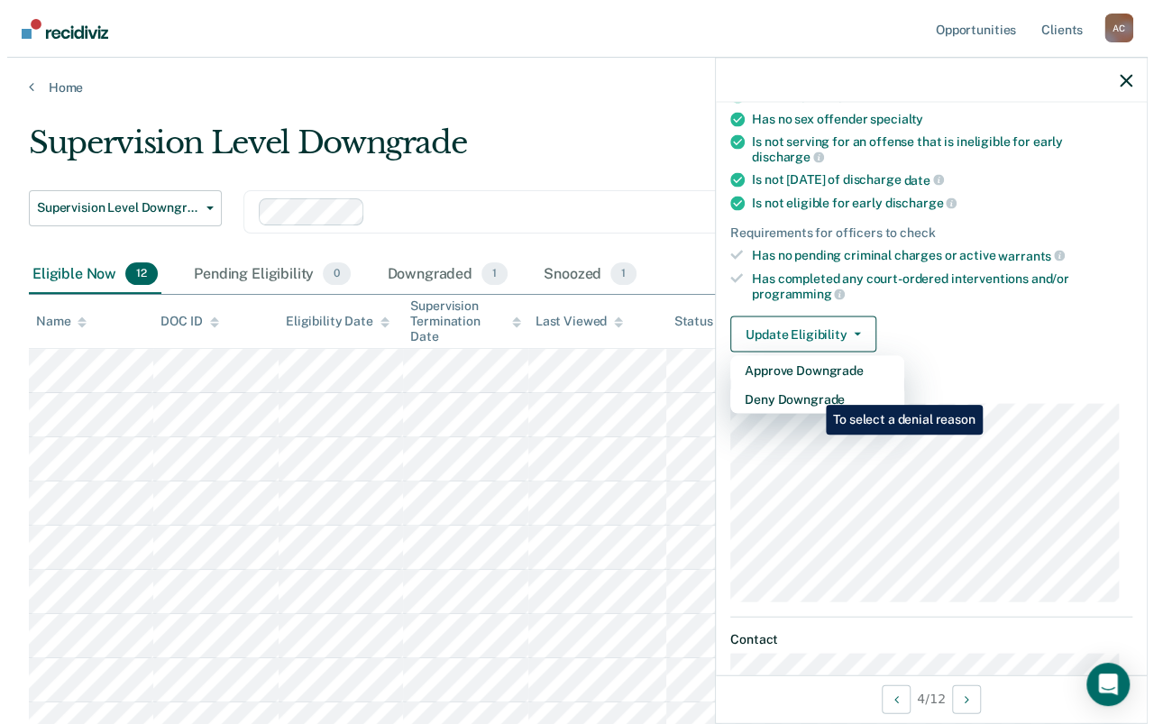
scroll to position [37, 0]
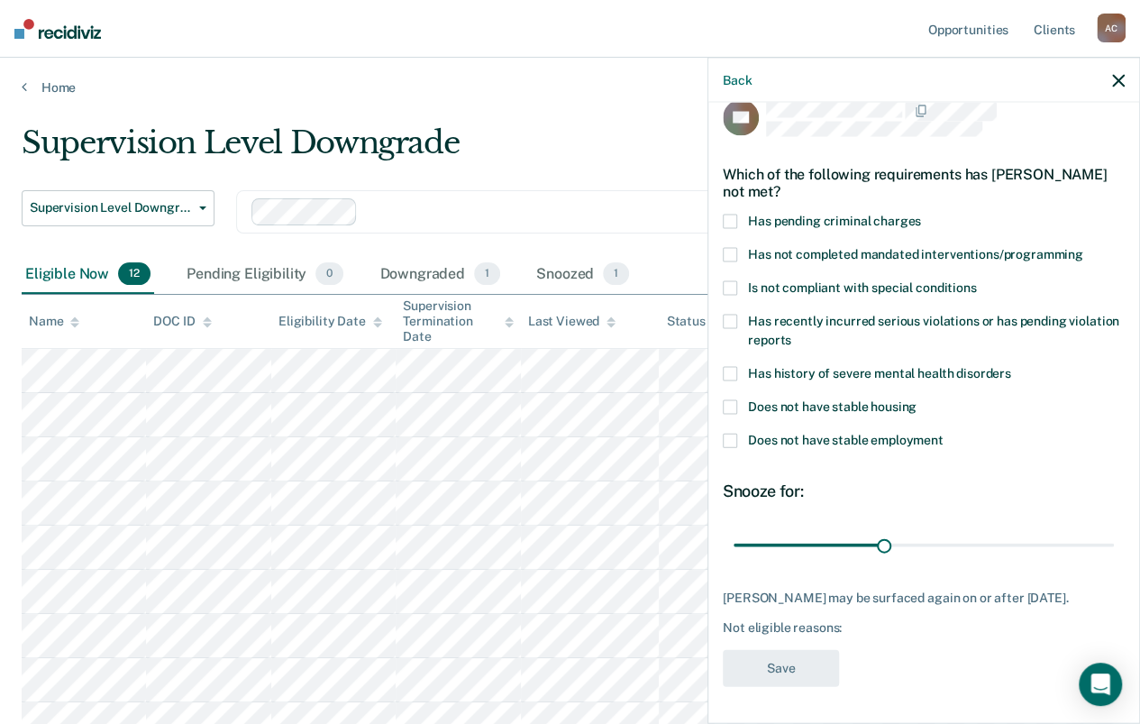
click at [1116, 71] on div "Back" at bounding box center [924, 80] width 431 height 45
click at [1120, 85] on icon "button" at bounding box center [1118, 80] width 13 height 13
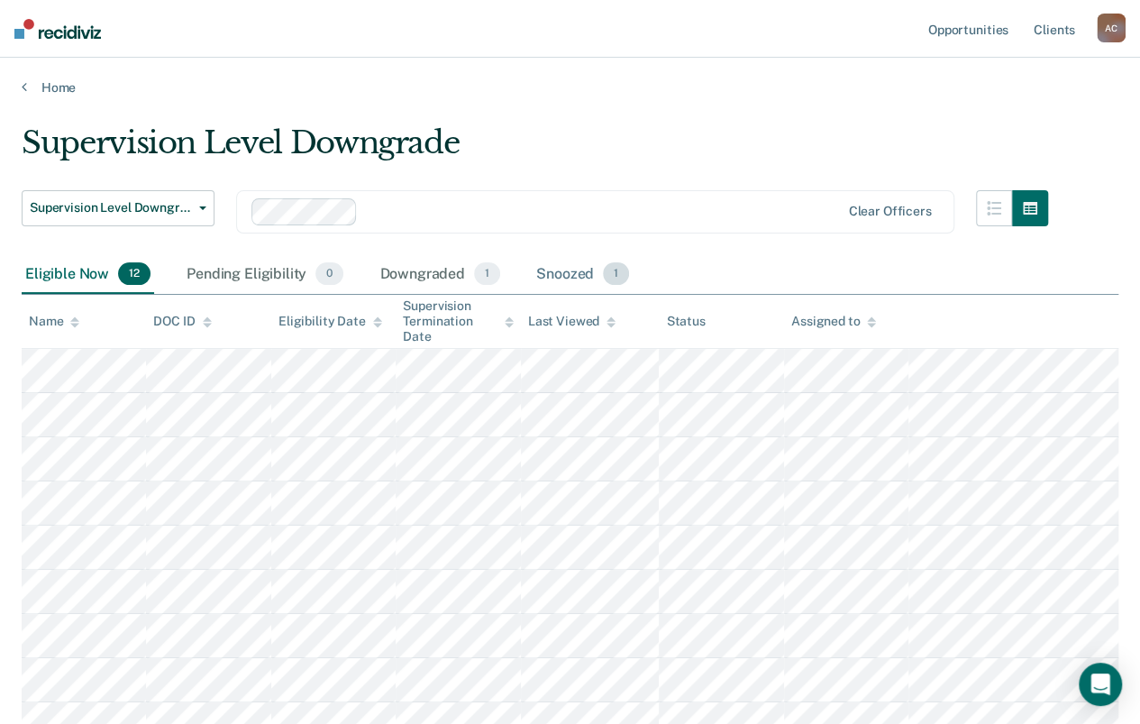
click at [560, 268] on div "Snoozed 1" at bounding box center [583, 275] width 100 height 40
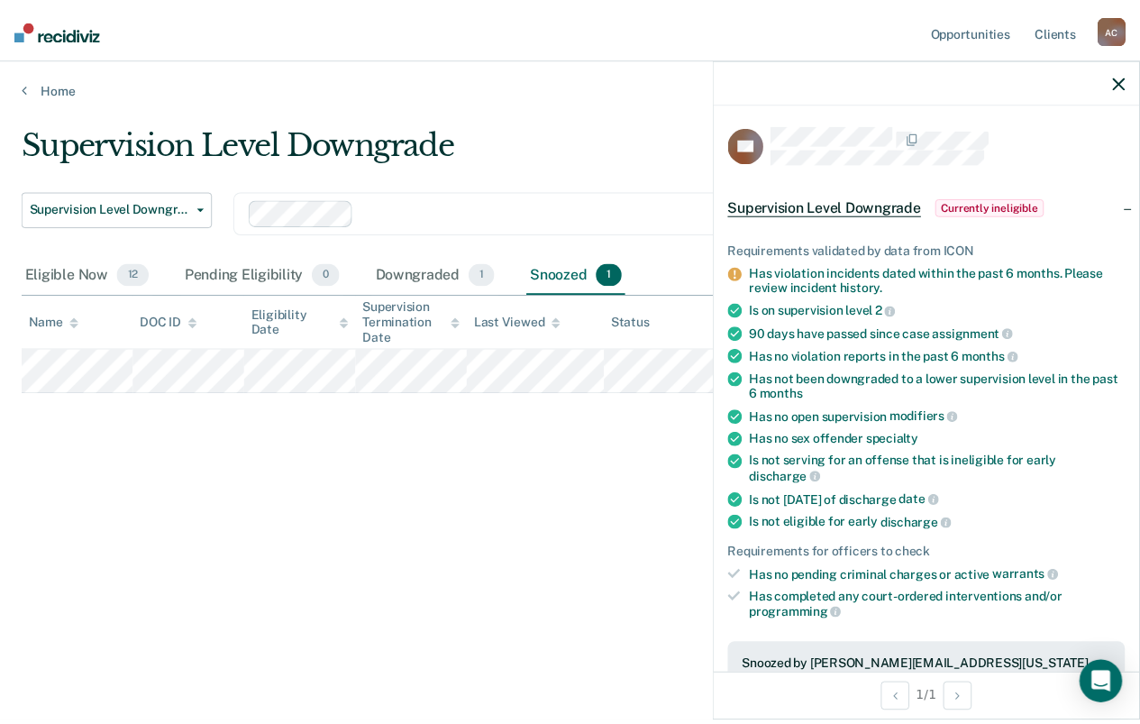
scroll to position [361, 0]
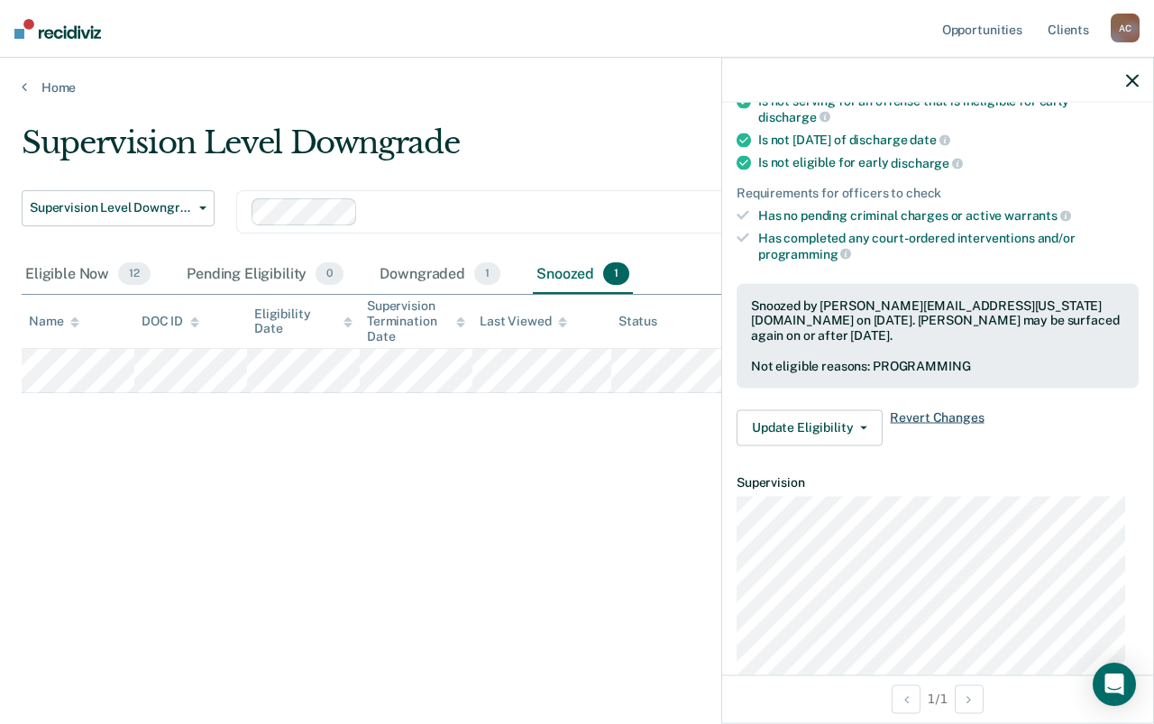
click at [937, 409] on span "Revert Changes" at bounding box center [937, 427] width 94 height 36
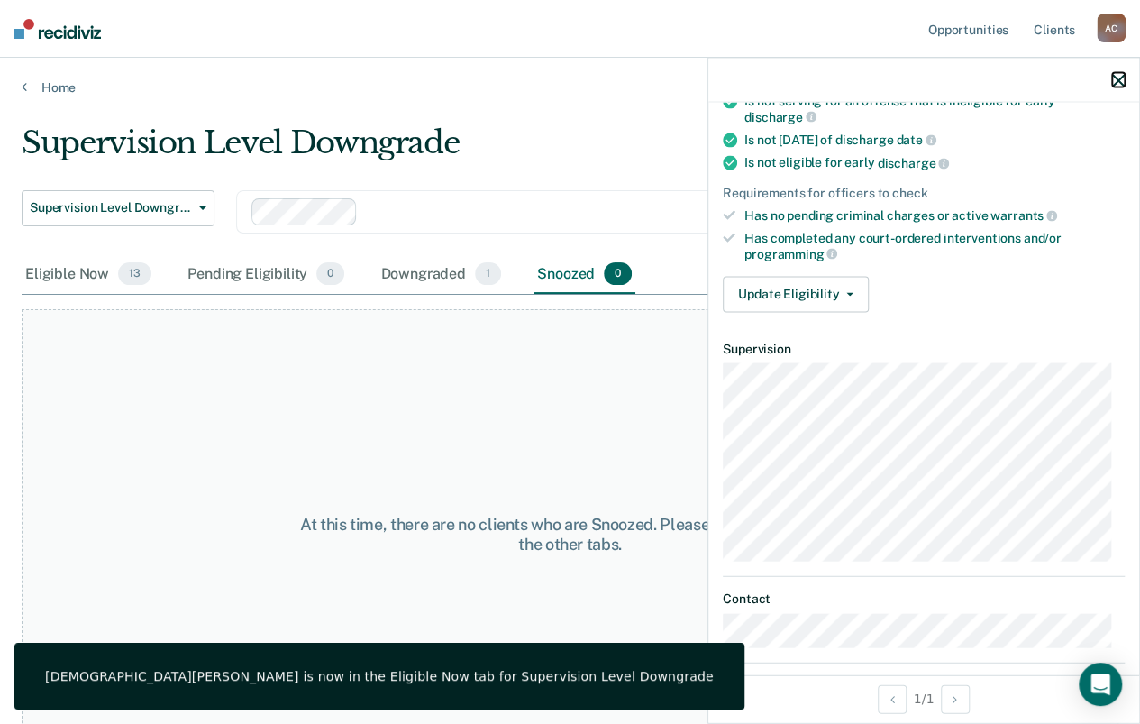
click at [1114, 77] on icon "button" at bounding box center [1118, 80] width 13 height 13
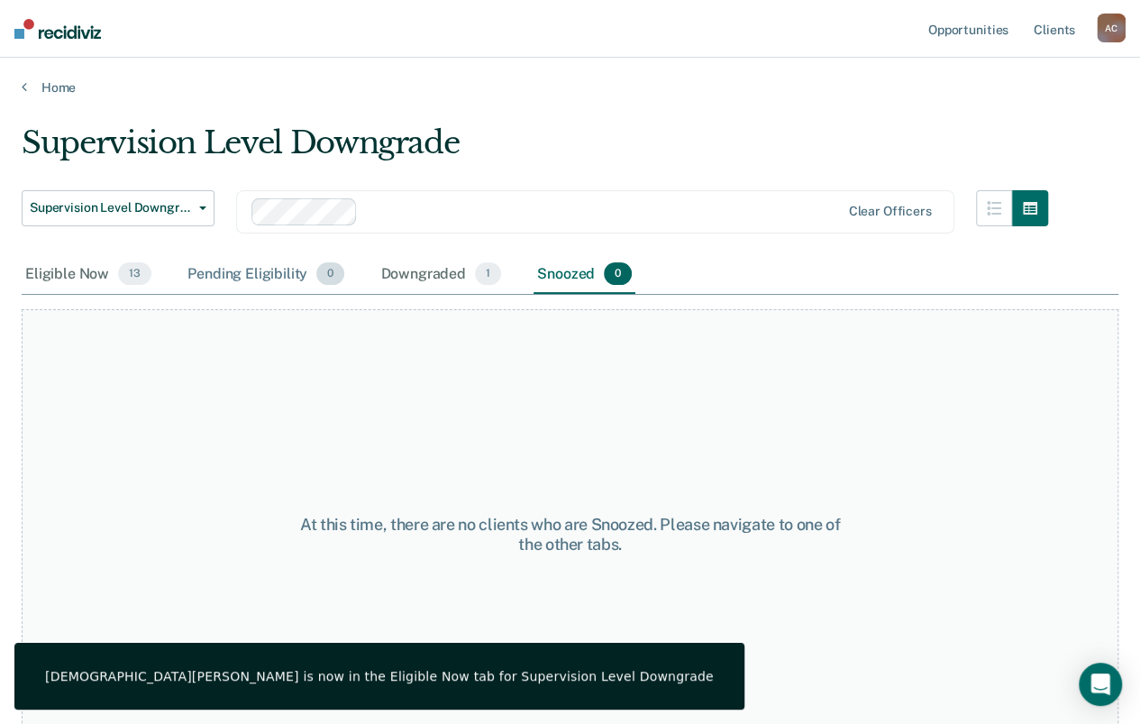
click at [246, 267] on div "Pending Eligibility 0" at bounding box center [266, 275] width 164 height 40
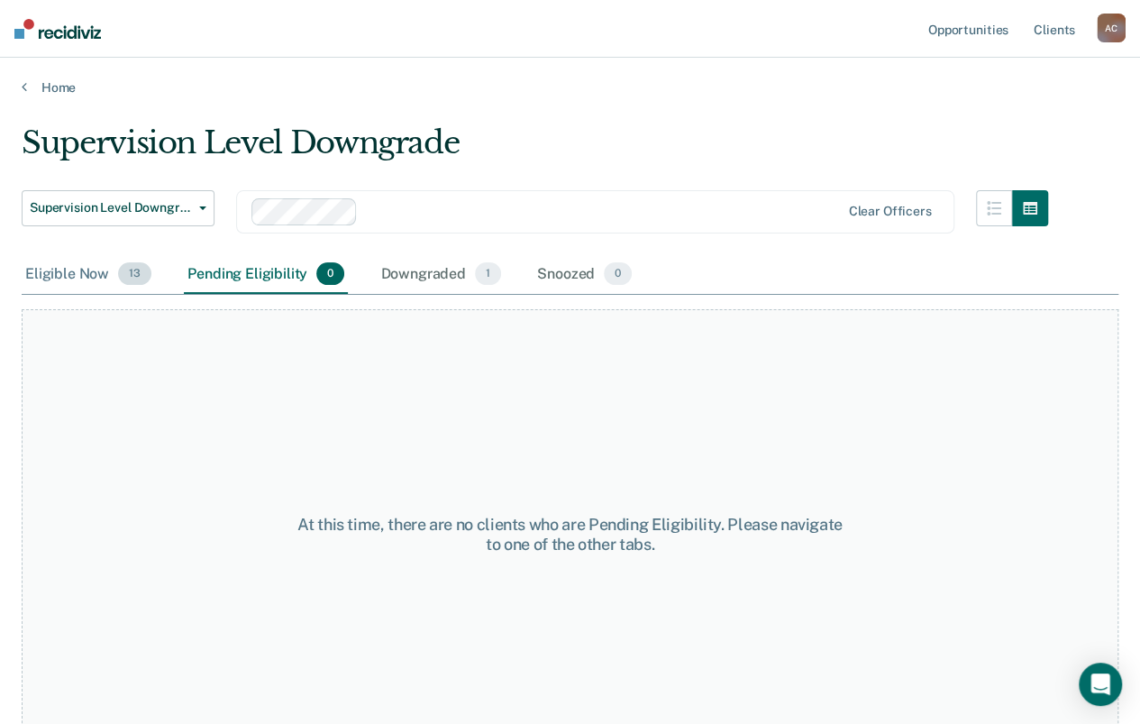
click at [58, 277] on div "Eligible Now 13" at bounding box center [88, 275] width 133 height 40
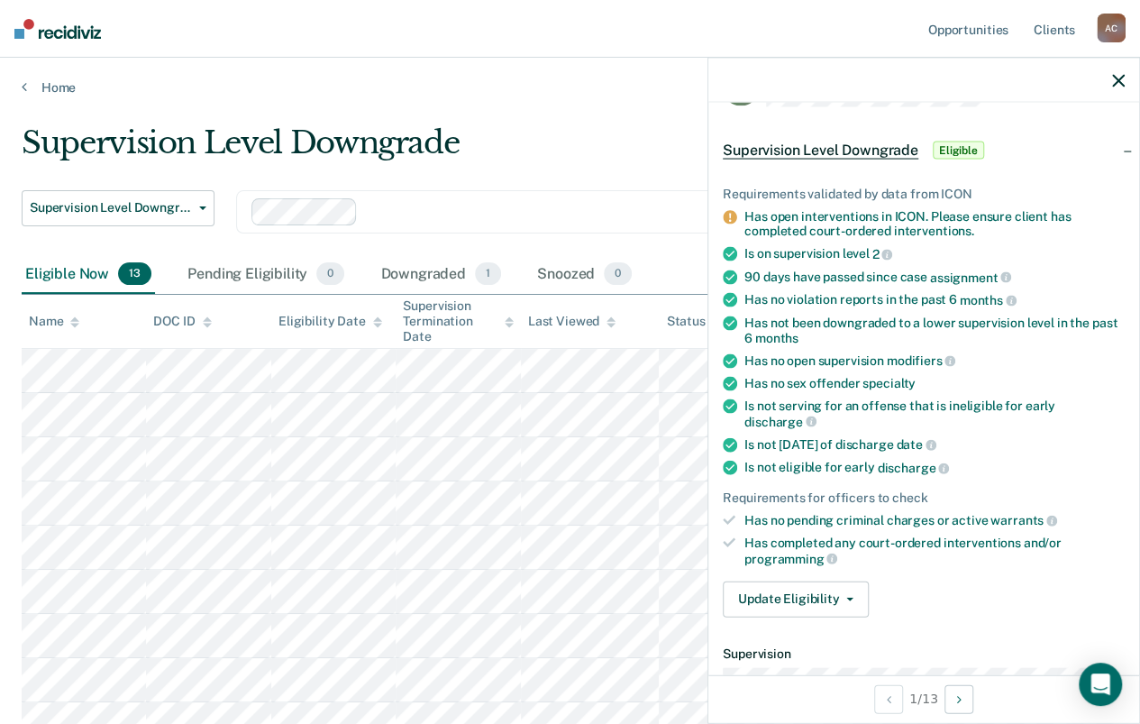
scroll to position [0, 0]
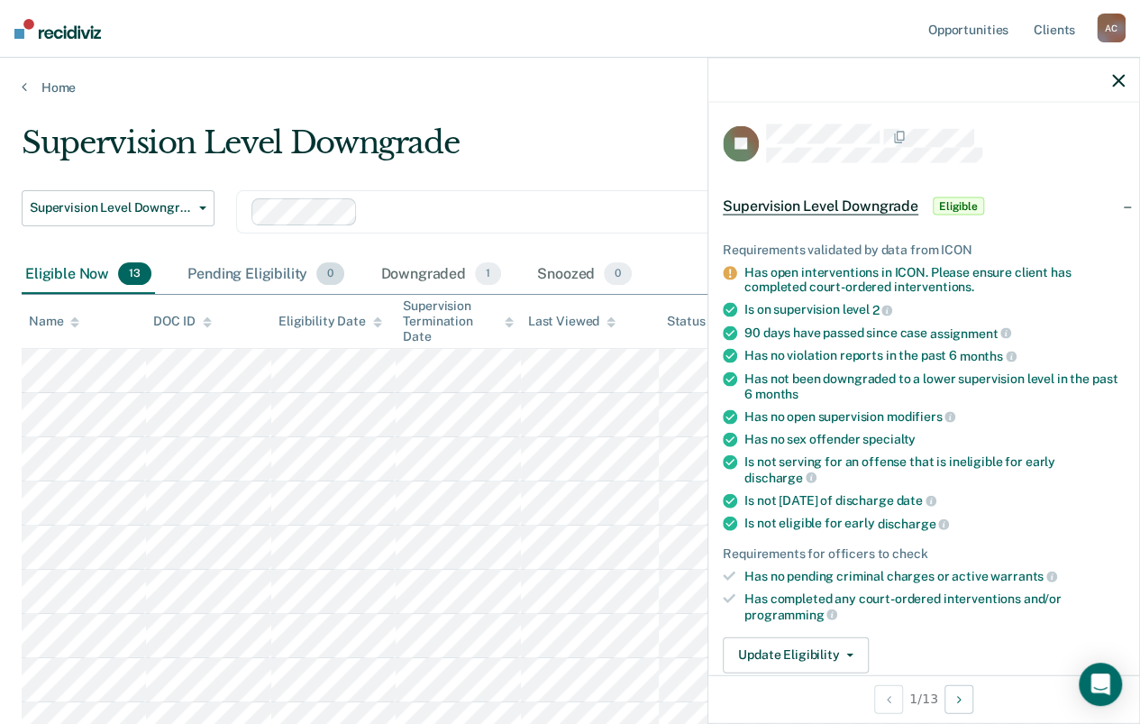
click at [252, 270] on div "Pending Eligibility 0" at bounding box center [266, 275] width 164 height 40
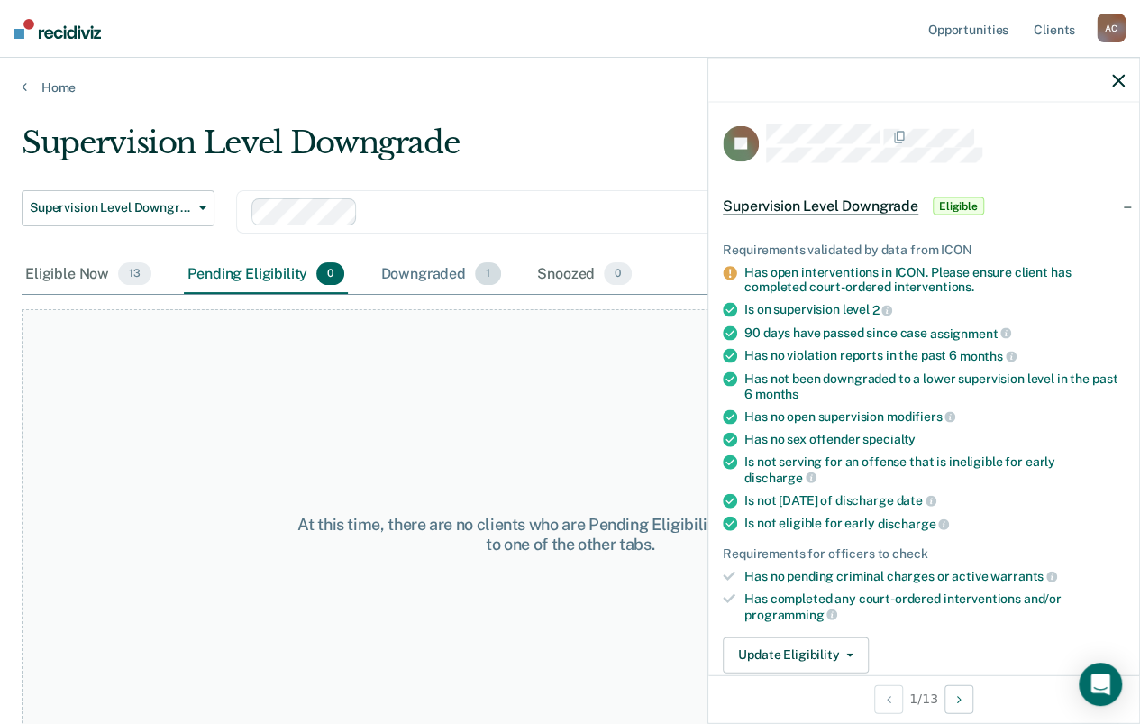
click at [415, 283] on div "Downgraded 1" at bounding box center [441, 275] width 128 height 40
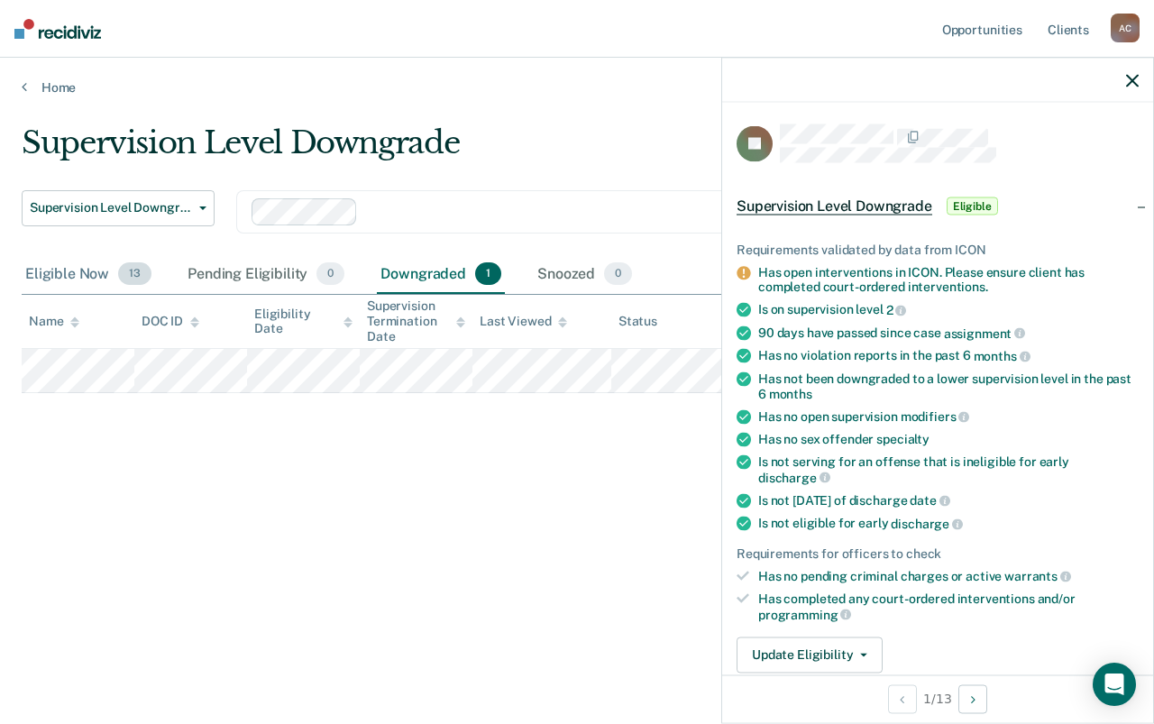
click at [65, 276] on div "Eligible Now 13" at bounding box center [88, 275] width 133 height 40
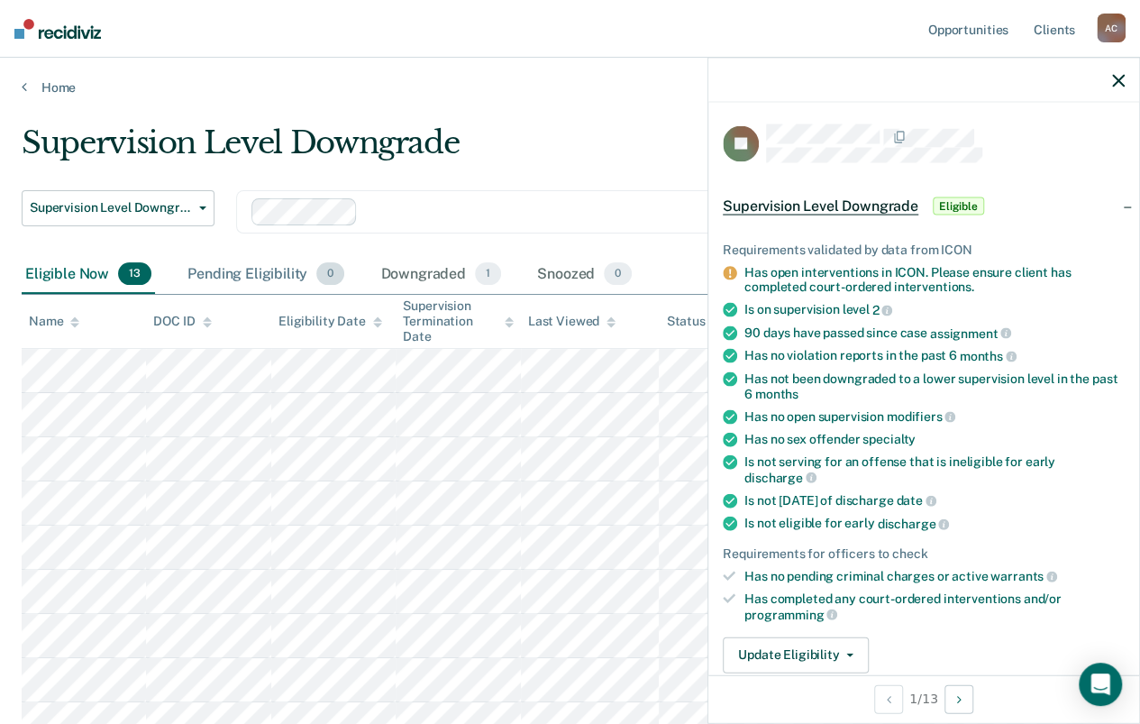
click at [261, 275] on div "Pending Eligibility 0" at bounding box center [266, 275] width 164 height 40
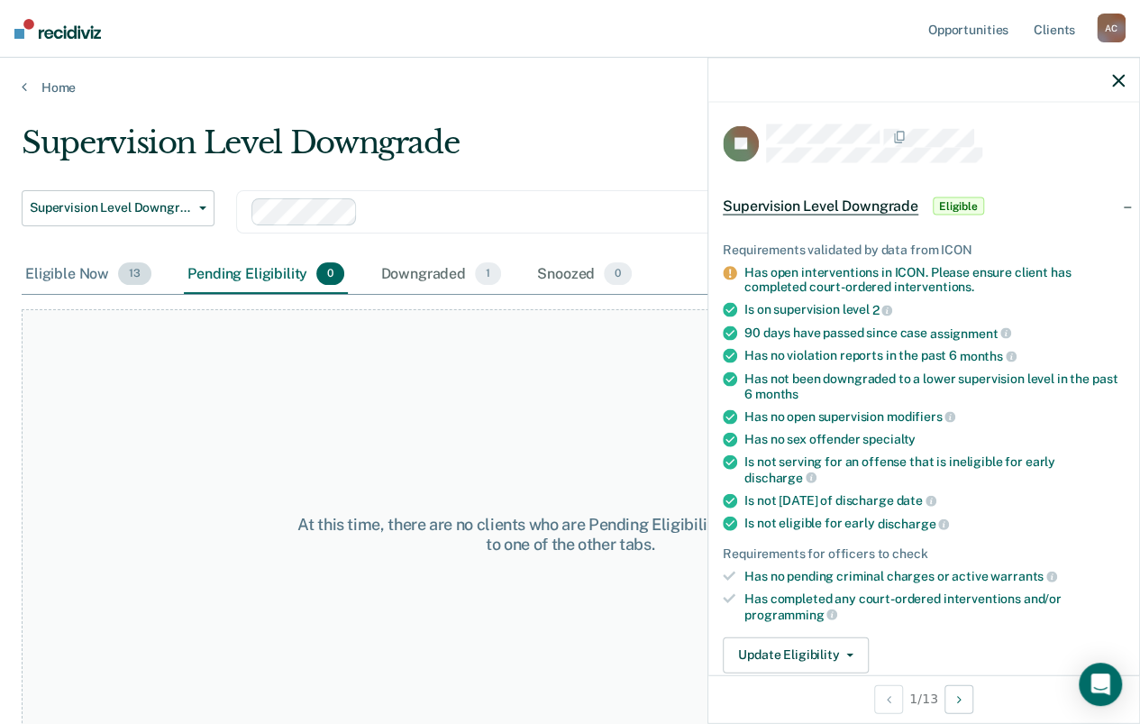
click at [70, 277] on div "Eligible Now 13" at bounding box center [88, 275] width 133 height 40
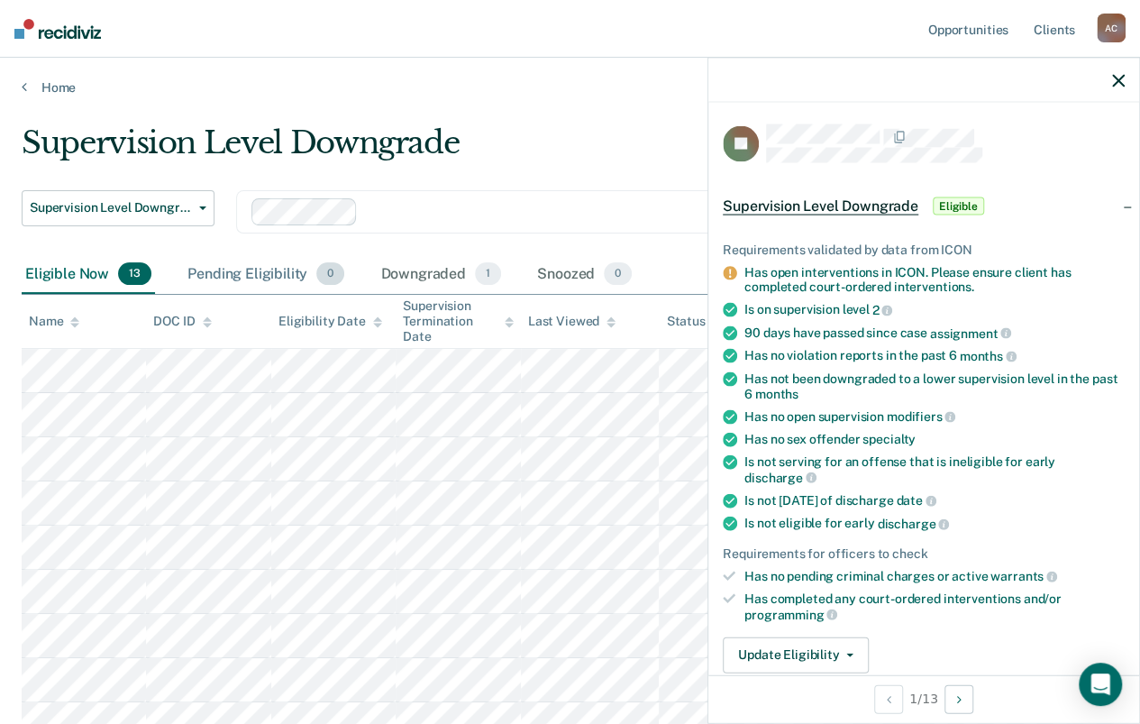
click at [210, 266] on div "Pending Eligibility 0" at bounding box center [266, 275] width 164 height 40
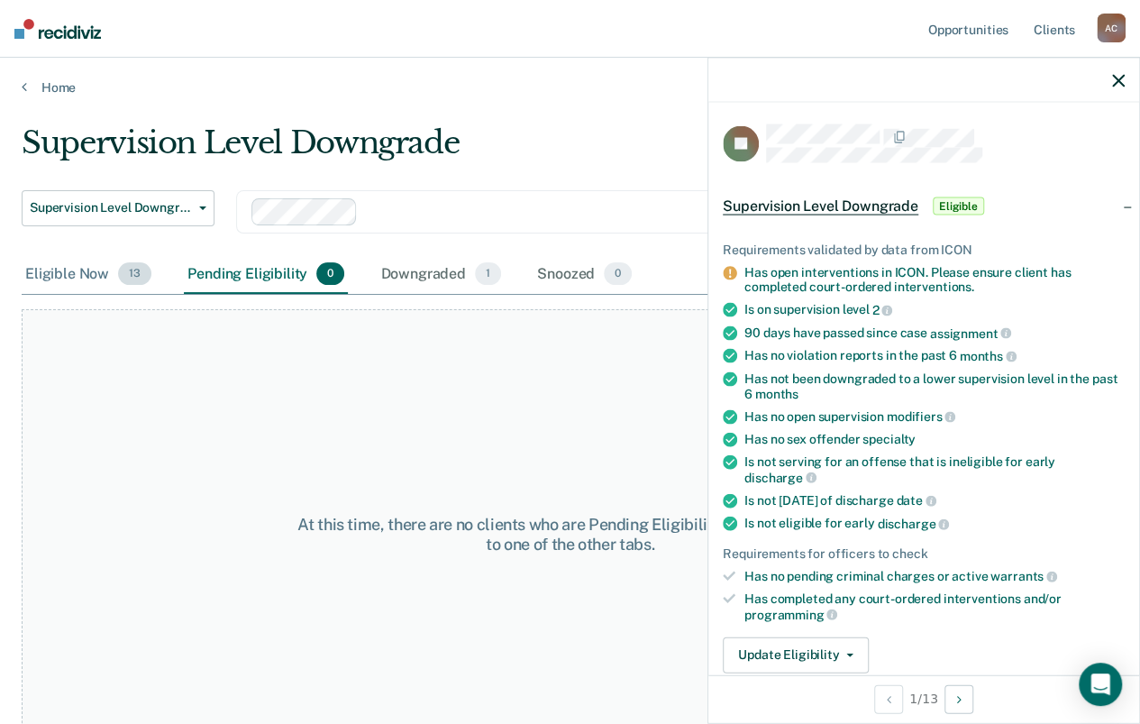
click at [51, 266] on div "Eligible Now 13" at bounding box center [88, 275] width 133 height 40
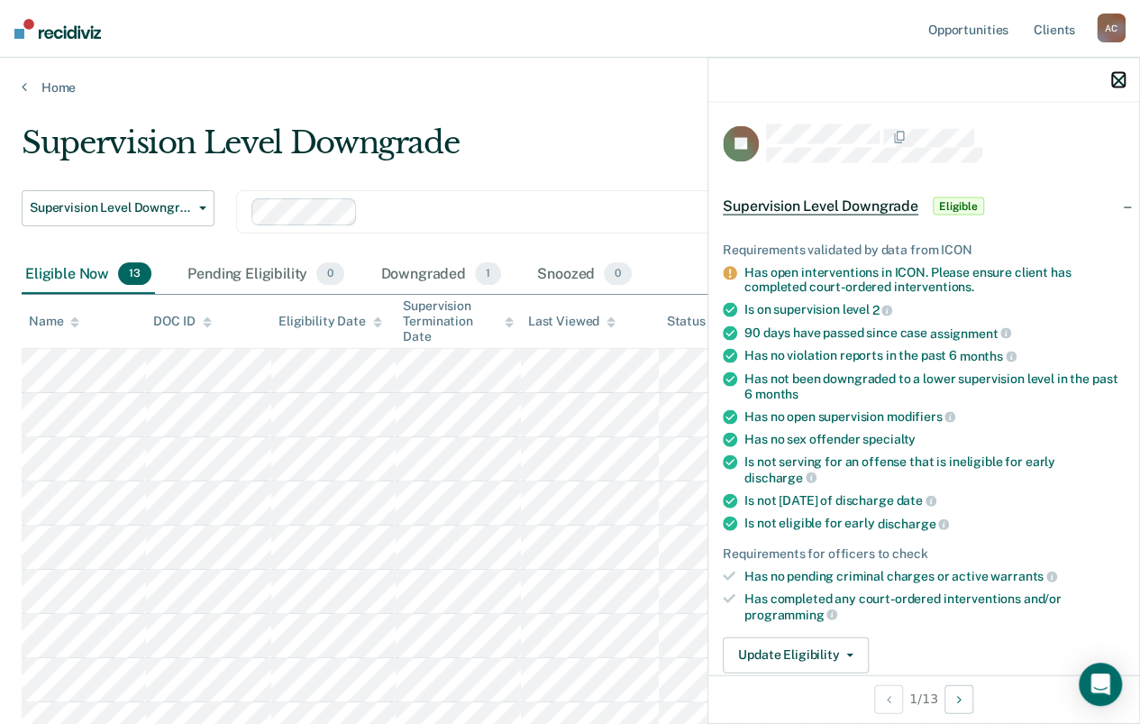
click at [1124, 78] on icon "button" at bounding box center [1118, 80] width 13 height 13
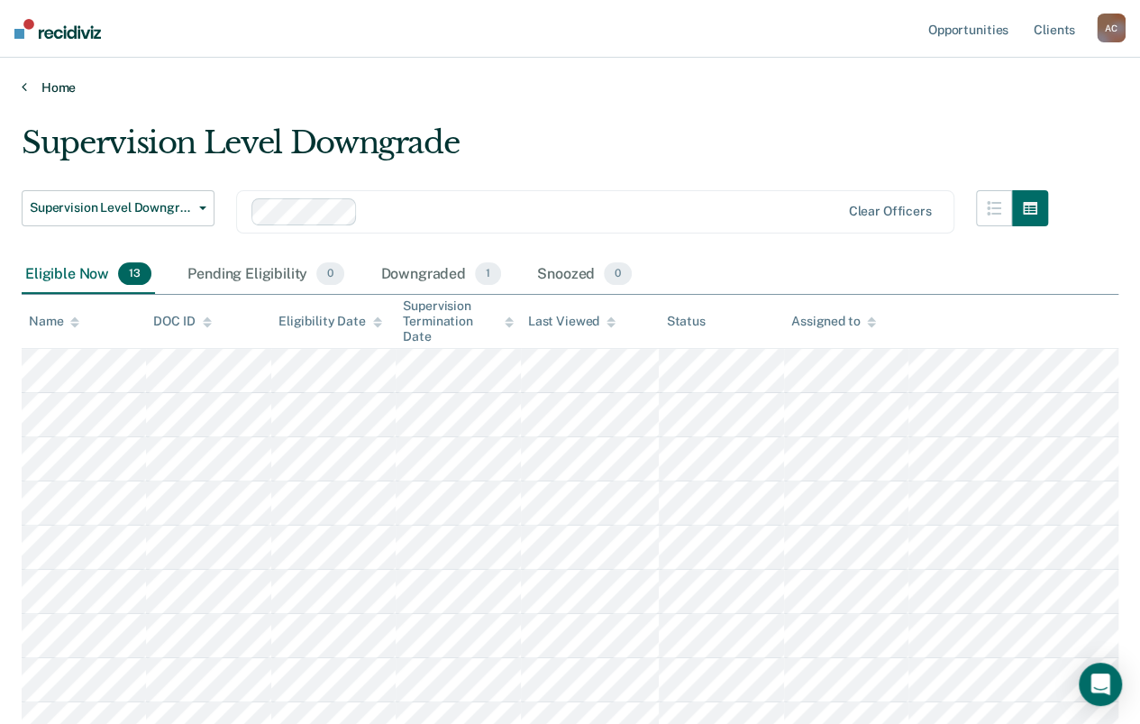
click at [55, 94] on link "Home" at bounding box center [570, 87] width 1097 height 16
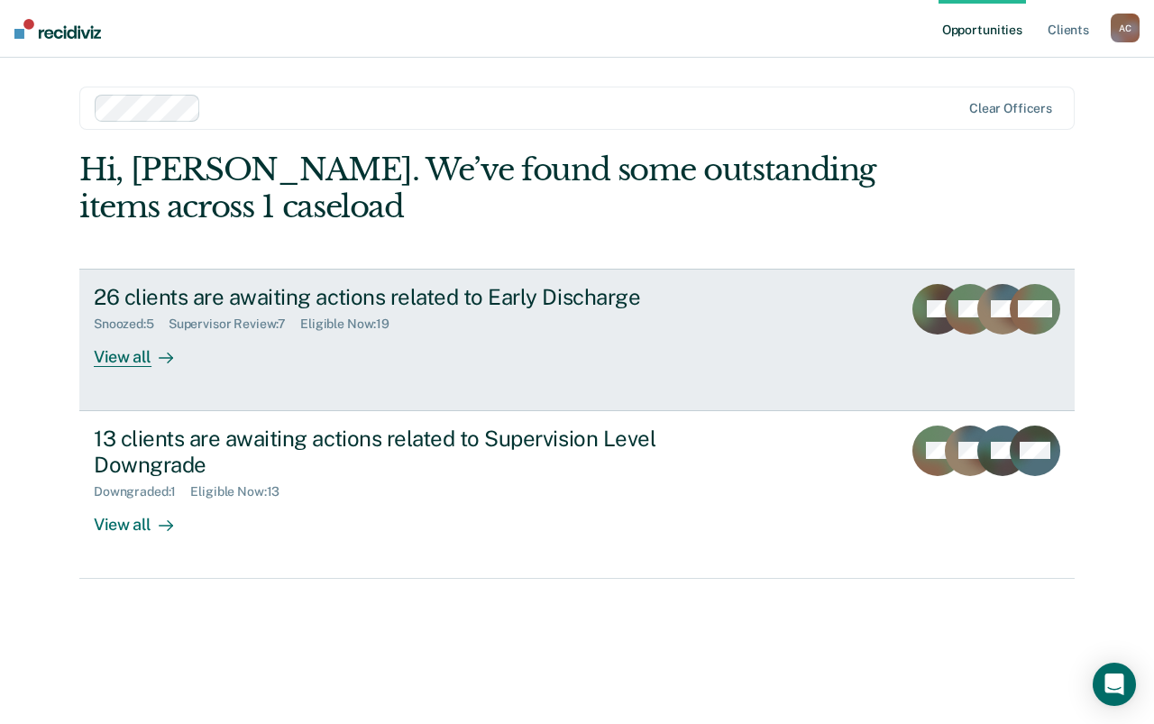
click at [245, 317] on div "Supervisor Review : 7" at bounding box center [235, 323] width 132 height 15
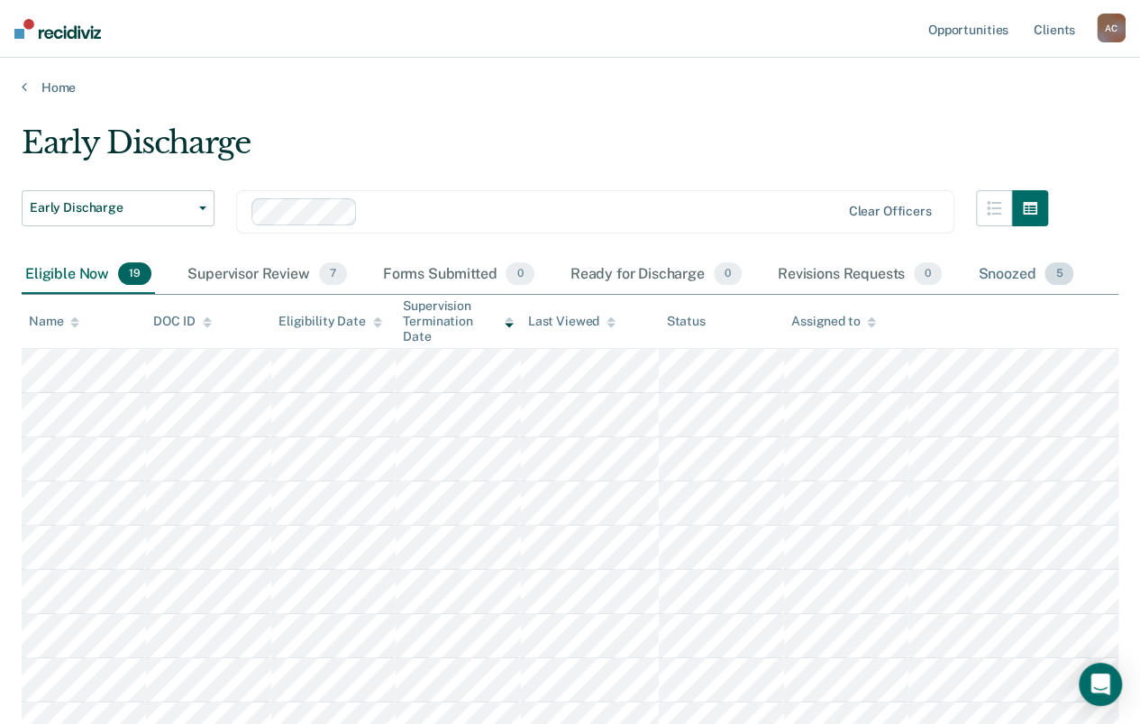
click at [1008, 284] on div "Snoozed 5" at bounding box center [1025, 275] width 103 height 40
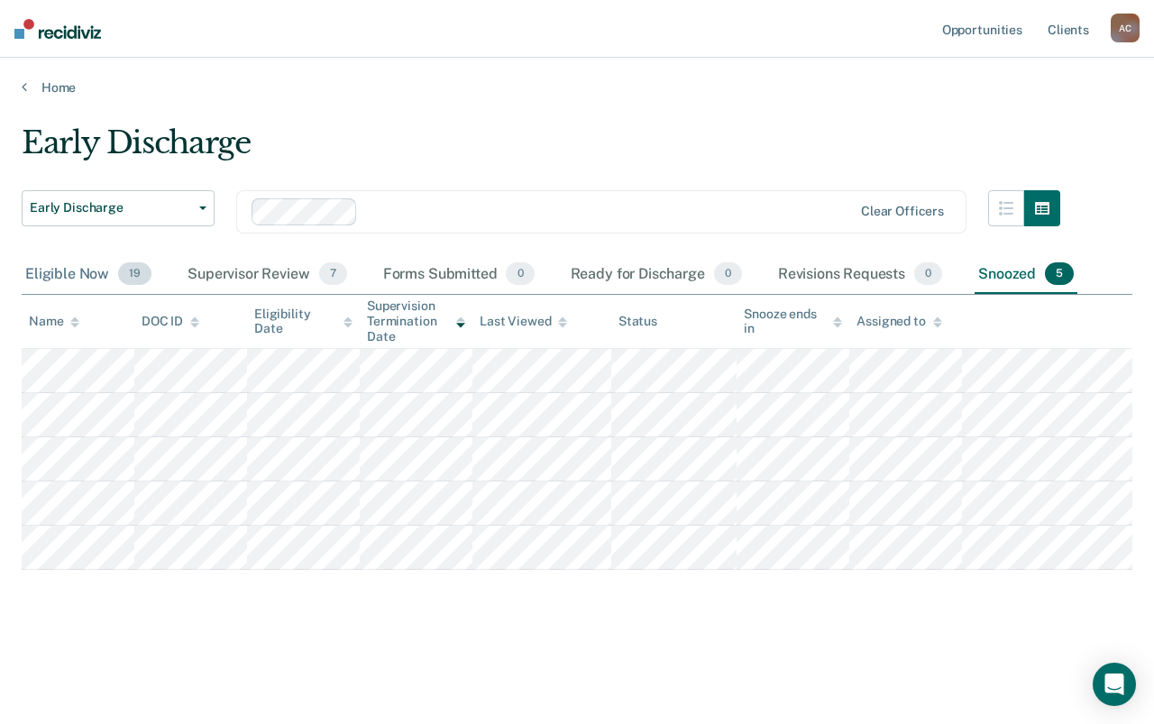
click at [87, 270] on div "Eligible Now 19" at bounding box center [88, 275] width 133 height 40
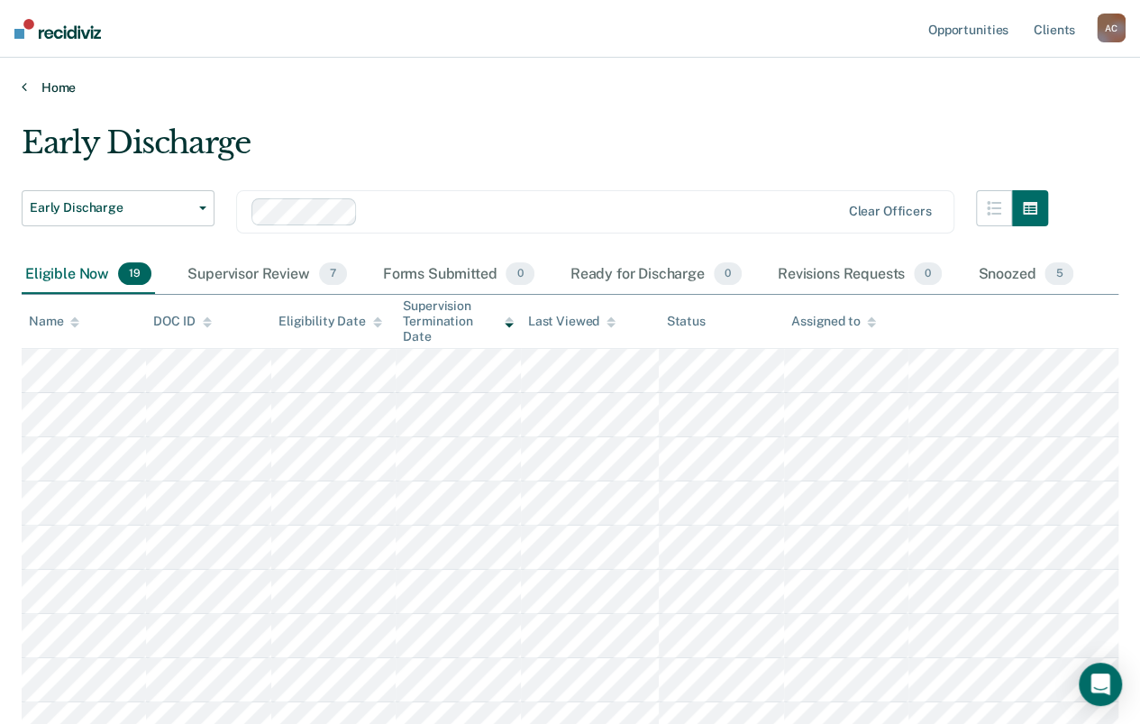
click at [48, 88] on link "Home" at bounding box center [570, 87] width 1097 height 16
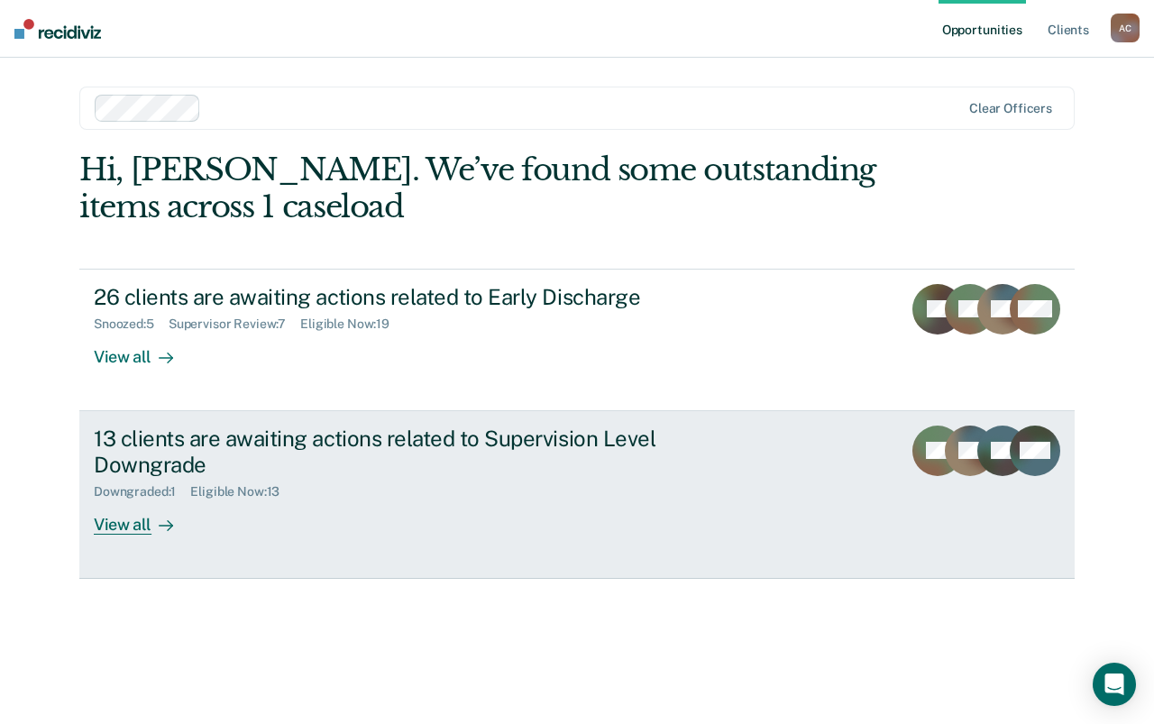
click at [390, 496] on div "Downgraded : 1 Eligible Now : 13" at bounding box center [410, 488] width 633 height 23
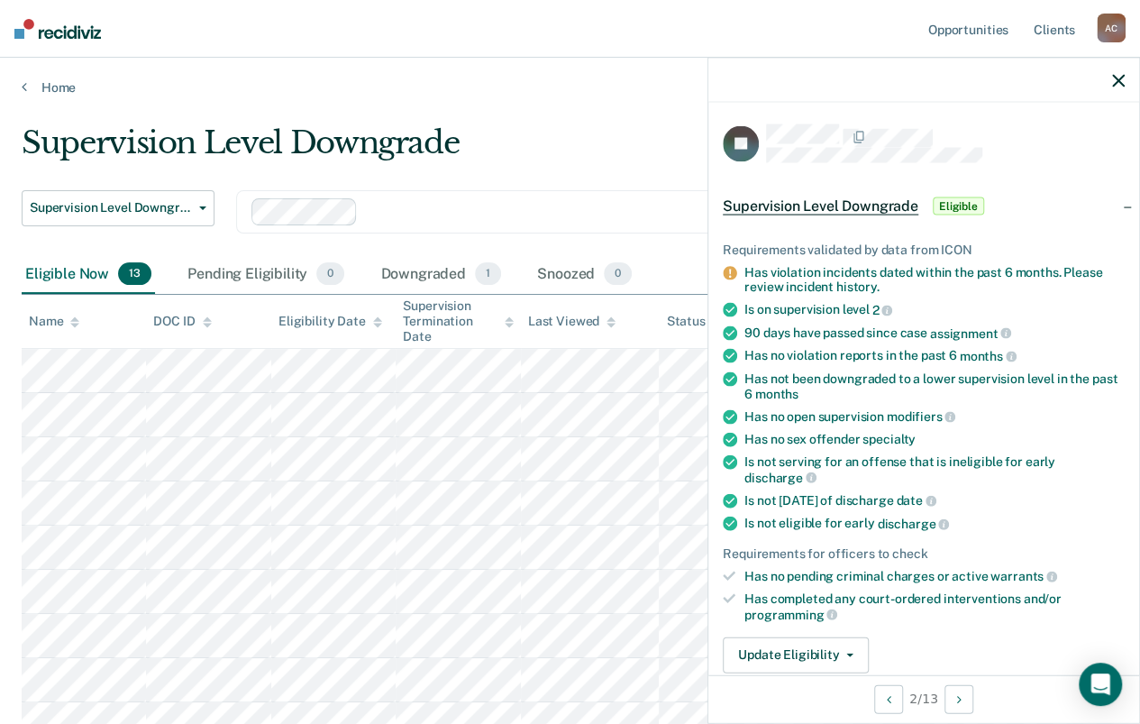
click at [1114, 71] on div at bounding box center [924, 80] width 431 height 45
click at [1120, 83] on icon "button" at bounding box center [1118, 80] width 13 height 13
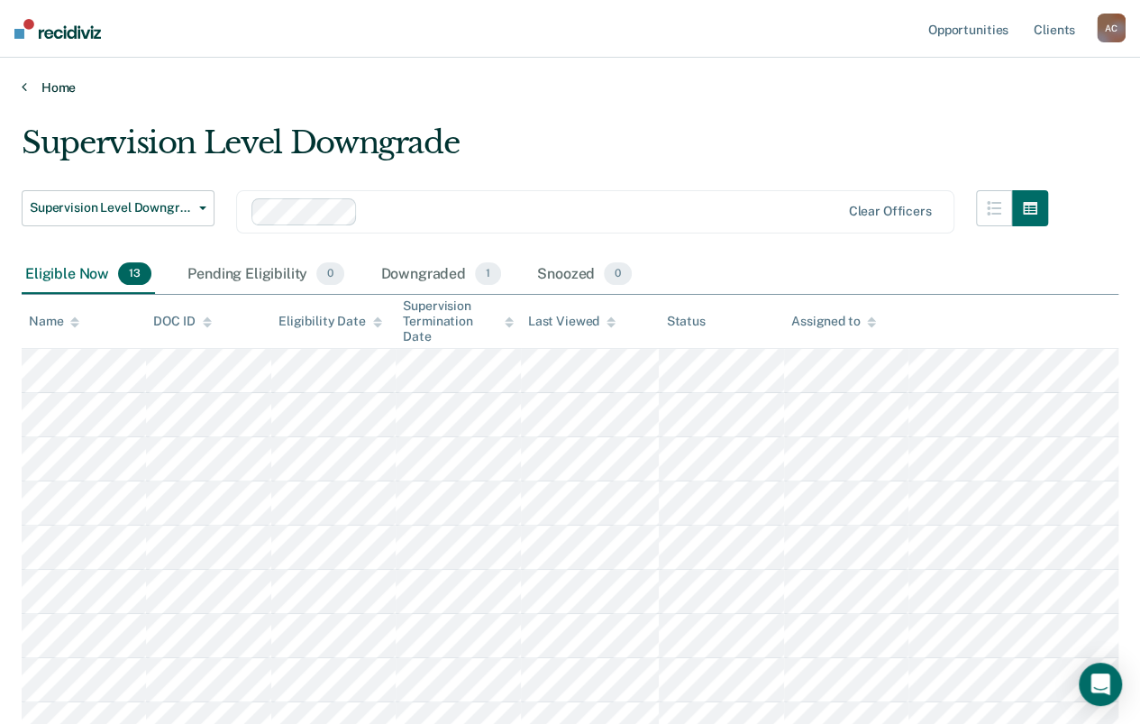
click at [32, 83] on link "Home" at bounding box center [570, 87] width 1097 height 16
